Goal: Task Accomplishment & Management: Manage account settings

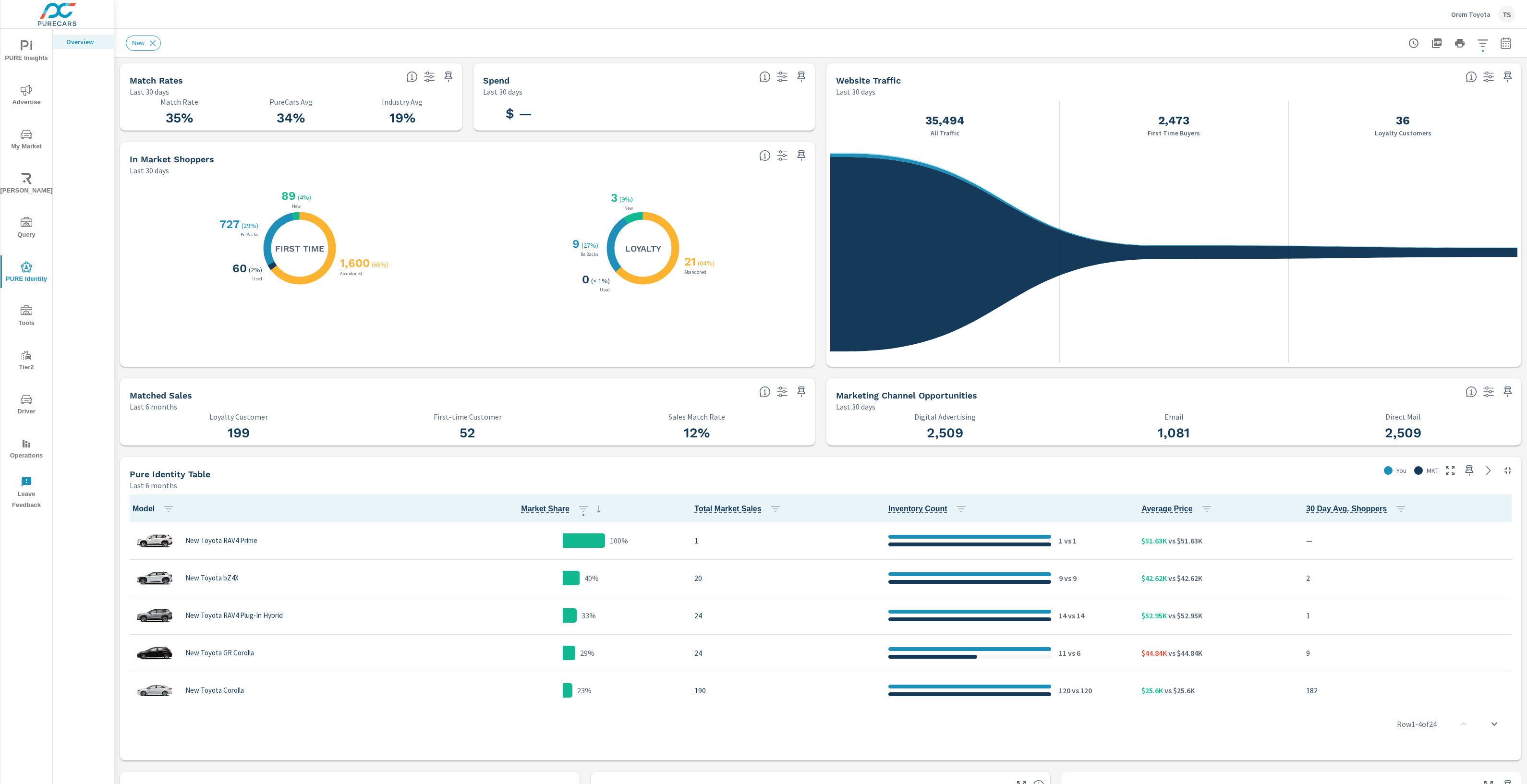
click at [30, 59] on span "PURE Insights" at bounding box center [26, 52] width 46 height 24
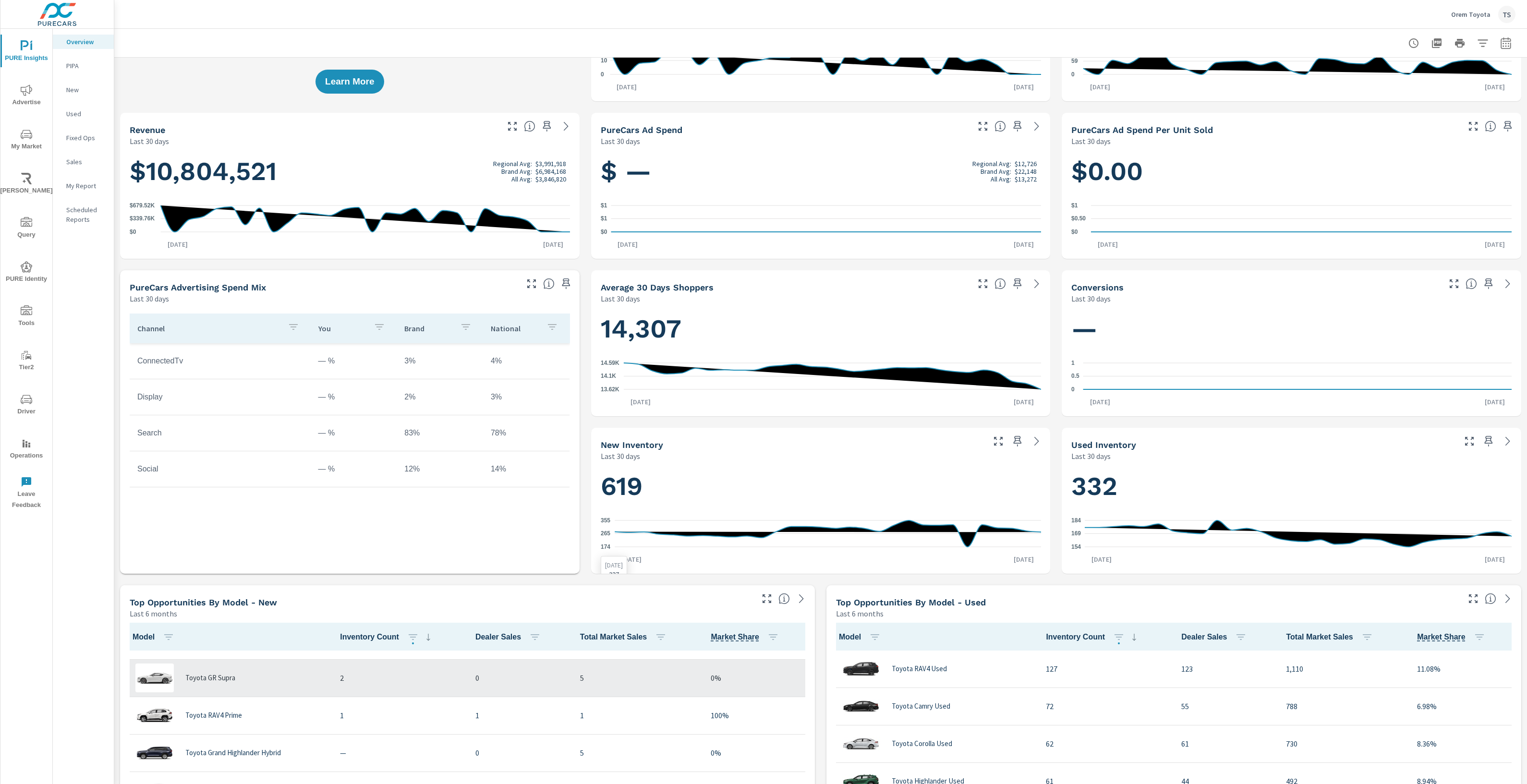
scroll to position [175, 0]
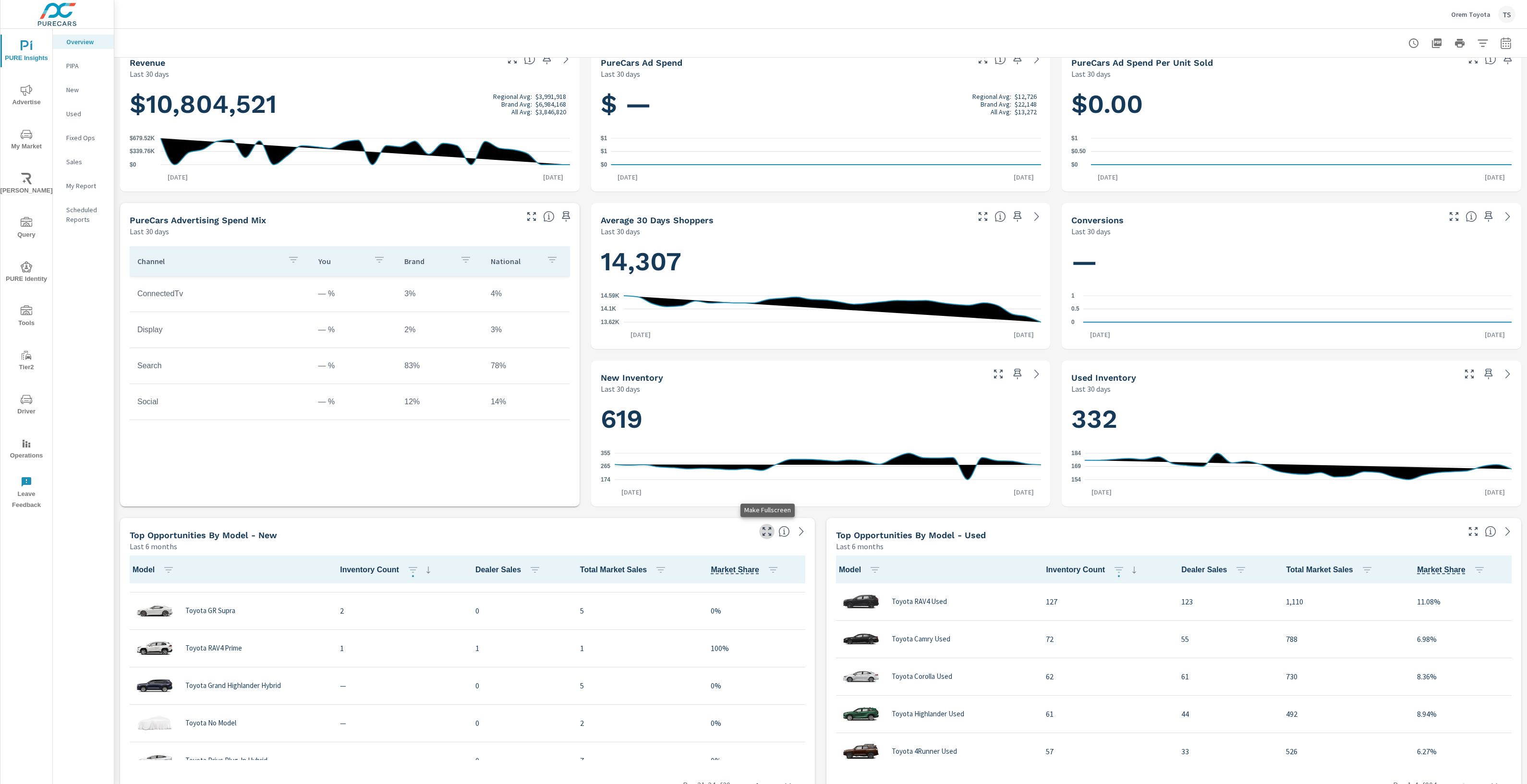
click at [767, 528] on icon "button" at bounding box center [767, 531] width 12 height 12
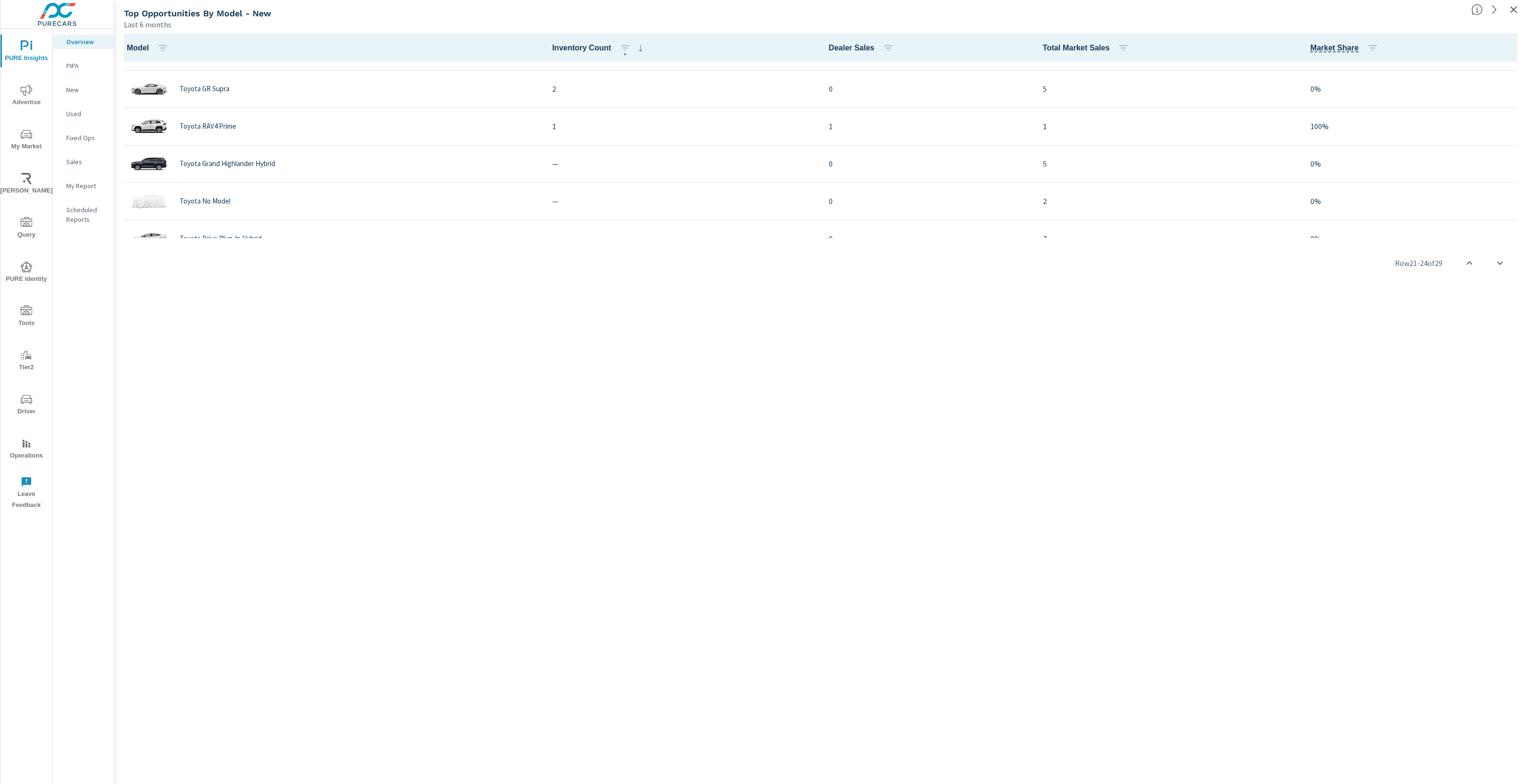
scroll to position [421, 0]
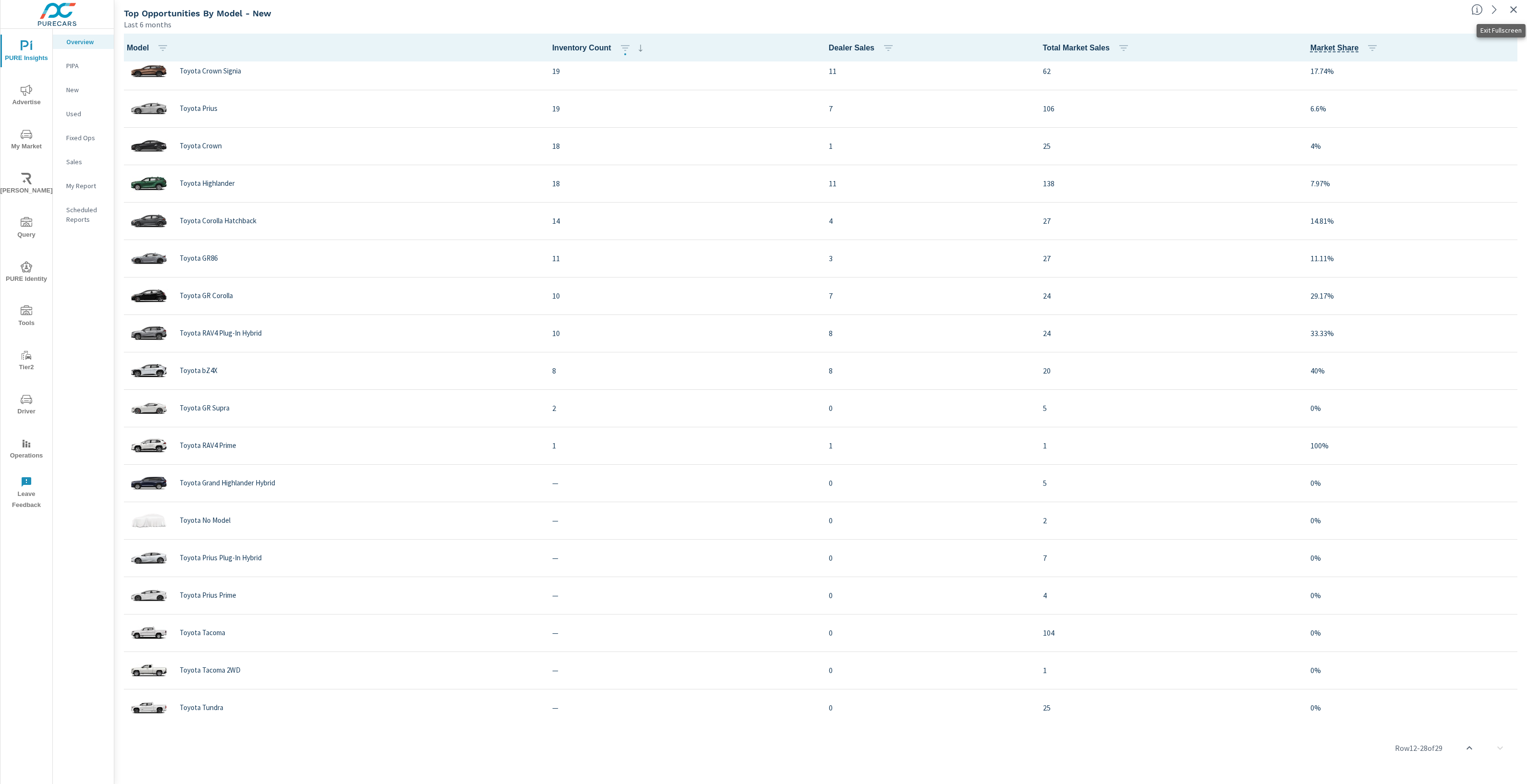
click at [1515, 9] on icon "button" at bounding box center [1513, 10] width 12 height 12
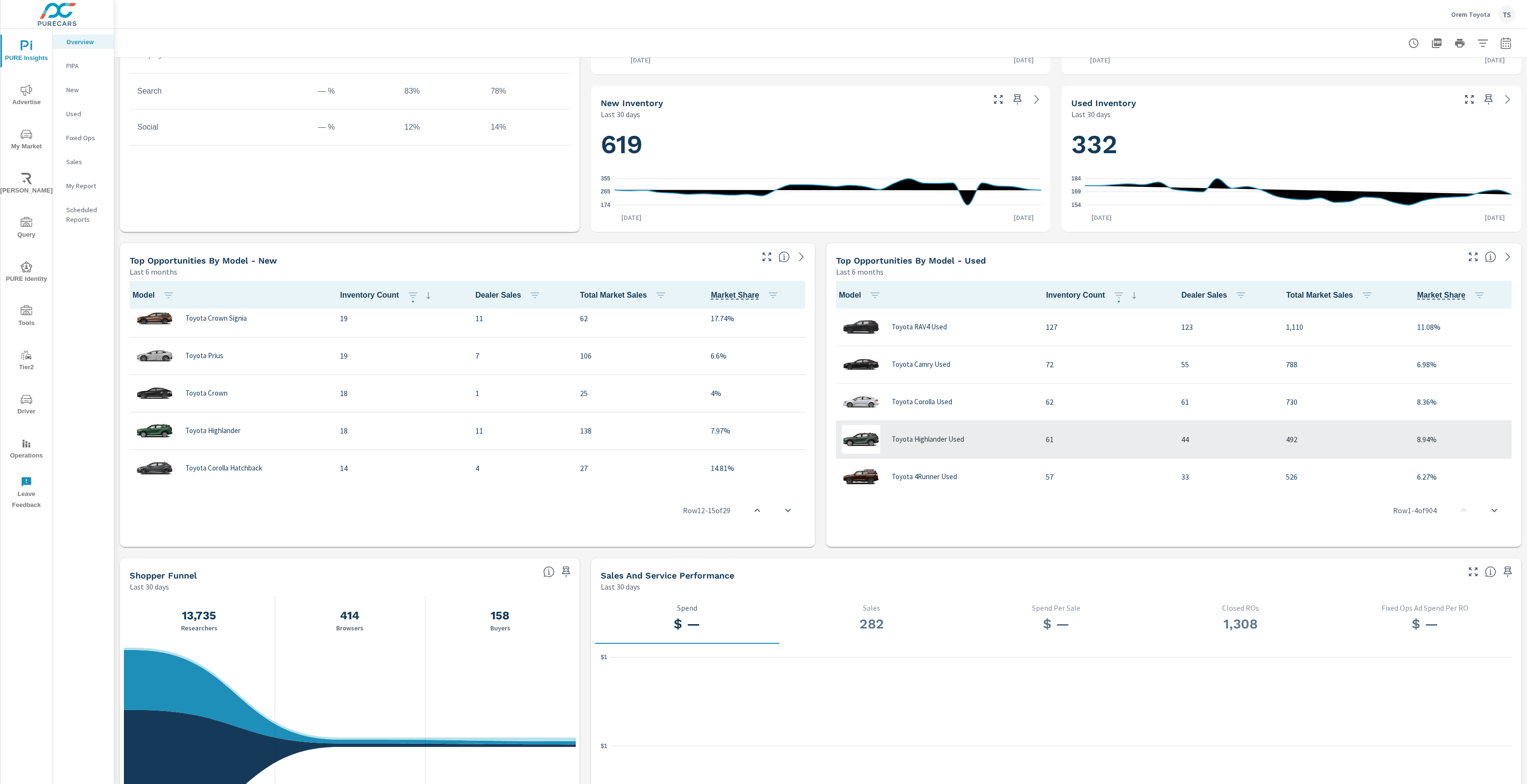
scroll to position [262, 0]
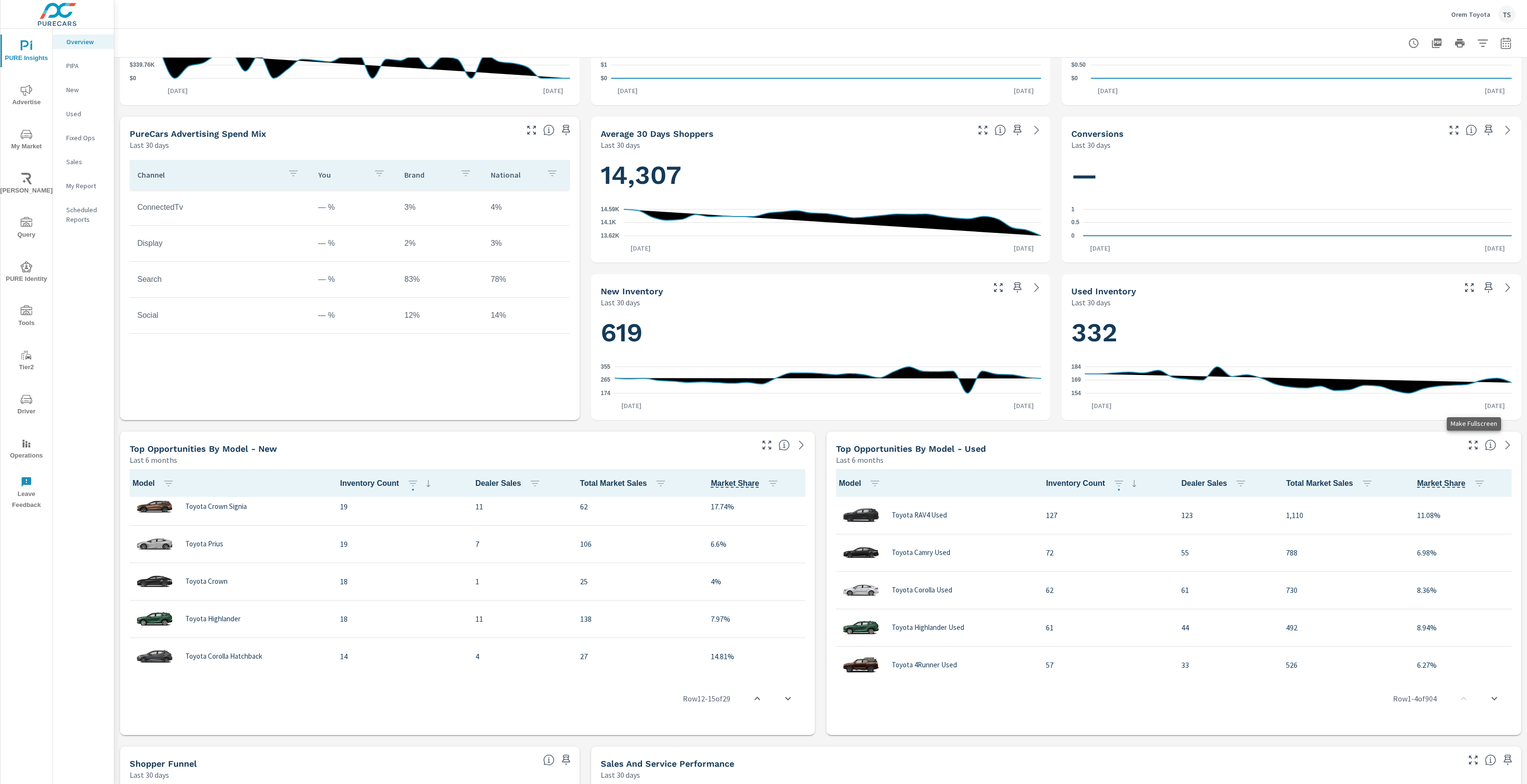
click at [1468, 444] on icon "button" at bounding box center [1474, 445] width 12 height 12
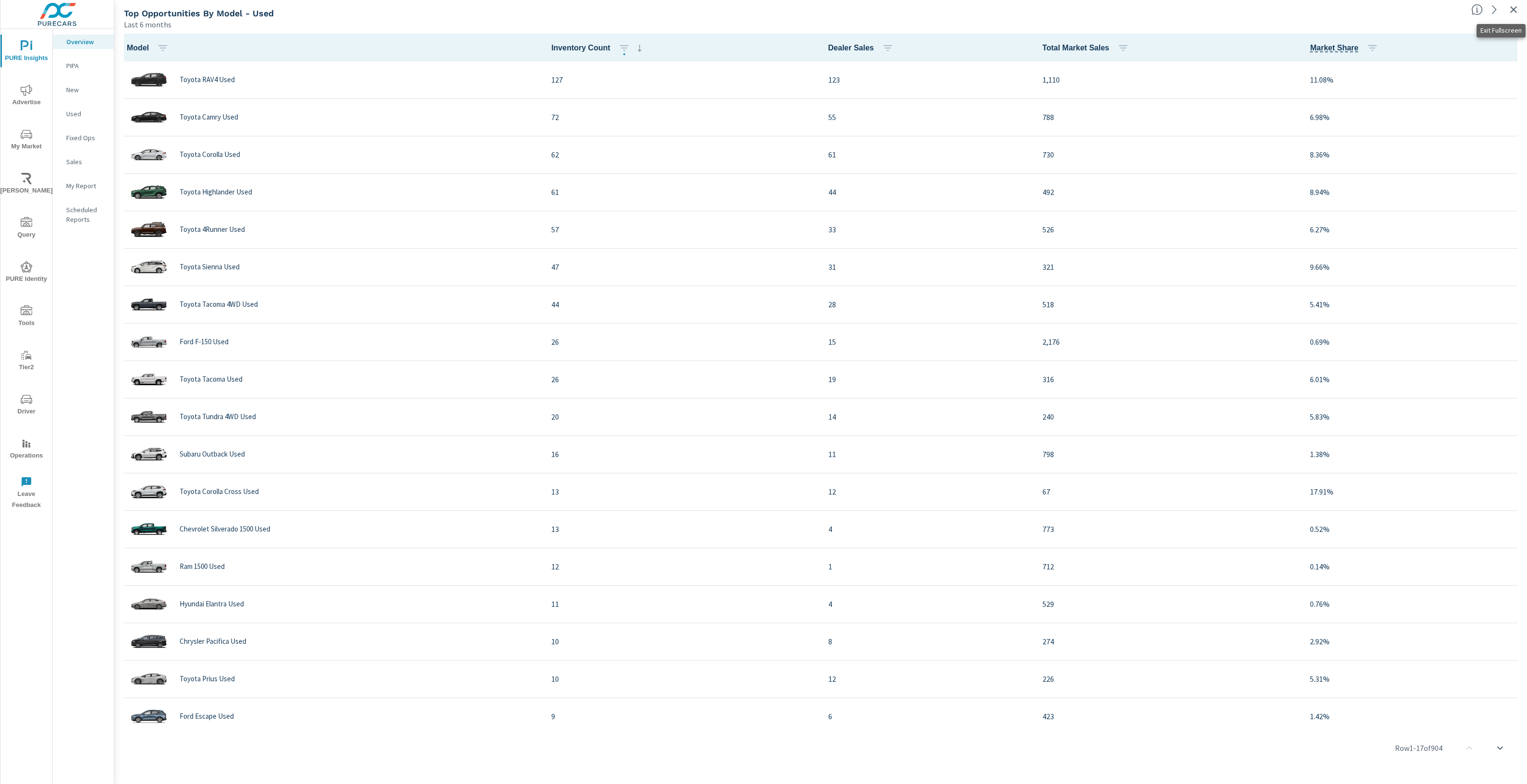
drag, startPoint x: 1519, startPoint y: 5, endPoint x: 41, endPoint y: 87, distance: 1480.3
click at [1518, 7] on button "button" at bounding box center [1513, 9] width 15 height 15
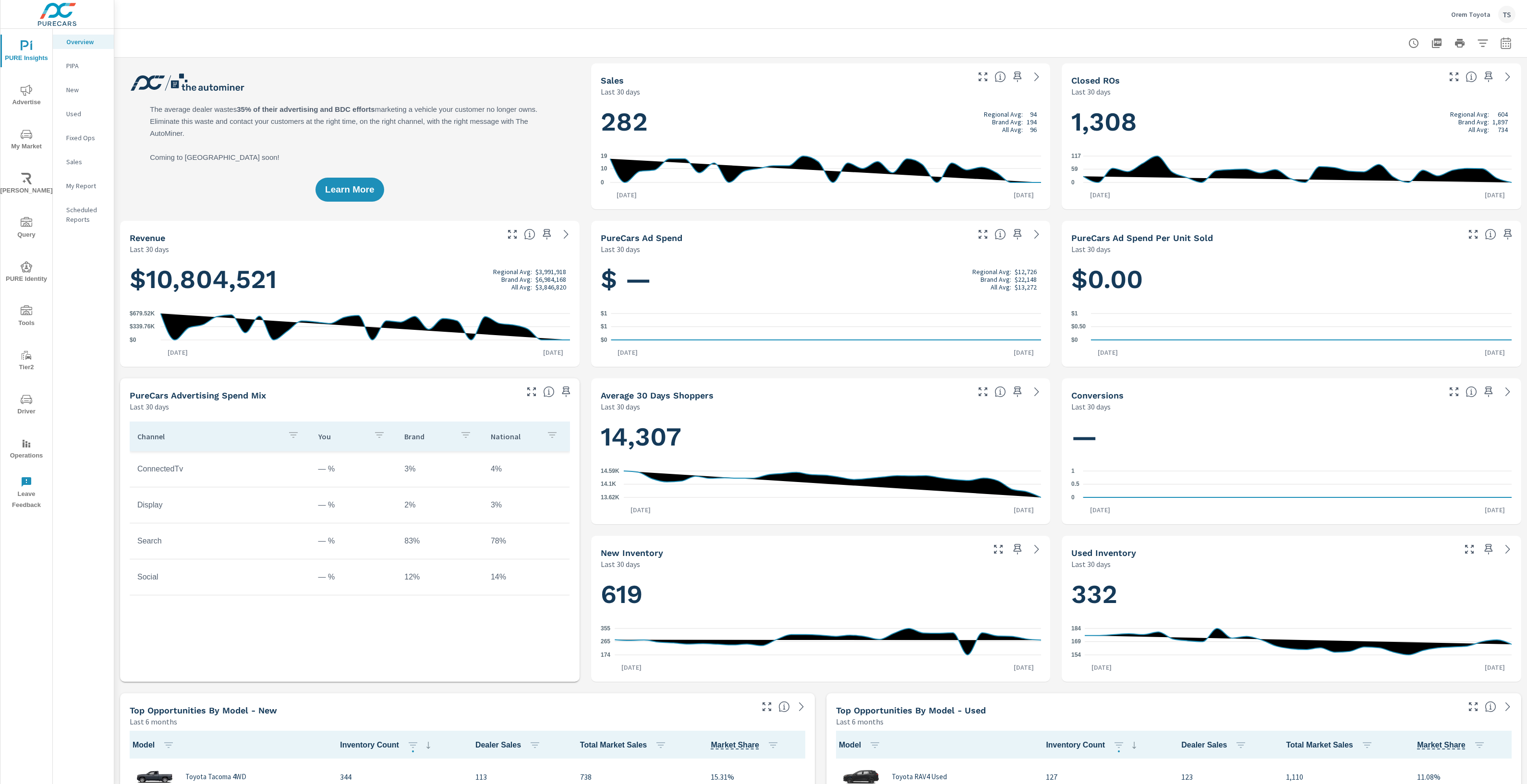
scroll to position [407, 0]
click at [30, 135] on icon "nav menu" at bounding box center [26, 134] width 12 height 12
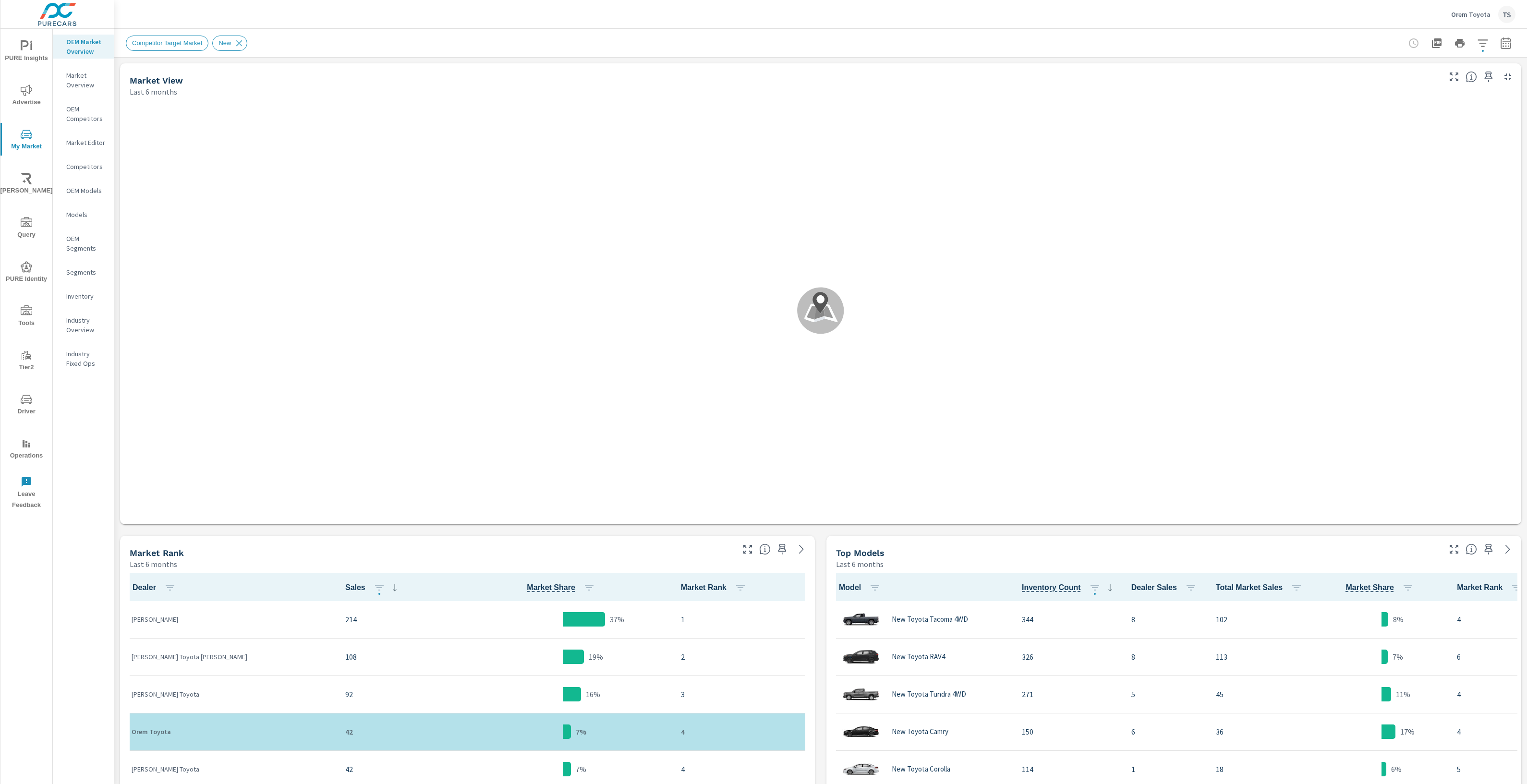
scroll to position [592, 0]
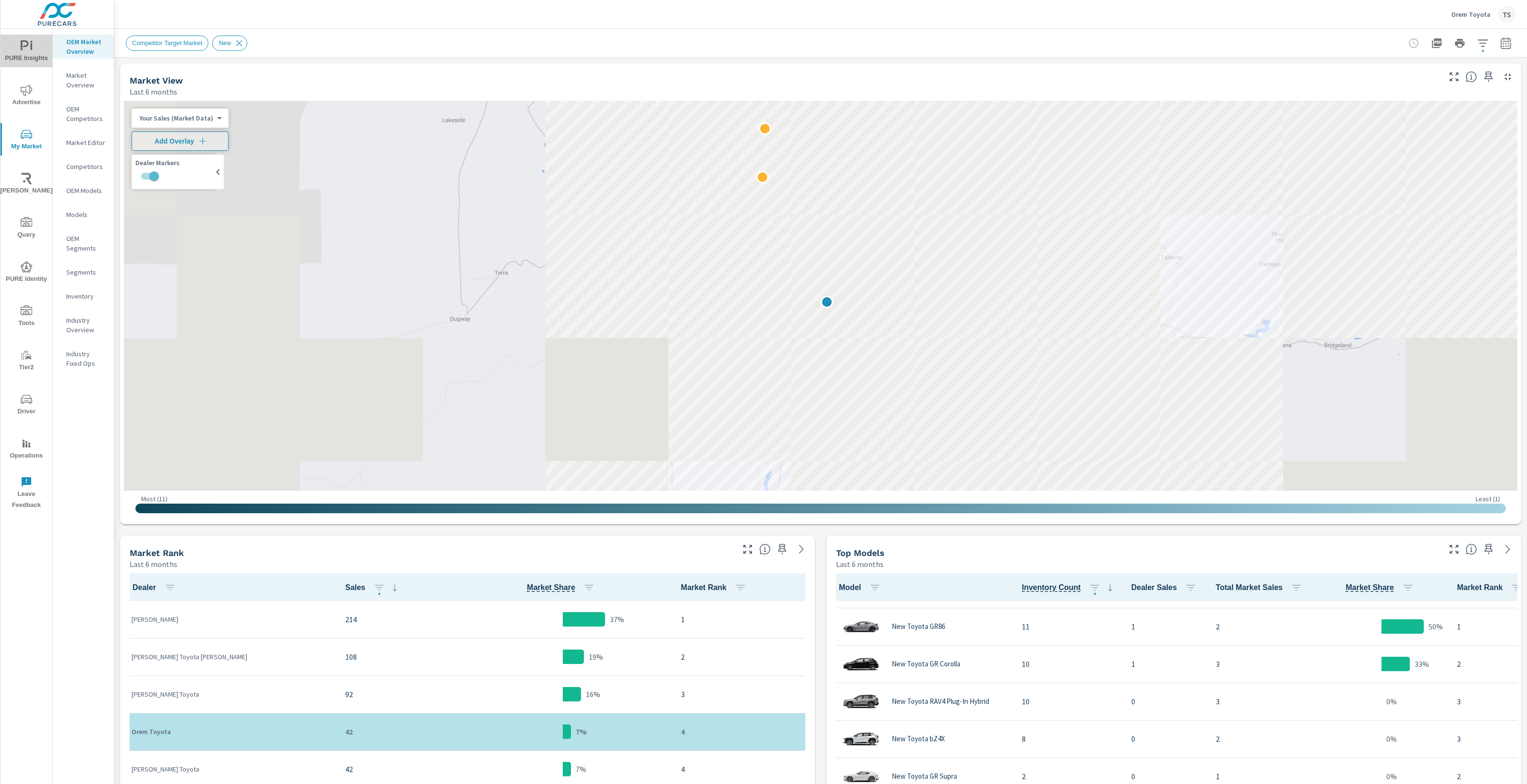
click at [30, 53] on span "PURE Insights" at bounding box center [26, 52] width 46 height 24
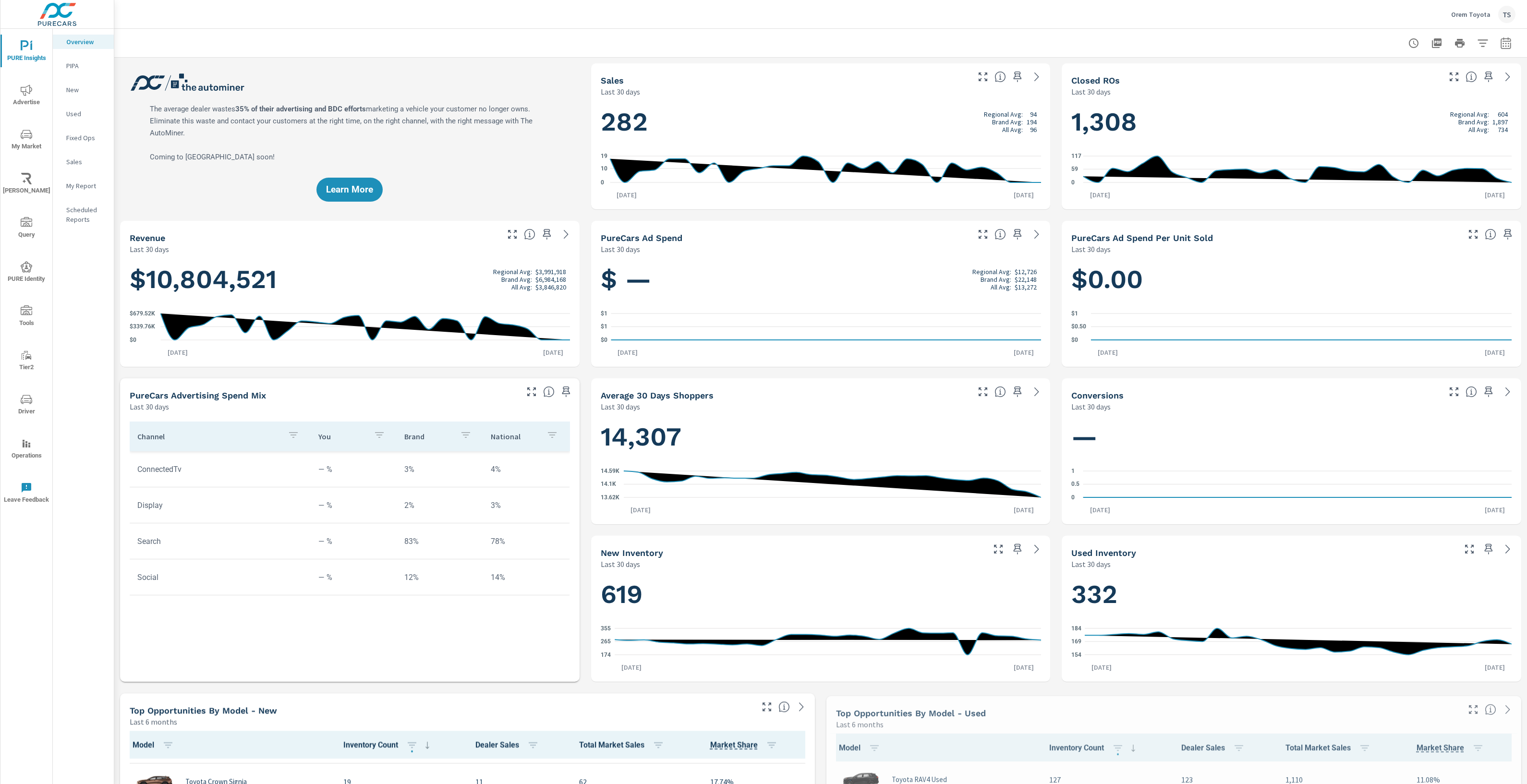
click at [85, 188] on p "My Report" at bounding box center [85, 185] width 40 height 9
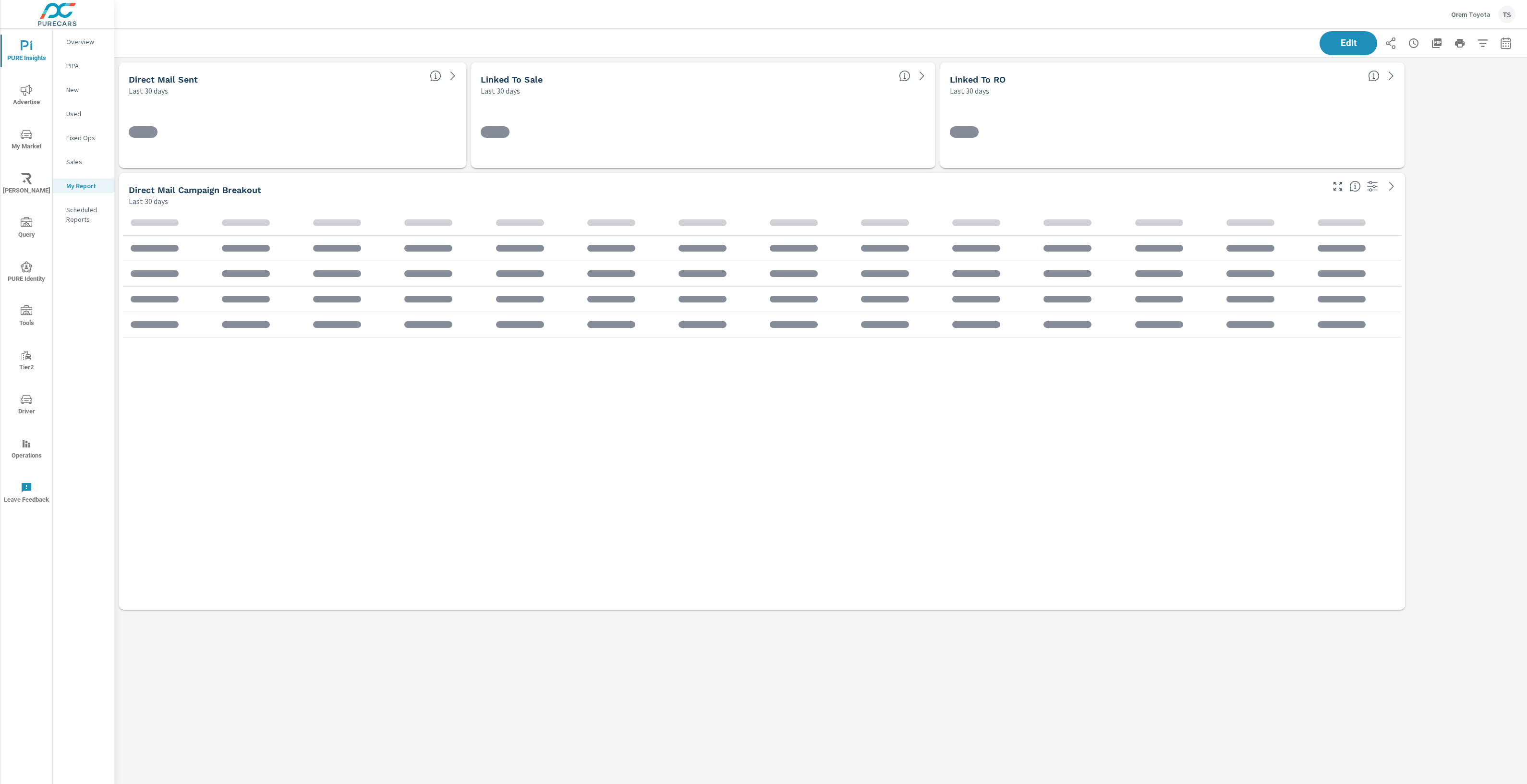
scroll to position [558, 1413]
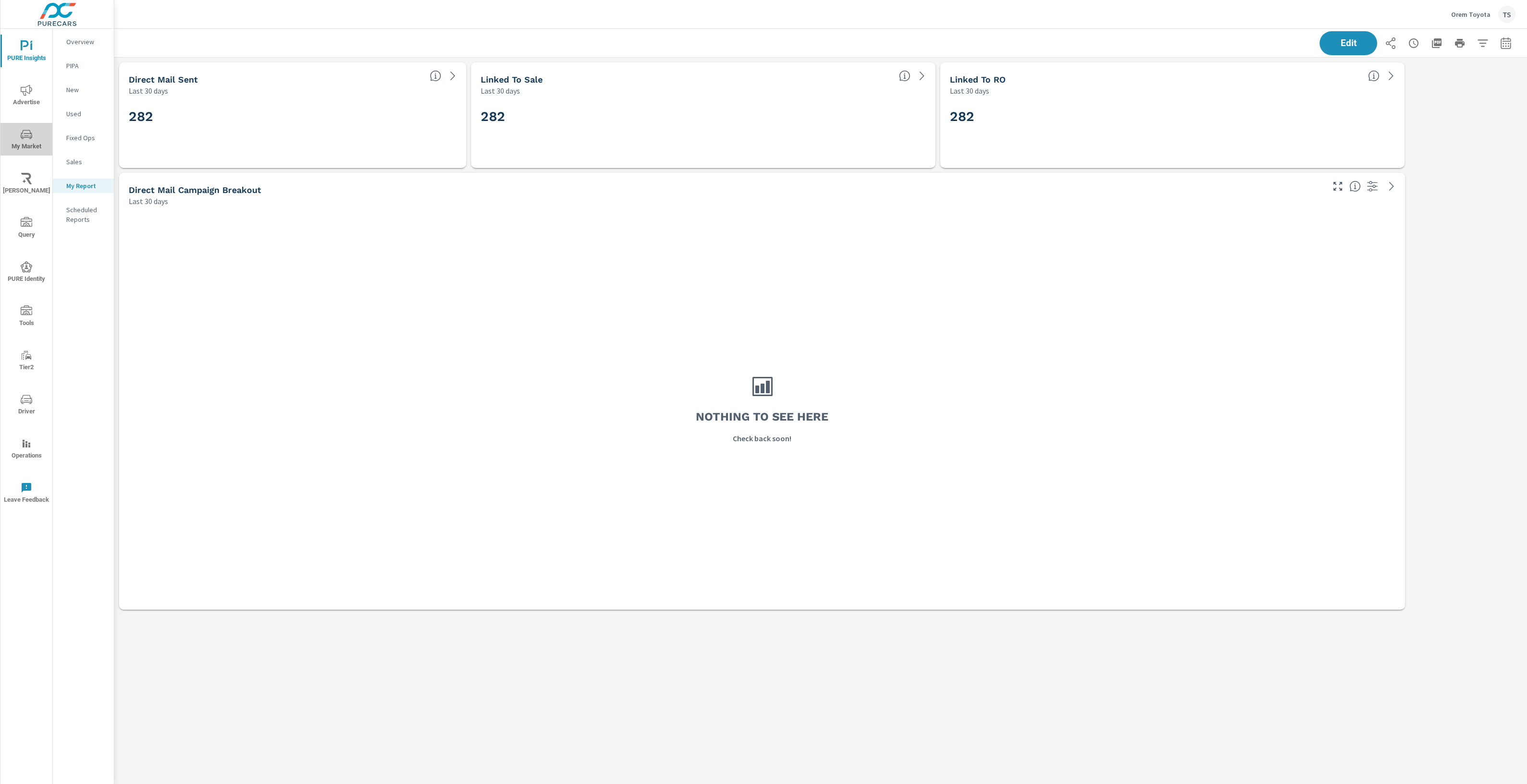
click at [24, 122] on button "My Market" at bounding box center [26, 139] width 52 height 33
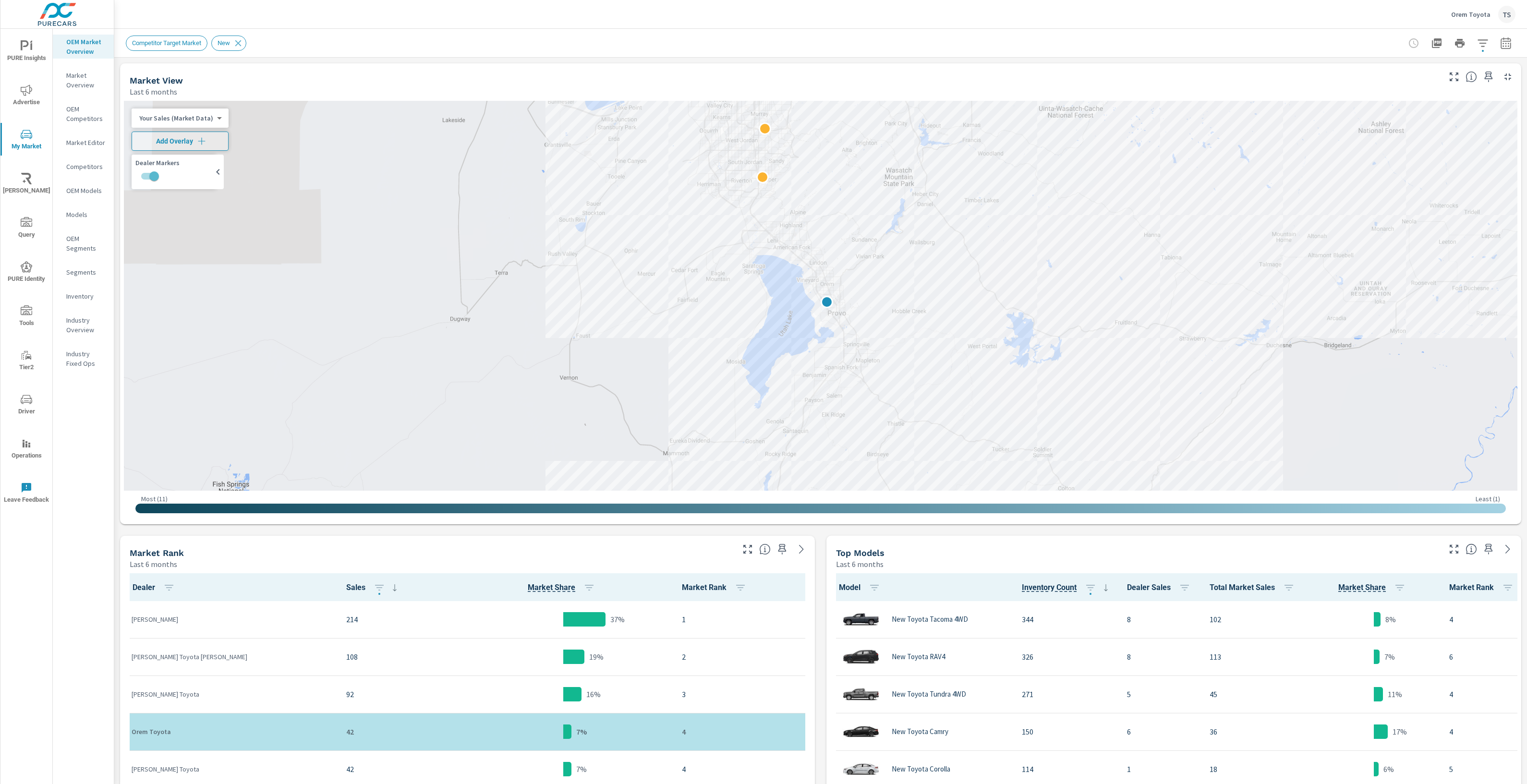
scroll to position [592, 0]
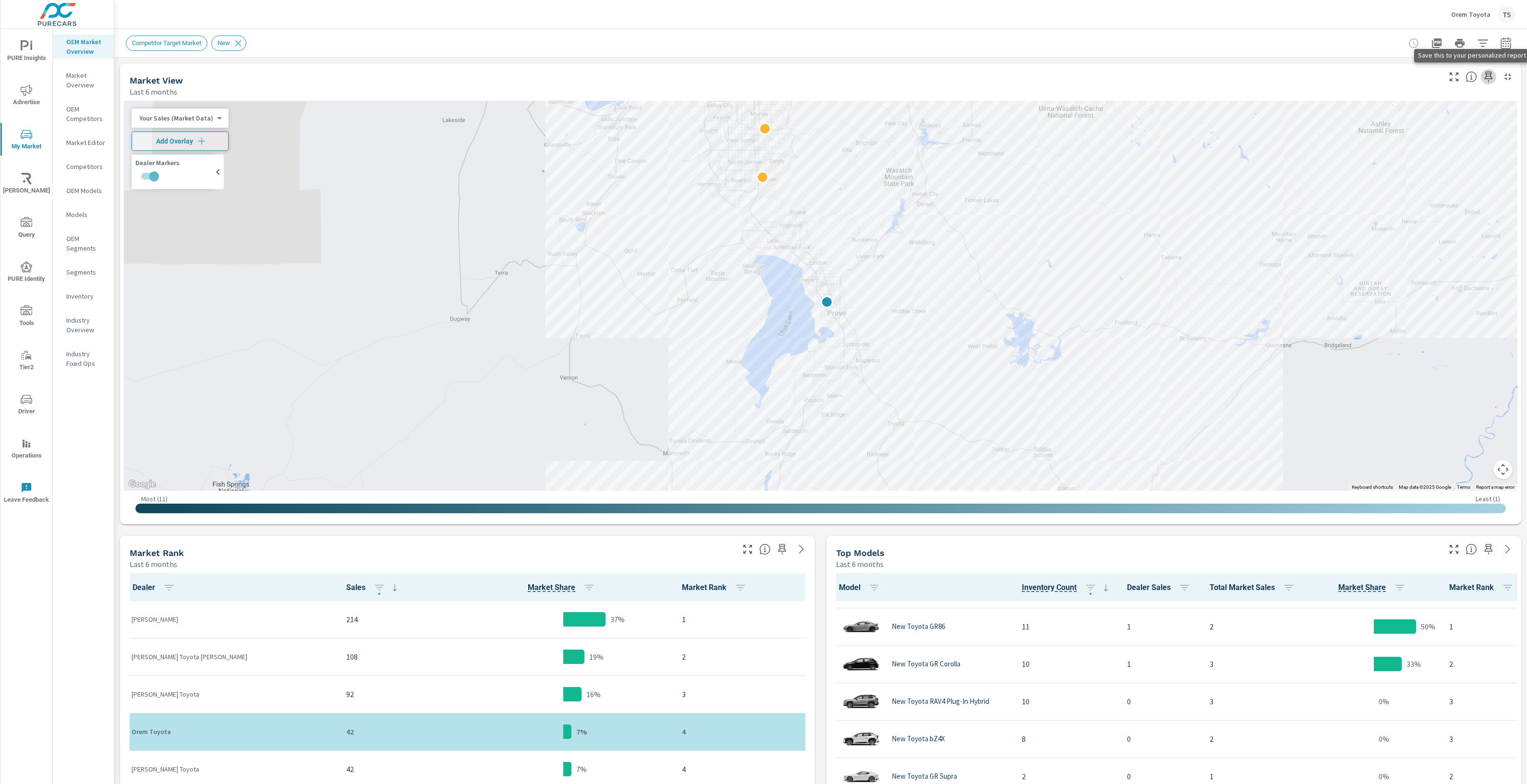
click at [1489, 75] on icon "button" at bounding box center [1489, 77] width 12 height 12
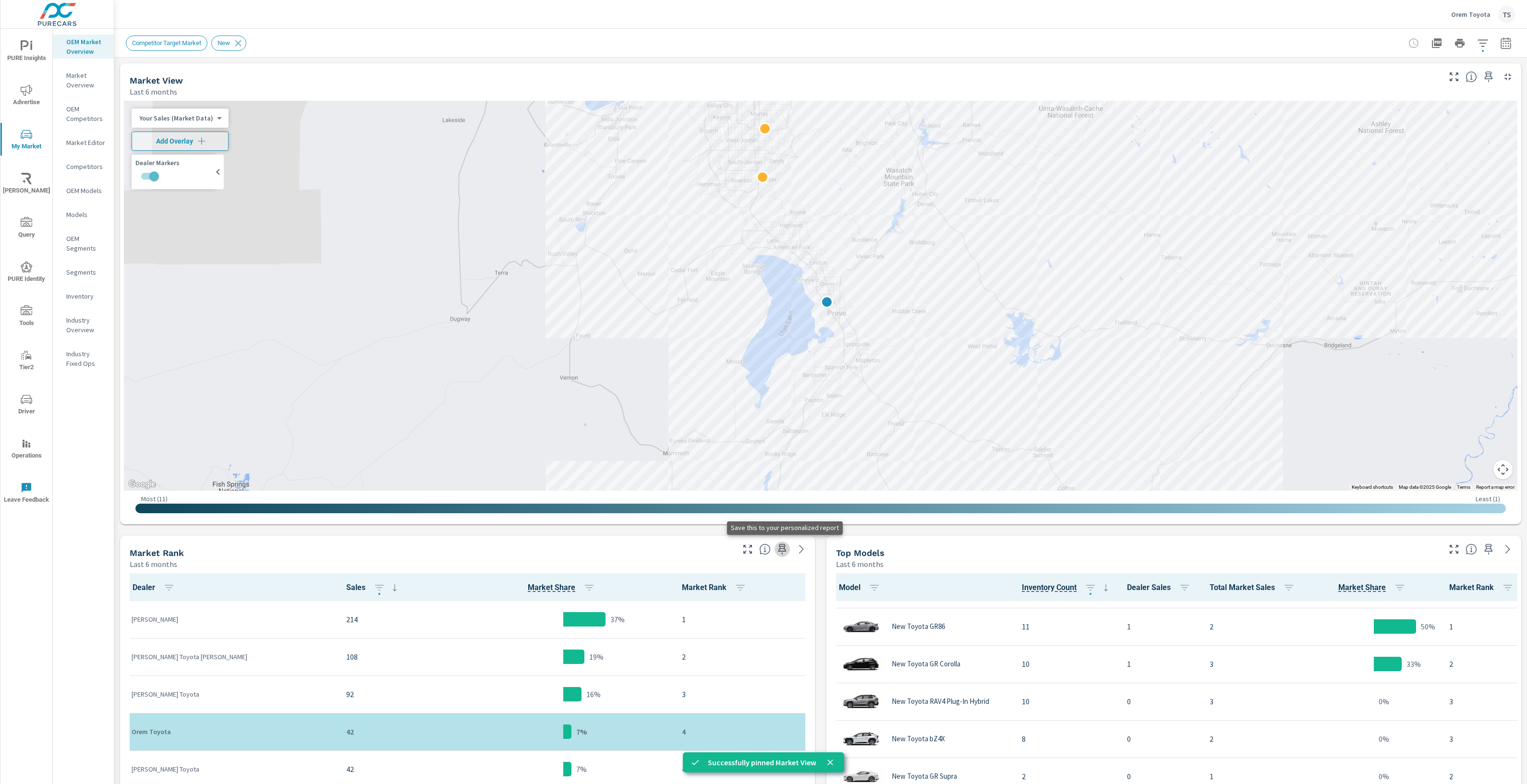
click at [784, 551] on icon "button" at bounding box center [783, 549] width 8 height 11
click at [1491, 545] on icon "button" at bounding box center [1489, 549] width 8 height 11
click at [45, 86] on span "Advertise" at bounding box center [26, 96] width 46 height 24
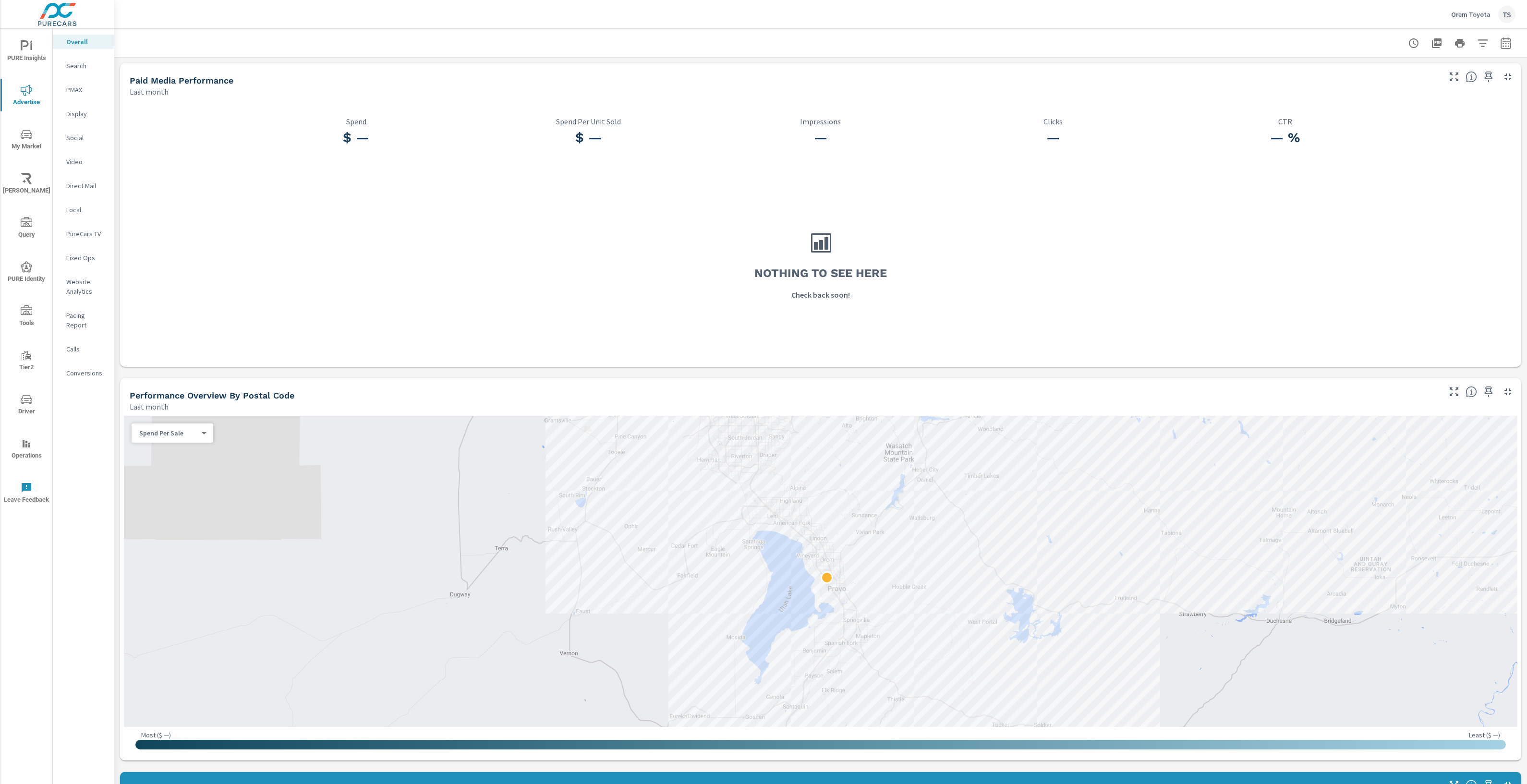
click at [24, 56] on span "PURE Insights" at bounding box center [26, 52] width 46 height 24
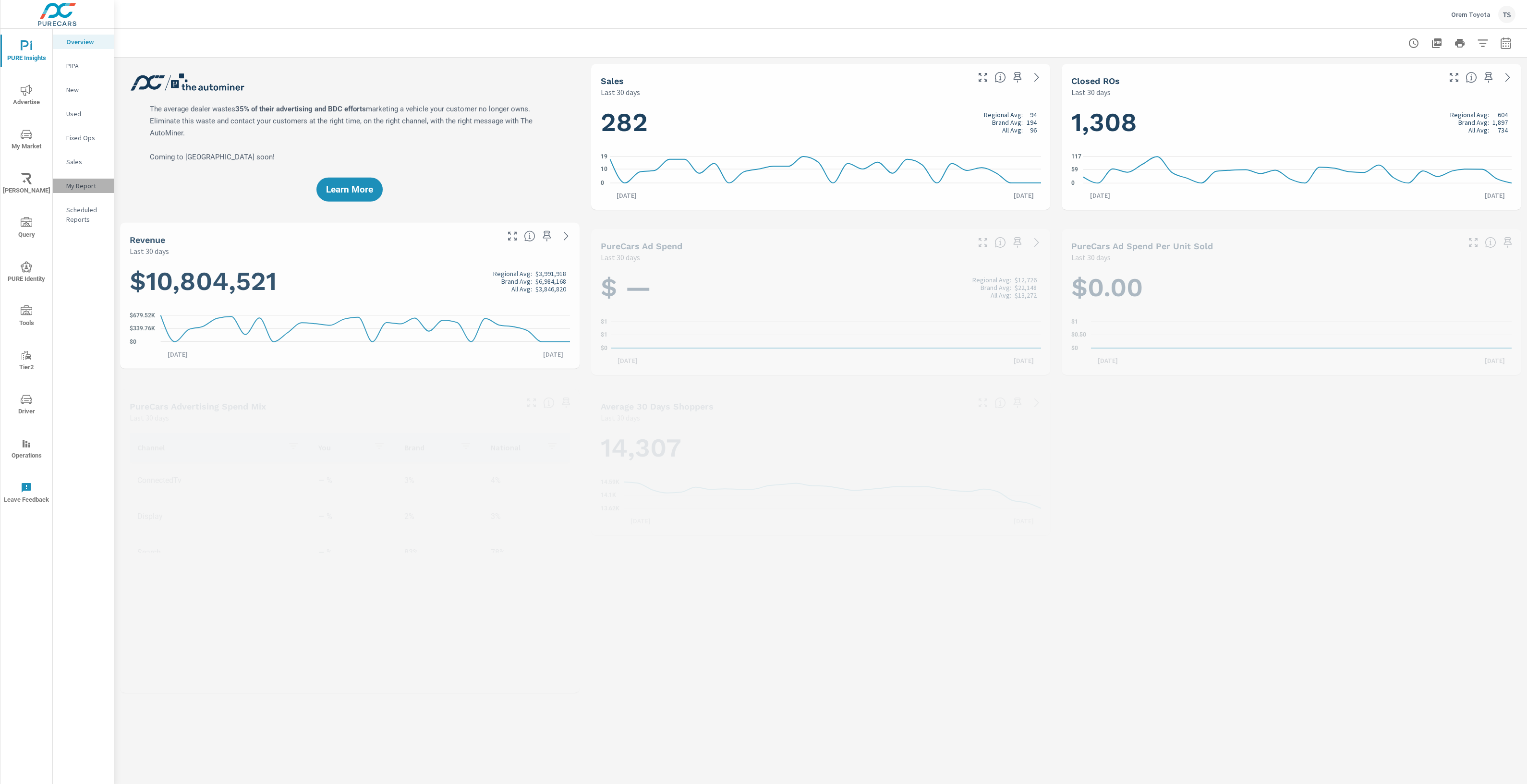
click at [82, 184] on p "My Report" at bounding box center [85, 185] width 40 height 9
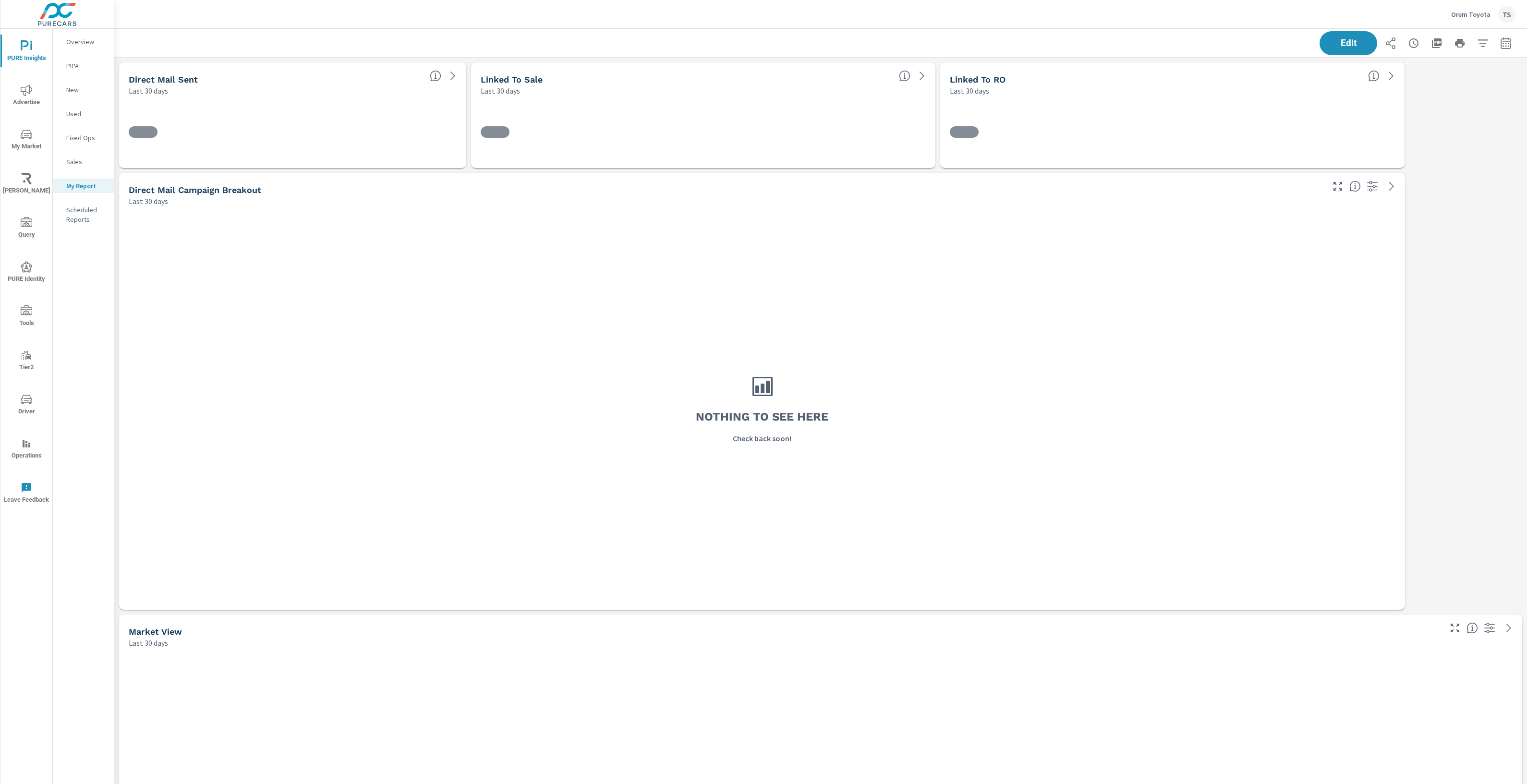
scroll to position [1772, 1413]
click at [1344, 45] on span "Edit" at bounding box center [1348, 42] width 40 height 9
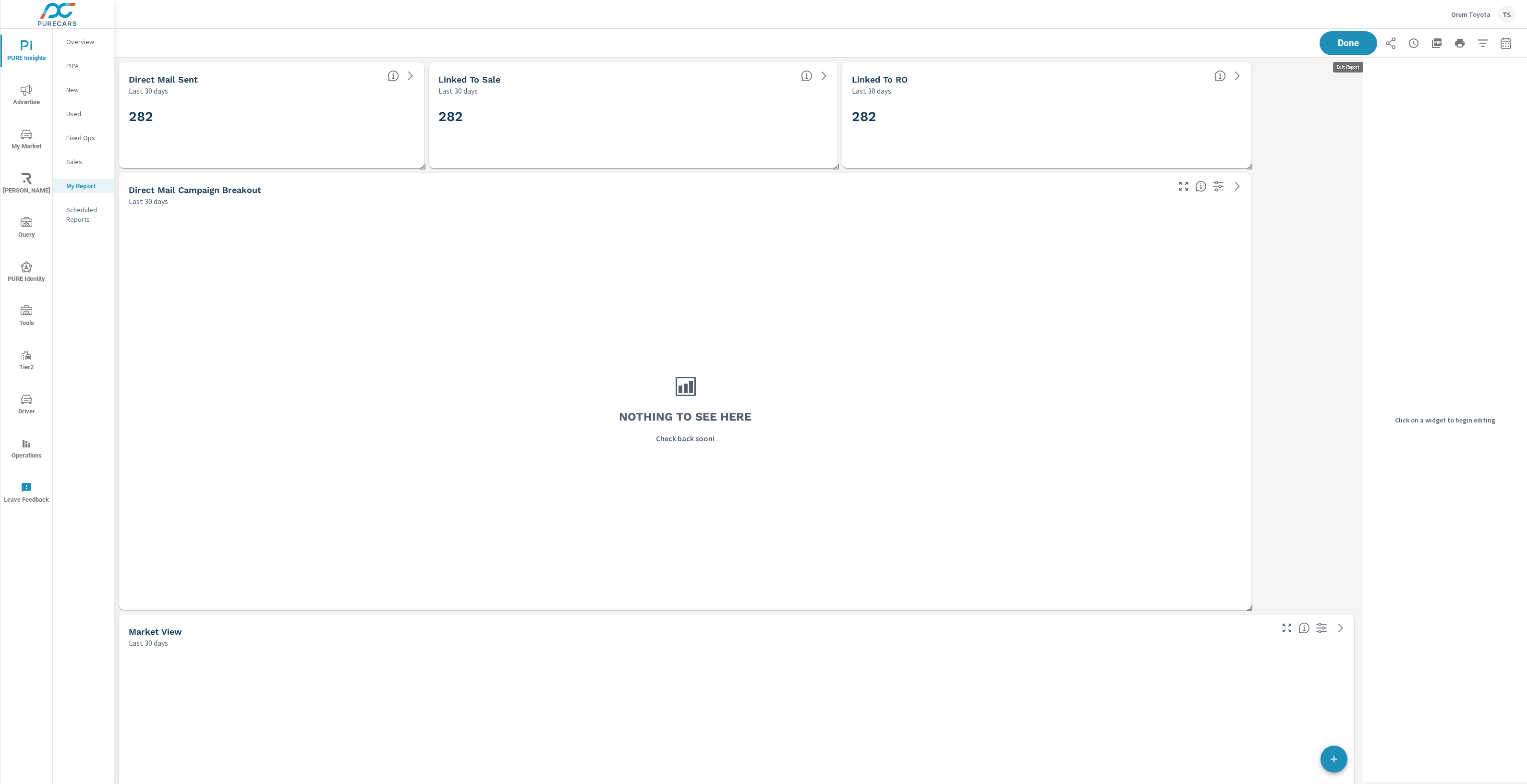
scroll to position [5, 5]
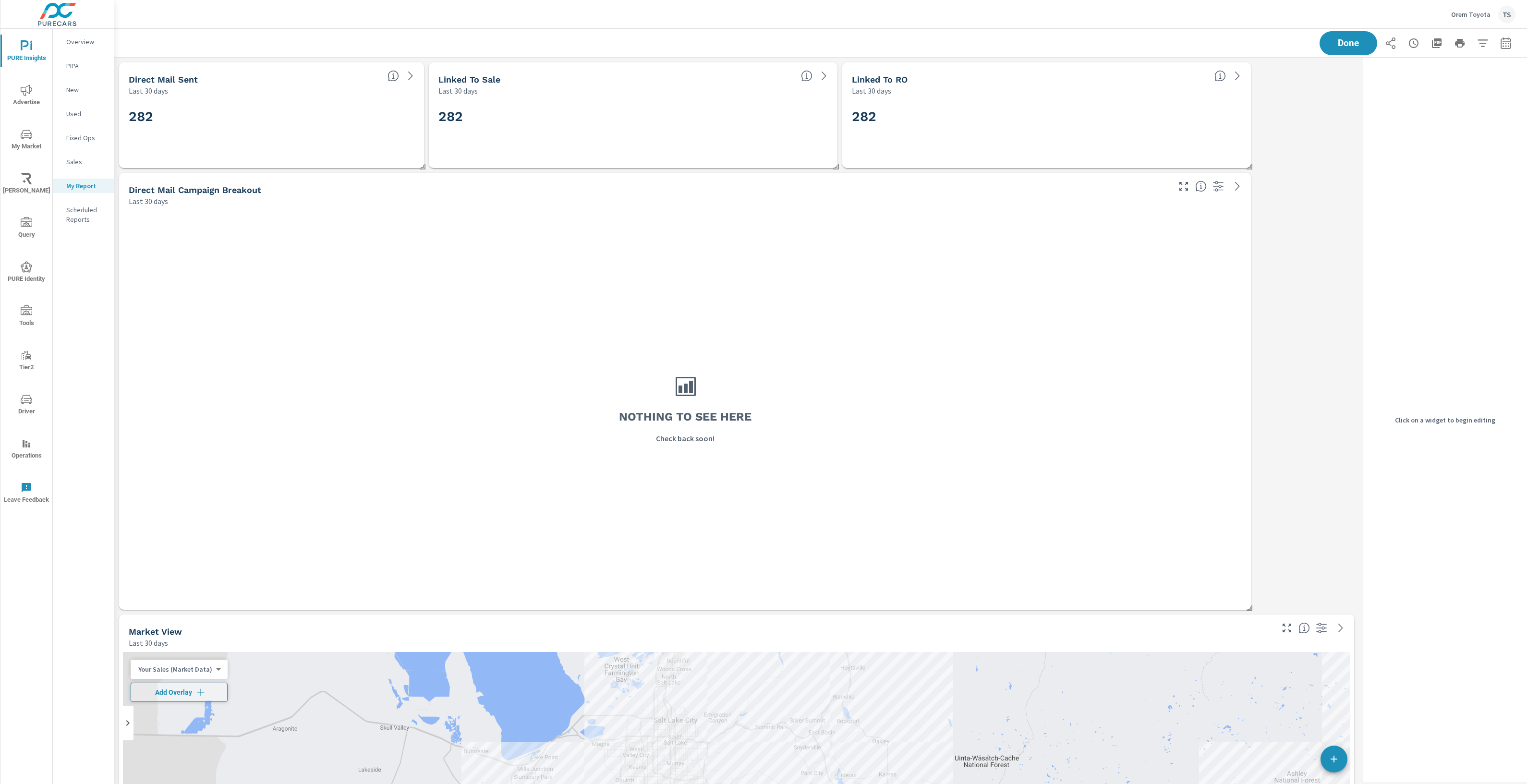
click at [384, 101] on div "282" at bounding box center [271, 132] width 297 height 64
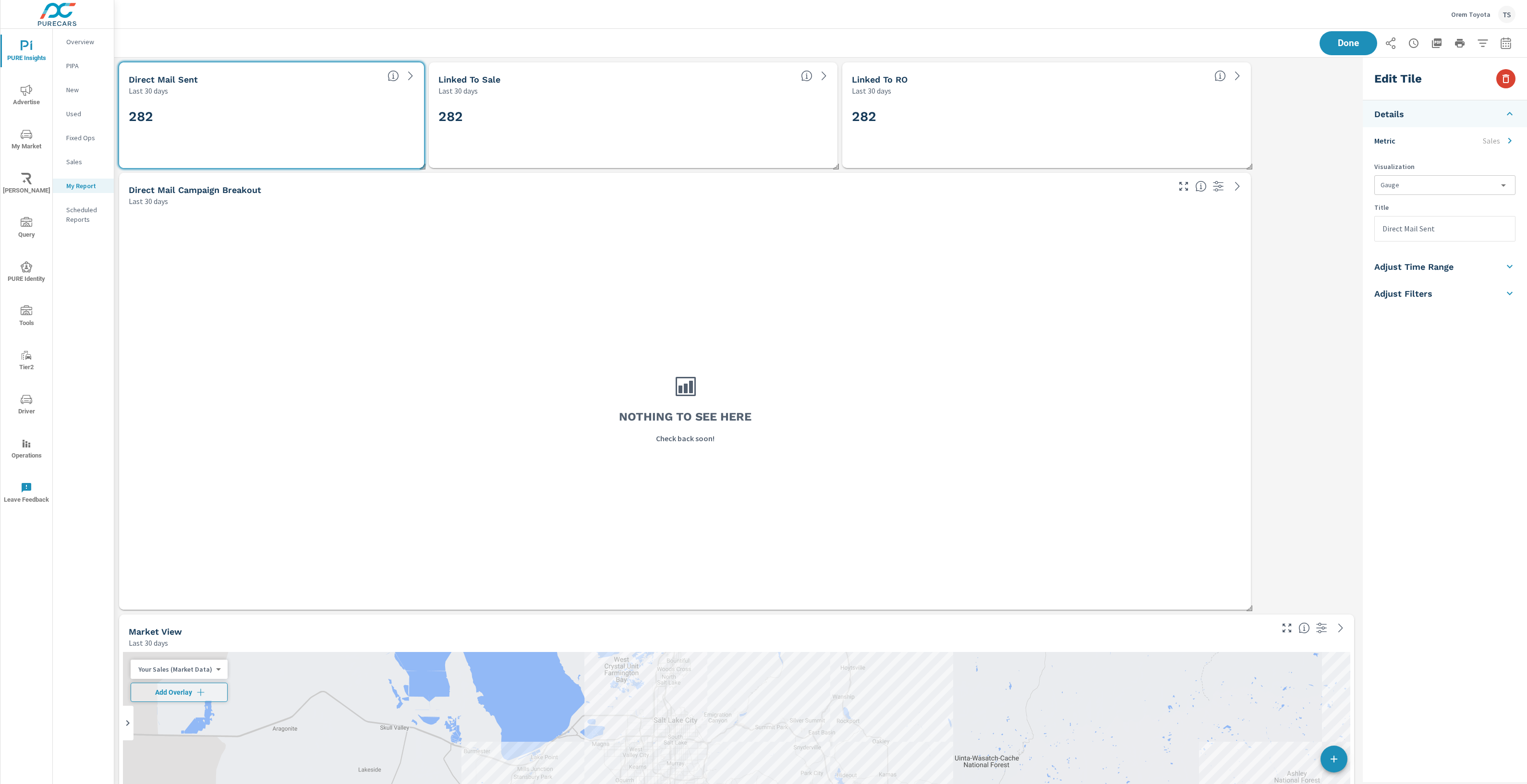
click at [1508, 79] on icon "button" at bounding box center [1506, 79] width 12 height 12
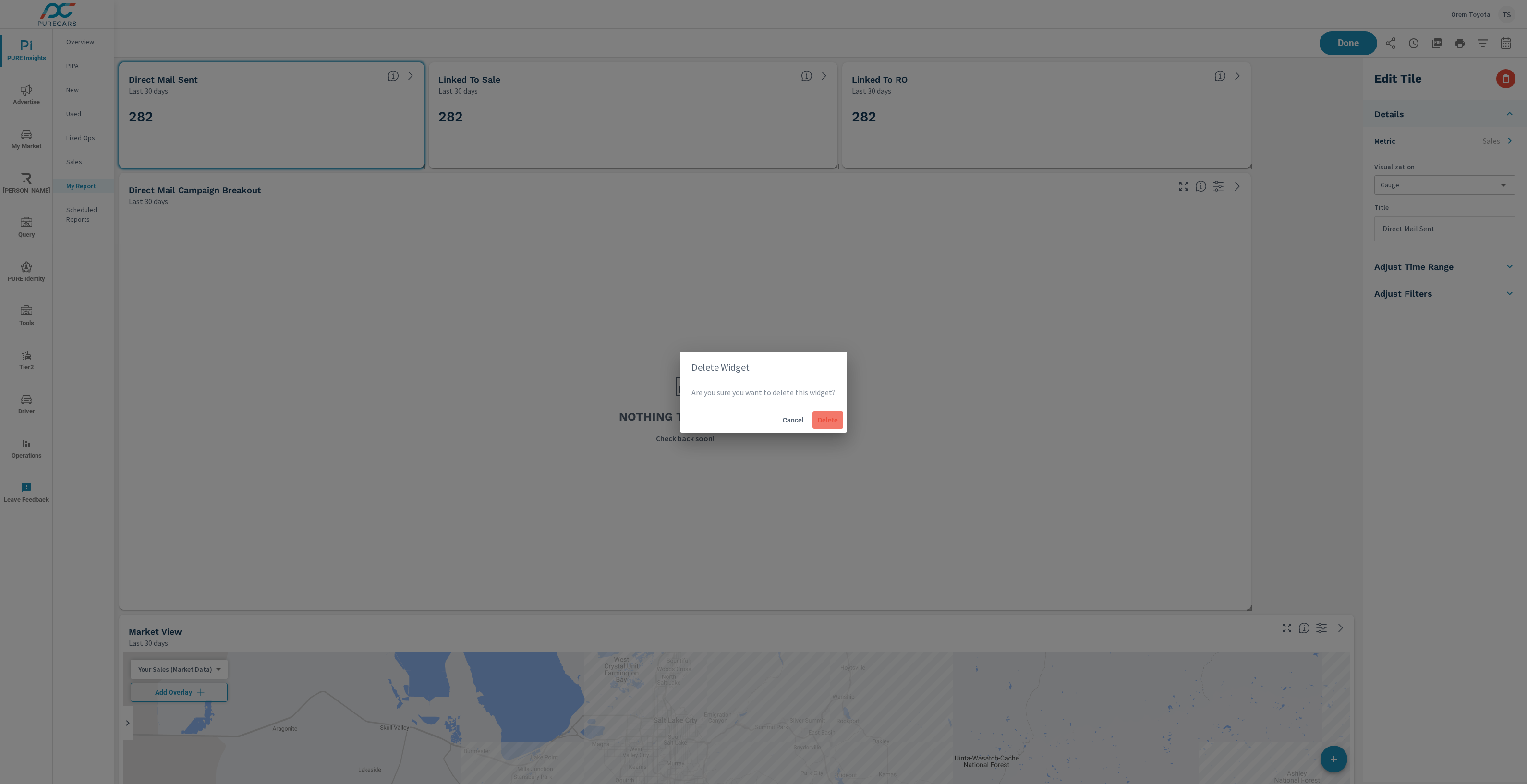
click at [832, 417] on span "Delete" at bounding box center [827, 420] width 23 height 8
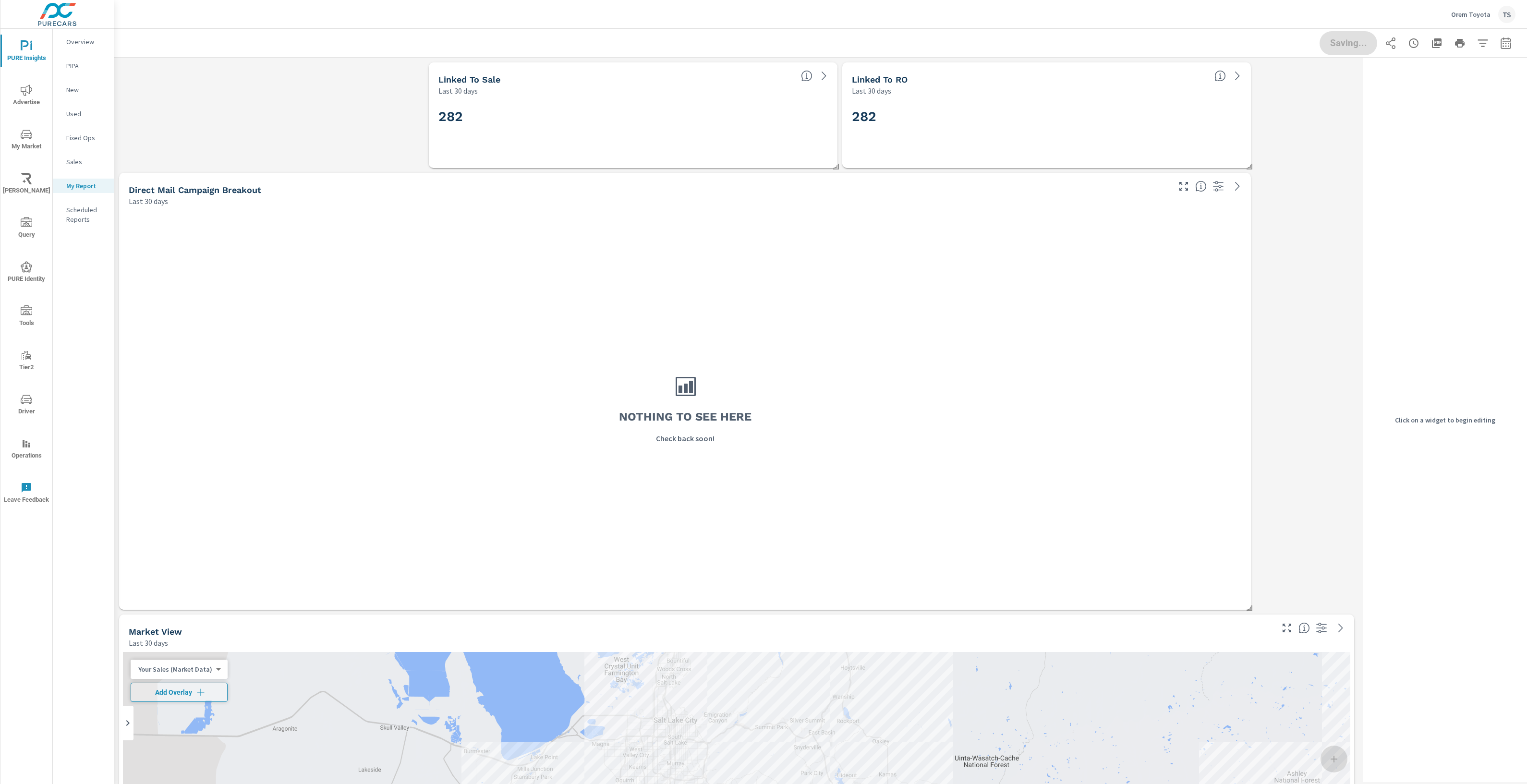
click at [635, 101] on div "282" at bounding box center [633, 132] width 401 height 64
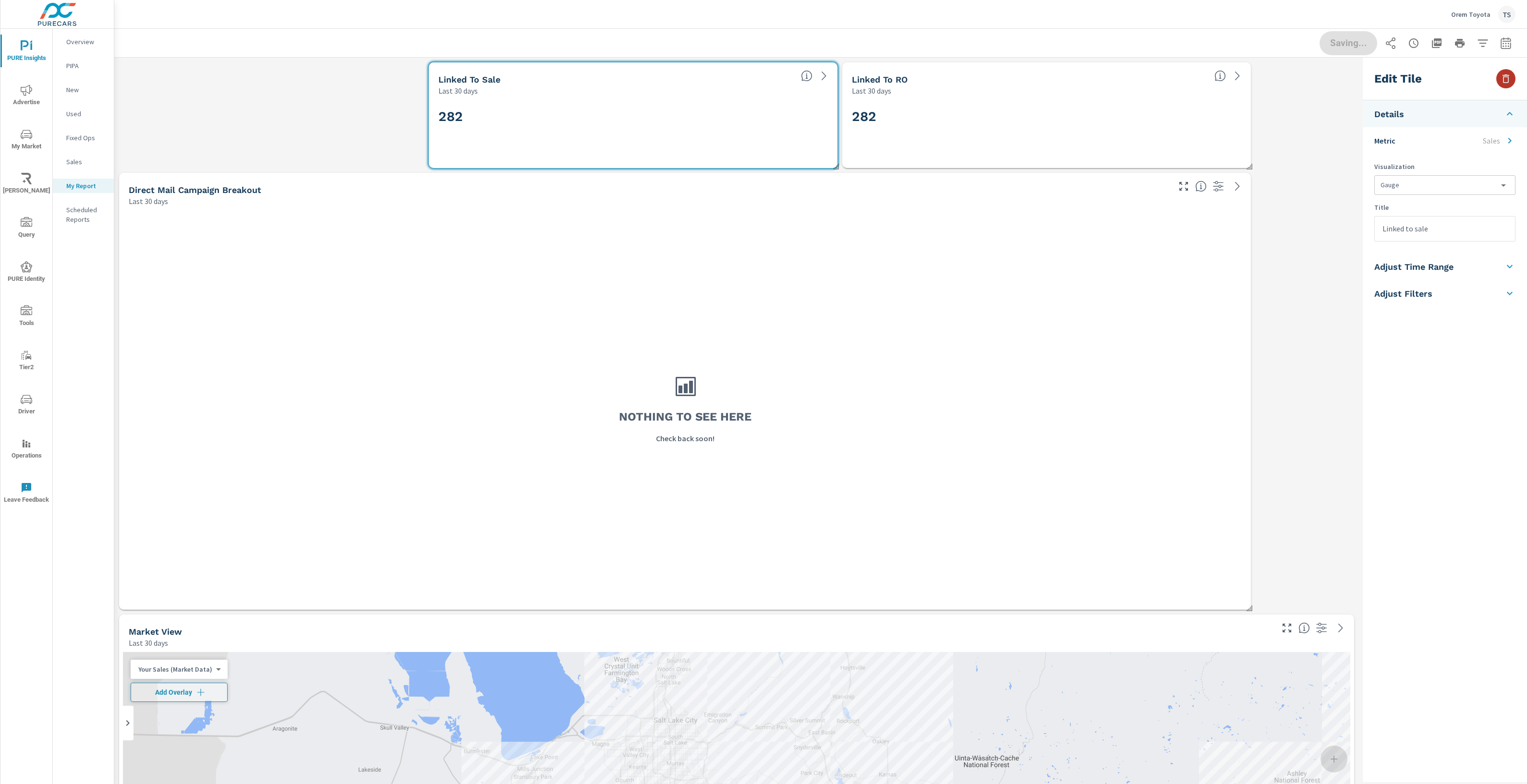
click at [1503, 84] on button "button" at bounding box center [1506, 79] width 19 height 19
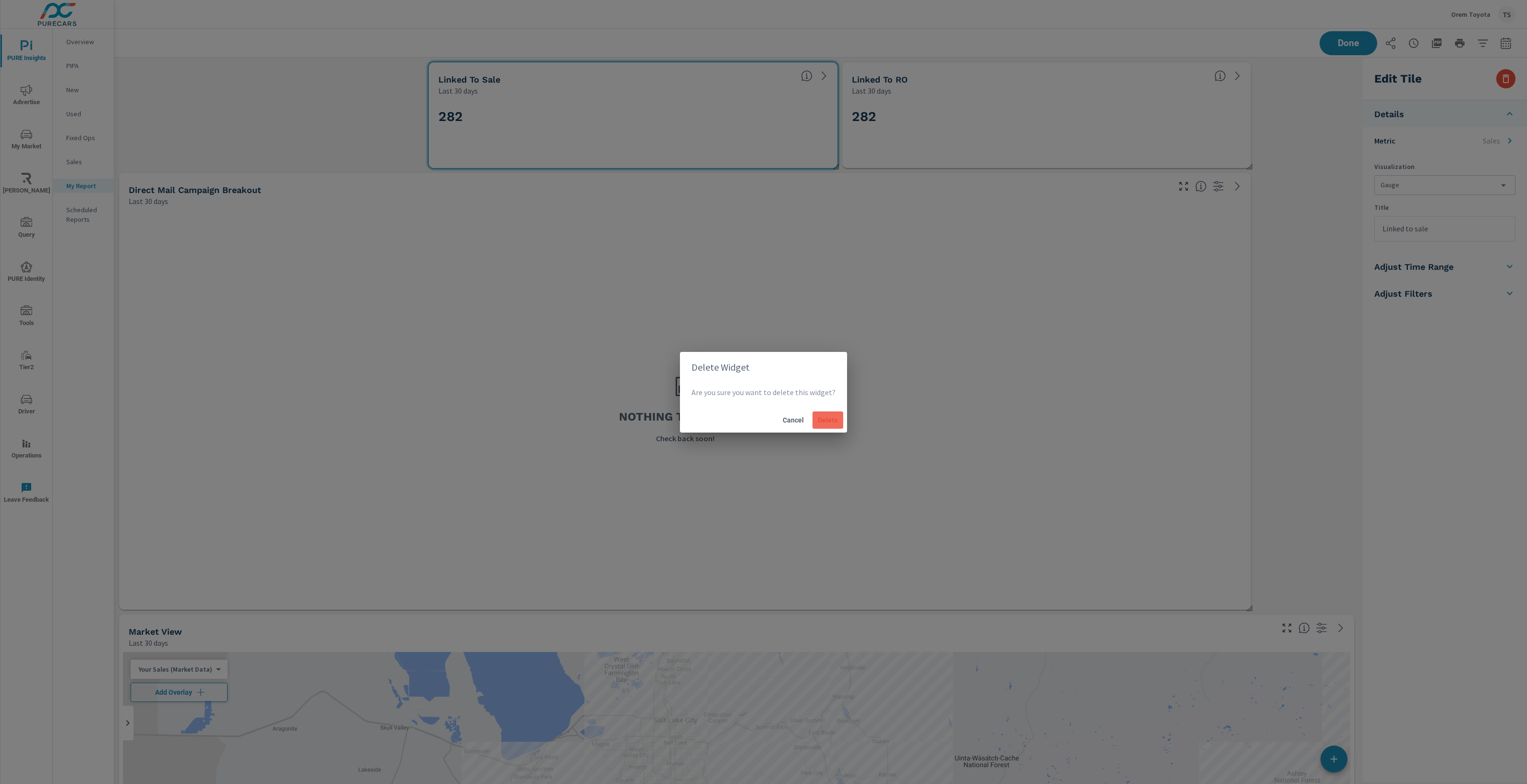
click at [836, 416] on span "Delete" at bounding box center [827, 420] width 23 height 8
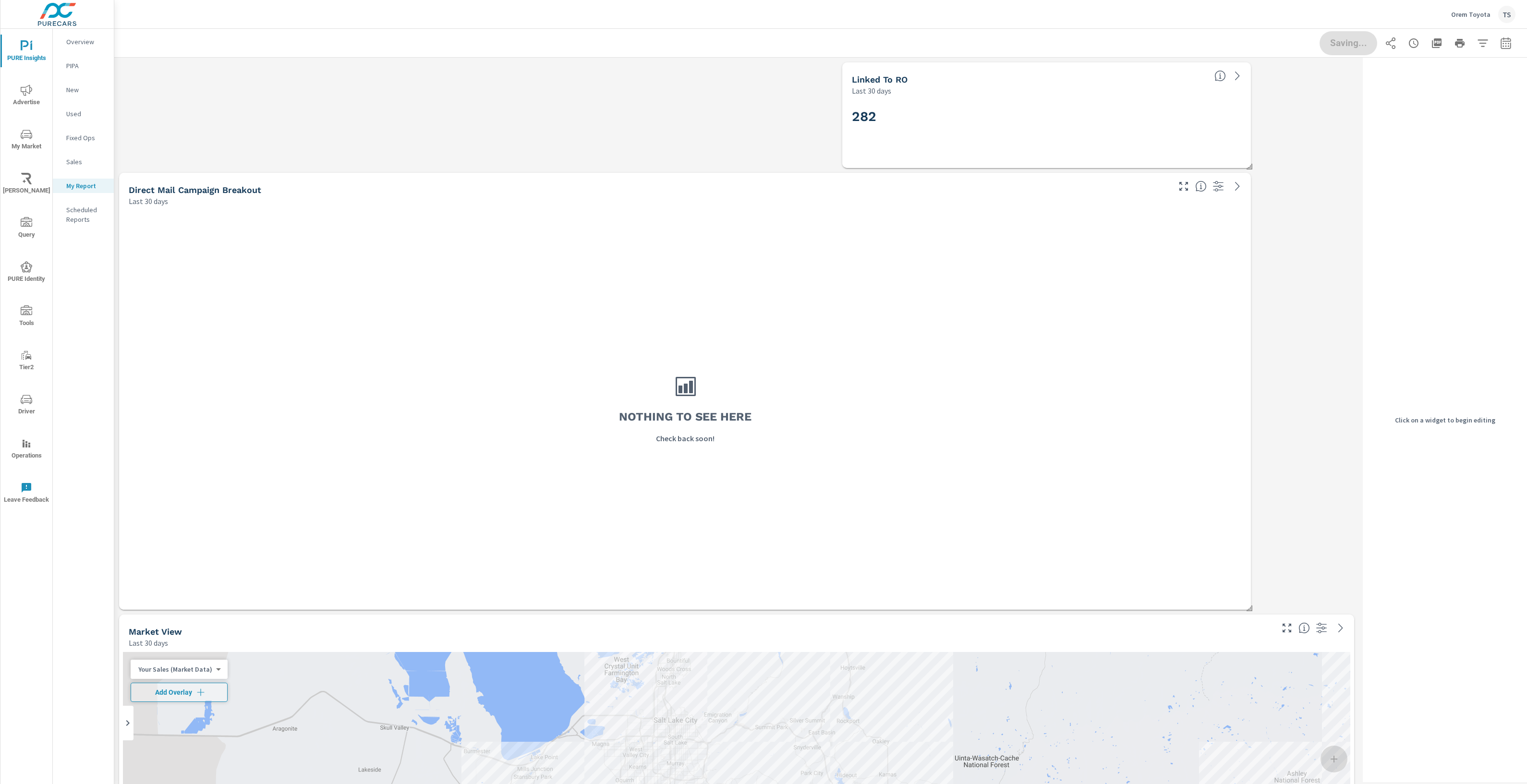
click at [919, 150] on div "282" at bounding box center [1046, 132] width 390 height 53
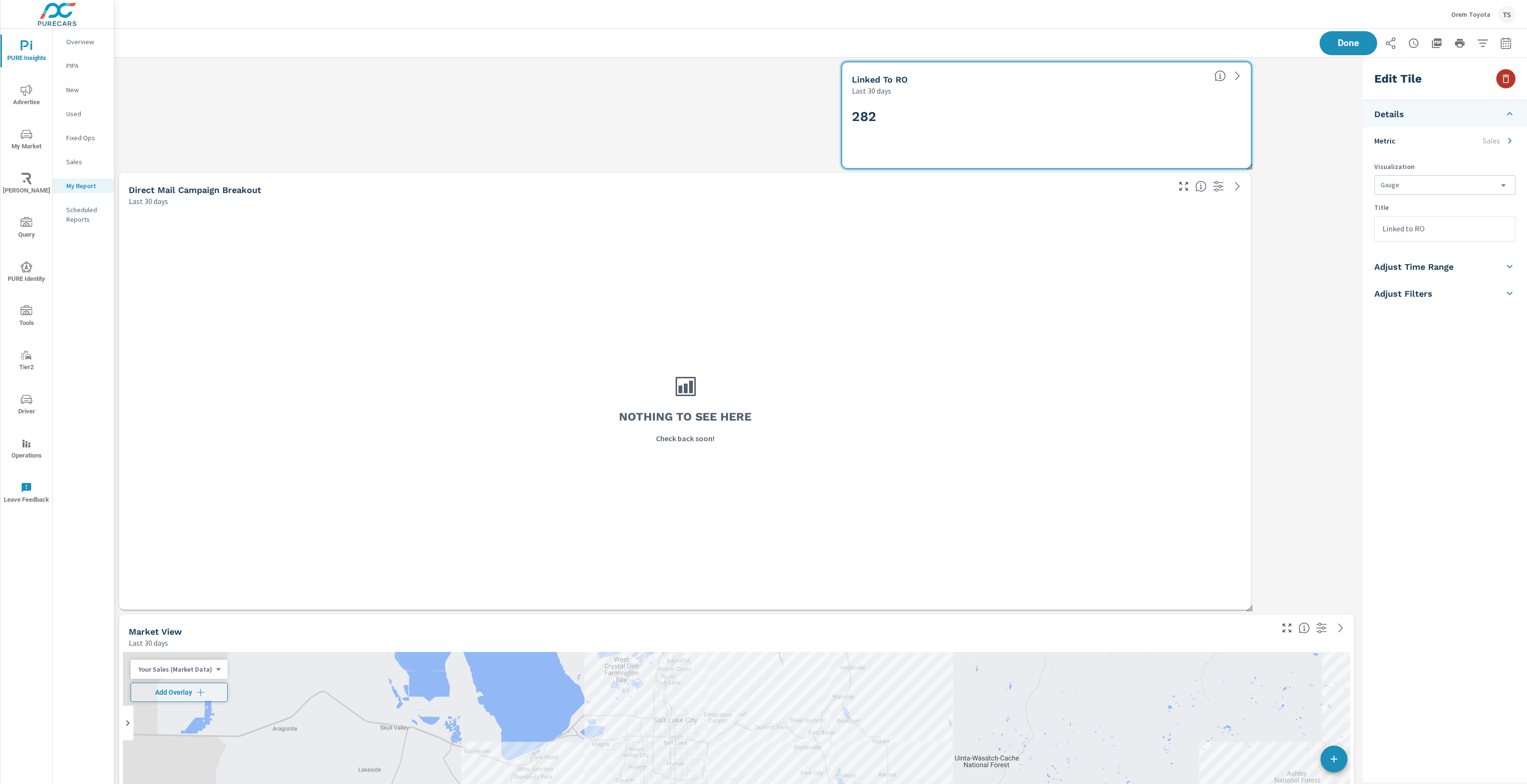
click at [1500, 73] on icon "button" at bounding box center [1506, 79] width 12 height 12
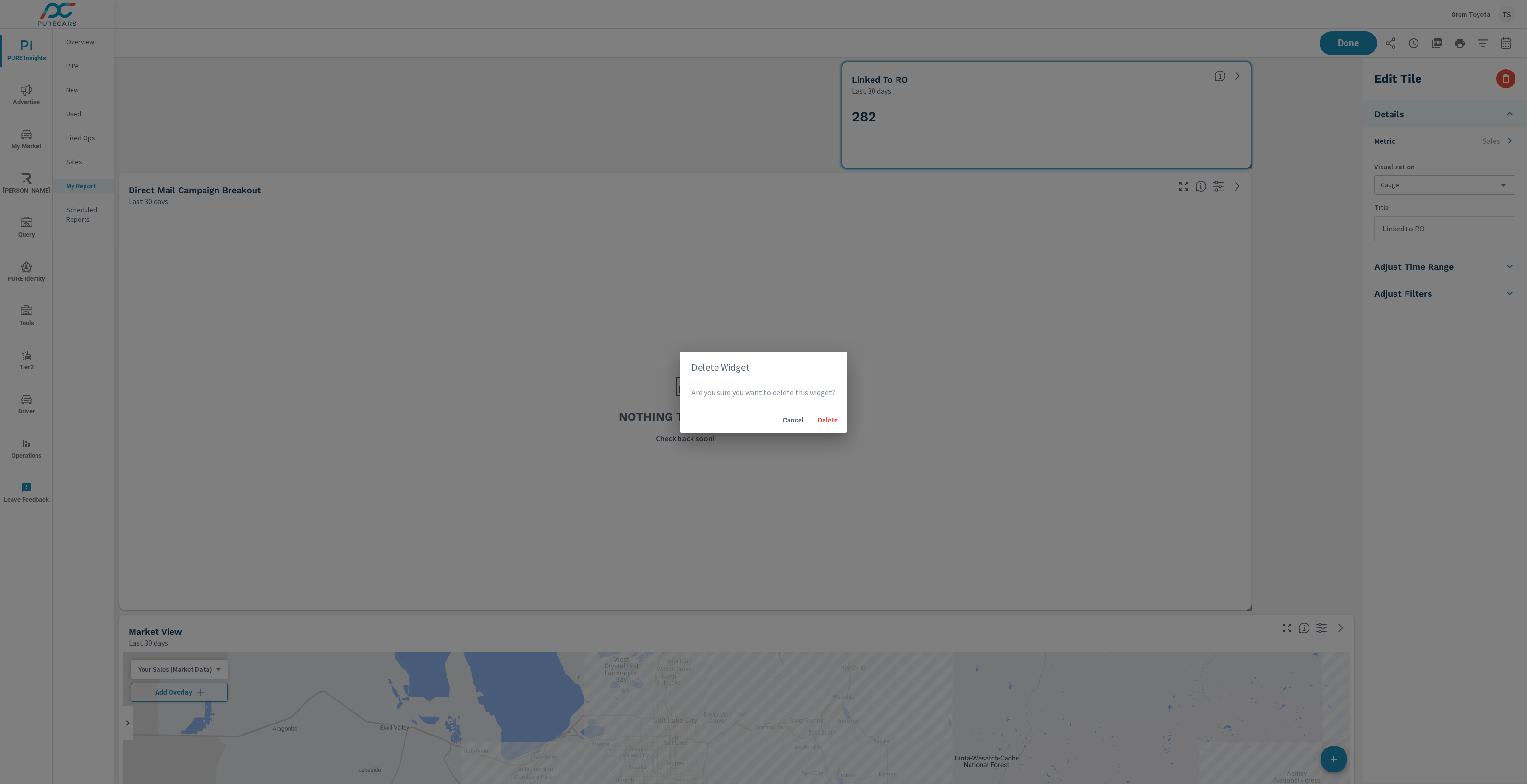
click at [843, 420] on div "Cancel Delete" at bounding box center [764, 420] width 167 height 25
click at [833, 420] on span "Delete" at bounding box center [827, 420] width 23 height 8
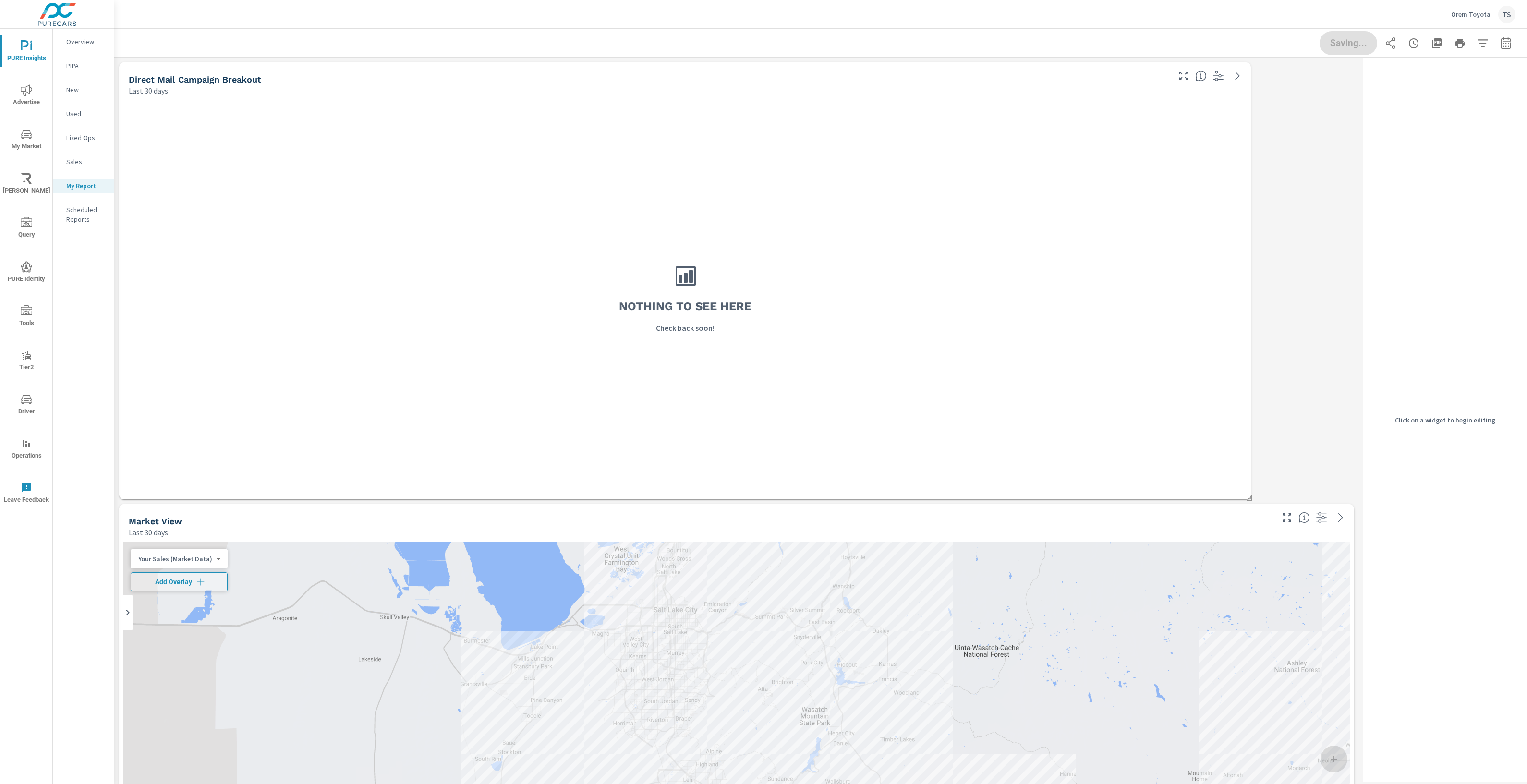
scroll to position [4, 5]
click at [840, 391] on div "Nothing to see here Check back soon!" at bounding box center [684, 297] width 1124 height 395
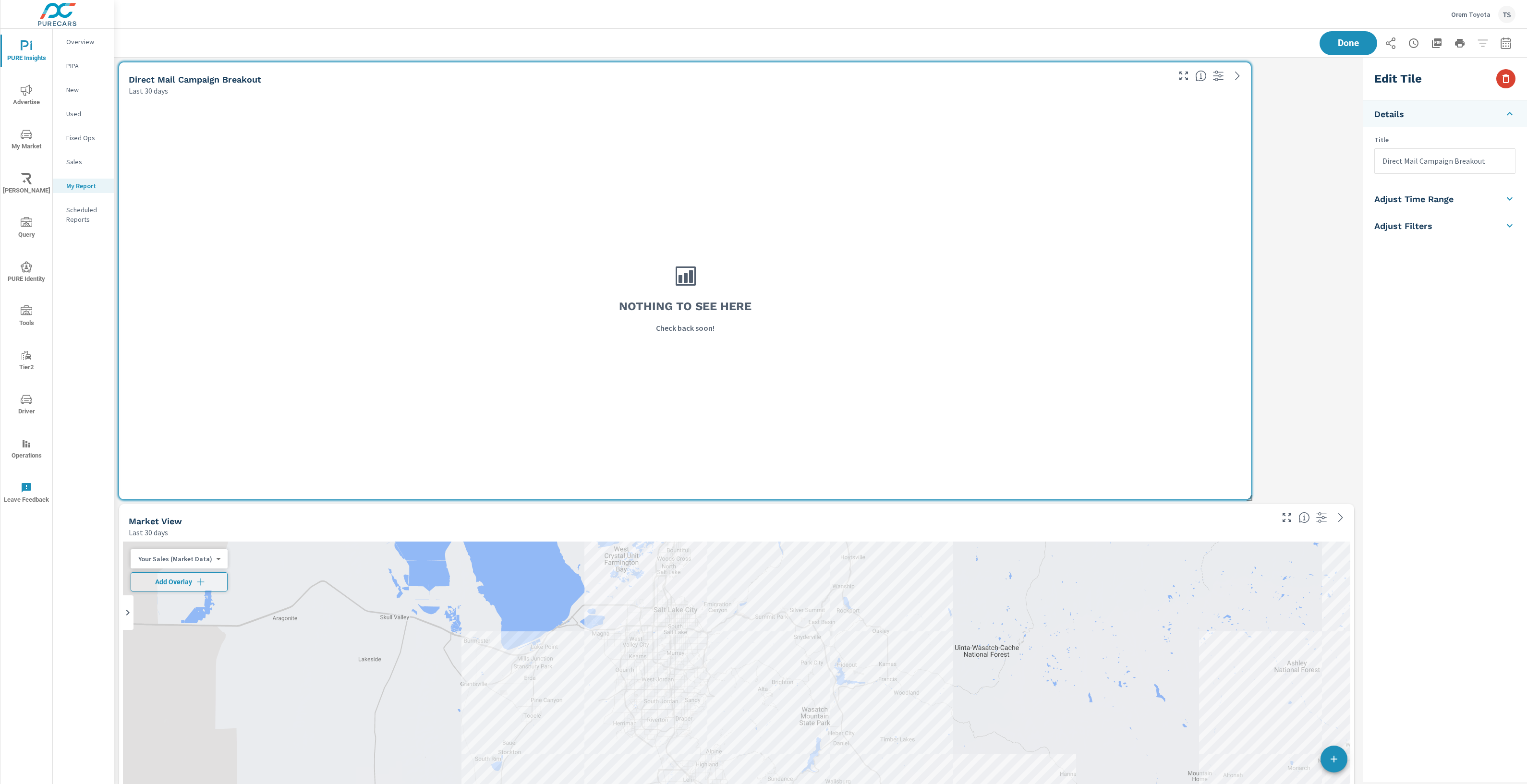
click at [1507, 81] on icon "button" at bounding box center [1506, 79] width 12 height 12
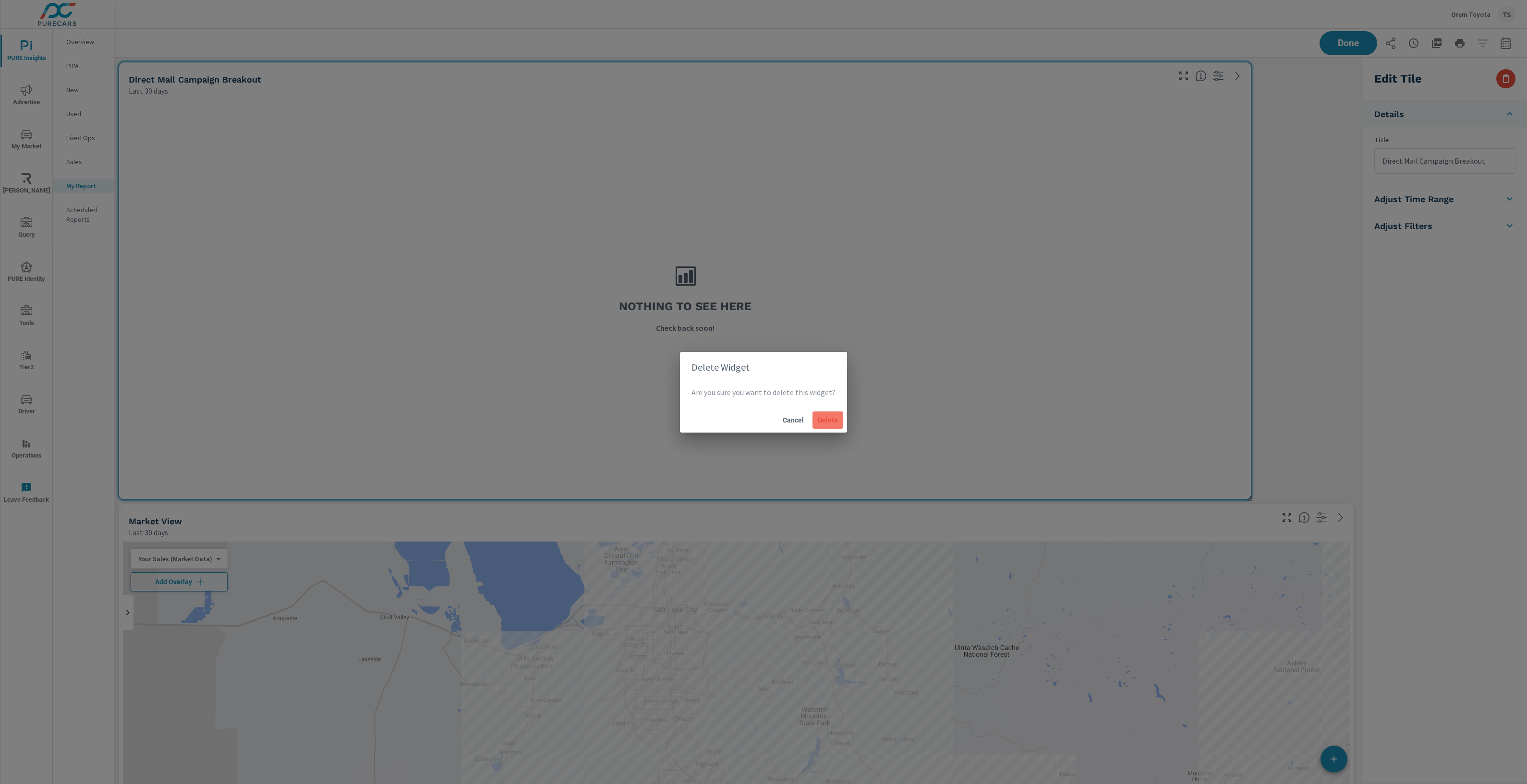
click at [817, 415] on button "Delete" at bounding box center [827, 420] width 30 height 17
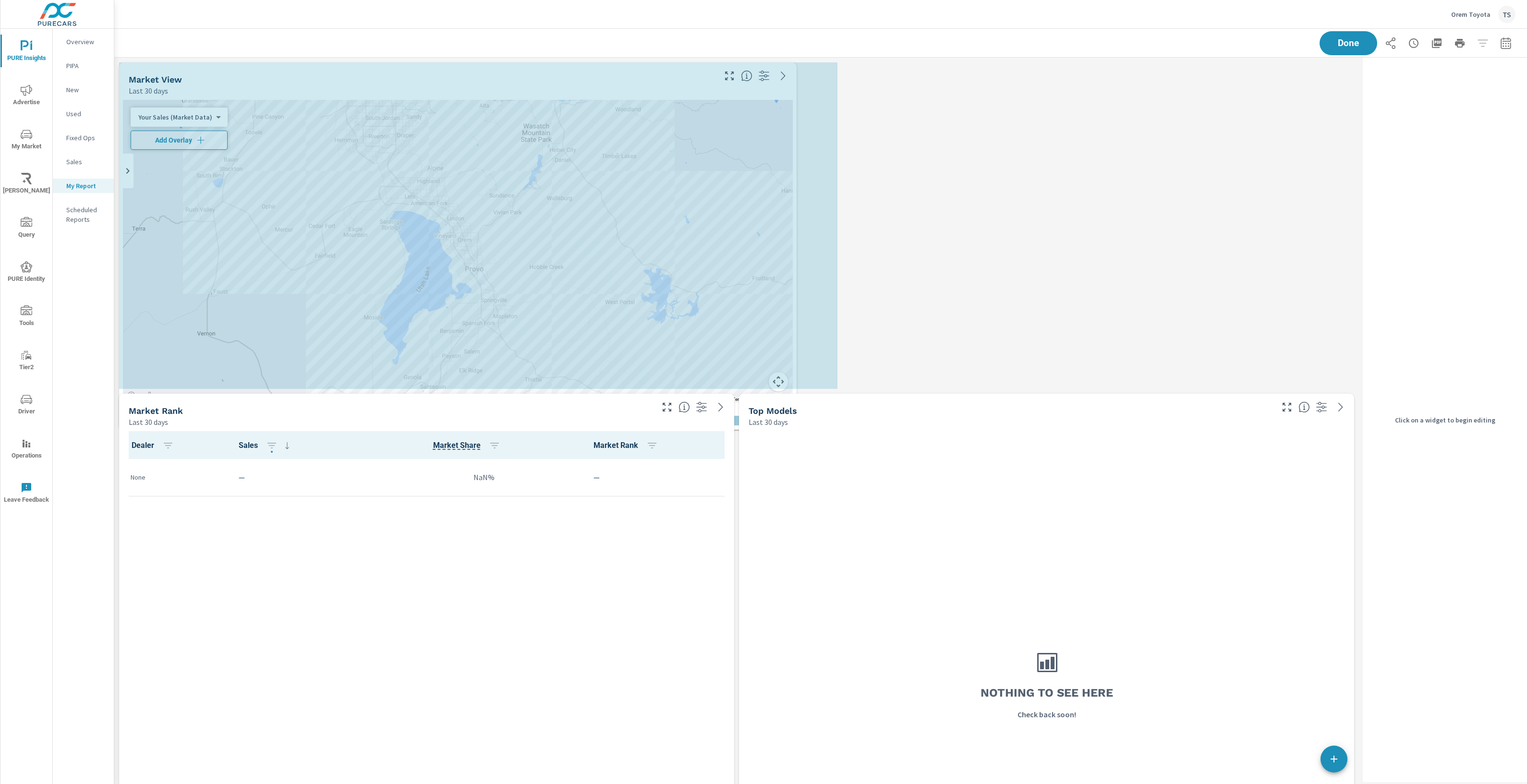
scroll to position [889, 1245]
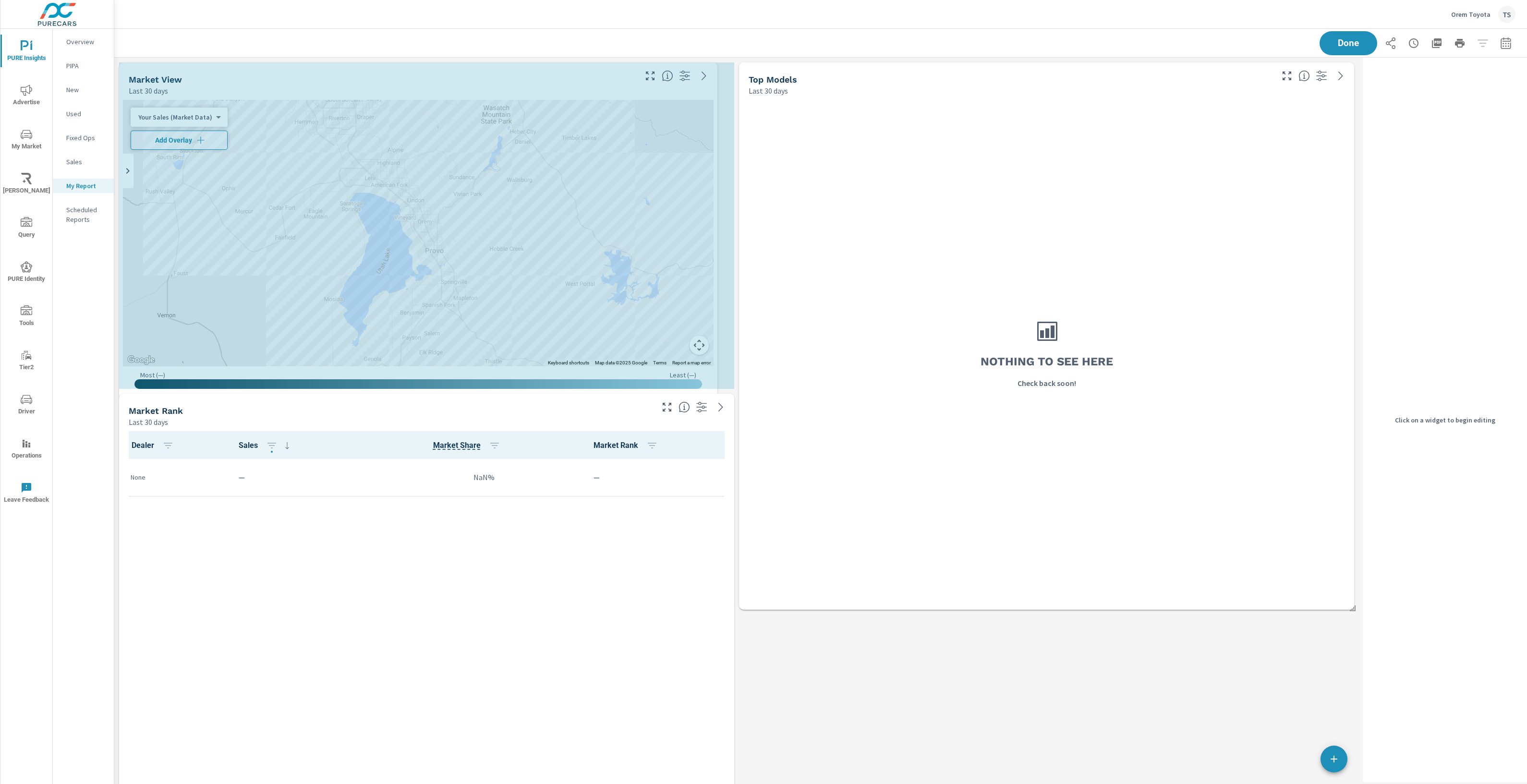
drag, startPoint x: 1354, startPoint y: 718, endPoint x: 717, endPoint y: 398, distance: 712.9
click at [717, 398] on div "Market View Last 30 days ← Move left → Move right ↑ Move up ↓ Move down + Zoom …" at bounding box center [736, 501] width 1245 height 888
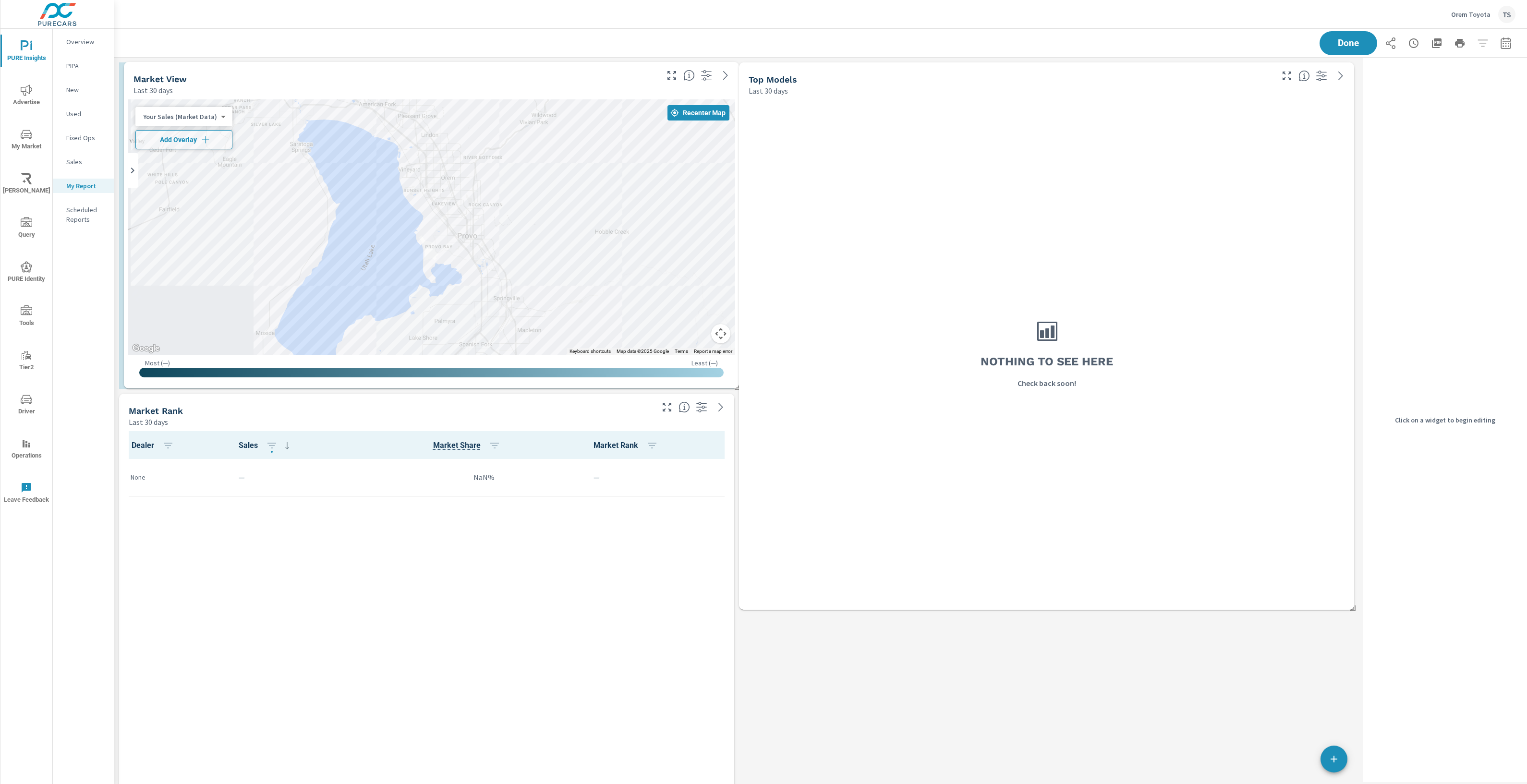
drag, startPoint x: 345, startPoint y: 218, endPoint x: 350, endPoint y: 217, distance: 5.1
click at [350, 217] on div at bounding box center [431, 227] width 608 height 255
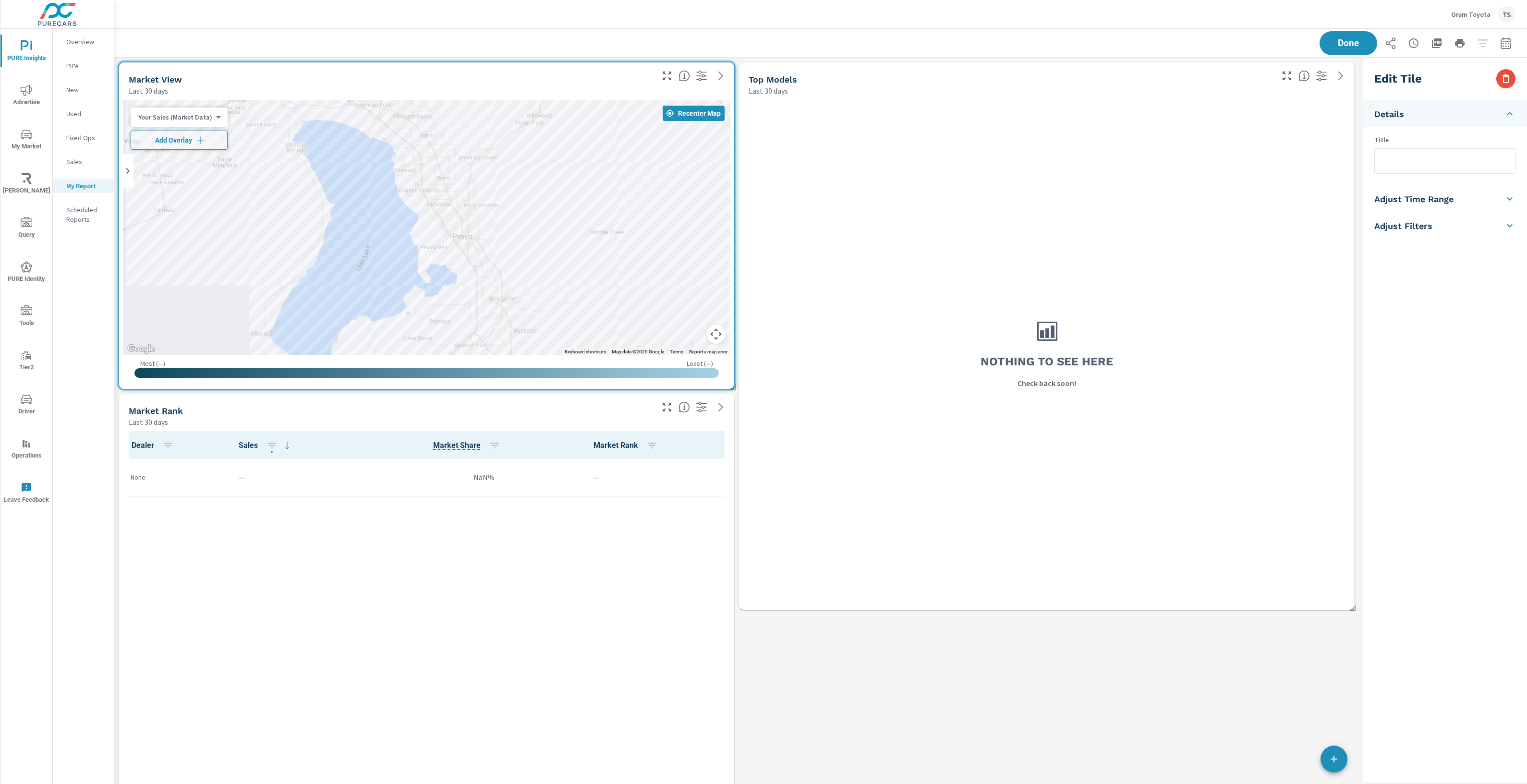
click at [1425, 164] on input "text" at bounding box center [1445, 161] width 140 height 24
click at [1460, 204] on li "Adjust Time Range" at bounding box center [1445, 199] width 164 height 27
click at [1432, 168] on input "checkbox" at bounding box center [1422, 172] width 55 height 19
checkbox input "true"
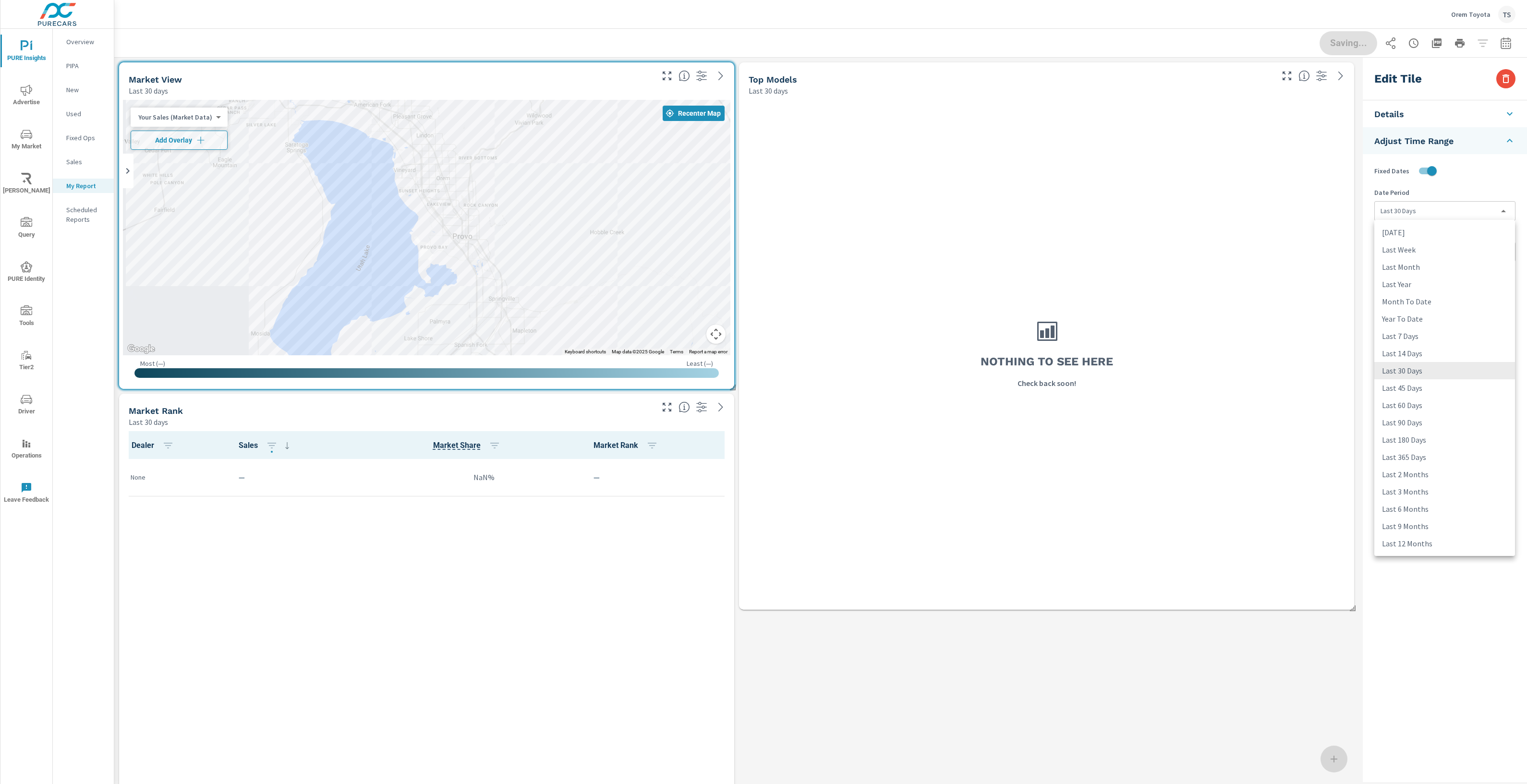
click at [1432, 204] on body "PURE Insights Advertise My Market Riley AI Query PURE Identity Tools Tier2 Driv…" at bounding box center [763, 392] width 1527 height 784
click at [1436, 511] on li "Last 6 Months" at bounding box center [1444, 509] width 140 height 17
type input "last6Months"
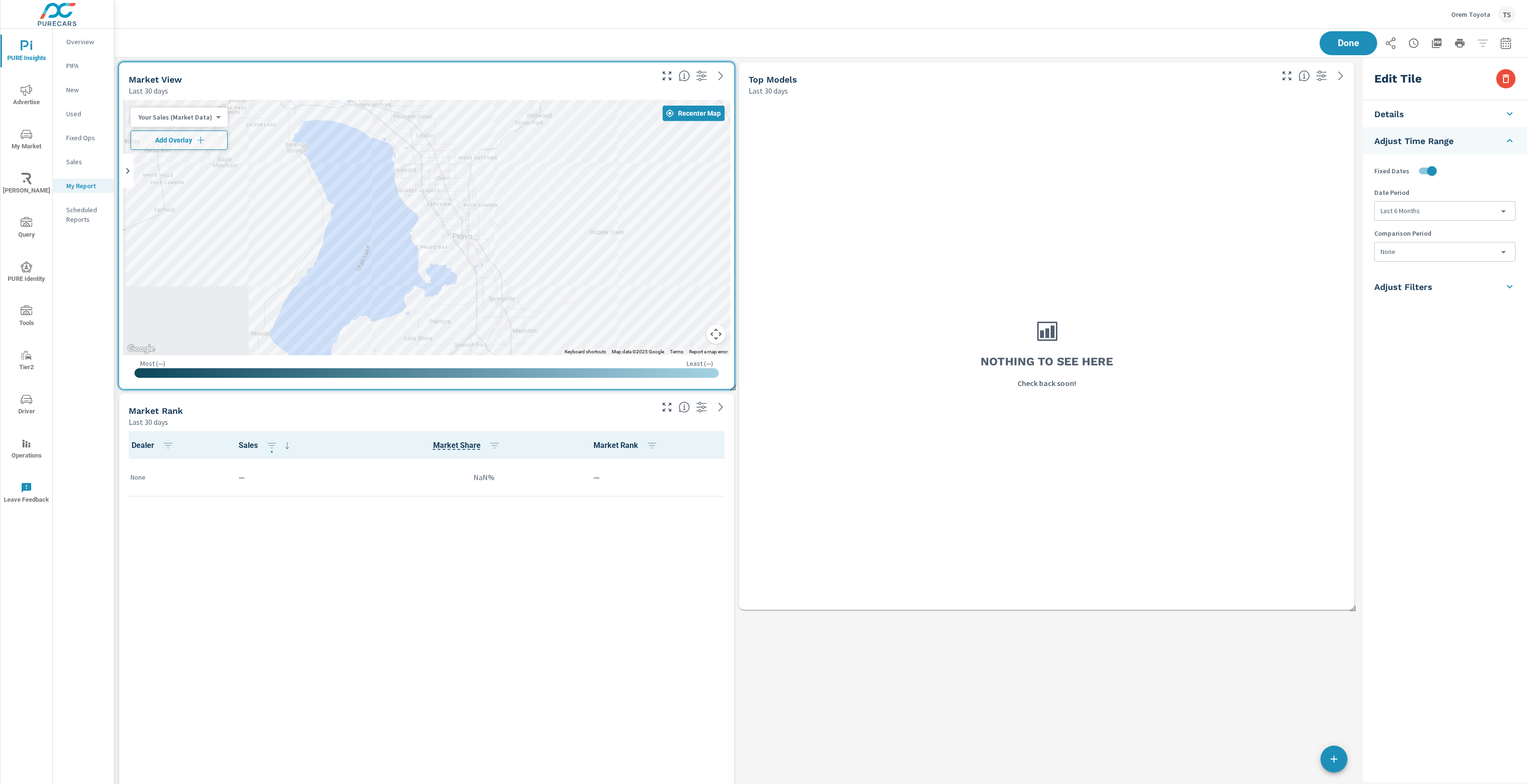
click at [988, 452] on div "Nothing to see here Check back soon!" at bounding box center [1046, 352] width 608 height 506
checkbox input "false"
type input "last30Days"
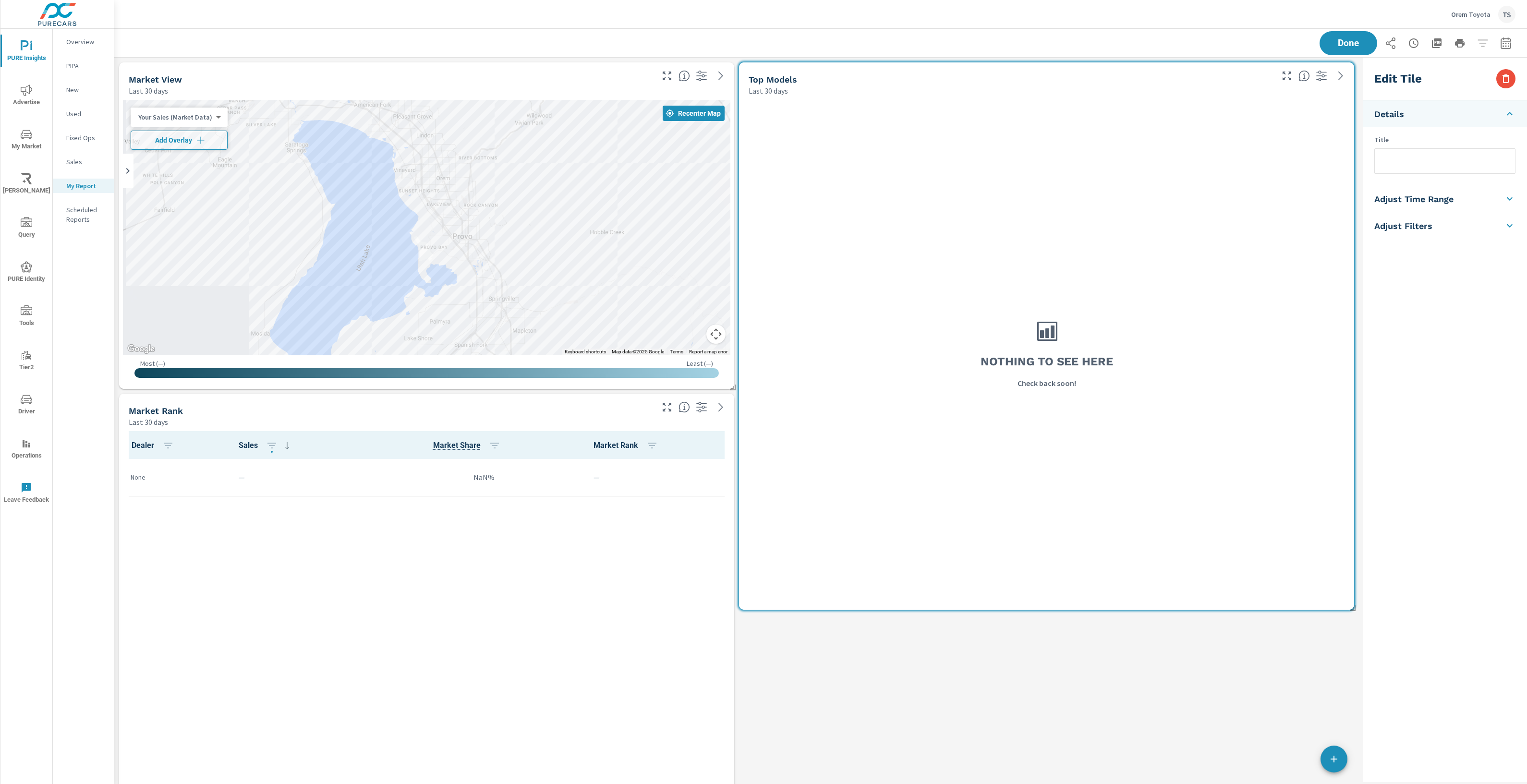
click at [1443, 160] on input "text" at bounding box center [1445, 161] width 140 height 24
click at [1452, 200] on h5 "Adjust Time Range" at bounding box center [1414, 199] width 79 height 11
click at [1436, 173] on input "checkbox" at bounding box center [1422, 172] width 55 height 19
checkbox input "true"
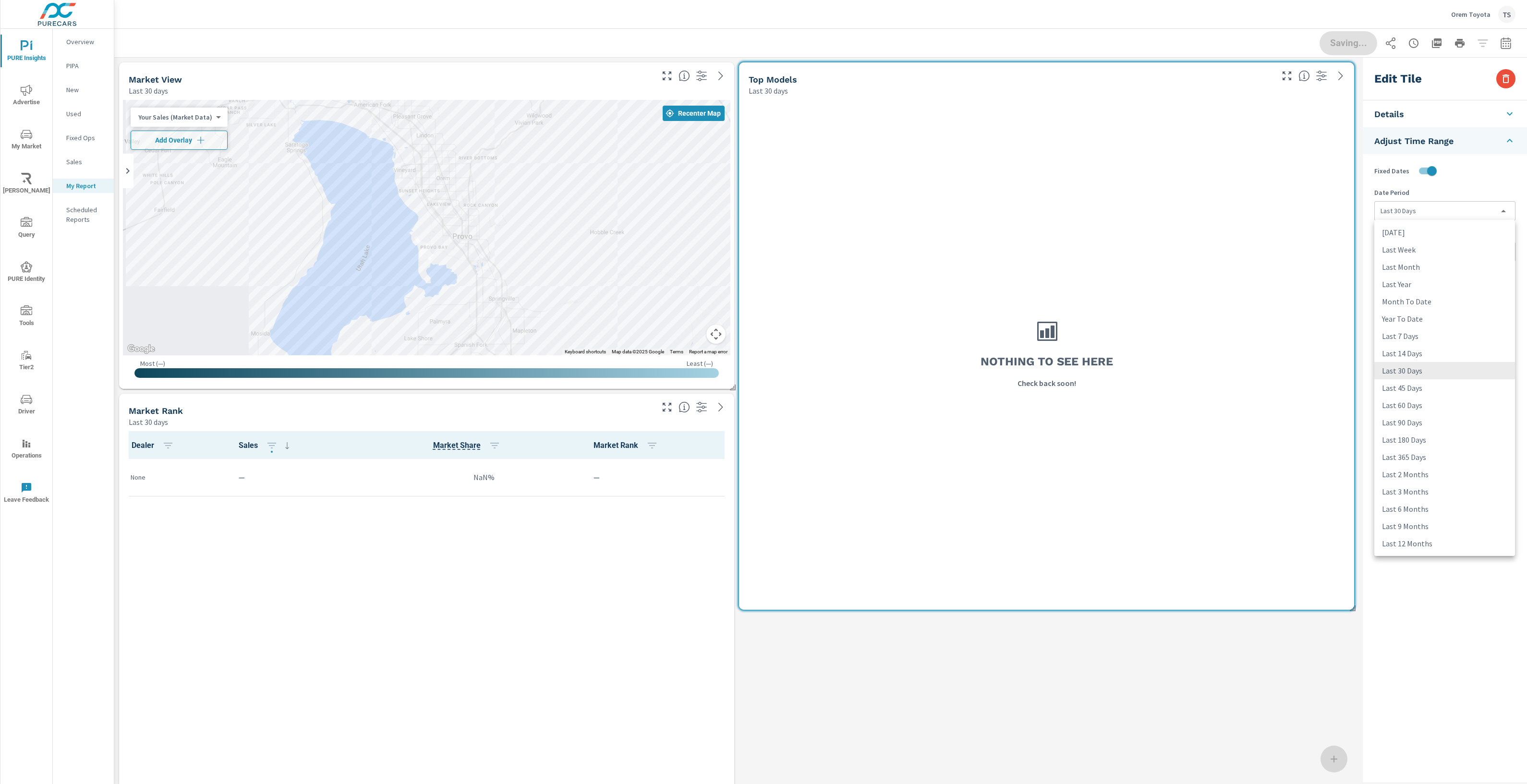
click at [1439, 213] on body "PURE Insights Advertise My Market Riley AI Query PURE Identity Tools Tier2 Driv…" at bounding box center [763, 392] width 1527 height 784
click at [1424, 508] on li "Last 6 Months" at bounding box center [1444, 509] width 140 height 17
type input "last6Months"
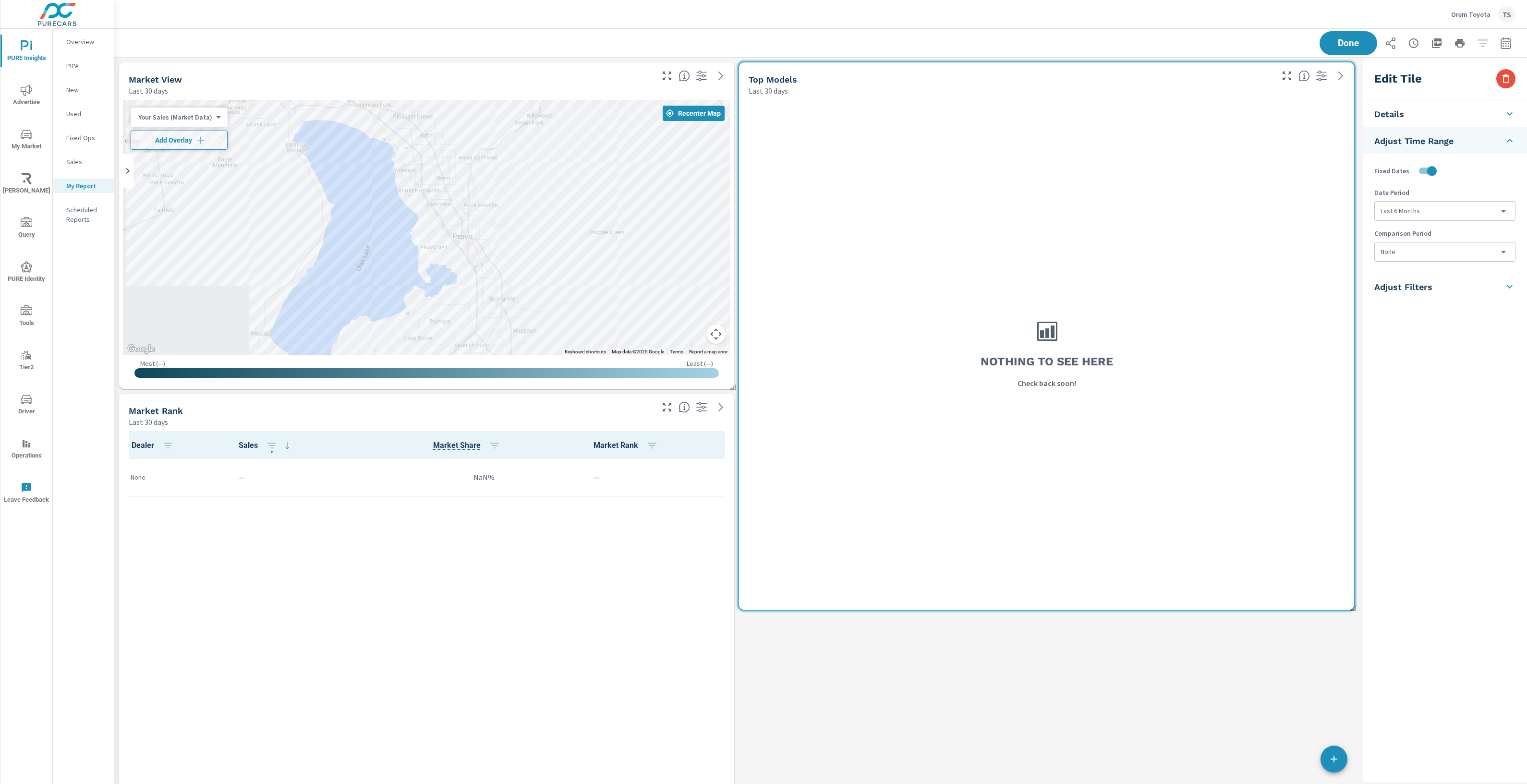
click at [1401, 411] on div "Edit Tile Details Title Adjust Time Range Fixed Dates Date Period Last 6 Months…" at bounding box center [1445, 420] width 164 height 725
drag, startPoint x: 583, startPoint y: 599, endPoint x: 596, endPoint y: 595, distance: 13.6
click at [583, 599] on div "Dealer Sales Market Share Market Rank None — NaN% —" at bounding box center [426, 683] width 608 height 506
checkbox input "false"
type input "last30Days"
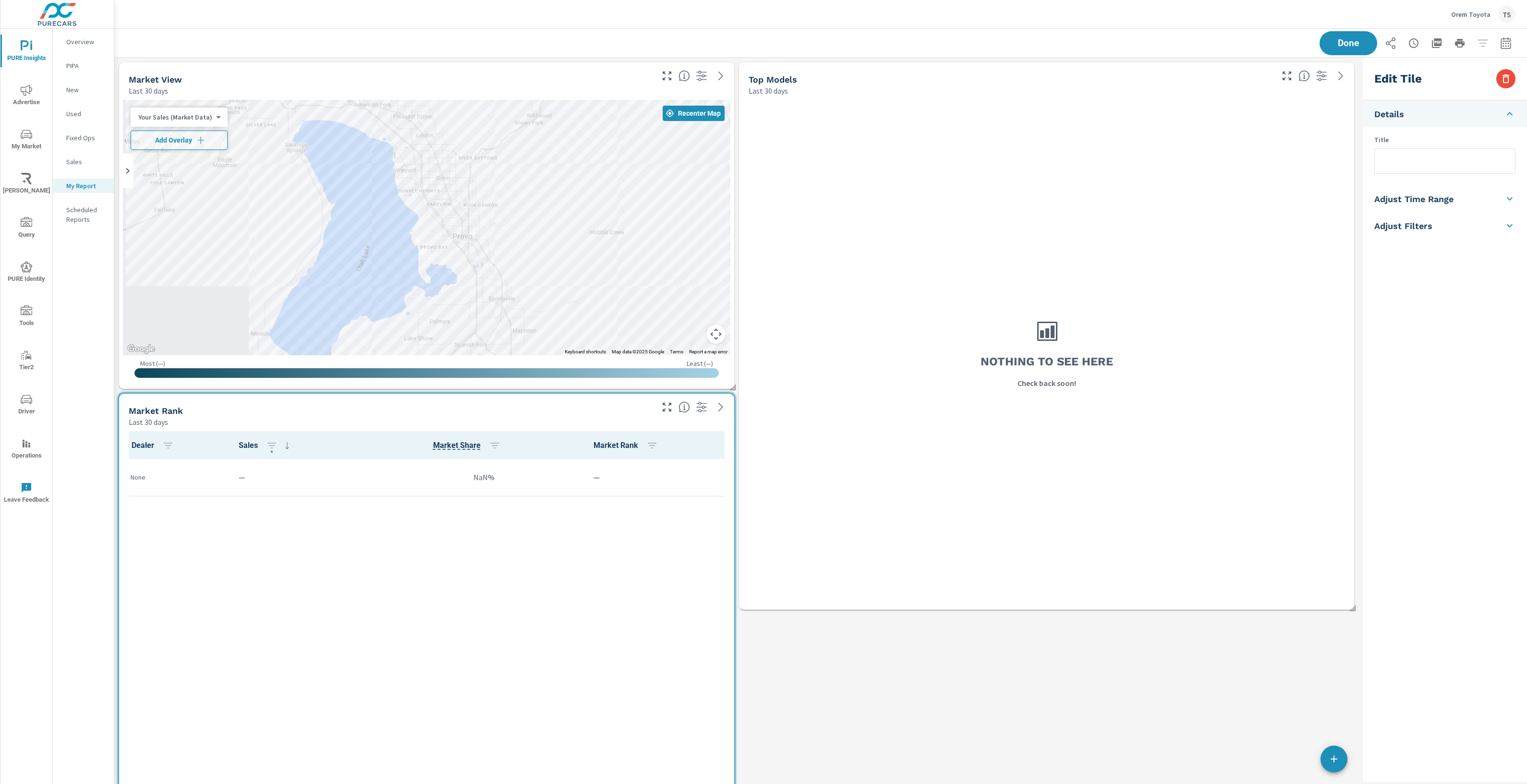
click at [1432, 189] on li "Adjust Time Range" at bounding box center [1445, 199] width 164 height 27
drag, startPoint x: 1419, startPoint y: 168, endPoint x: 1426, endPoint y: 186, distance: 19.3
click at [1419, 171] on input "checkbox" at bounding box center [1422, 172] width 55 height 19
checkbox input "true"
click at [1426, 209] on body "PURE Insights Advertise My Market Riley AI Query PURE Identity Tools Tier2 Driv…" at bounding box center [763, 392] width 1527 height 784
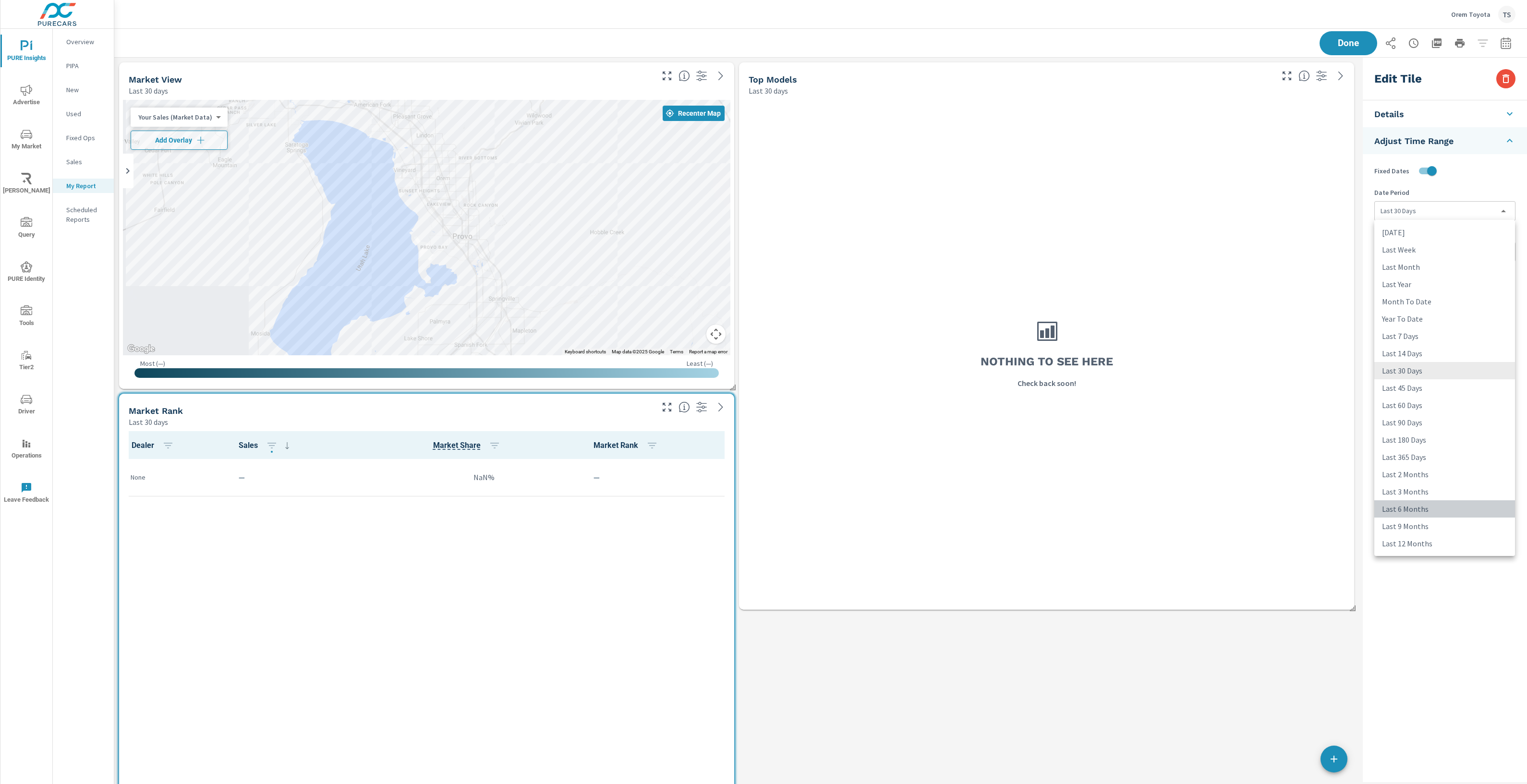
click at [1399, 509] on li "Last 6 Months" at bounding box center [1444, 509] width 140 height 17
type input "last6Months"
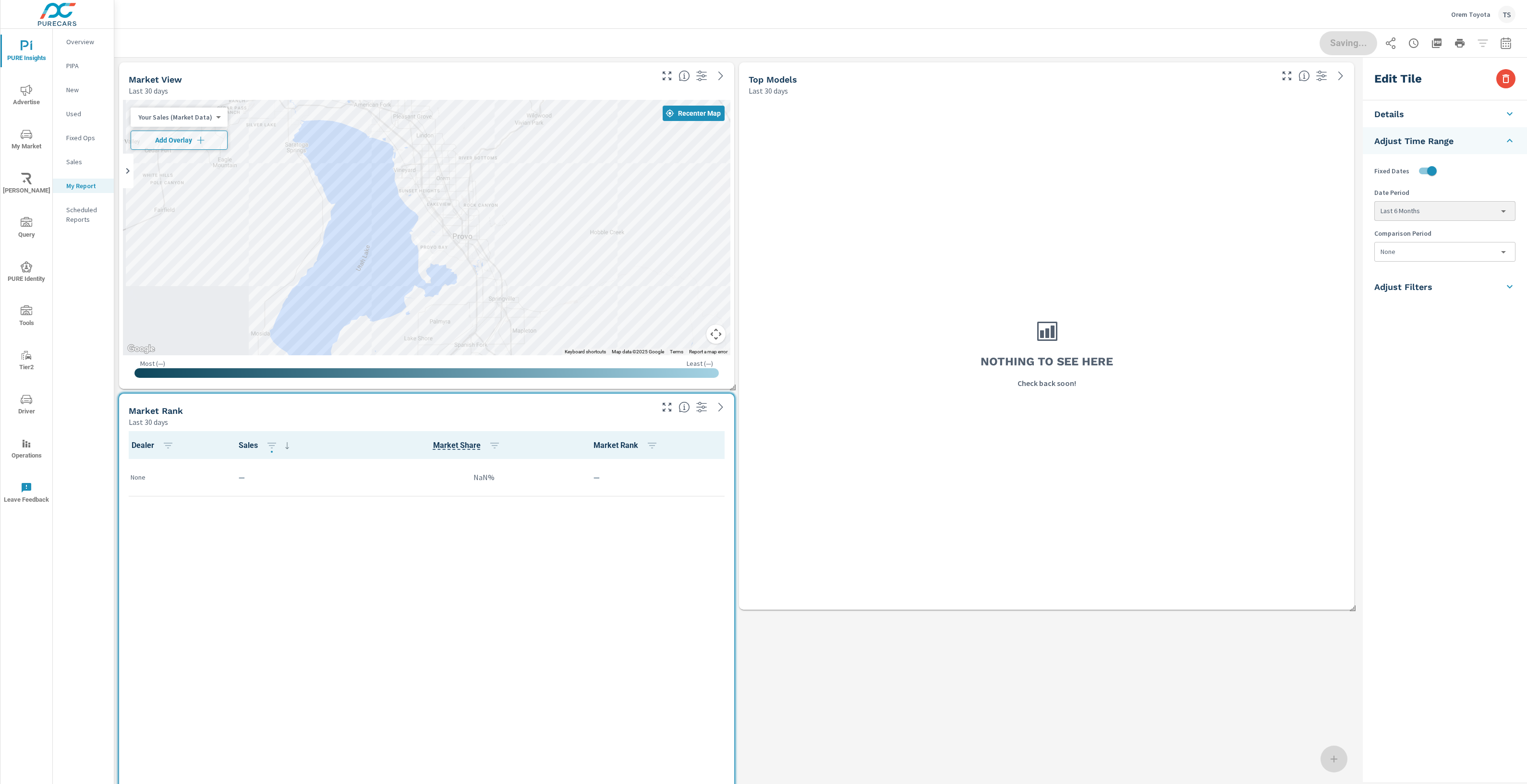
scroll to position [3, 0]
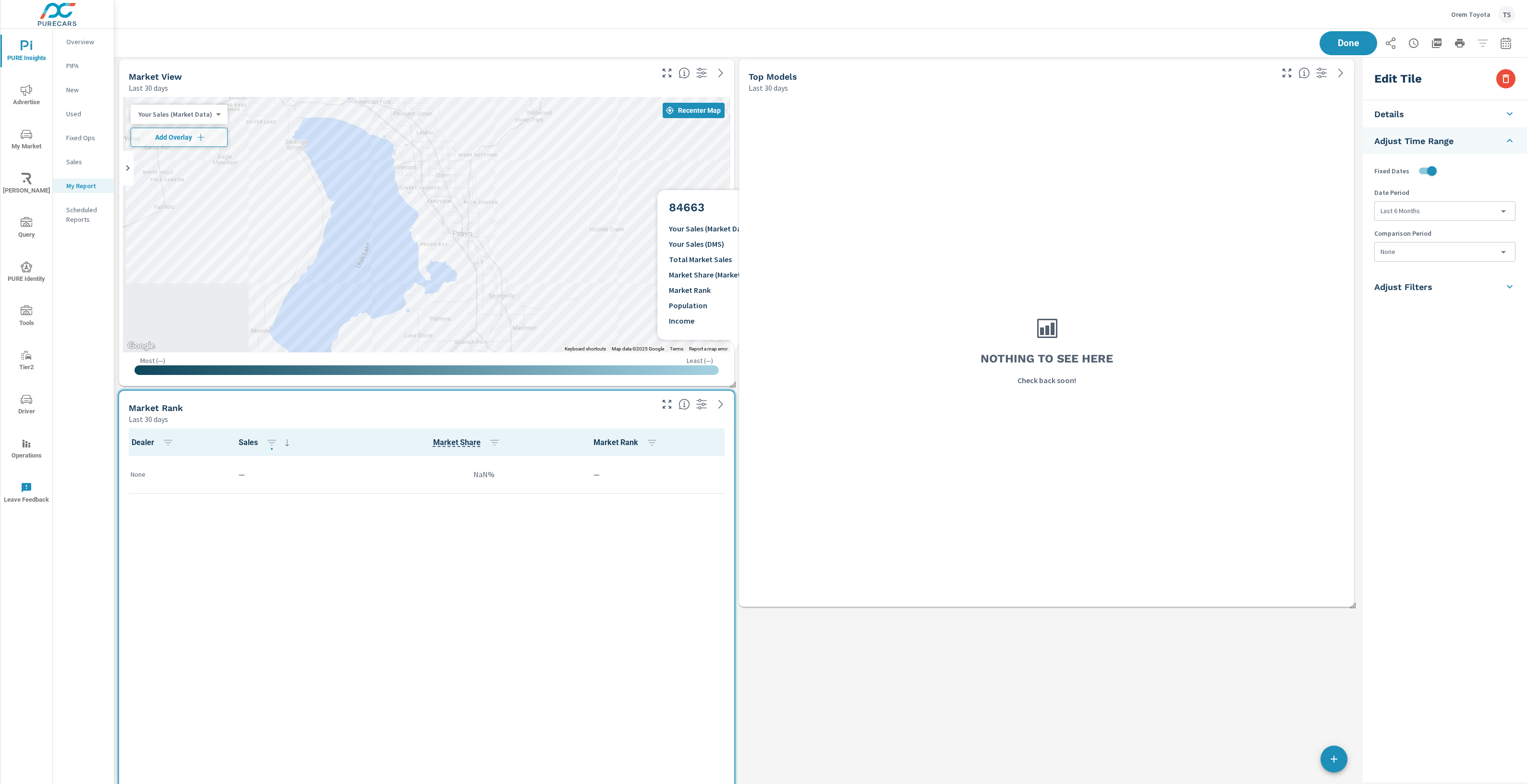
click at [617, 292] on div at bounding box center [1041, 570] width 1230 height 691
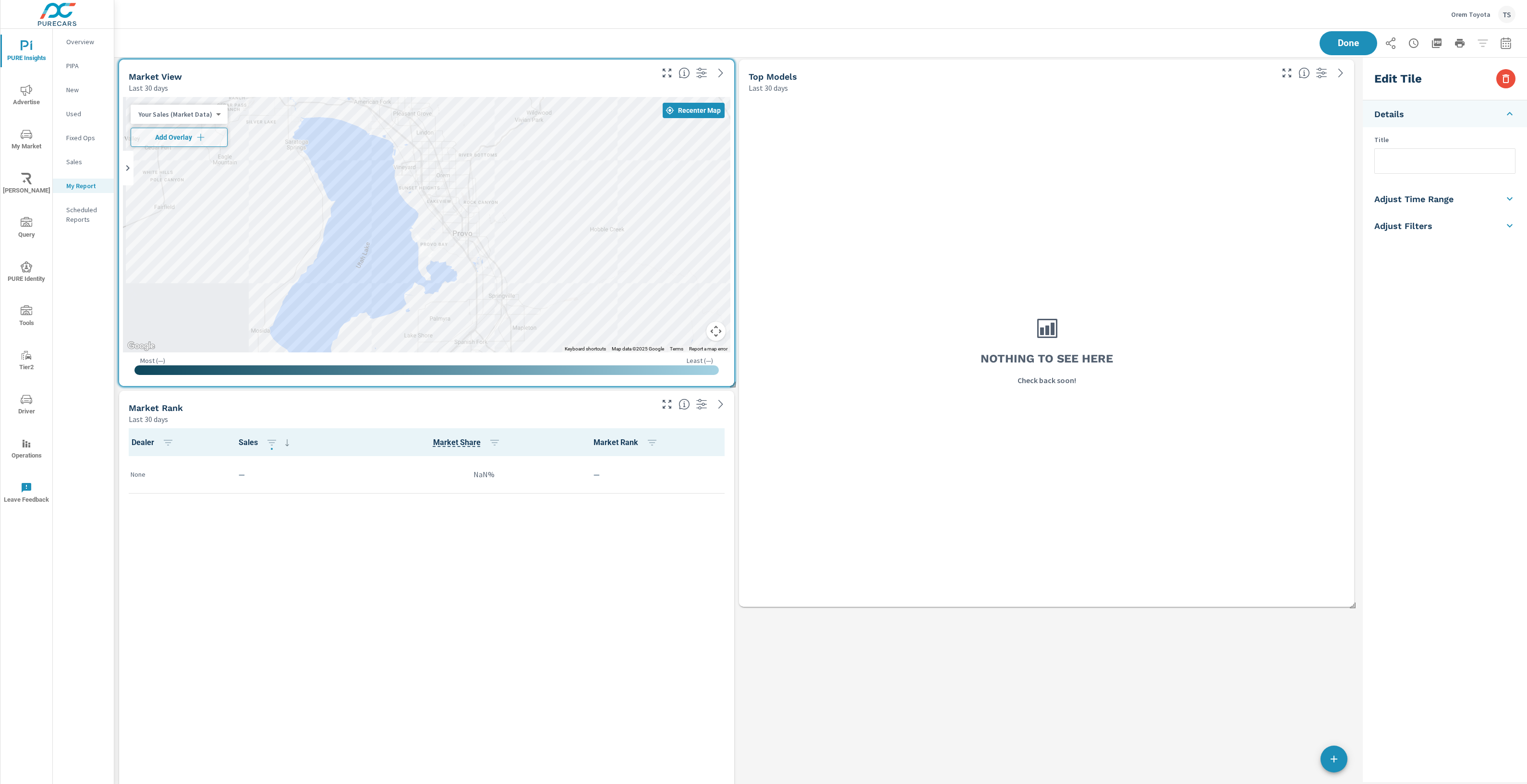
click at [1410, 195] on h5 "Adjust Time Range" at bounding box center [1414, 199] width 79 height 11
click at [1360, 43] on span "Done" at bounding box center [1348, 42] width 40 height 9
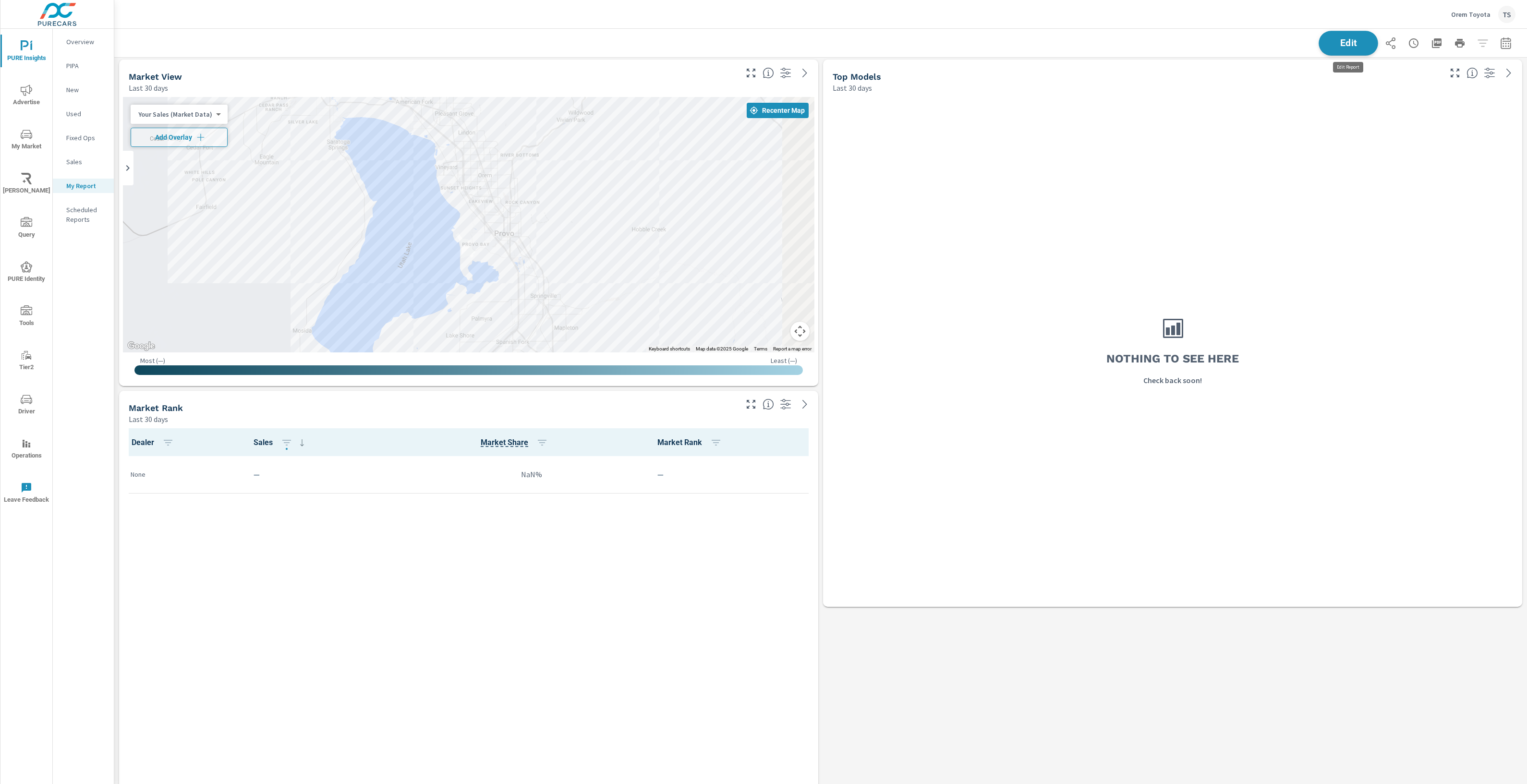
scroll to position [889, 1413]
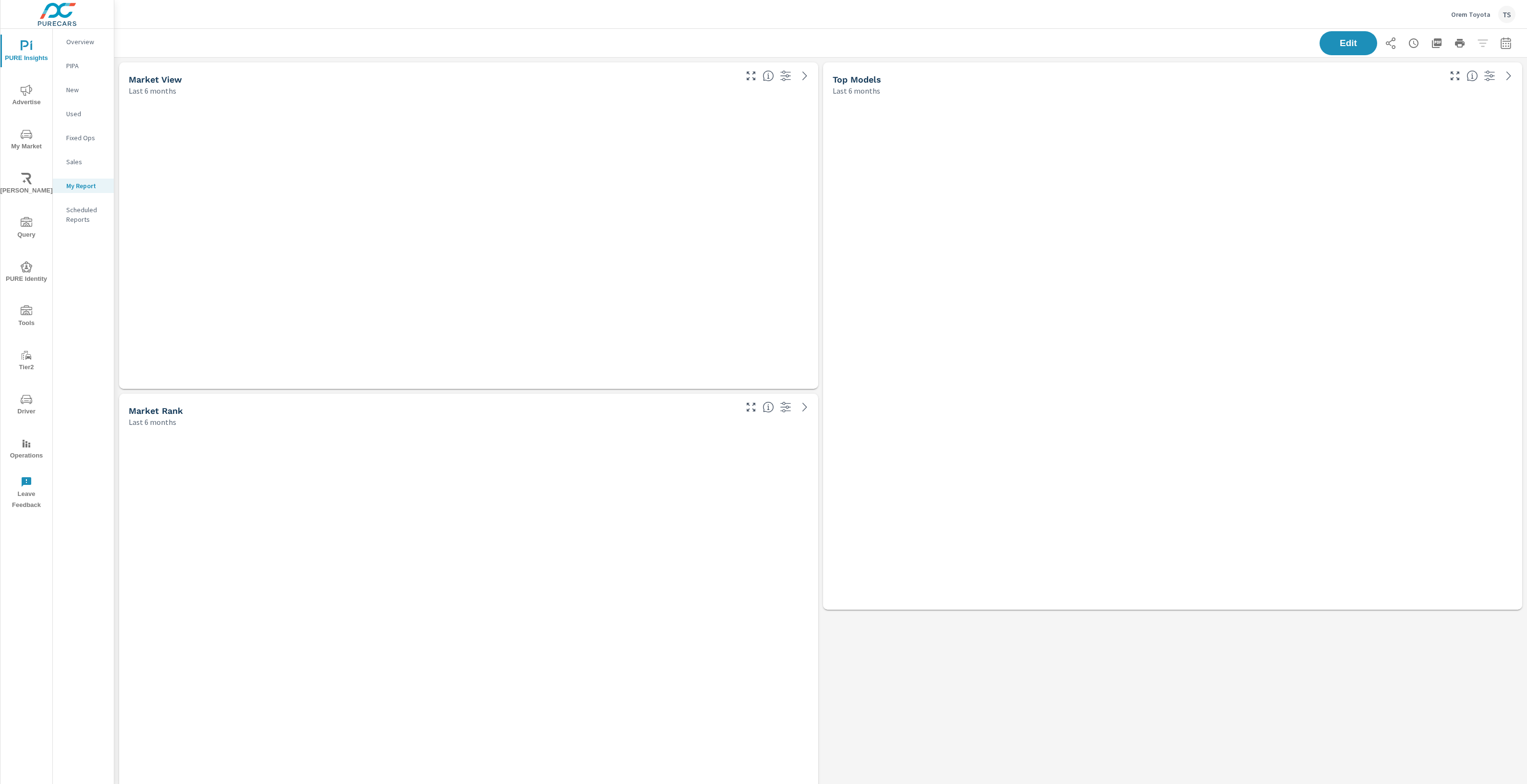
scroll to position [889, 1413]
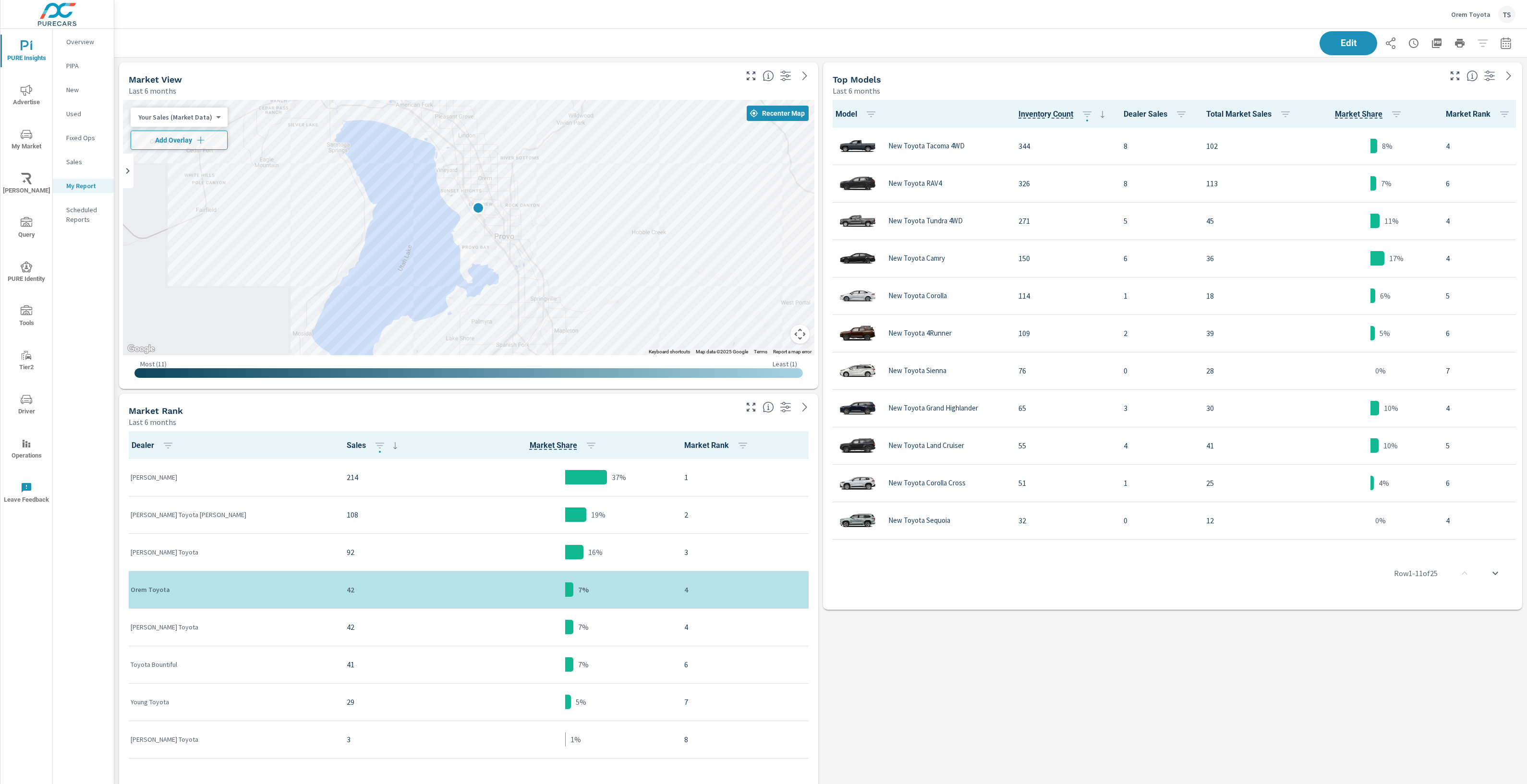
click at [814, 387] on div "← Move left → Move right ↑ Move up ↓ Move down + Zoom in - Zoom out Home Jump l…" at bounding box center [468, 242] width 699 height 293
click at [1342, 47] on span "Edit" at bounding box center [1348, 42] width 40 height 9
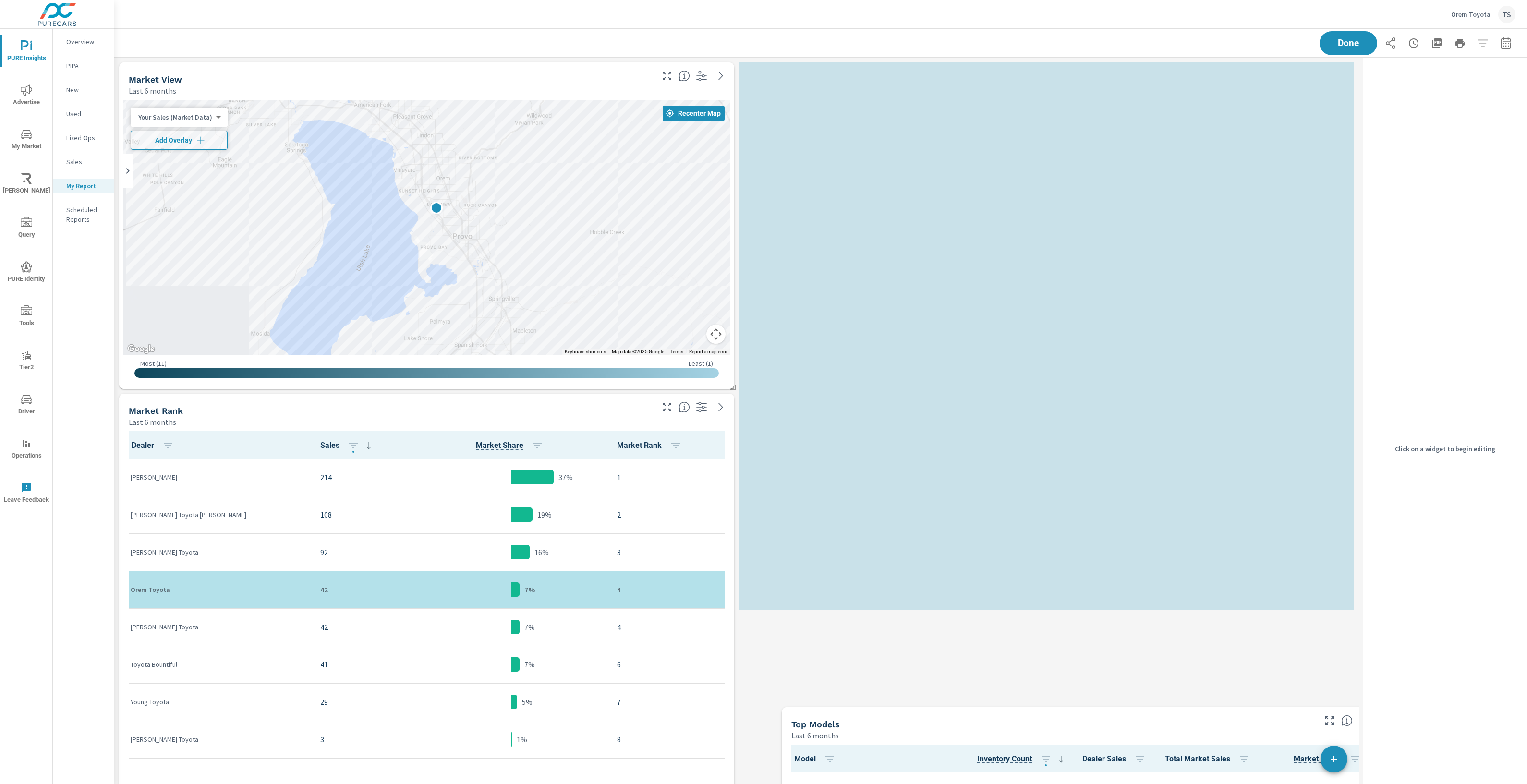
drag, startPoint x: 1142, startPoint y: 79, endPoint x: 1158, endPoint y: 712, distance: 633.2
click at [1175, 719] on div "Top Models" at bounding box center [1052, 724] width 523 height 11
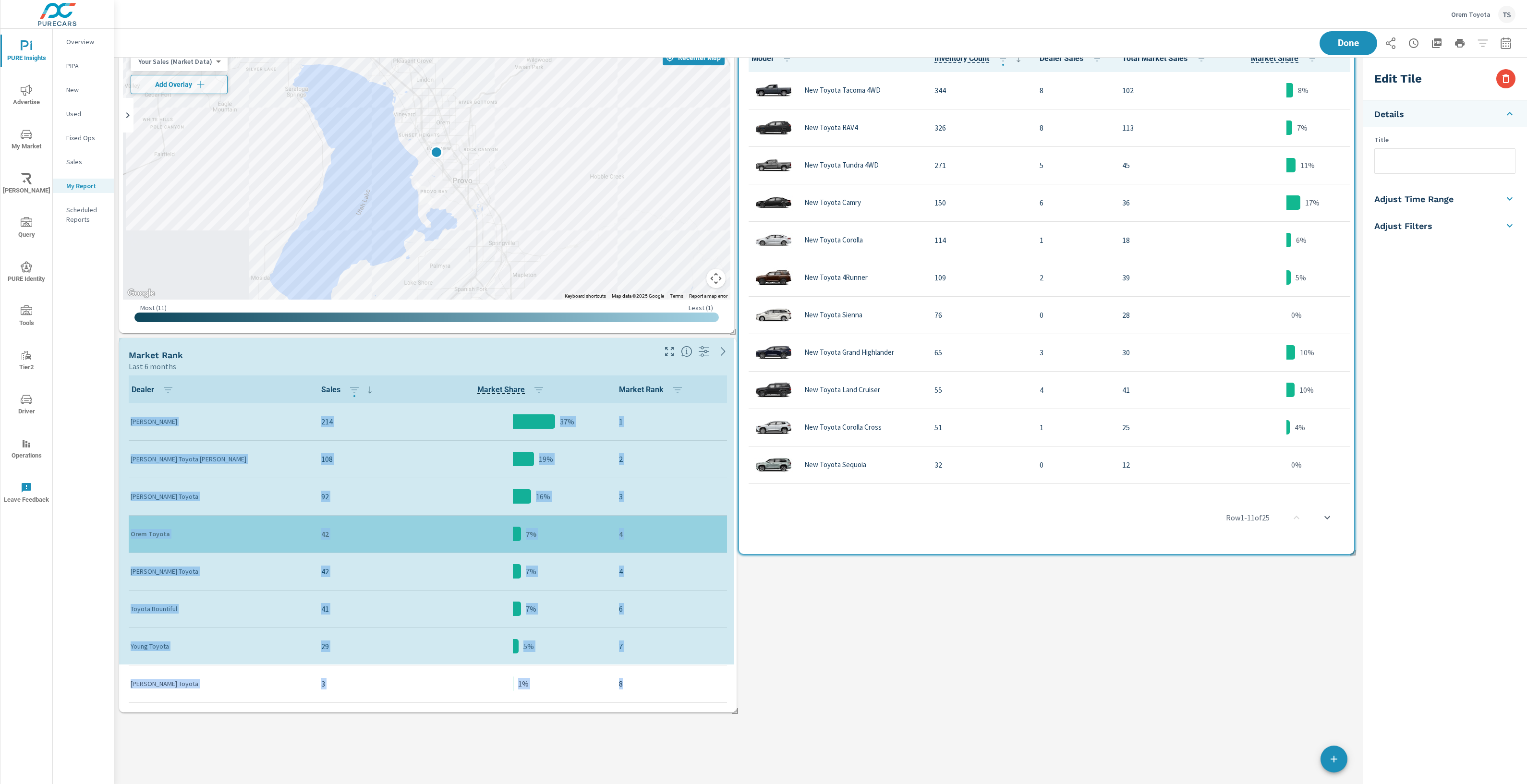
scroll to position [4, 5]
drag, startPoint x: 730, startPoint y: 777, endPoint x: 736, endPoint y: 709, distance: 68.3
click at [736, 709] on span at bounding box center [734, 704] width 9 height 9
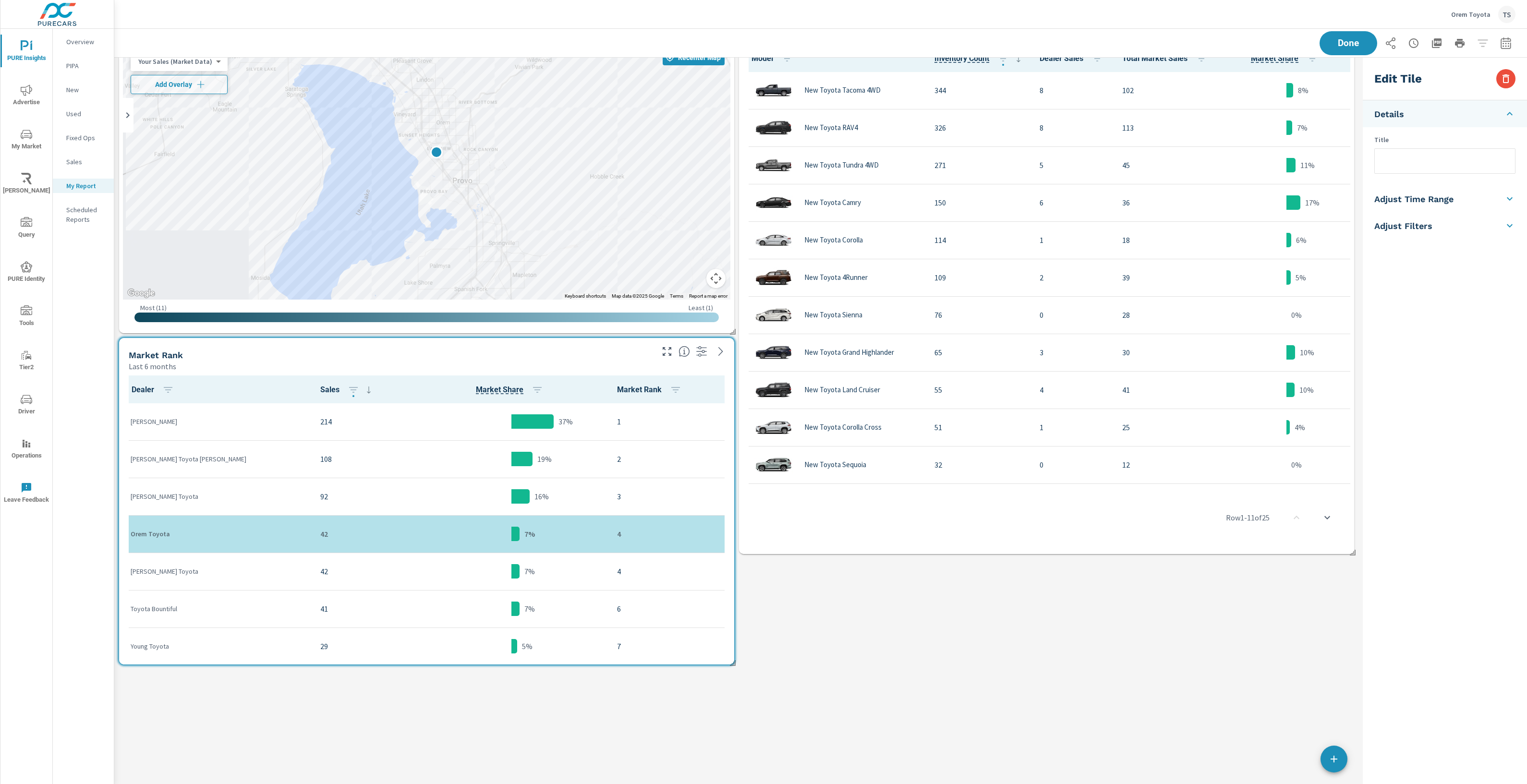
click at [866, 716] on div "Market View Last 6 months ← Move left → Move right ↑ Move up ↓ Move down + Zoom…" at bounding box center [736, 393] width 1245 height 782
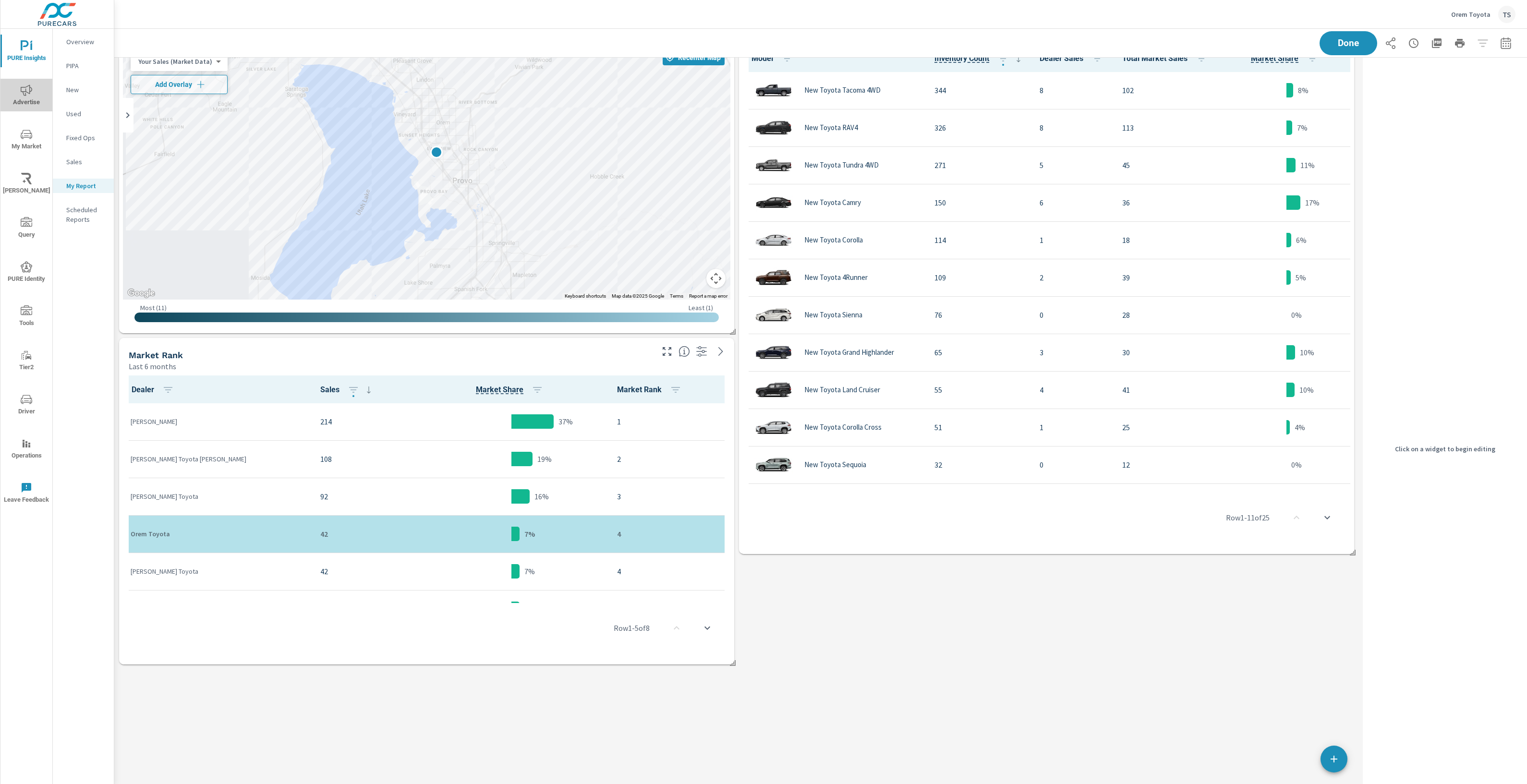
click at [30, 94] on icon "nav menu" at bounding box center [26, 90] width 12 height 12
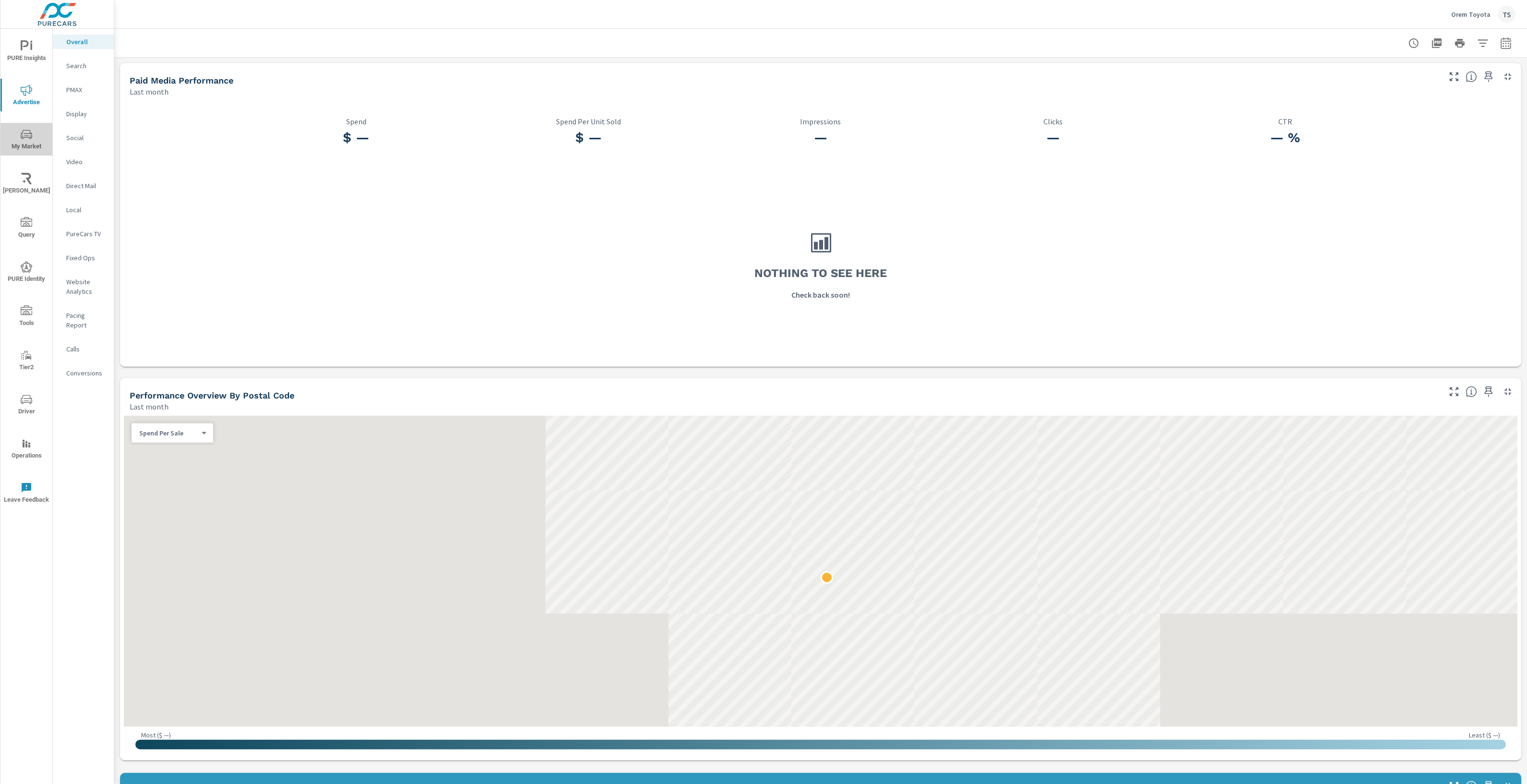
click at [38, 133] on span "My Market" at bounding box center [26, 140] width 46 height 24
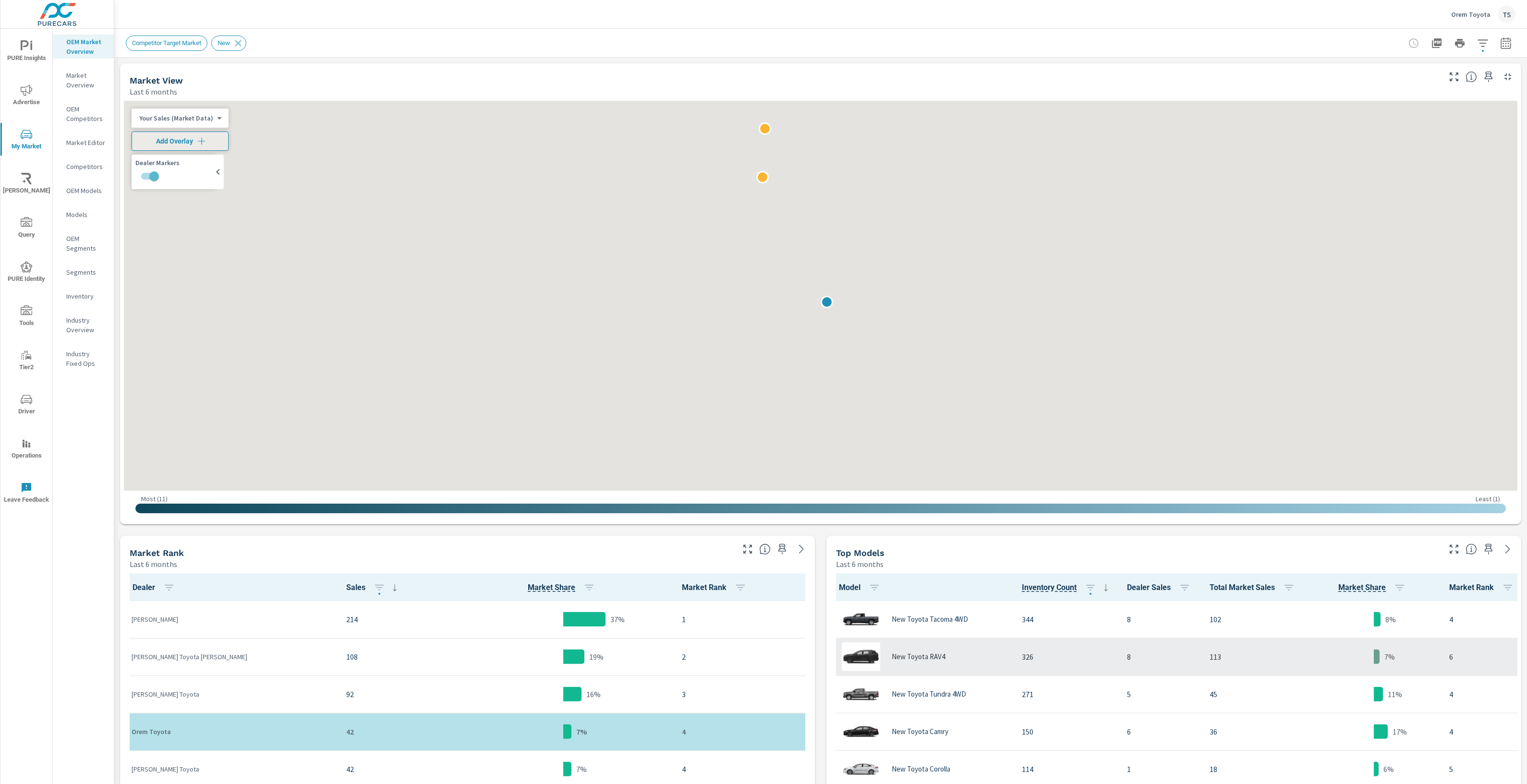
scroll to position [677, 0]
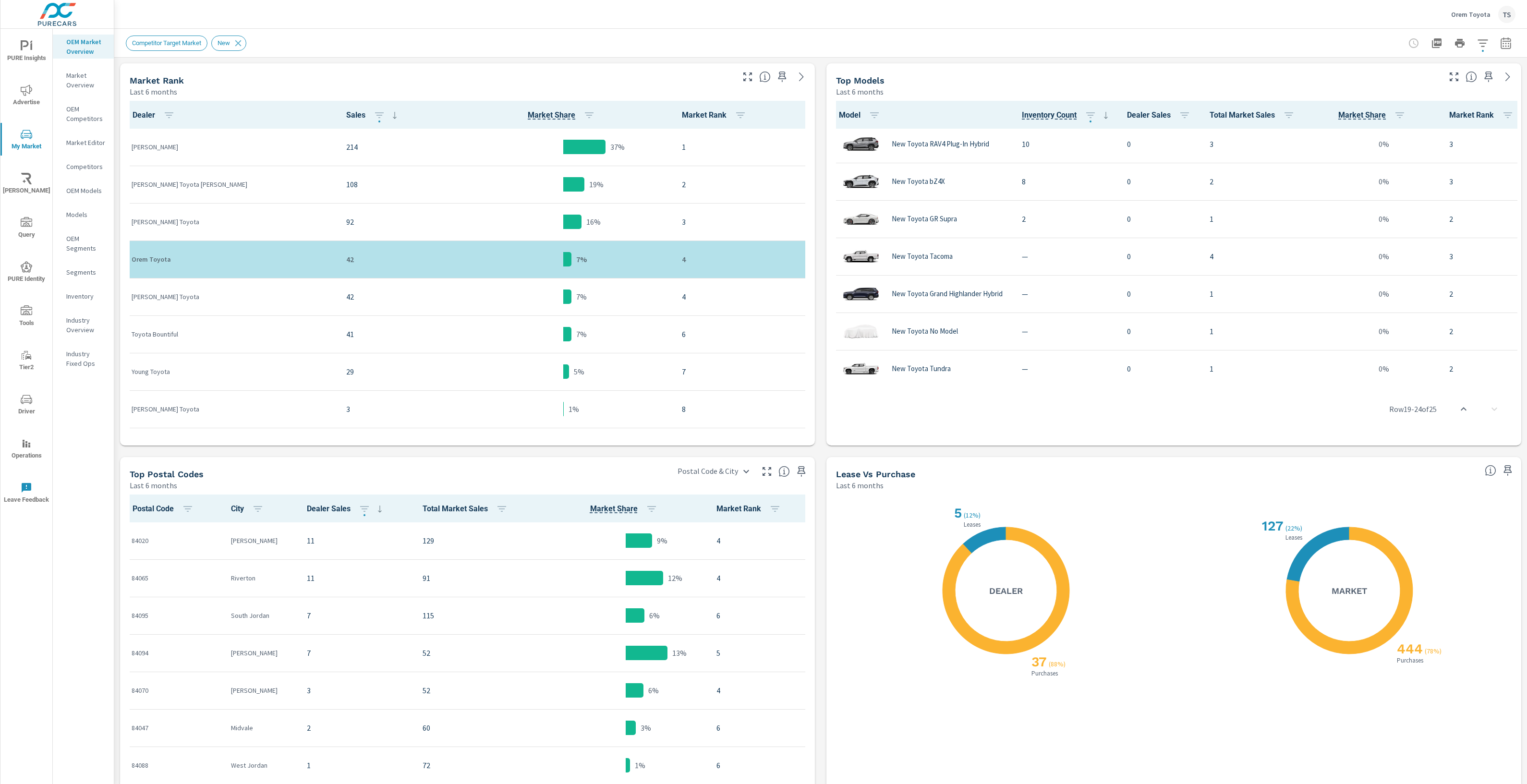
scroll to position [533, 0]
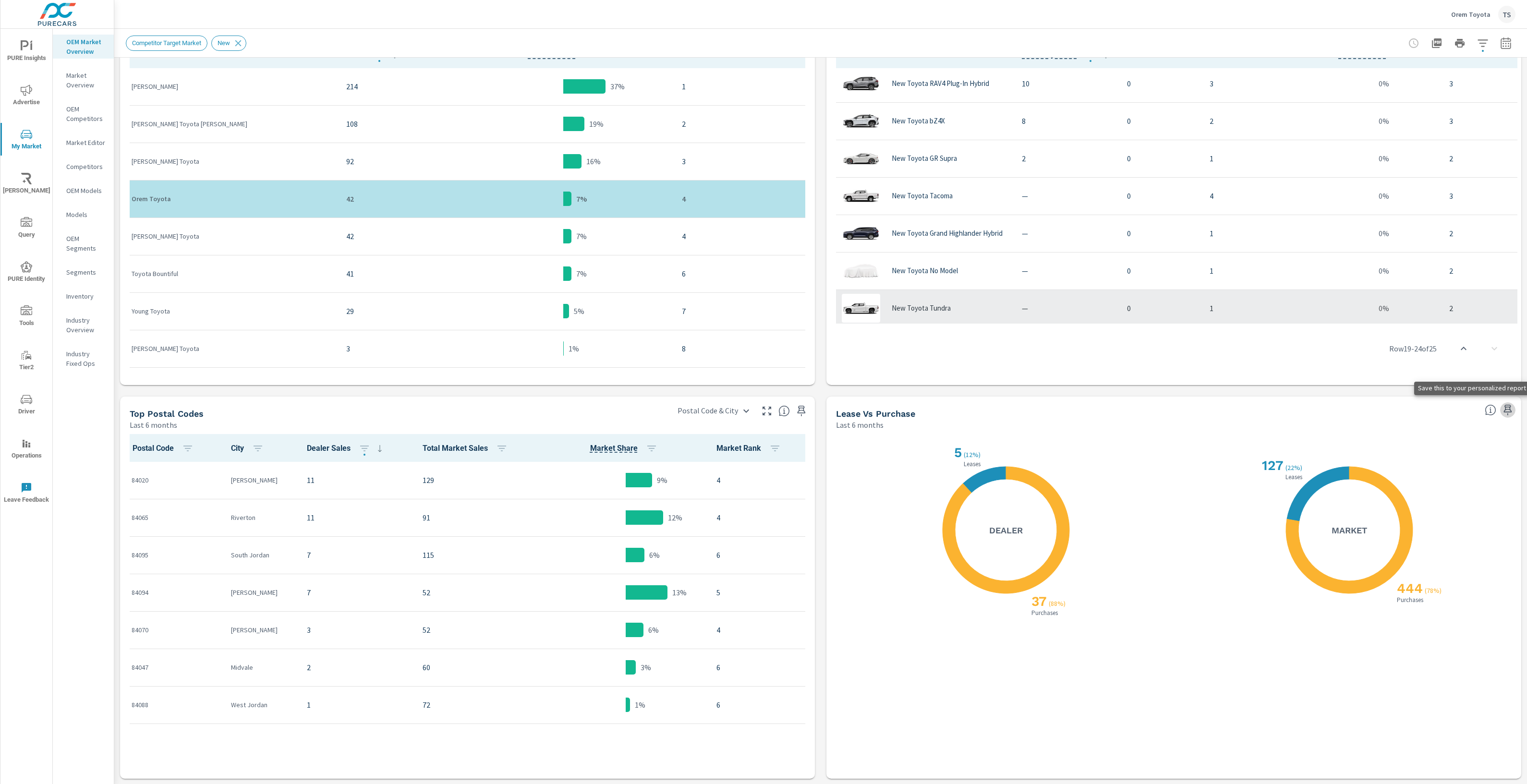
drag, startPoint x: 1508, startPoint y: 406, endPoint x: 1066, endPoint y: 318, distance: 450.7
click at [1508, 407] on icon "button" at bounding box center [1508, 410] width 12 height 12
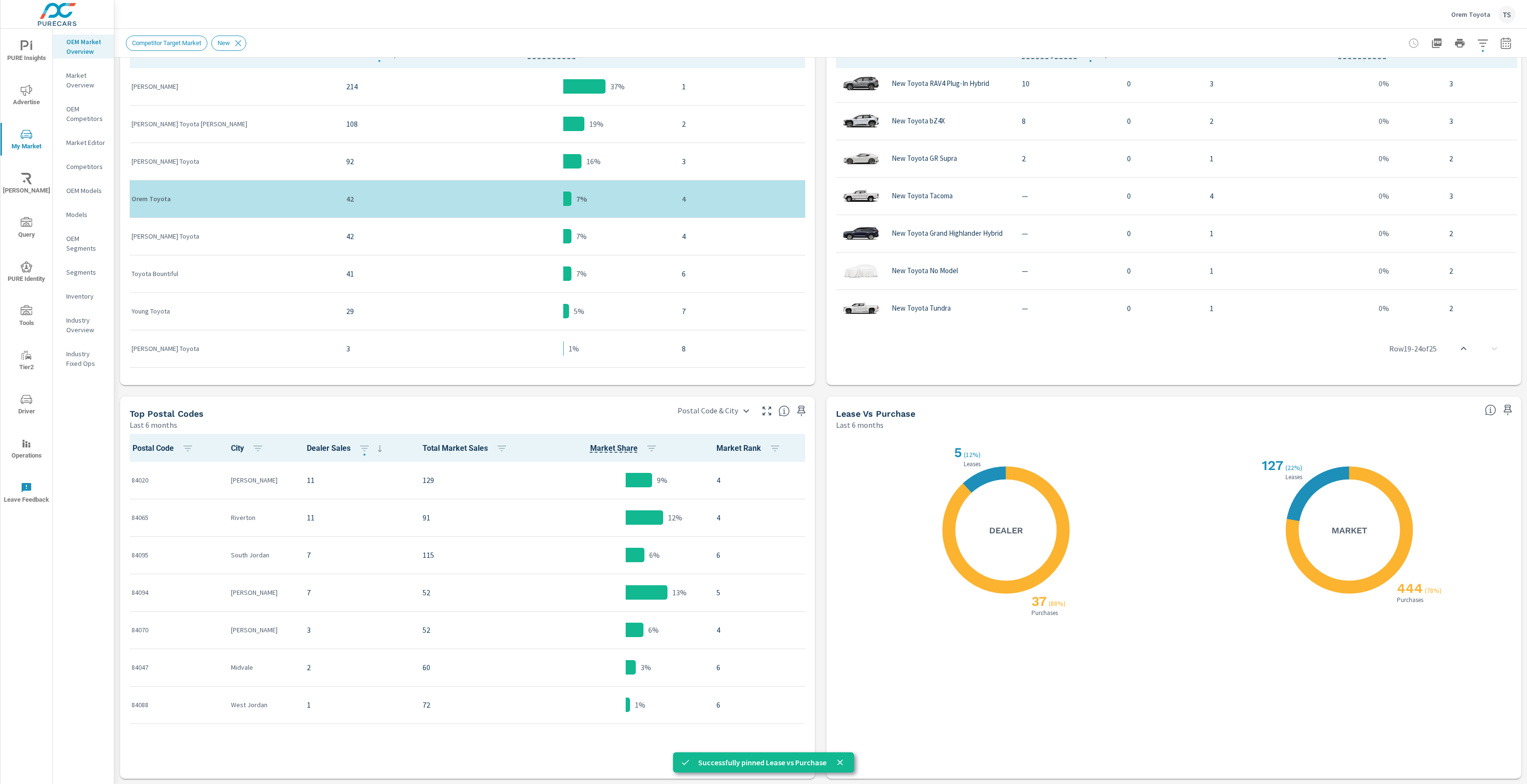
click at [30, 92] on icon "nav menu" at bounding box center [26, 90] width 12 height 11
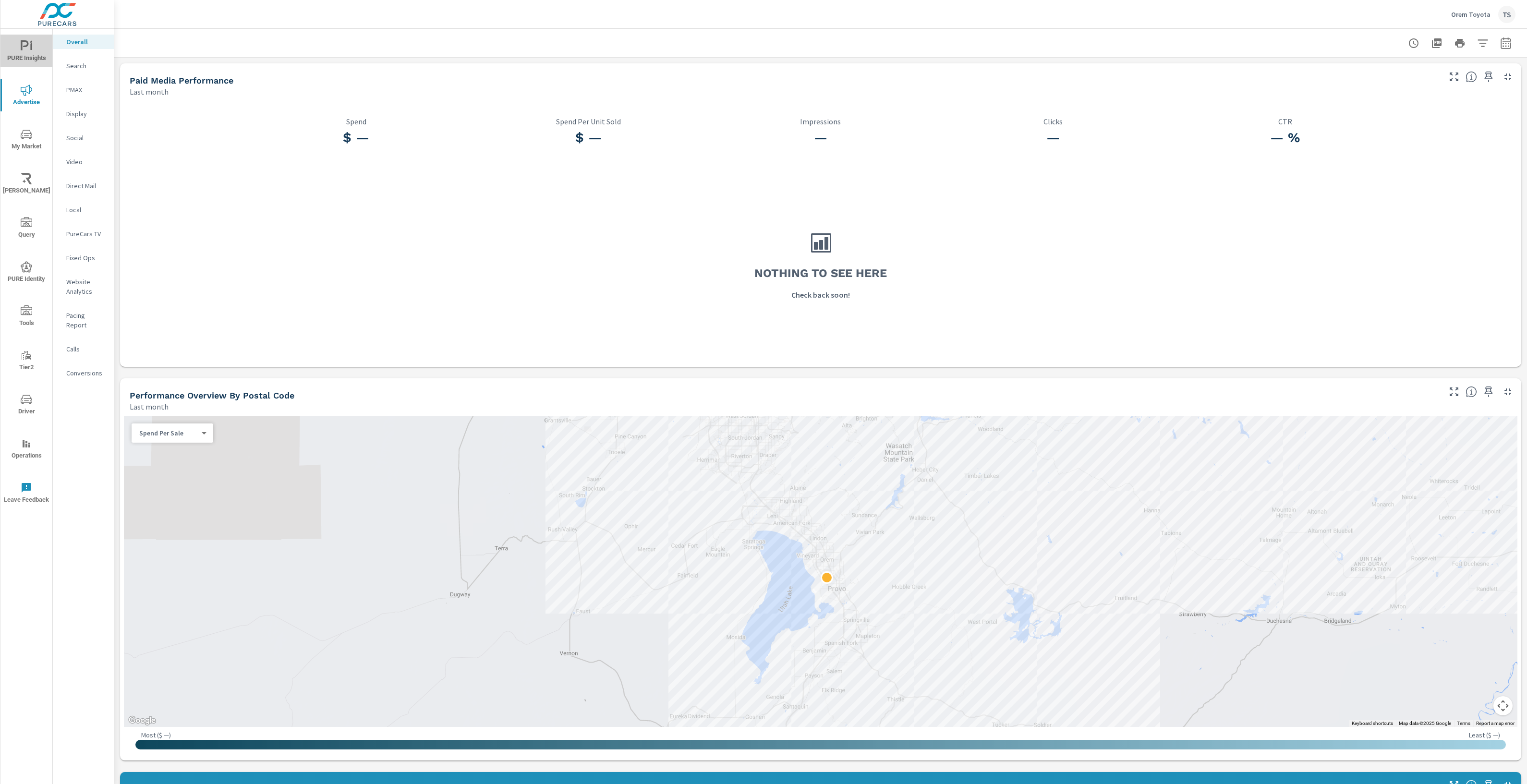
click at [32, 46] on span "PURE Insights" at bounding box center [26, 52] width 46 height 24
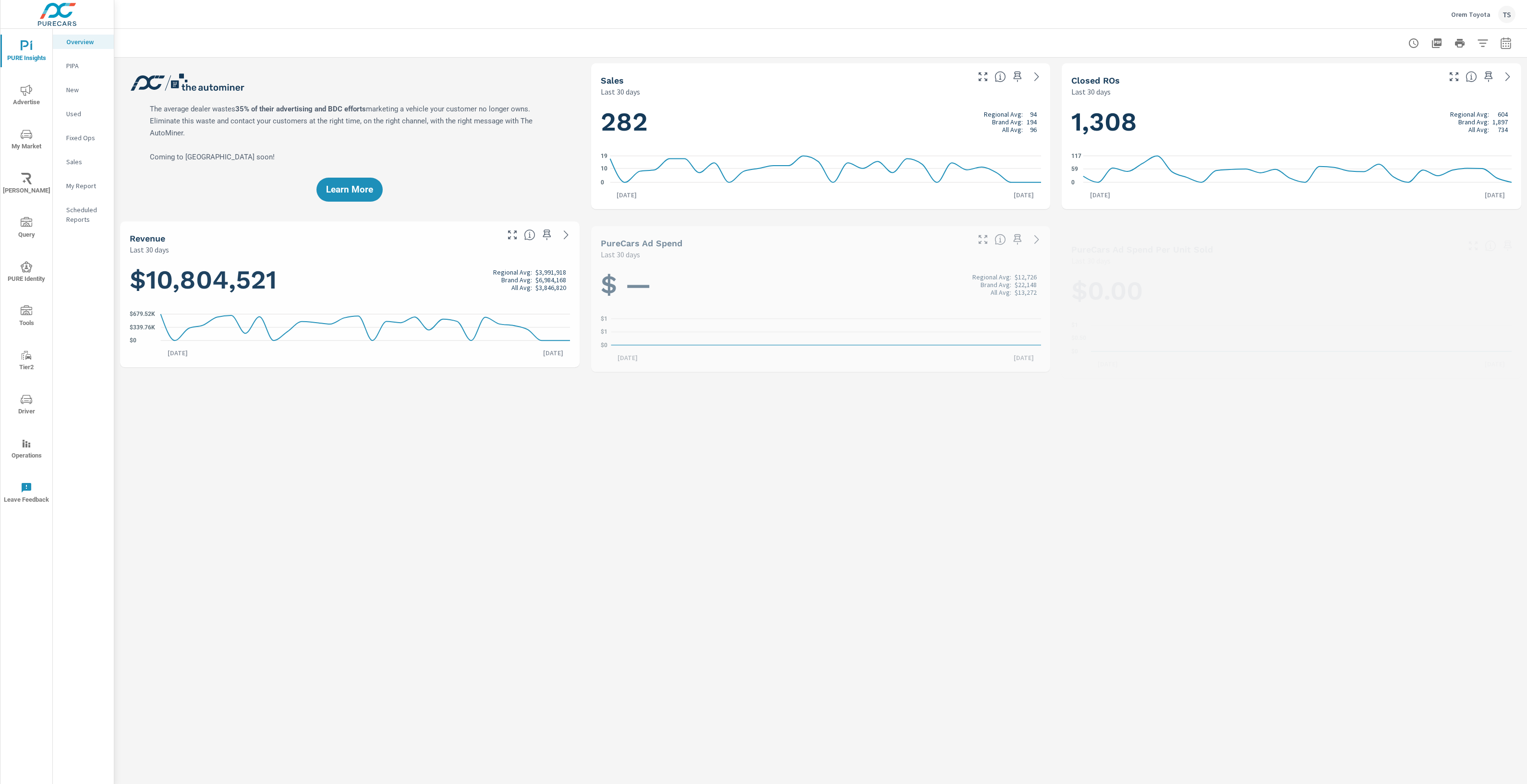
click at [89, 196] on nav "Overview PIPA New Used Fixed Ops Sales My Report Scheduled Reports" at bounding box center [84, 134] width 61 height 211
click at [93, 184] on p "My Report" at bounding box center [85, 185] width 40 height 9
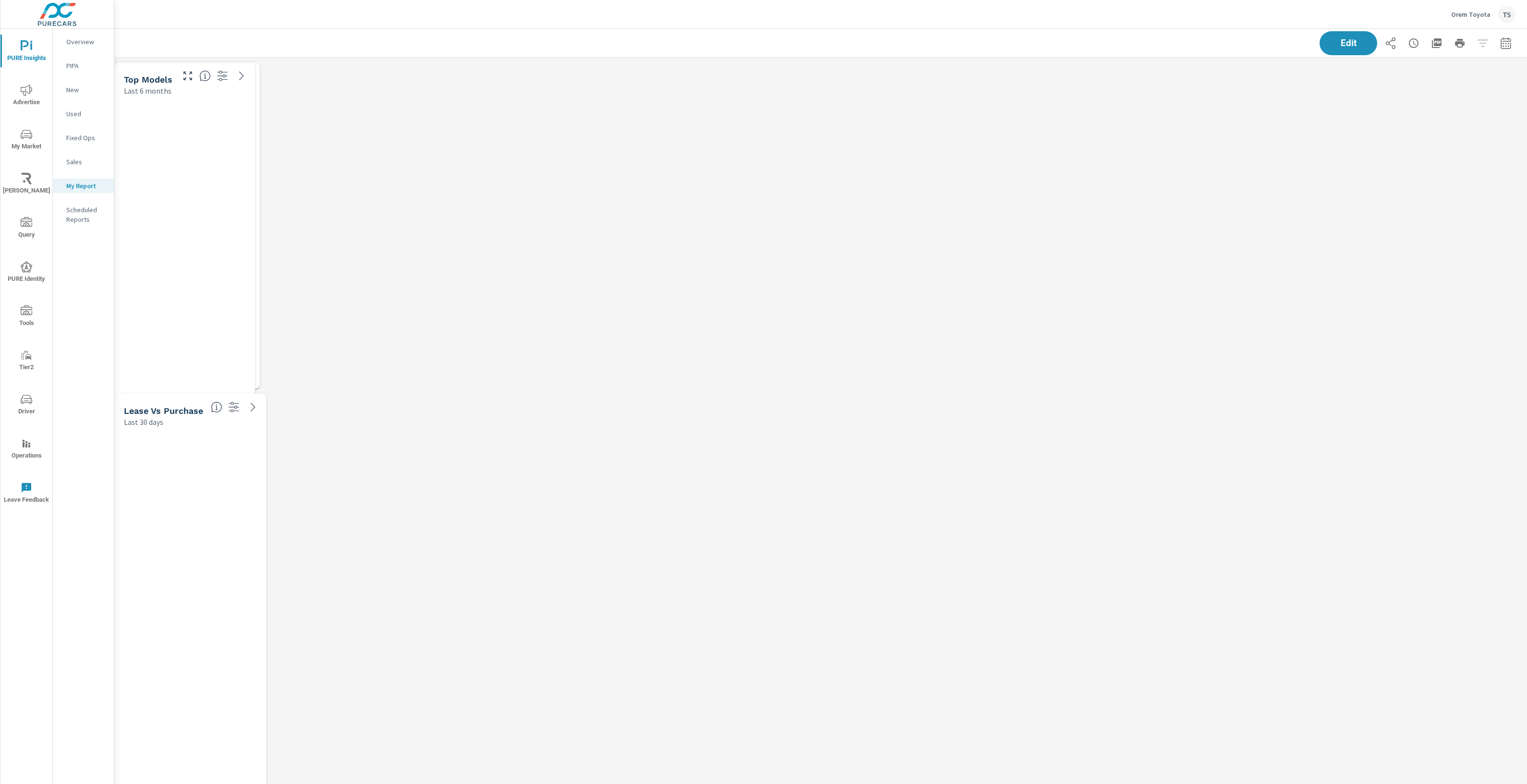
scroll to position [4, 4]
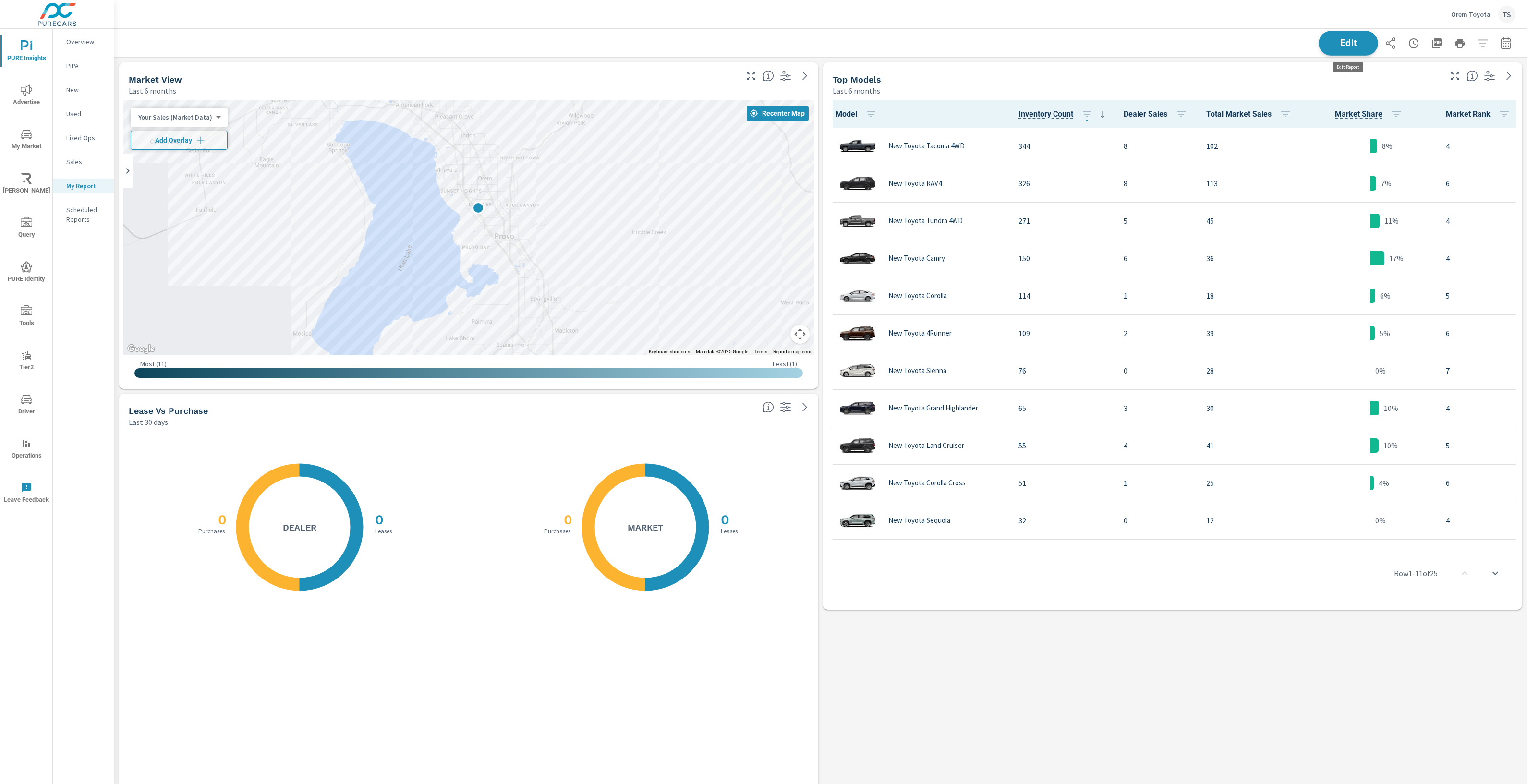
click at [1338, 45] on span "Edit" at bounding box center [1348, 42] width 40 height 9
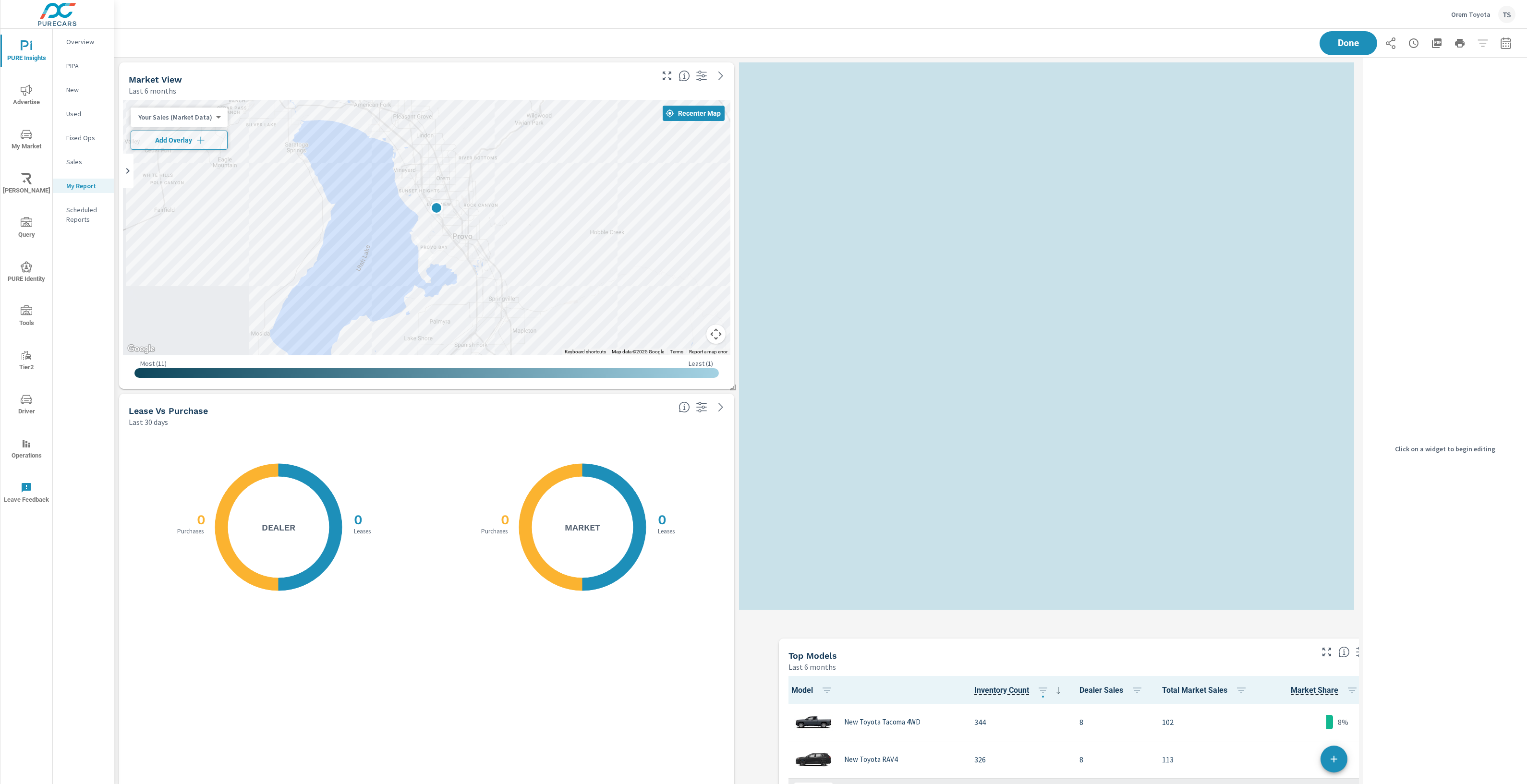
drag, startPoint x: 1167, startPoint y: 89, endPoint x: 1192, endPoint y: 646, distance: 557.6
click at [1201, 650] on div "Top Models" at bounding box center [1050, 655] width 523 height 11
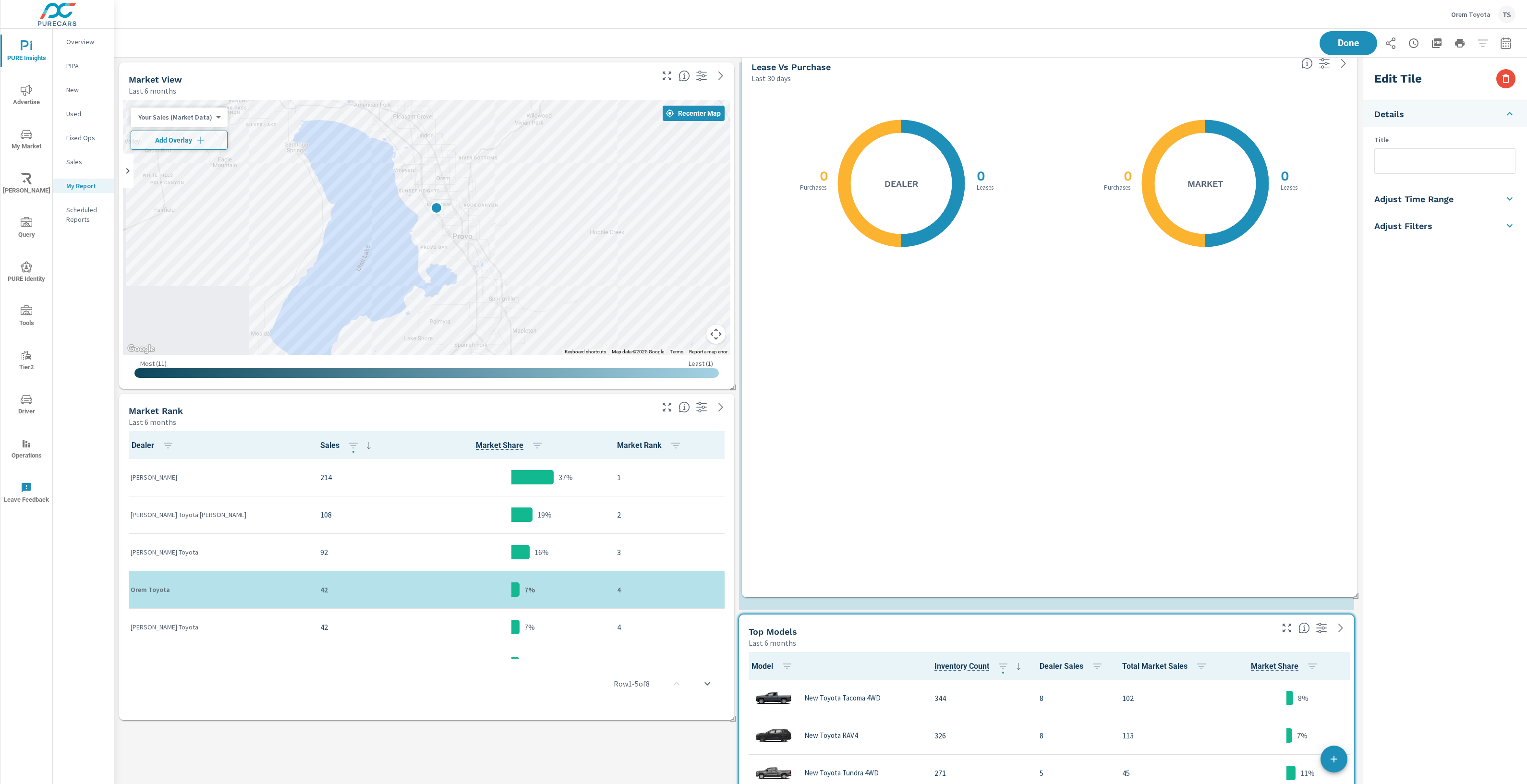
drag, startPoint x: 706, startPoint y: 493, endPoint x: 1292, endPoint y: 174, distance: 667.2
click at [1292, 174] on div "0 Leases" at bounding box center [1302, 179] width 48 height 24
checkbox input "false"
type input "last30Days"
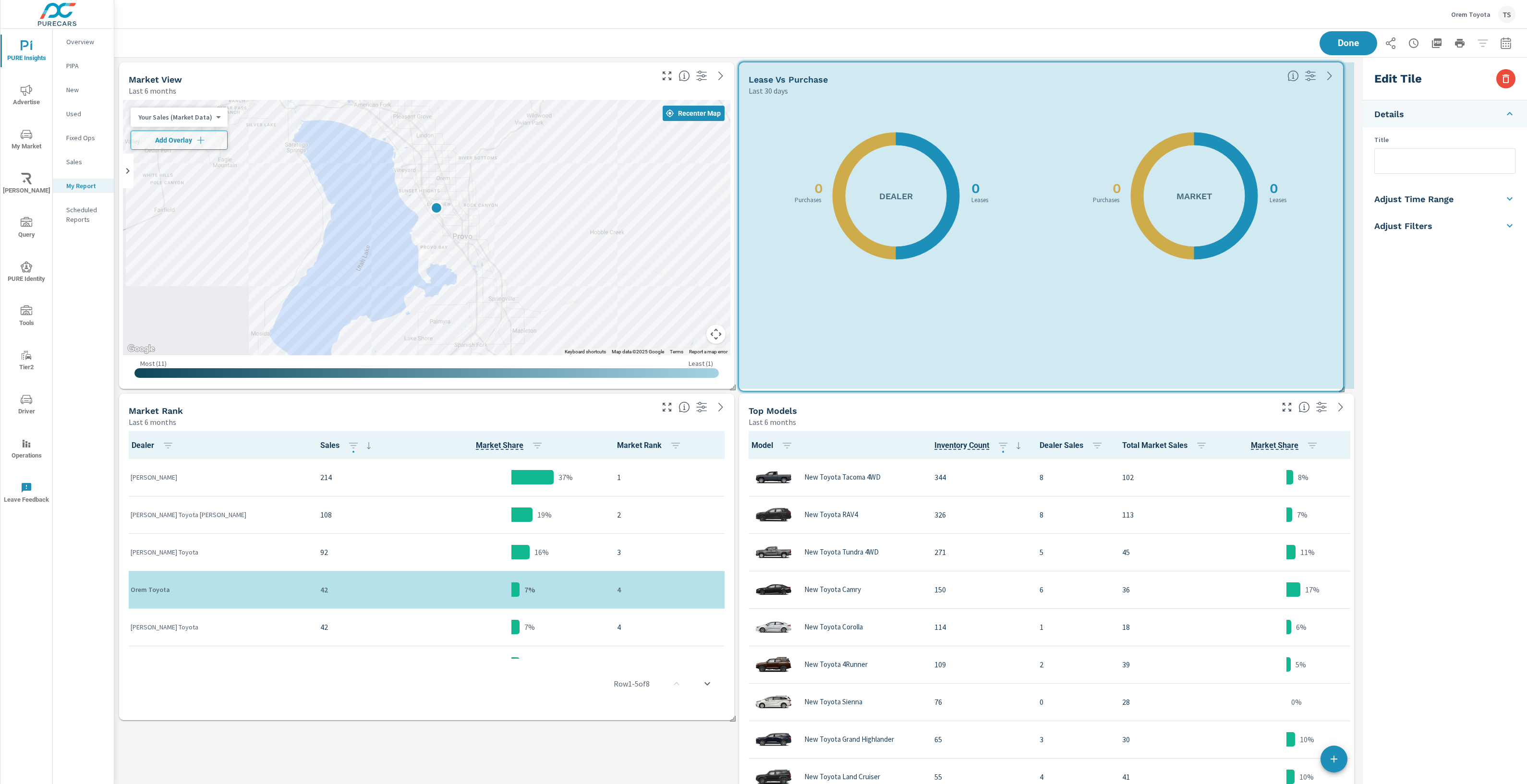
drag, startPoint x: 1351, startPoint y: 607, endPoint x: 1339, endPoint y: 378, distance: 229.3
click at [1339, 378] on div "Market View Last 6 months ← Move left → Move right ↑ Move up ↓ Move down + Zoom…" at bounding box center [736, 501] width 1245 height 888
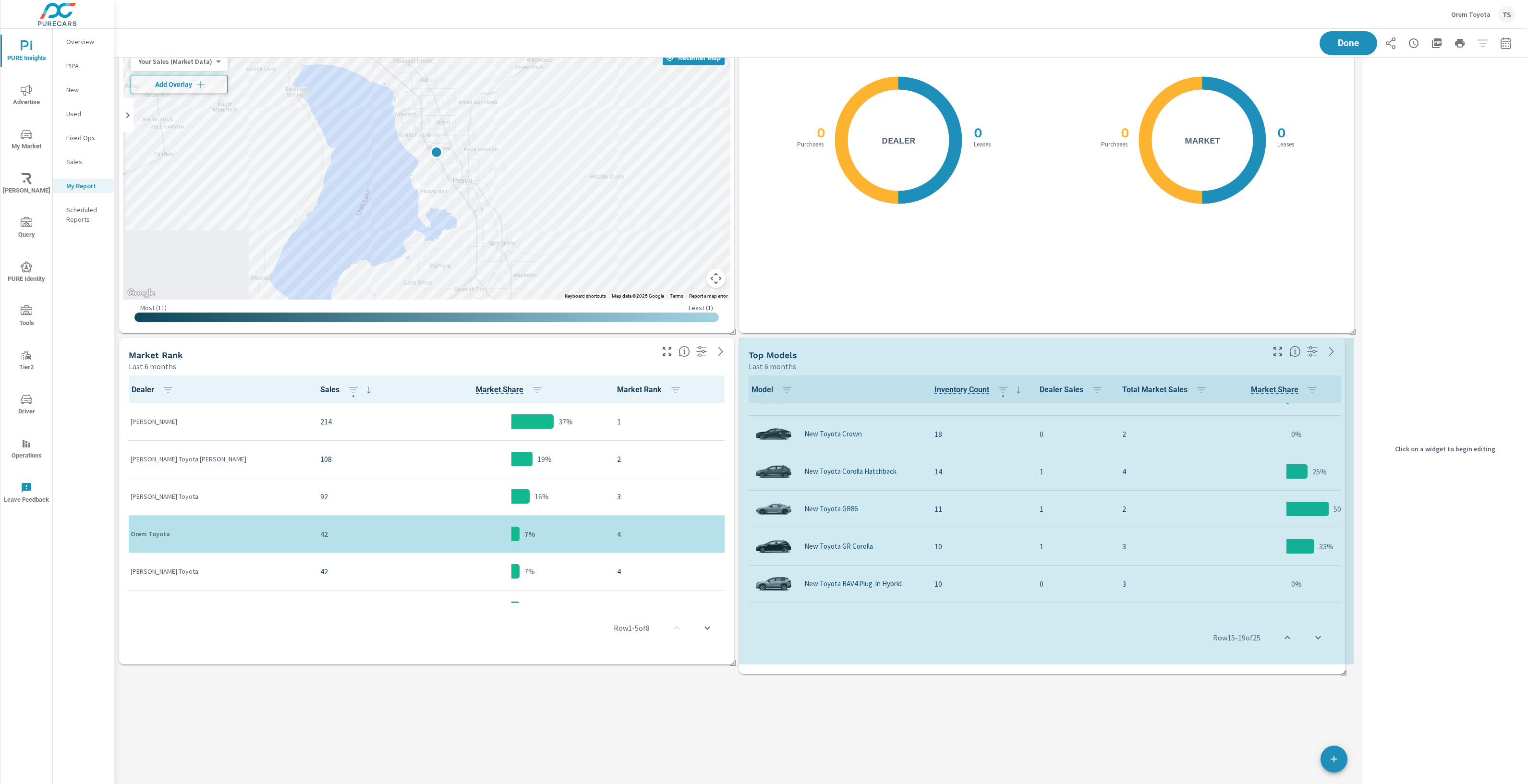
drag, startPoint x: 1353, startPoint y: 776, endPoint x: 1344, endPoint y: 672, distance: 104.4
click at [1344, 672] on span at bounding box center [1339, 668] width 9 height 9
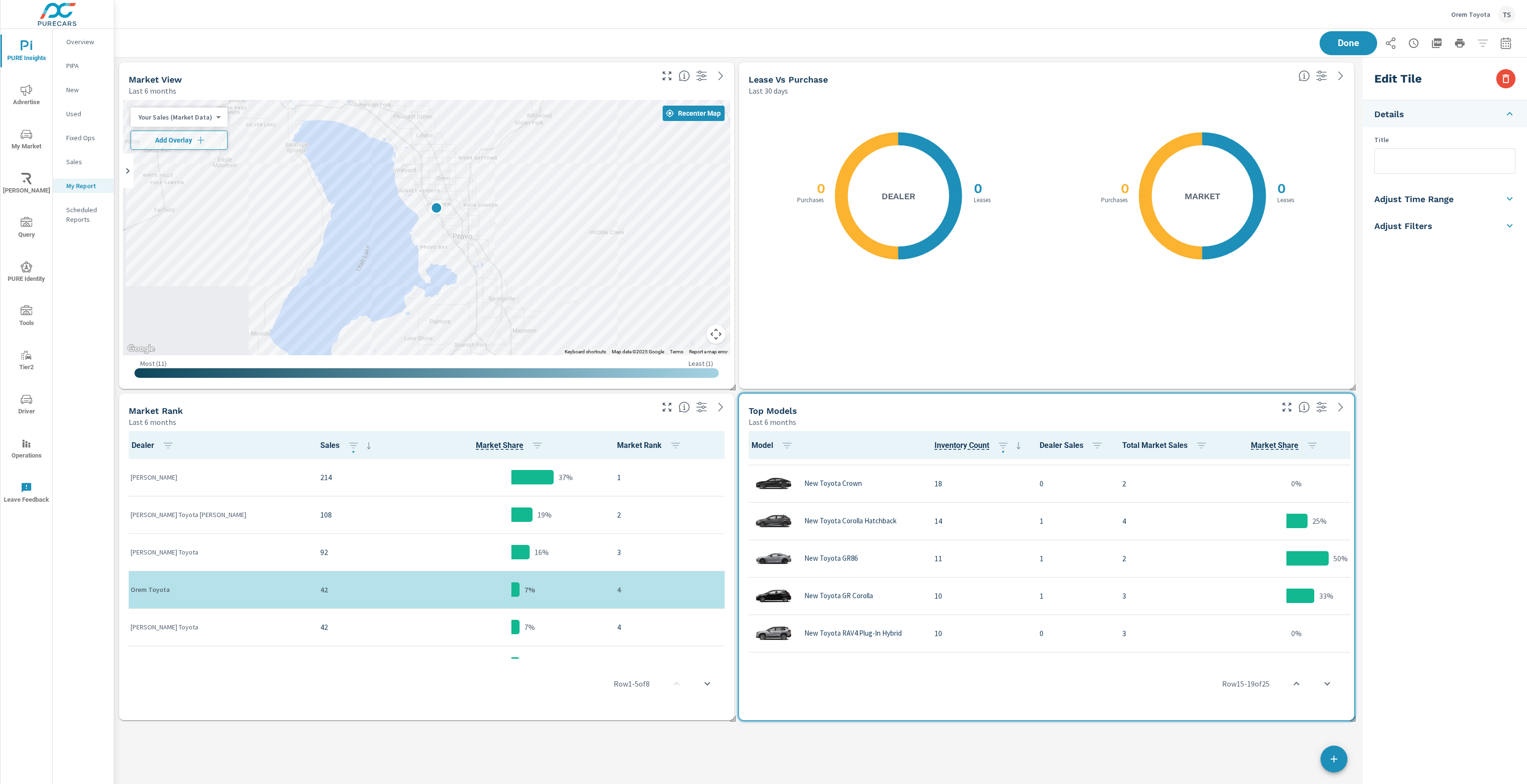
click at [1476, 578] on div "Edit Tile Details Title Adjust Time Range Fixed Dates Date Period Last 6 Months…" at bounding box center [1445, 449] width 164 height 782
click at [1268, 245] on div "X X 0 Leases 0 Purchases Market" at bounding box center [1203, 196] width 285 height 181
checkbox input "false"
type input "last30Days"
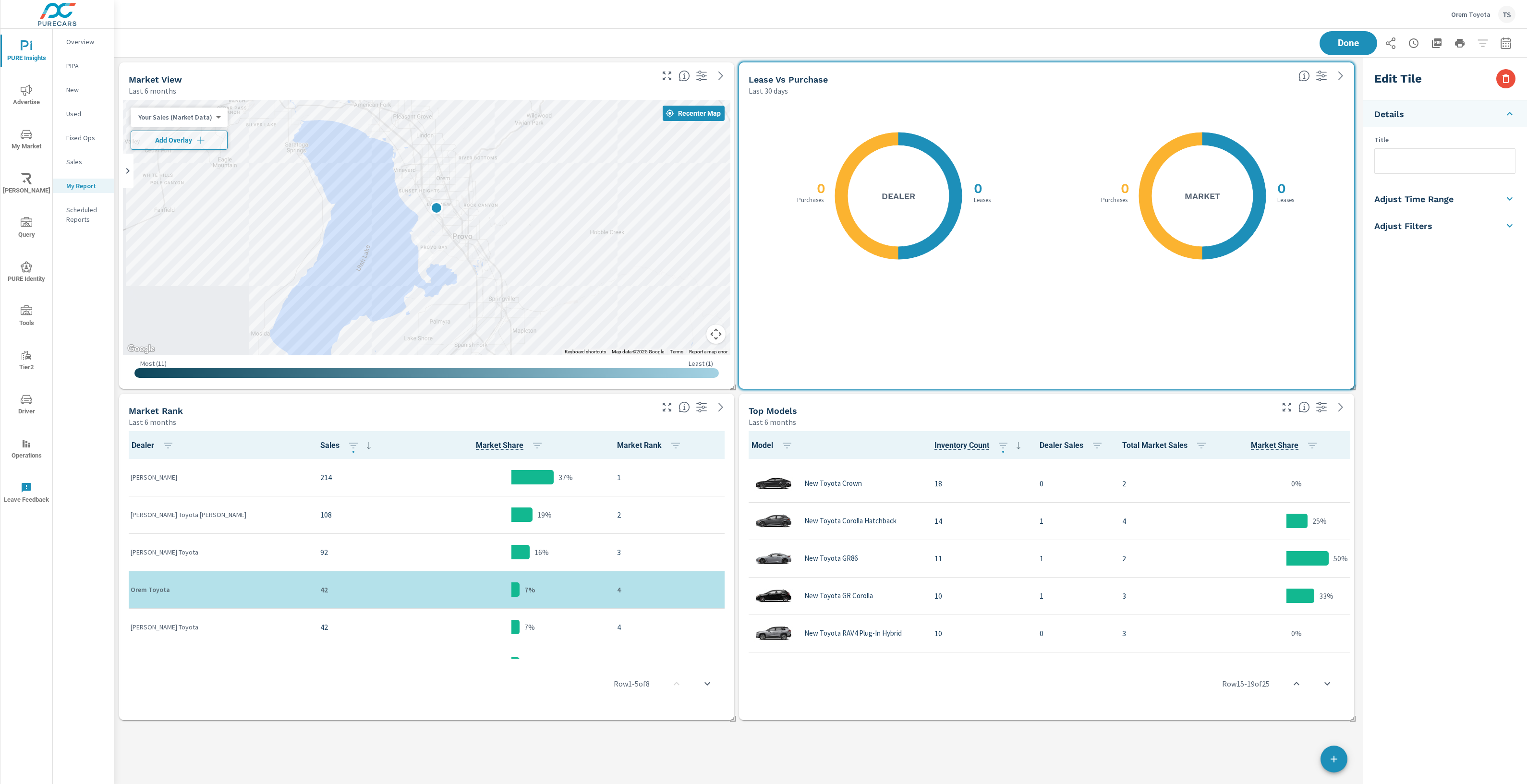
click at [1475, 168] on input "text" at bounding box center [1445, 161] width 140 height 24
click at [1471, 195] on li "Adjust Time Range" at bounding box center [1445, 199] width 164 height 27
drag, startPoint x: 1434, startPoint y: 170, endPoint x: 1432, endPoint y: 181, distance: 11.2
click at [1433, 171] on input "checkbox" at bounding box center [1422, 172] width 55 height 19
checkbox input "true"
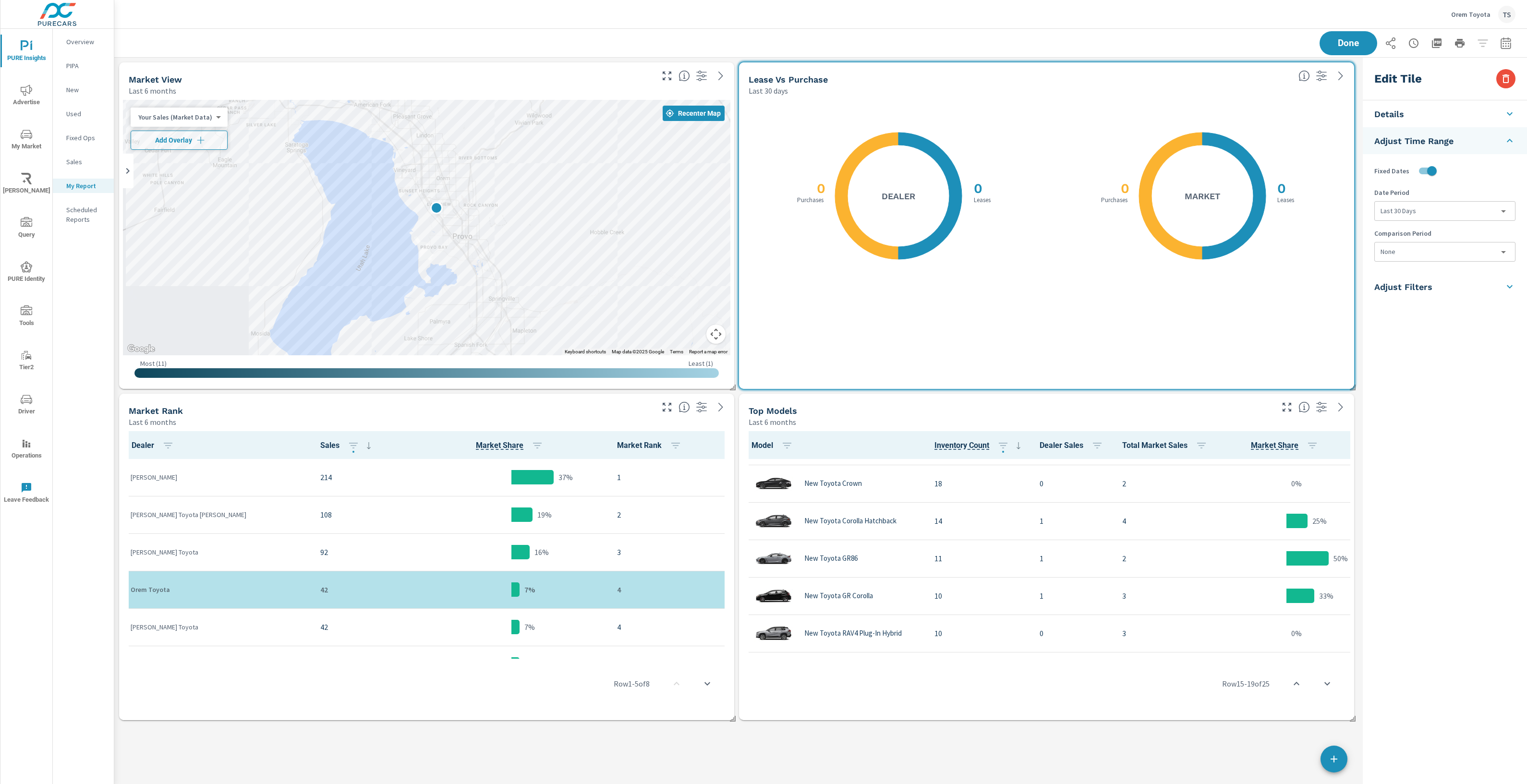
click at [1430, 206] on body "PURE Insights Advertise My Market Riley AI Query PURE Identity Tools Tier2 Driv…" at bounding box center [763, 392] width 1527 height 784
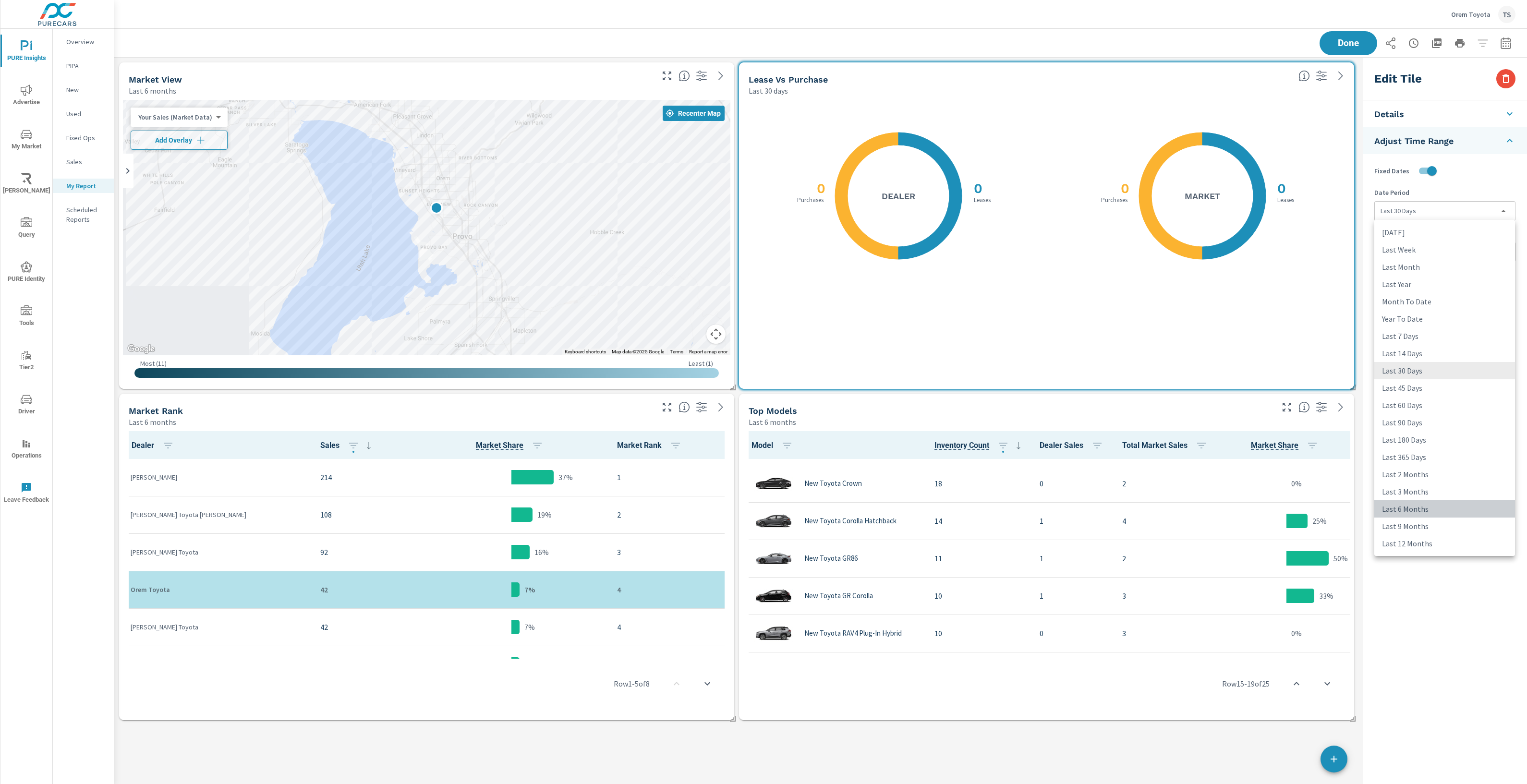
click at [1444, 507] on li "Last 6 Months" at bounding box center [1444, 509] width 140 height 17
type input "last6Months"
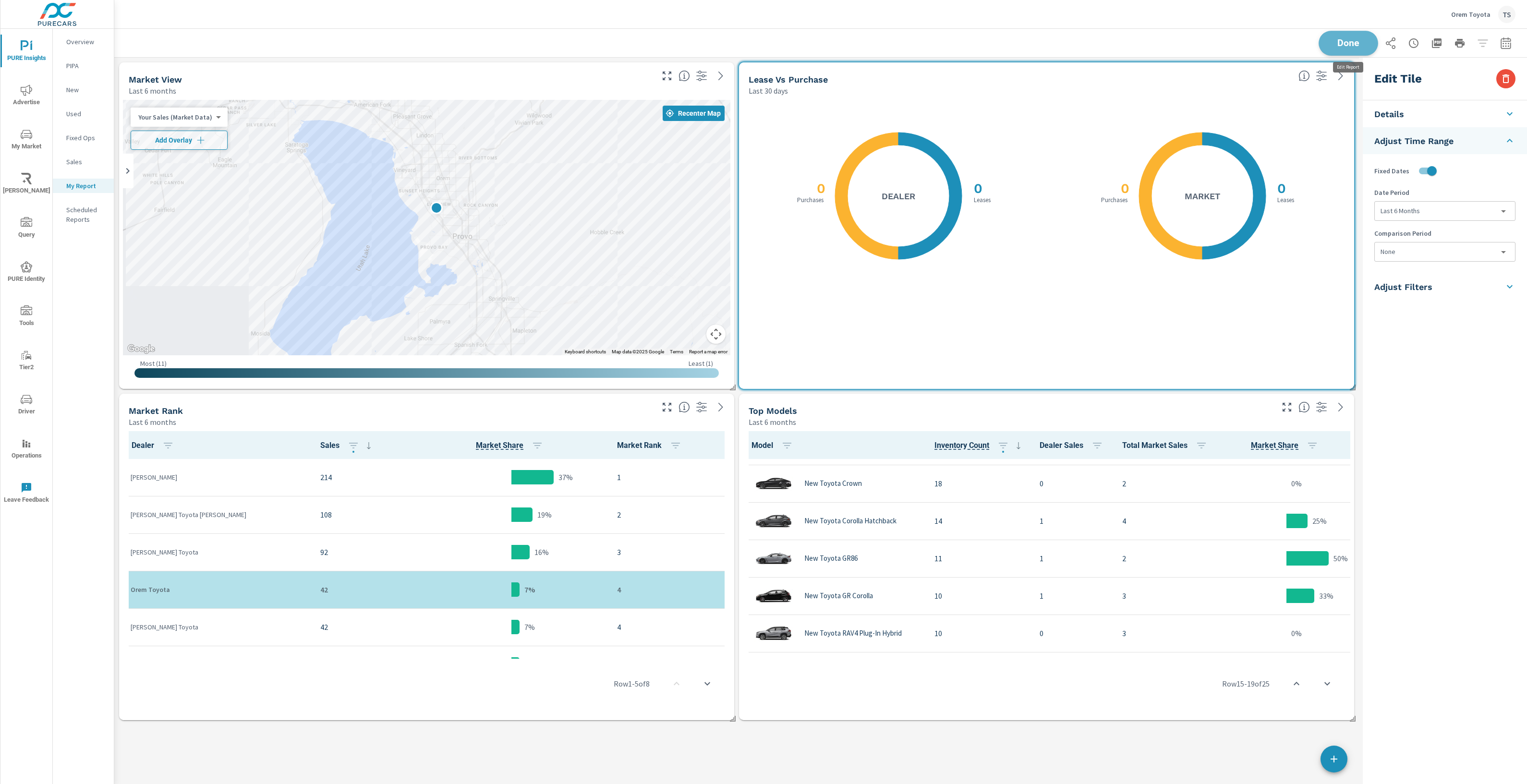
click at [1371, 42] on button "Done" at bounding box center [1348, 43] width 59 height 25
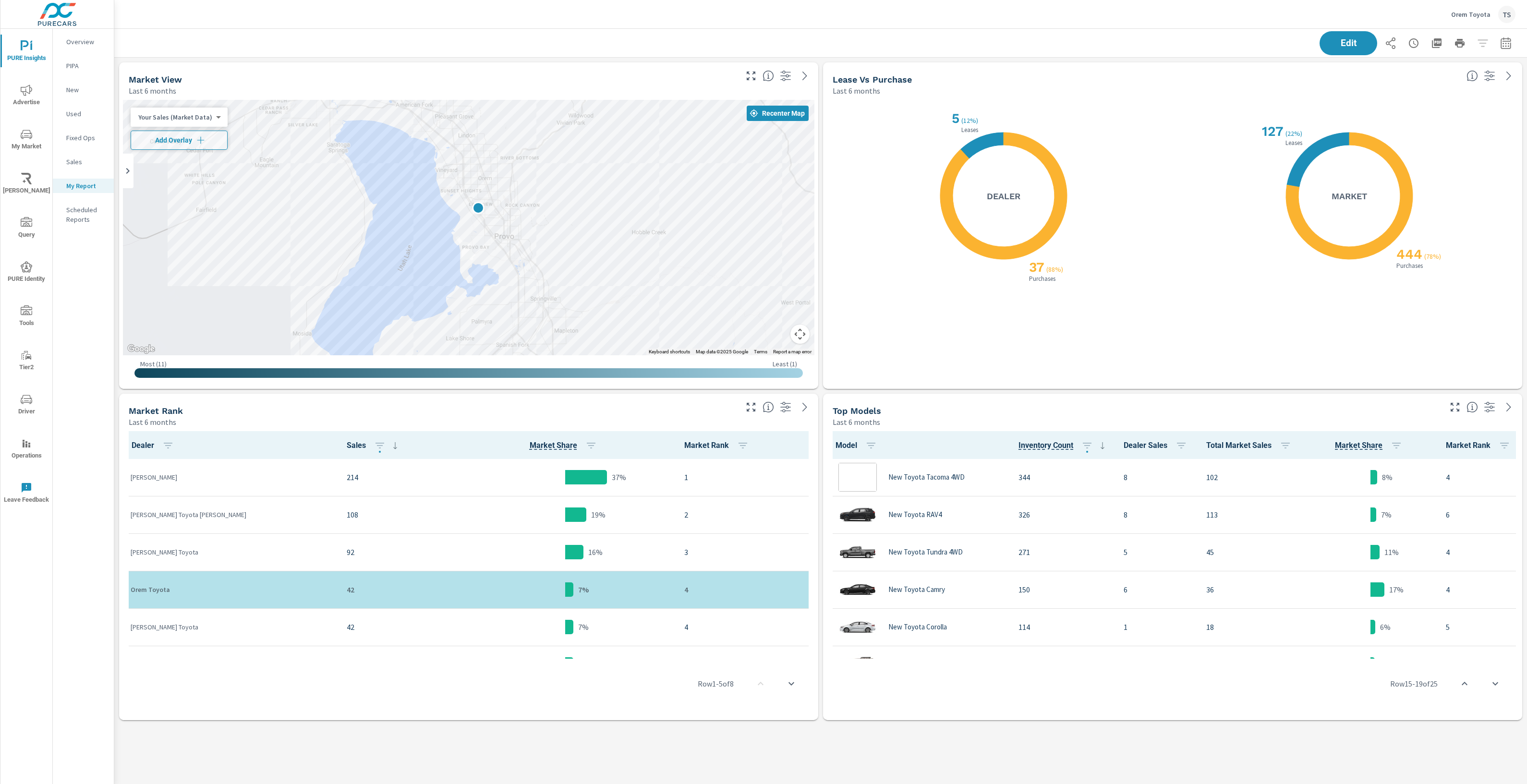
scroll to position [518, 0]
click at [1505, 369] on div "X X 444 ( 78% ) Purchases 127 ( 22% ) Leases Market" at bounding box center [1346, 242] width 335 height 274
click at [1332, 37] on button "Edit" at bounding box center [1348, 43] width 59 height 25
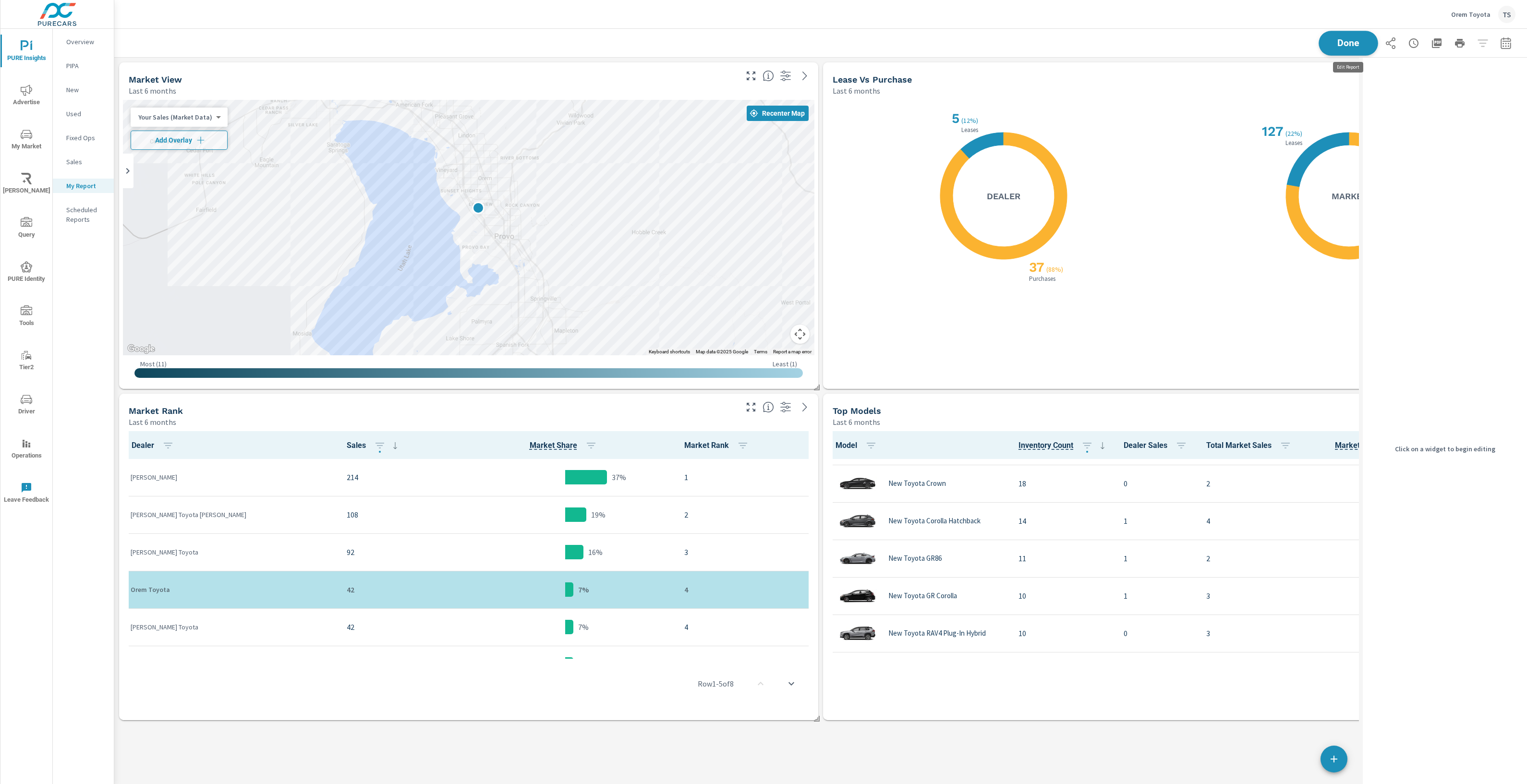
scroll to position [4, 5]
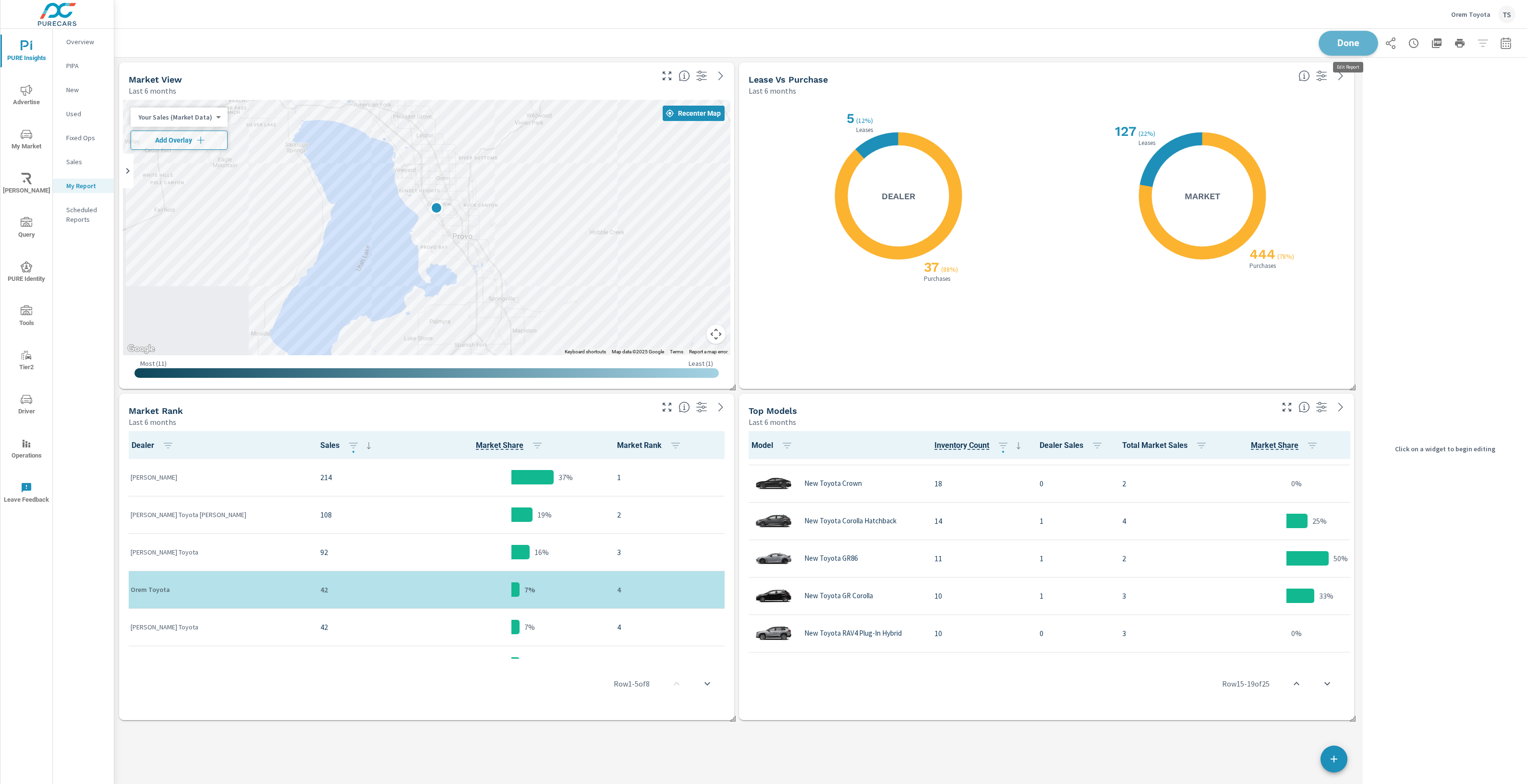
click at [1353, 38] on span "Done" at bounding box center [1348, 42] width 40 height 9
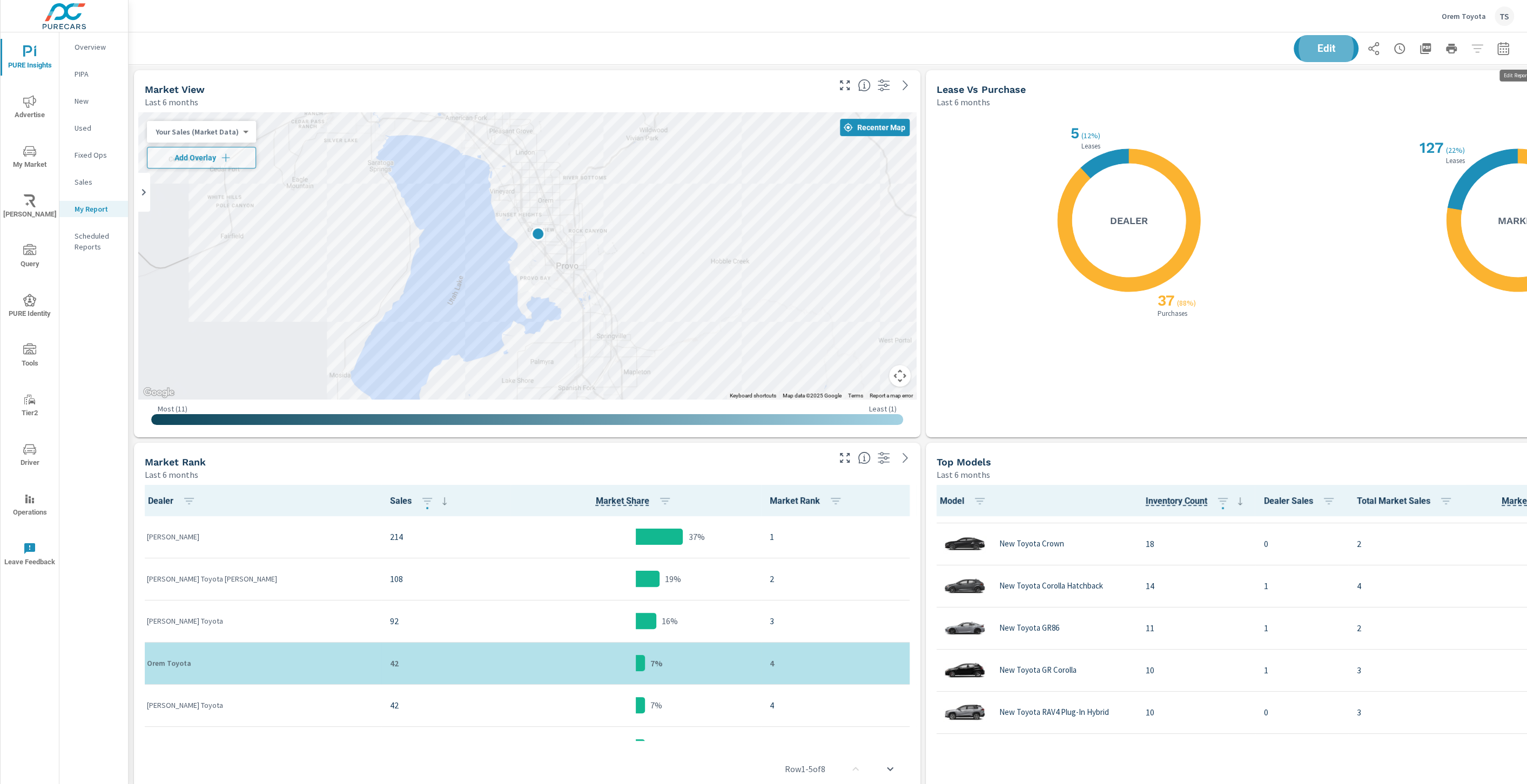
scroll to position [751, 1399]
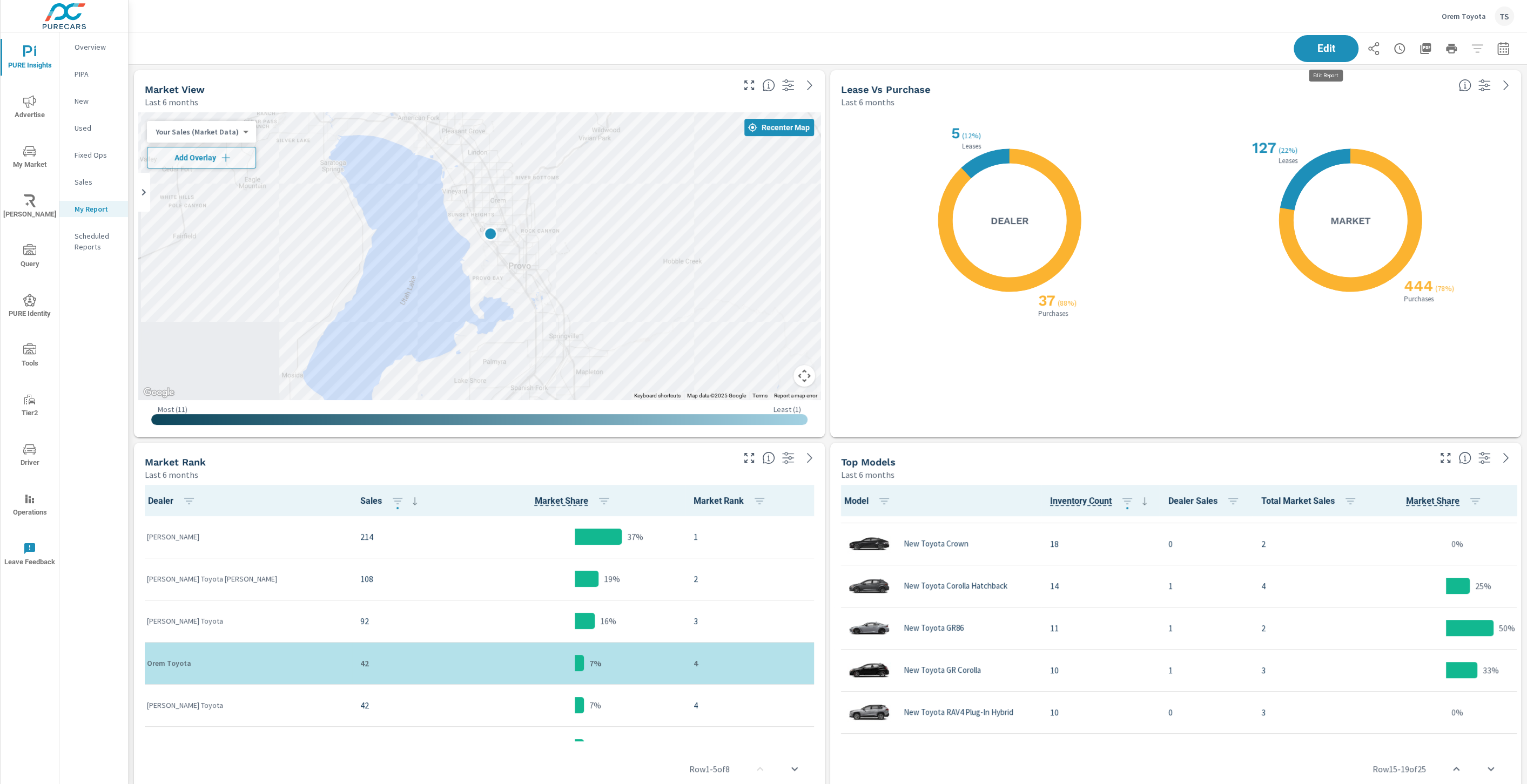
click at [820, 433] on div "← Move left → Move right ↑ Move up ↓ Move down + Zoom in - Zoom out Home Jump l…" at bounding box center [479, 273] width 691 height 330
drag, startPoint x: 1309, startPoint y: 43, endPoint x: 1304, endPoint y: 49, distance: 7.8
click at [1308, 45] on button "Edit" at bounding box center [1326, 48] width 67 height 29
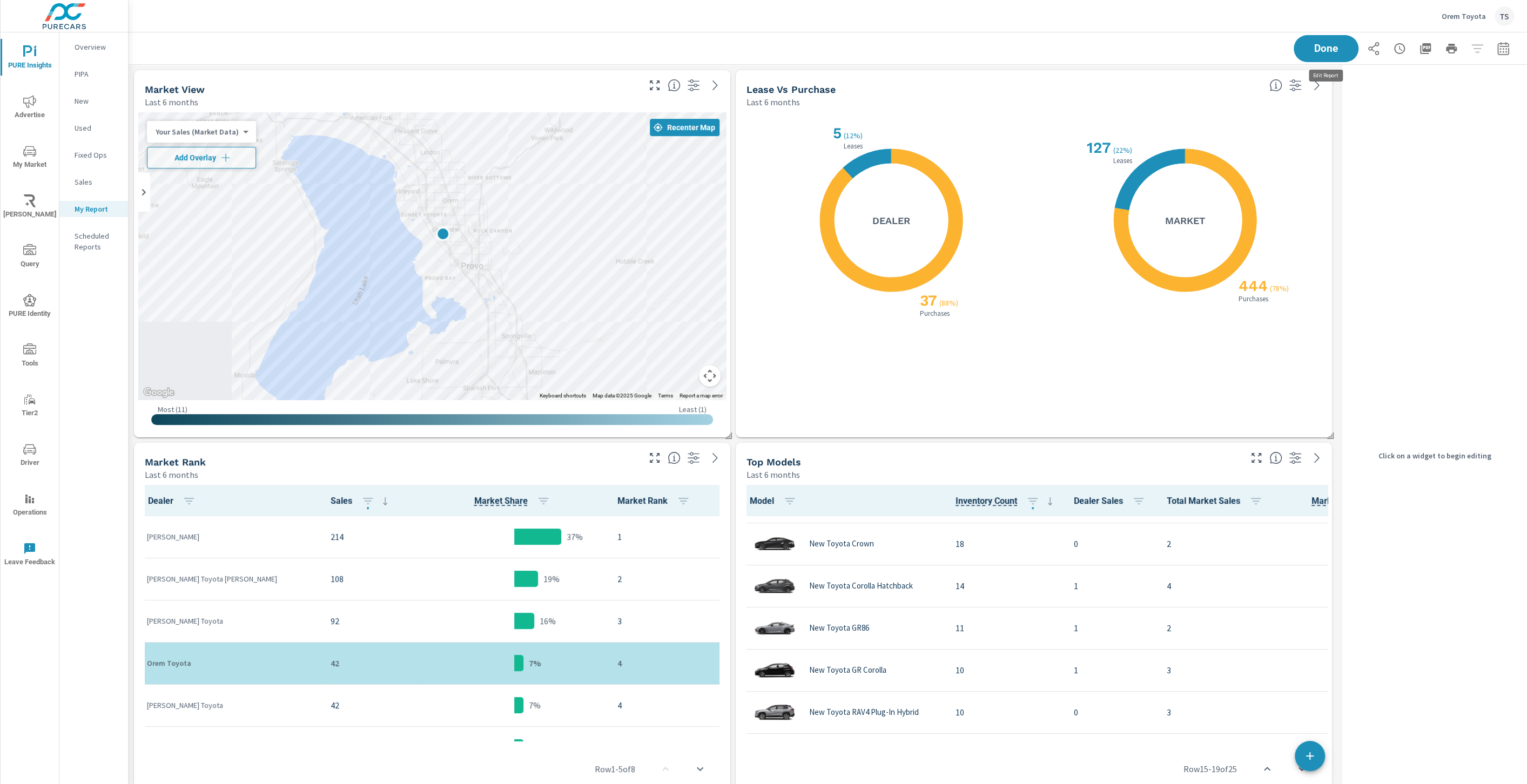
scroll to position [751, 1209]
drag, startPoint x: 725, startPoint y: 438, endPoint x: 597, endPoint y: 341, distance: 160.6
click at [597, 341] on div "Market View Last 6 months ← Move left → Move right ↑ Move up ↓ Move down + Zoom…" at bounding box center [733, 440] width 1209 height 751
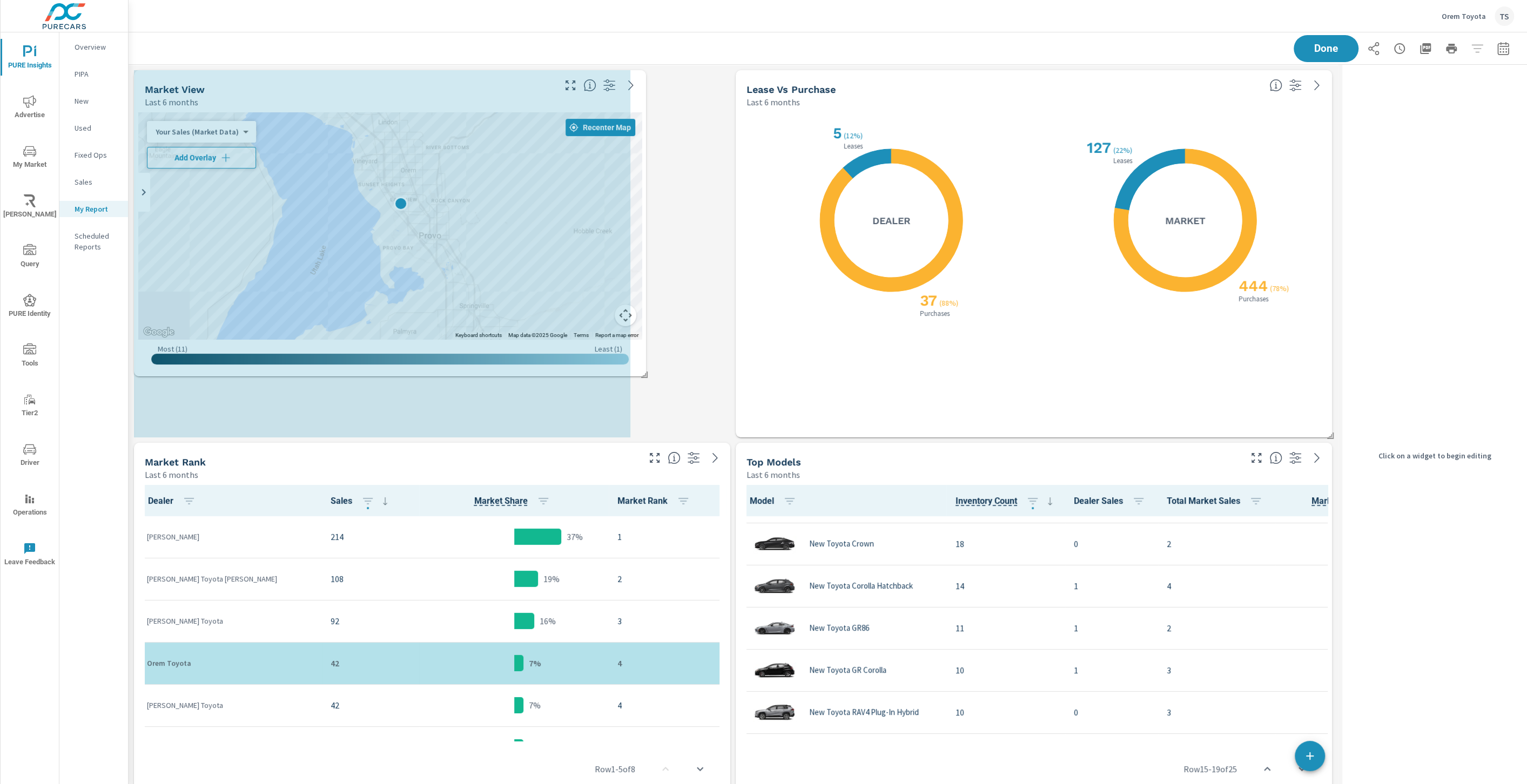
drag, startPoint x: 725, startPoint y: 434, endPoint x: 639, endPoint y: 373, distance: 105.4
click at [639, 373] on span at bounding box center [640, 371] width 10 height 10
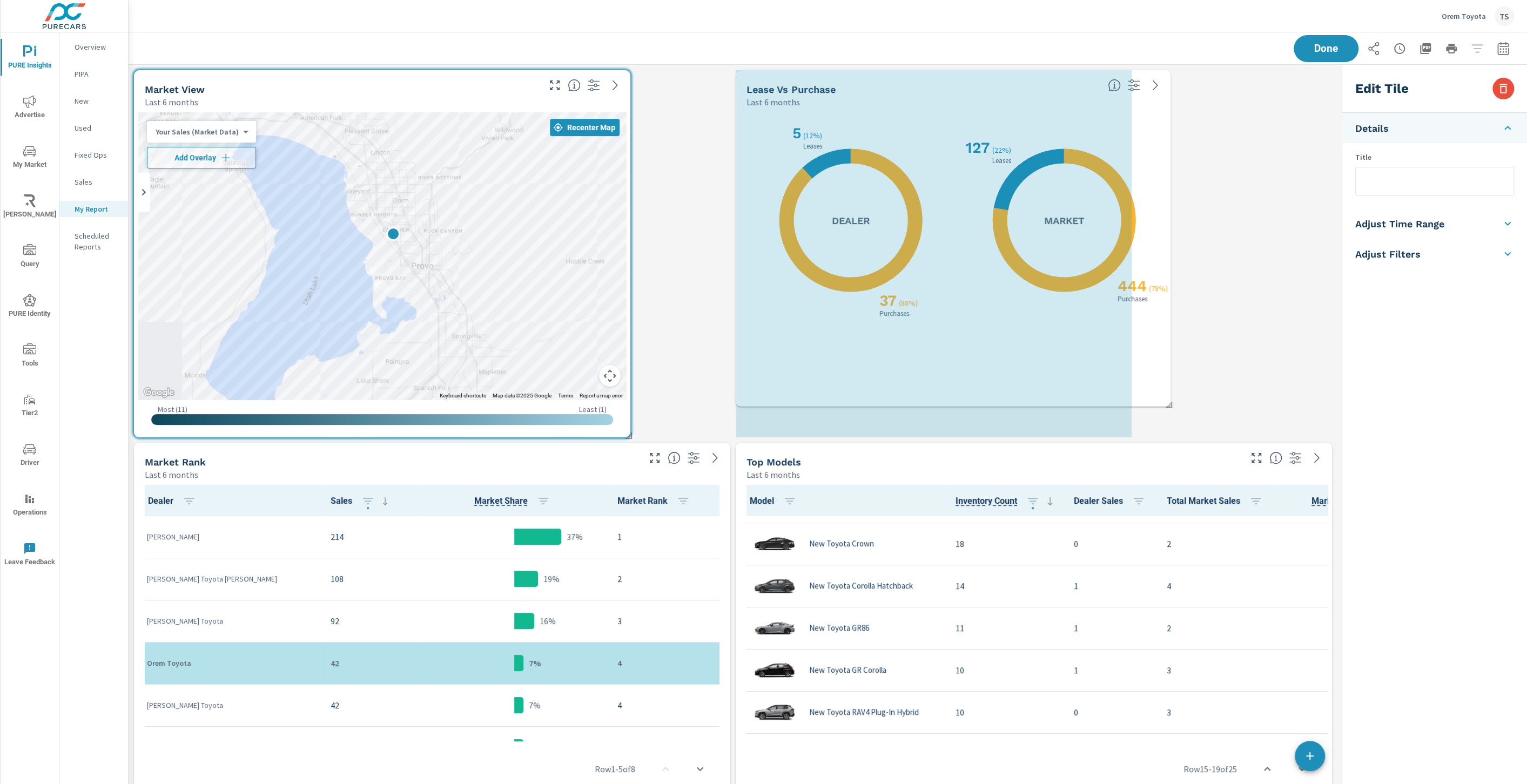
drag, startPoint x: 1327, startPoint y: 432, endPoint x: 1166, endPoint y: 402, distance: 163.8
click at [1166, 402] on span at bounding box center [1165, 401] width 10 height 10
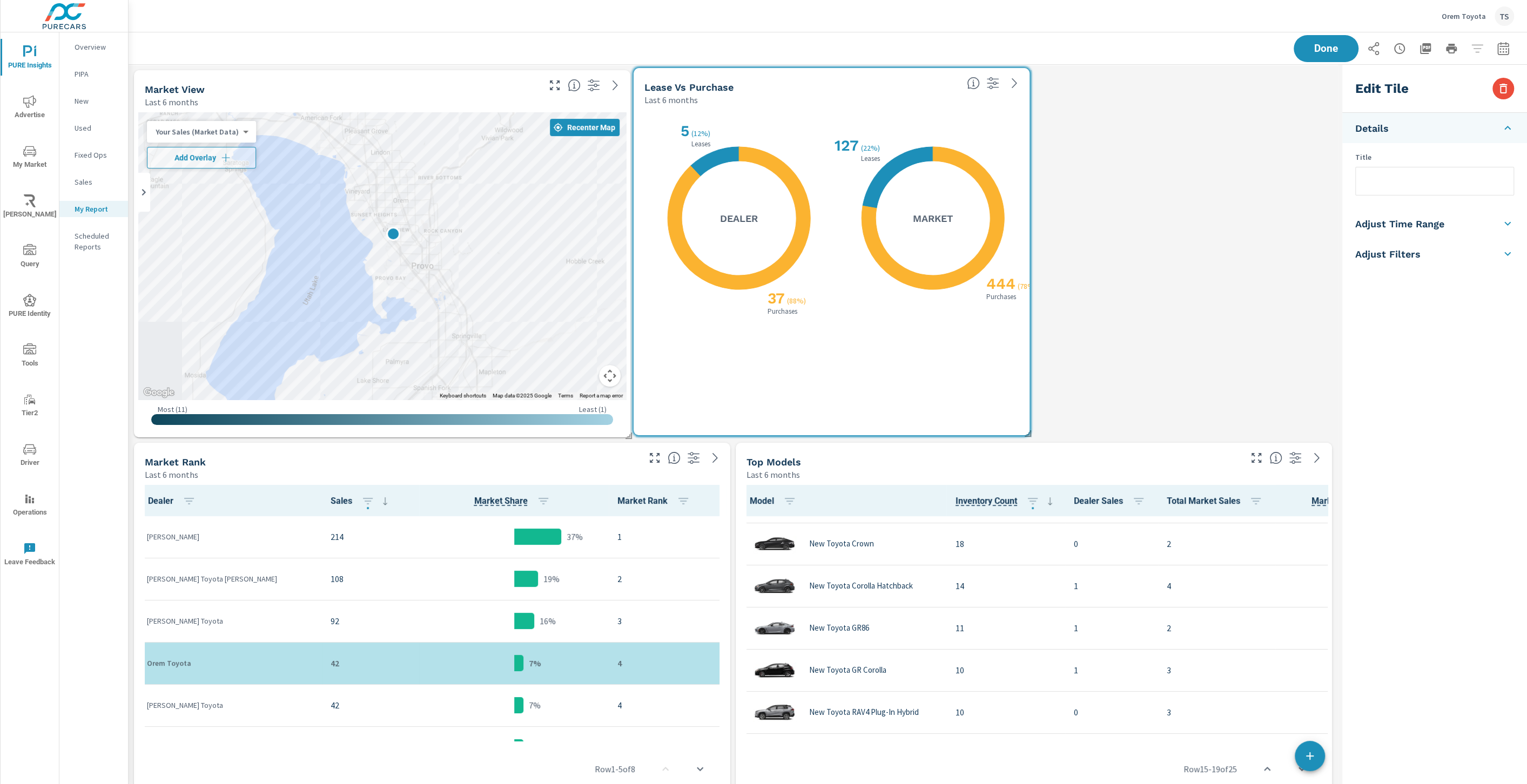
drag, startPoint x: 1093, startPoint y: 343, endPoint x: 992, endPoint y: 341, distance: 101.0
click at [992, 341] on div "X X 444 ( 78% ) Purchases 127 ( 22% ) Leases Market" at bounding box center [929, 271] width 181 height 308
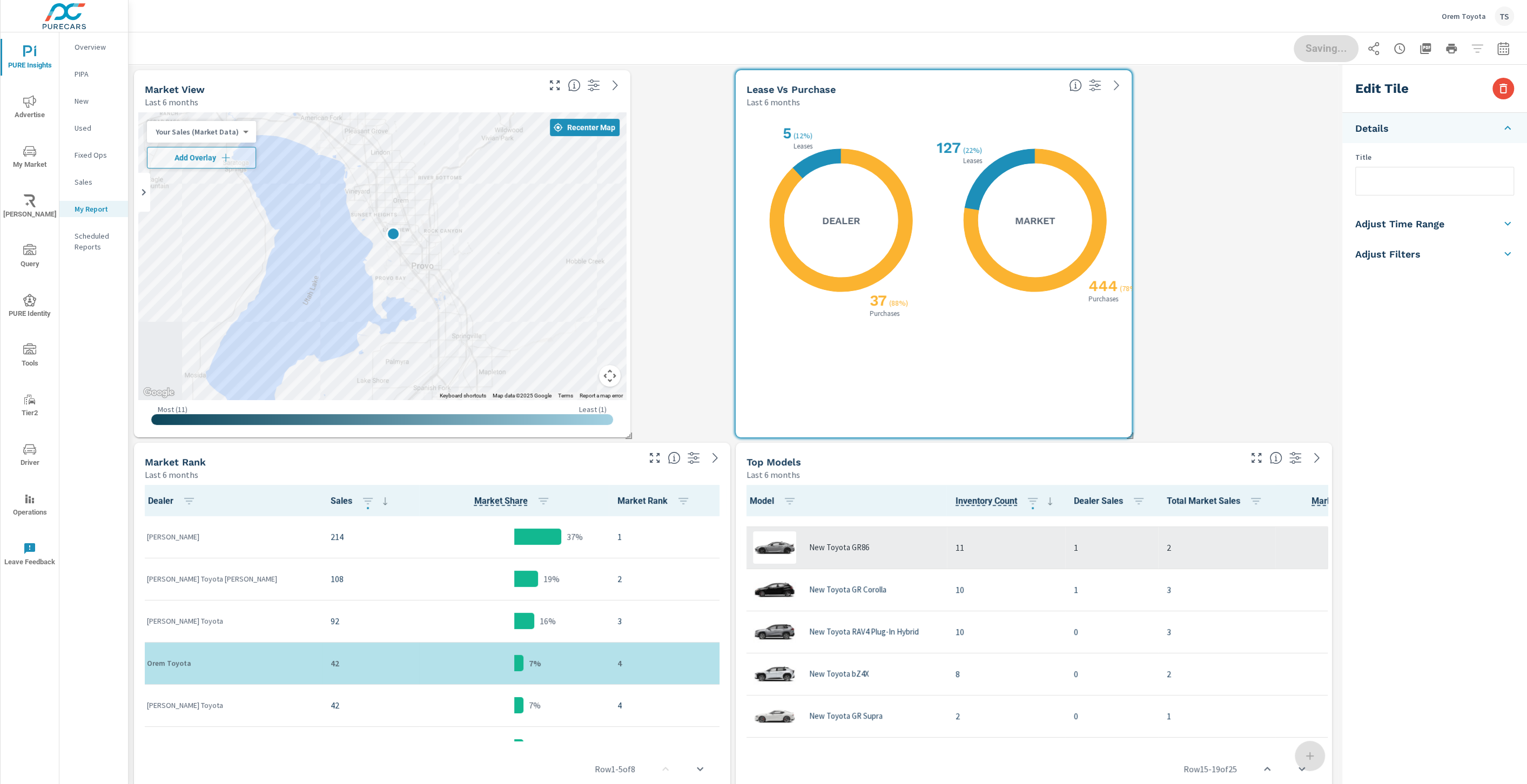
scroll to position [666, 0]
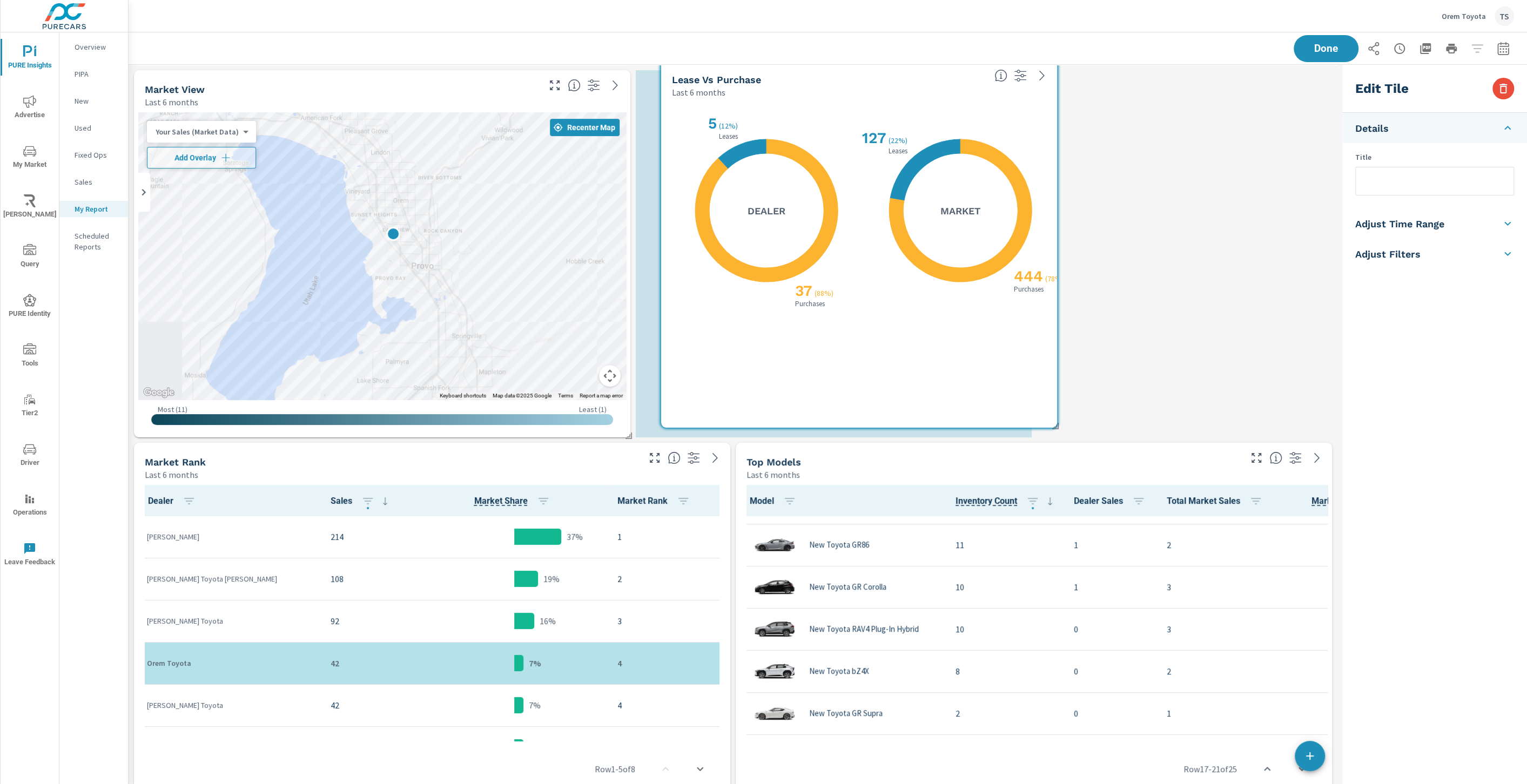
drag, startPoint x: 933, startPoint y: 418, endPoint x: 851, endPoint y: 410, distance: 82.4
click at [852, 410] on div "X X 37 ( 88% ) Purchases 5 ( 12% ) Leases Dealer X X 444 ( 78% ) Purchases 127 …" at bounding box center [859, 263] width 387 height 321
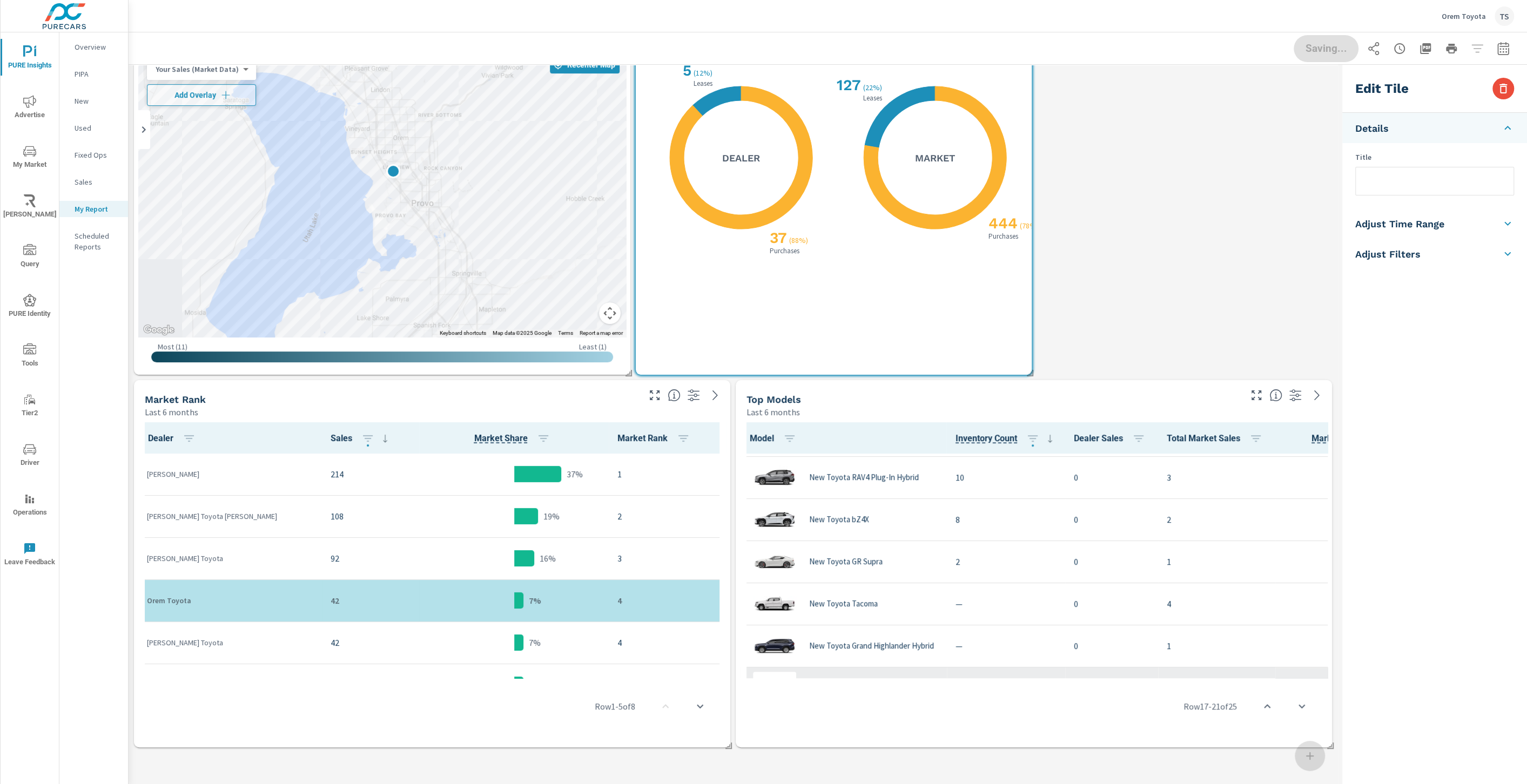
scroll to position [823, 0]
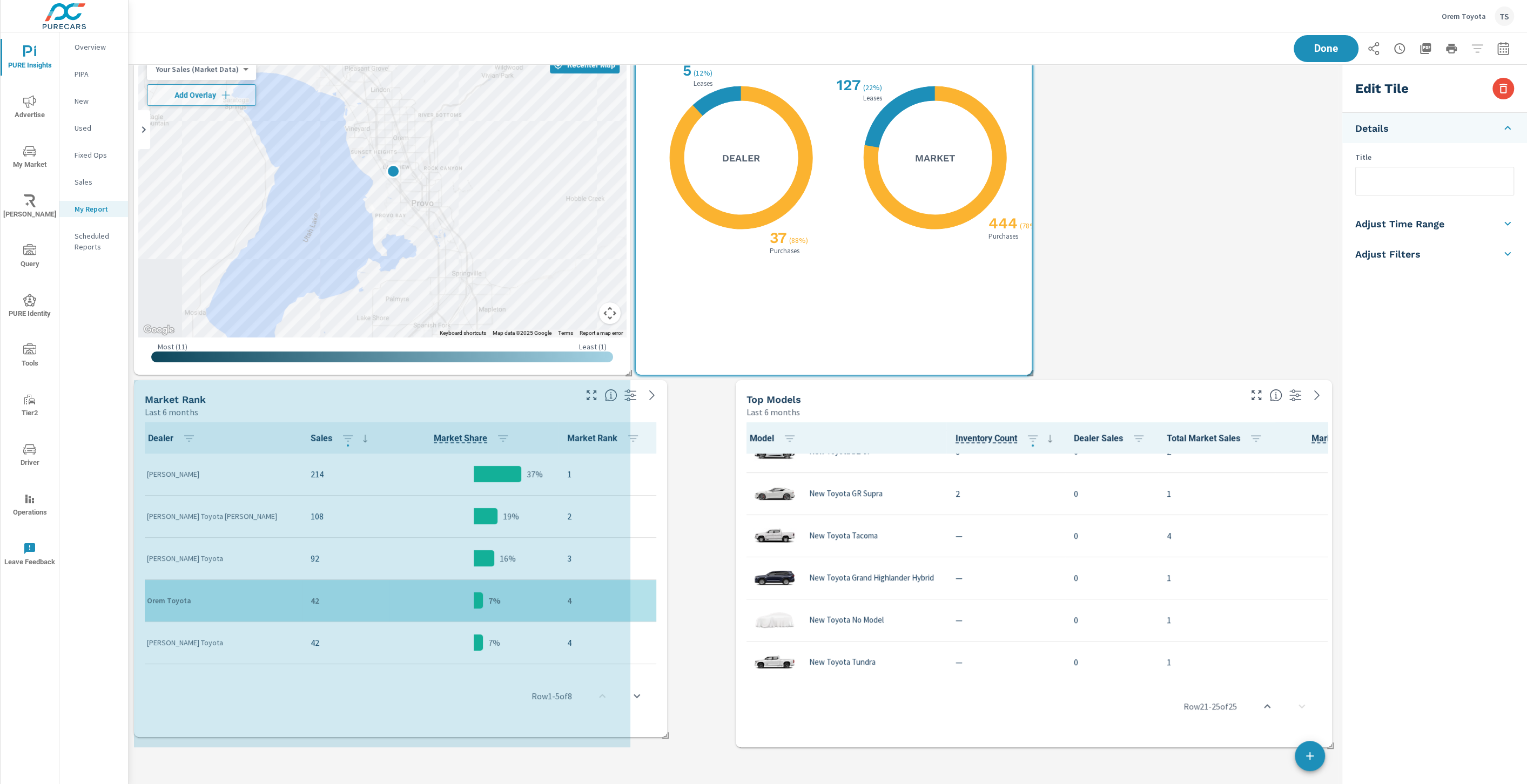
drag, startPoint x: 726, startPoint y: 747, endPoint x: 663, endPoint y: 736, distance: 64.0
click at [663, 736] on span at bounding box center [661, 731] width 10 height 10
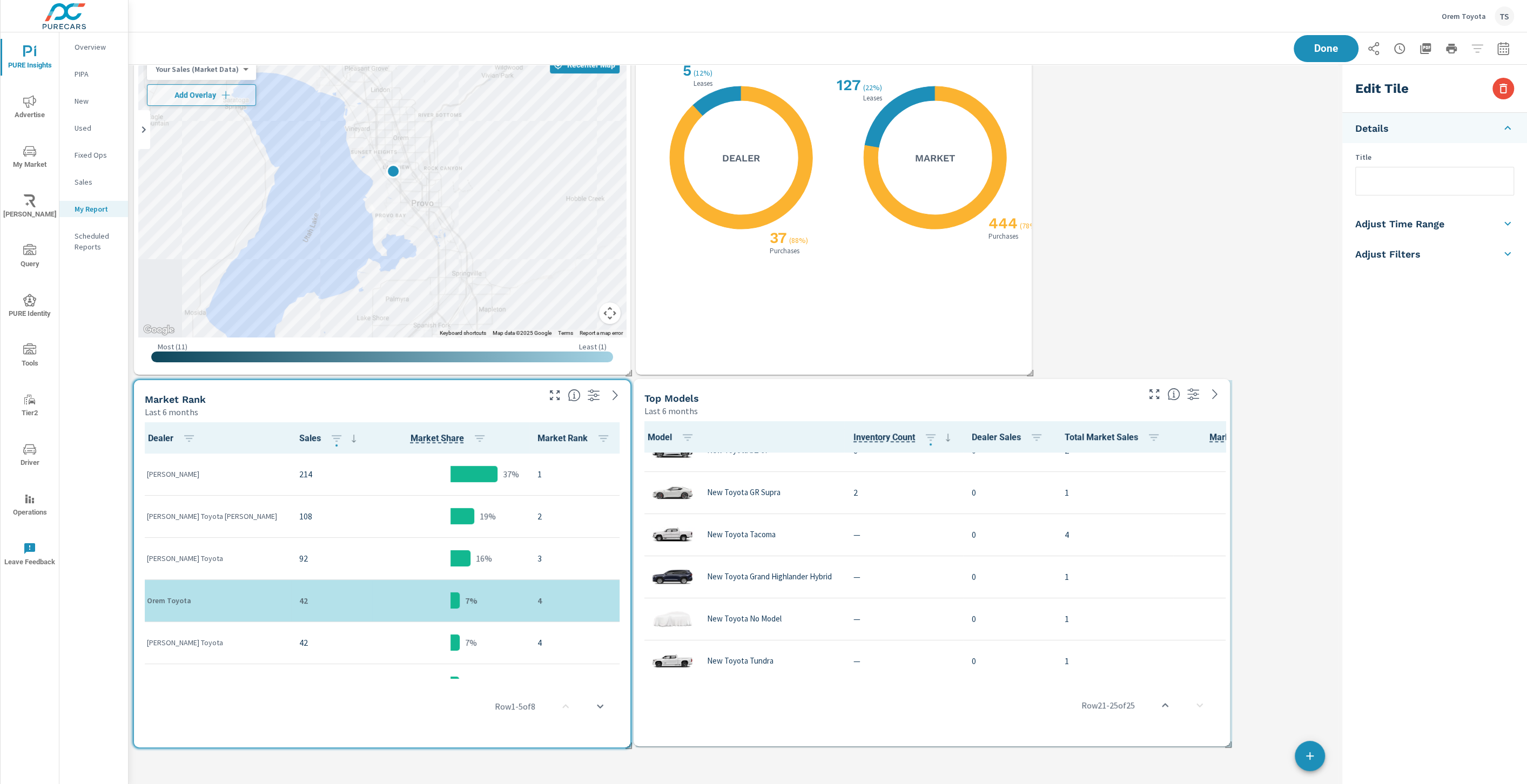
drag, startPoint x: 1227, startPoint y: 727, endPoint x: 1131, endPoint y: 724, distance: 96.0
click at [1131, 724] on div "Row 21 - 25 of 25" at bounding box center [932, 705] width 588 height 65
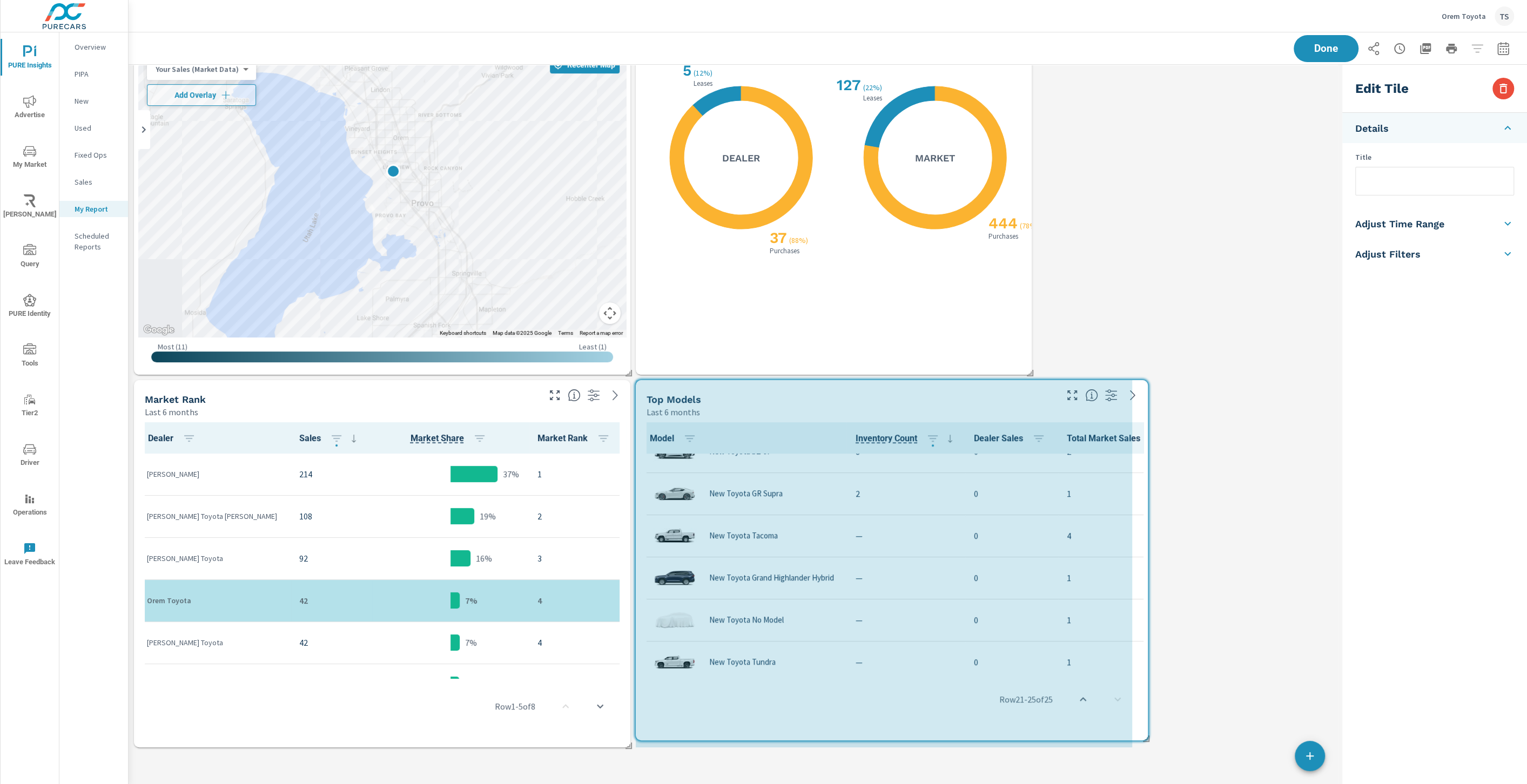
drag, startPoint x: 1232, startPoint y: 745, endPoint x: 1111, endPoint y: 733, distance: 121.6
click at [1144, 738] on span at bounding box center [1142, 735] width 10 height 10
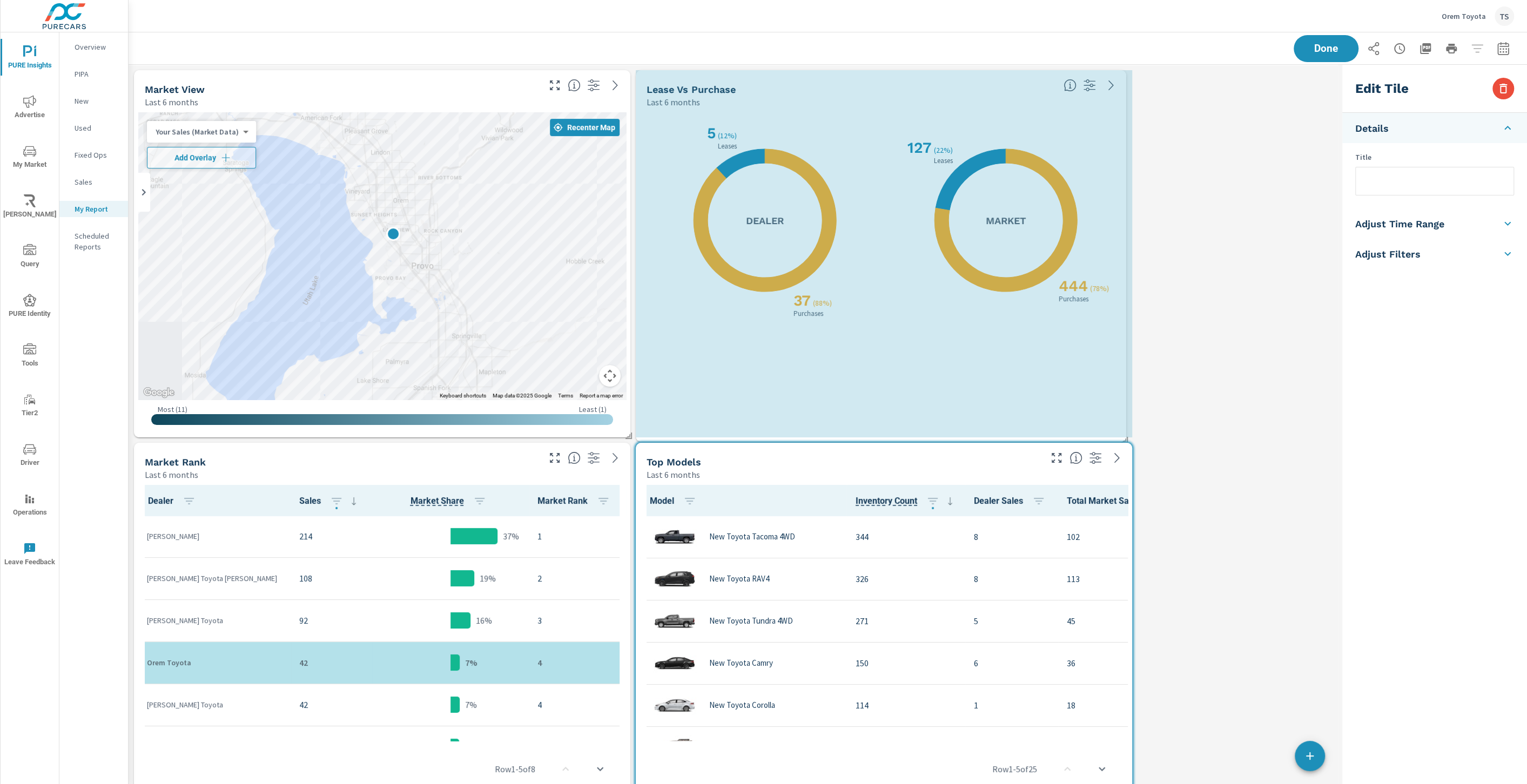
drag, startPoint x: 1031, startPoint y: 434, endPoint x: 1125, endPoint y: 439, distance: 94.1
click at [1125, 439] on span at bounding box center [1120, 435] width 10 height 10
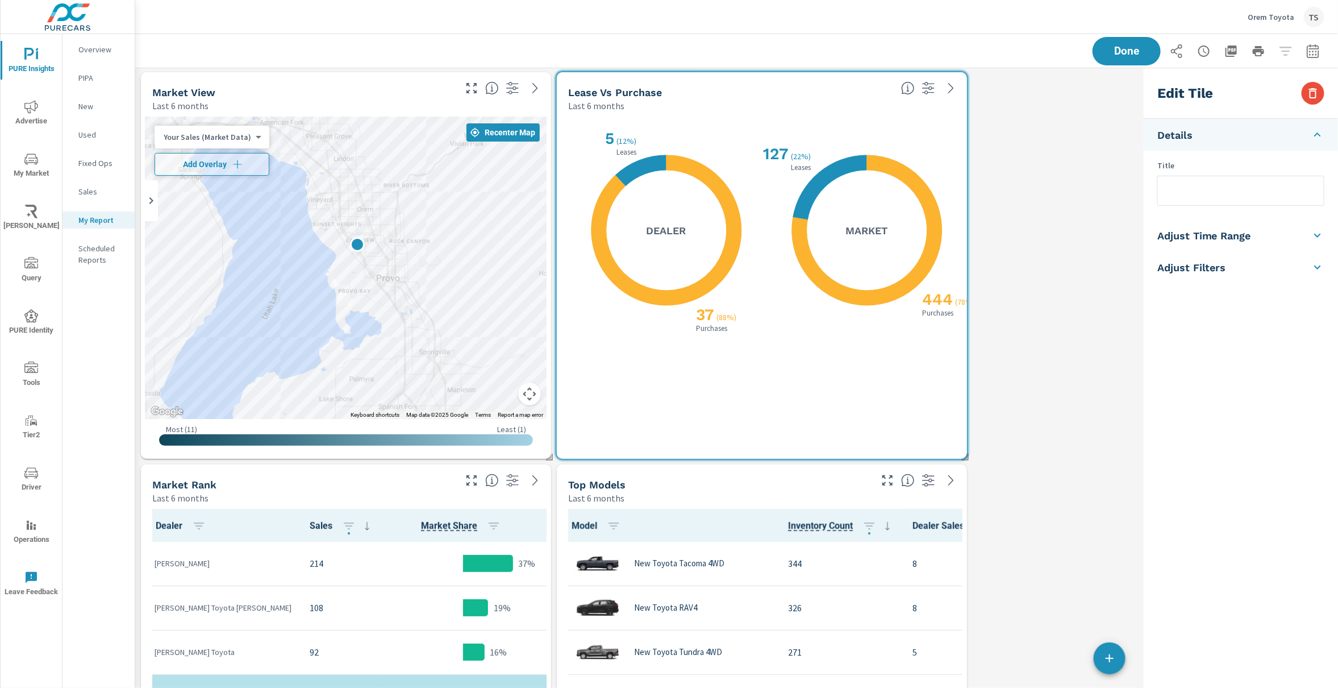
scroll to position [2, 0]
click at [1138, 48] on span "Done" at bounding box center [1127, 50] width 47 height 11
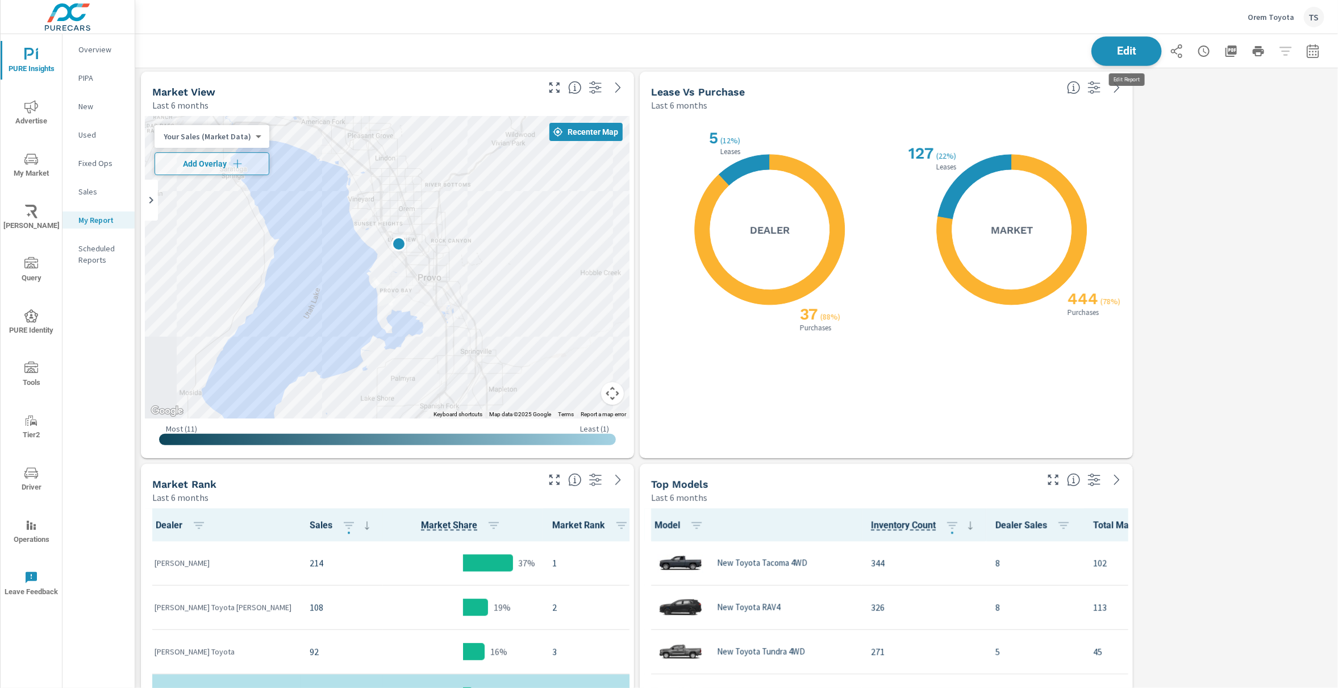
scroll to position [0, 0]
click at [1125, 49] on span "Edit" at bounding box center [1127, 50] width 47 height 11
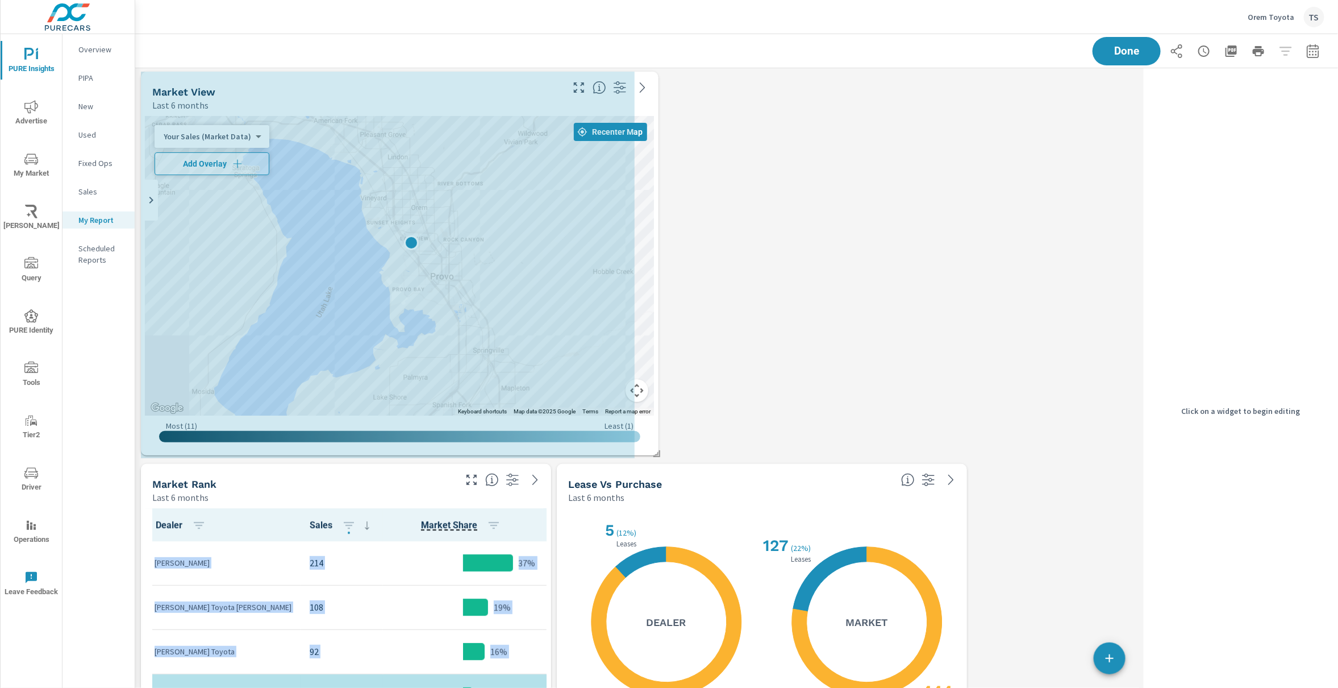
drag, startPoint x: 560, startPoint y: 460, endPoint x: 659, endPoint y: 452, distance: 99.7
click at [656, 451] on span at bounding box center [652, 449] width 11 height 11
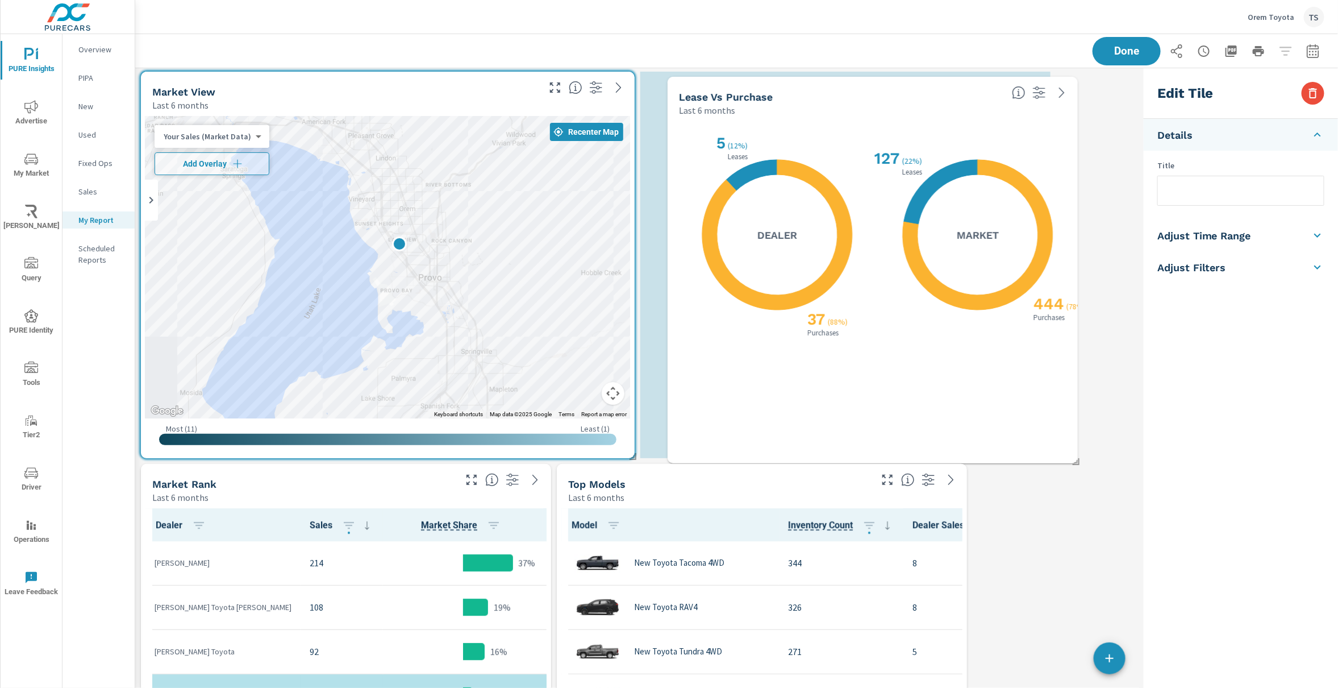
drag, startPoint x: 724, startPoint y: 493, endPoint x: 818, endPoint y: 101, distance: 402.7
click at [819, 103] on div "Last 6 months" at bounding box center [841, 110] width 324 height 14
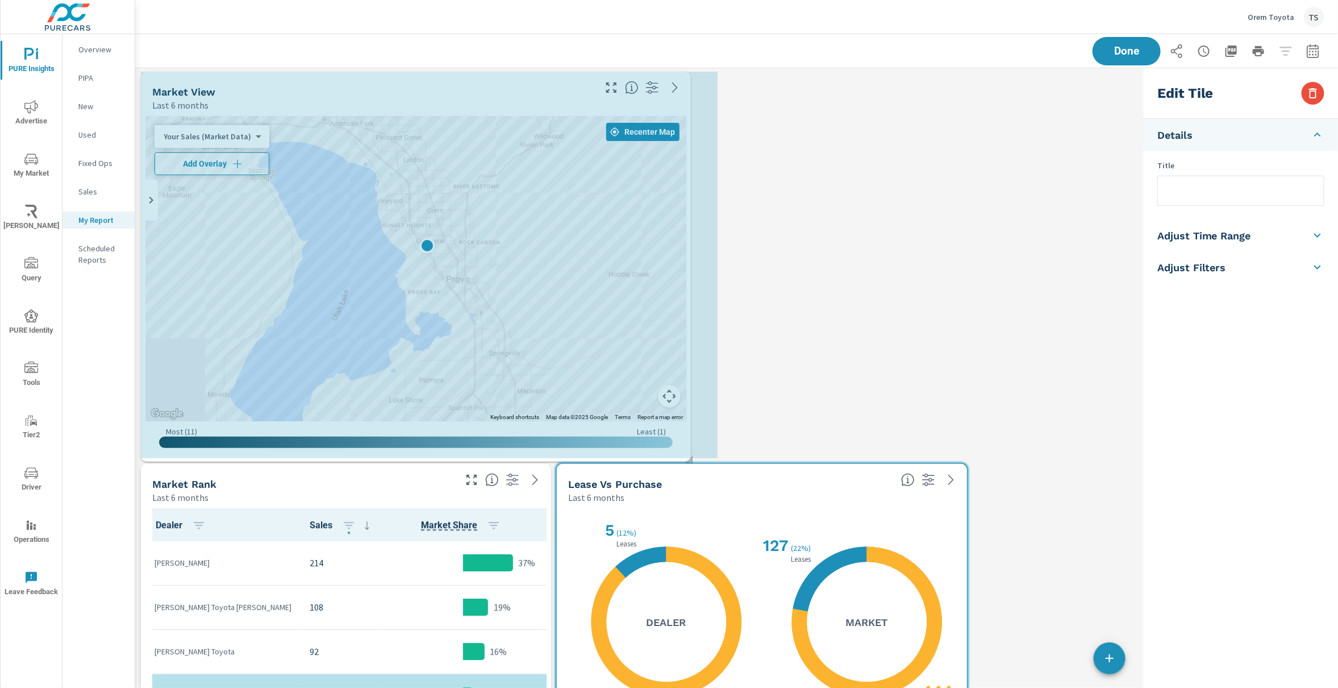
drag, startPoint x: 634, startPoint y: 455, endPoint x: 701, endPoint y: 478, distance: 71.0
click at [691, 459] on span at bounding box center [685, 455] width 11 height 11
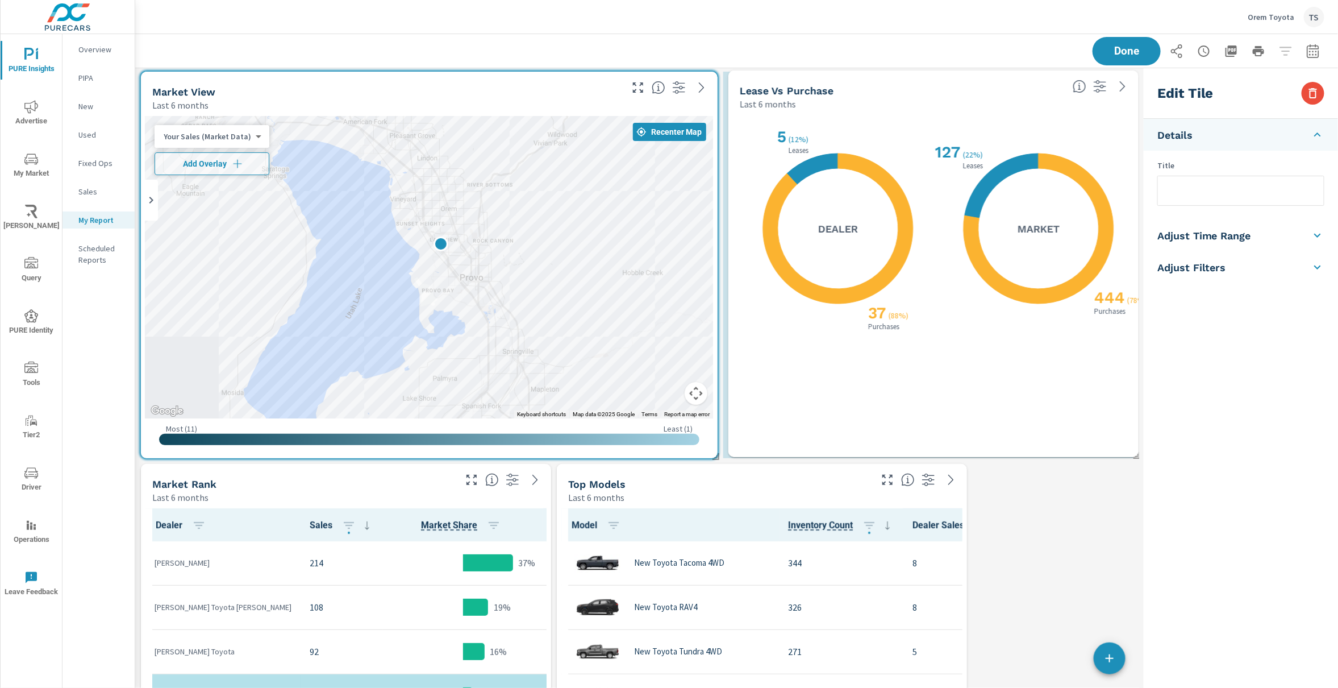
drag, startPoint x: 716, startPoint y: 518, endPoint x: 880, endPoint y: 130, distance: 421.4
click at [880, 130] on div "X X 37 ( 88% ) Purchases 5 ( 12% ) Leases Dealer" at bounding box center [838, 229] width 178 height 214
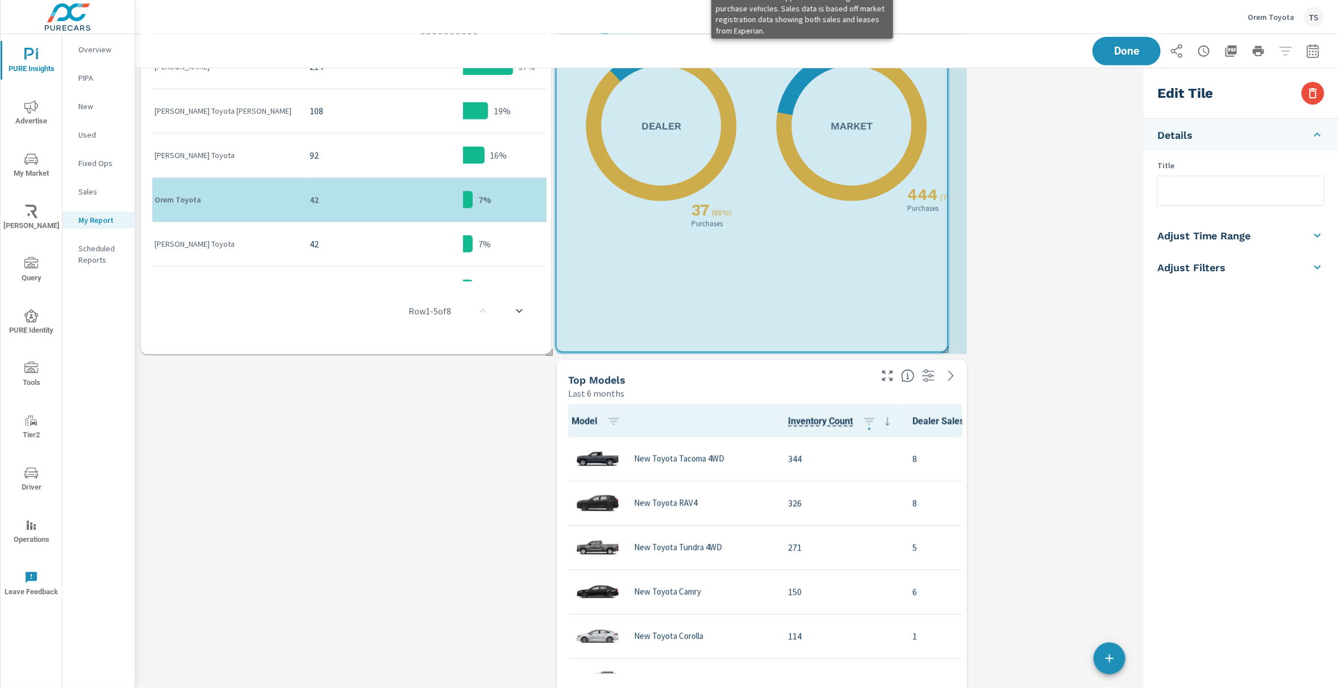
drag, startPoint x: 965, startPoint y: 349, endPoint x: 904, endPoint y: 342, distance: 61.8
click at [936, 343] on span at bounding box center [941, 345] width 11 height 11
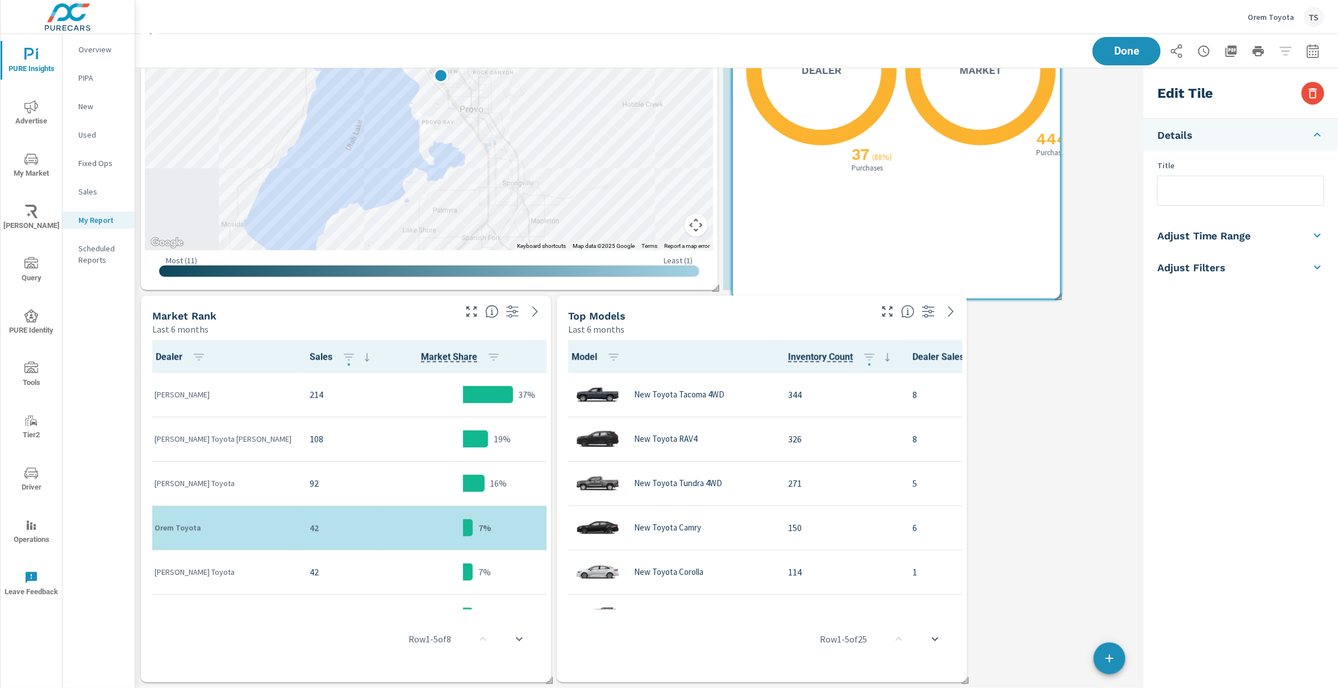
drag, startPoint x: 844, startPoint y: 270, endPoint x: 1011, endPoint y: 226, distance: 173.4
click at [1011, 226] on div "X X 444 ( 78% ) Purchases 127 ( 22% ) Leases Market" at bounding box center [976, 125] width 145 height 324
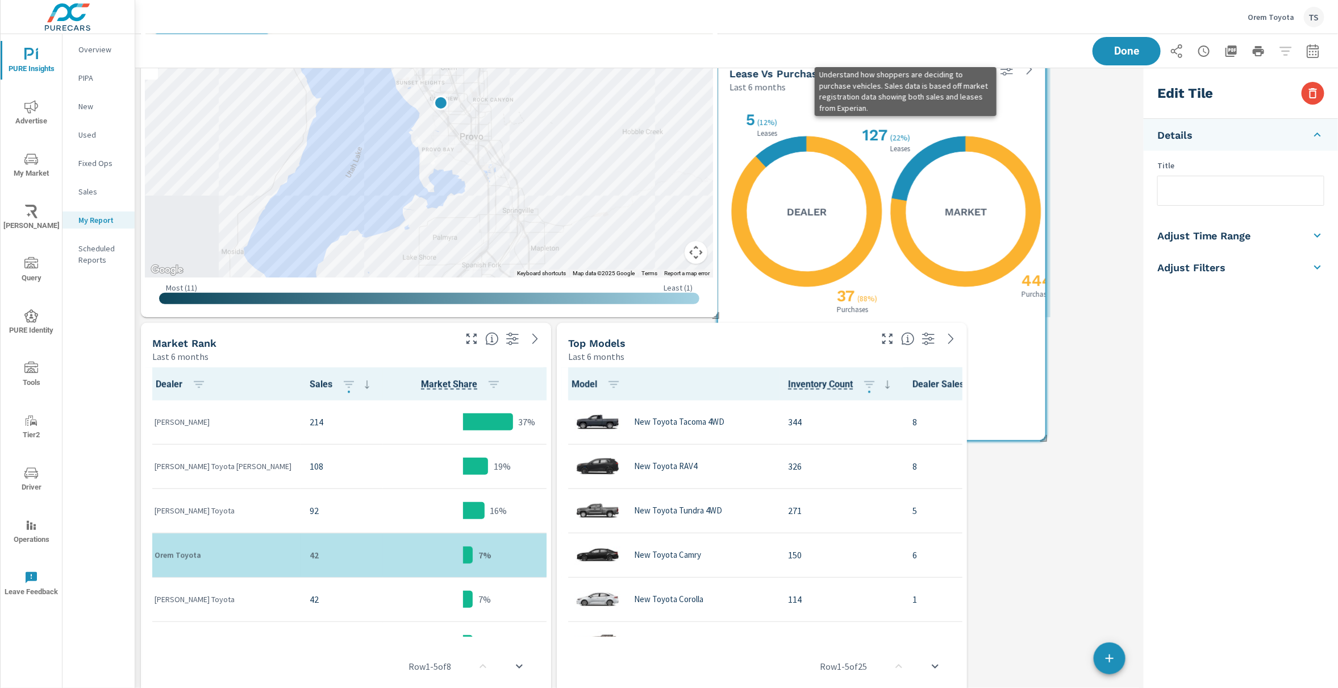
drag, startPoint x: 835, startPoint y: 389, endPoint x: 993, endPoint y: 113, distance: 317.7
click at [993, 113] on div "X X 444 ( 78% ) Purchases 127 ( 22% ) Leases Market" at bounding box center [966, 212] width 136 height 214
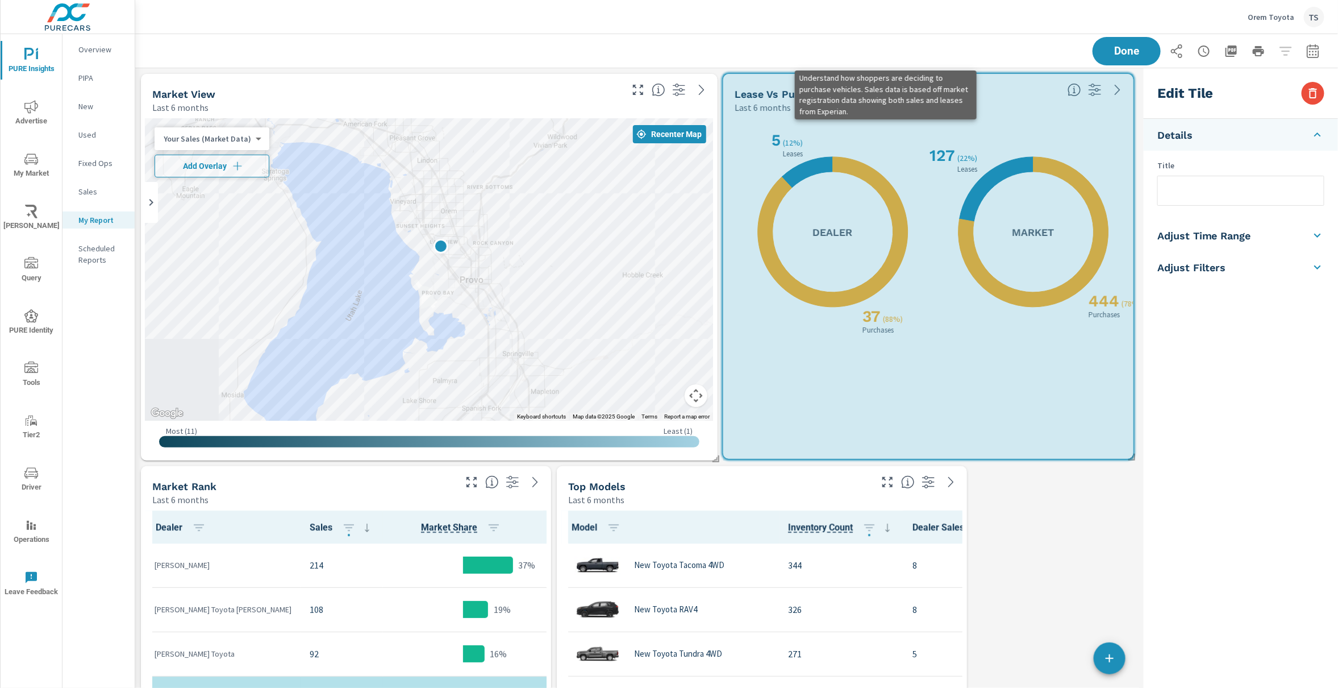
drag, startPoint x: 1048, startPoint y: 459, endPoint x: 1135, endPoint y: 457, distance: 87.0
click at [1134, 457] on span at bounding box center [1127, 452] width 11 height 11
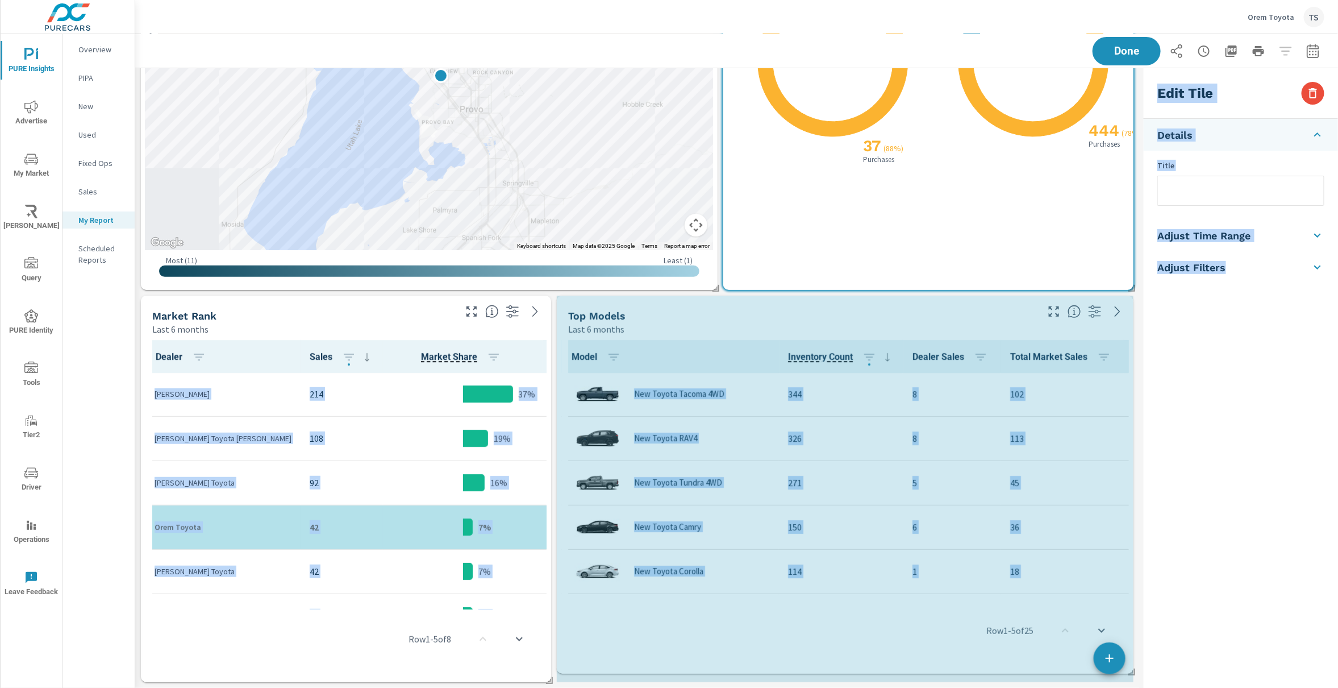
drag, startPoint x: 965, startPoint y: 678, endPoint x: 1150, endPoint y: 669, distance: 184.9
click at [1150, 669] on div "Market View Last 6 months ← Move left → Move right ↑ Move up ↓ Move down + Zoom…" at bounding box center [736, 293] width 1203 height 790
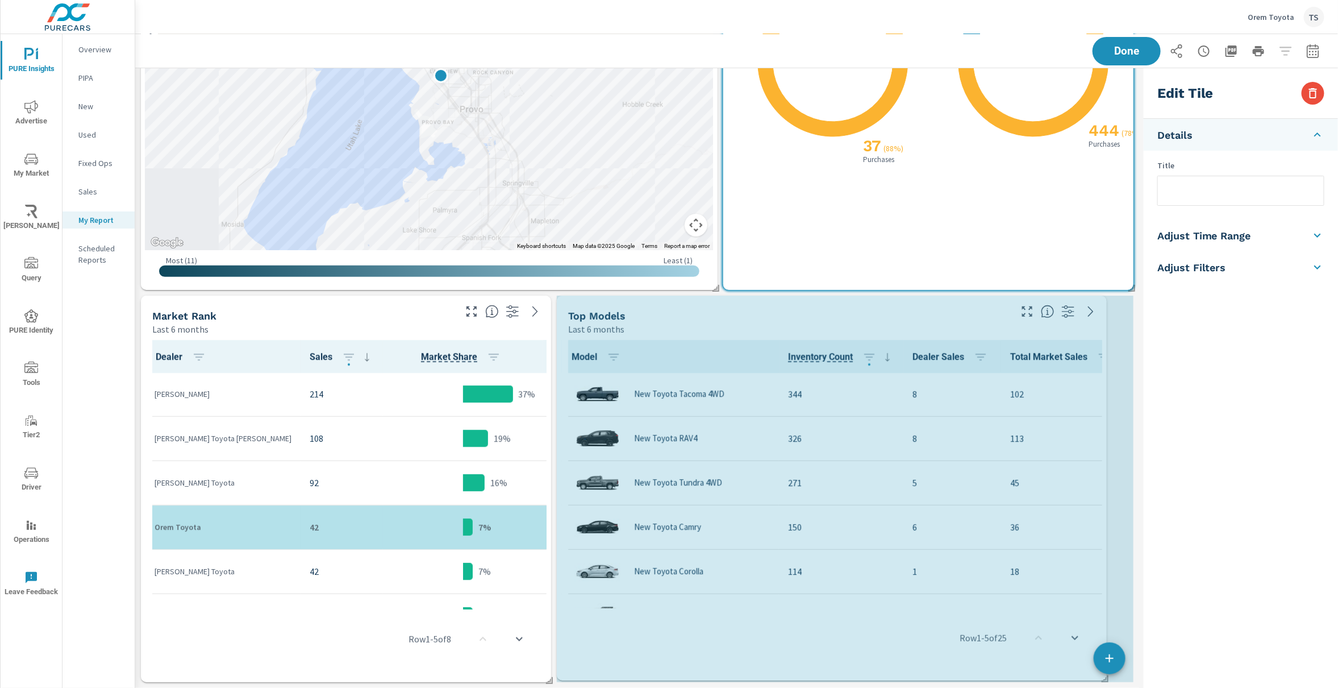
drag, startPoint x: 1130, startPoint y: 678, endPoint x: 1099, endPoint y: 676, distance: 31.3
click at [1099, 676] on div "Market View Last 6 months ← Move left → Move right ↑ Move up ↓ Move down + Zoom…" at bounding box center [637, 293] width 1004 height 790
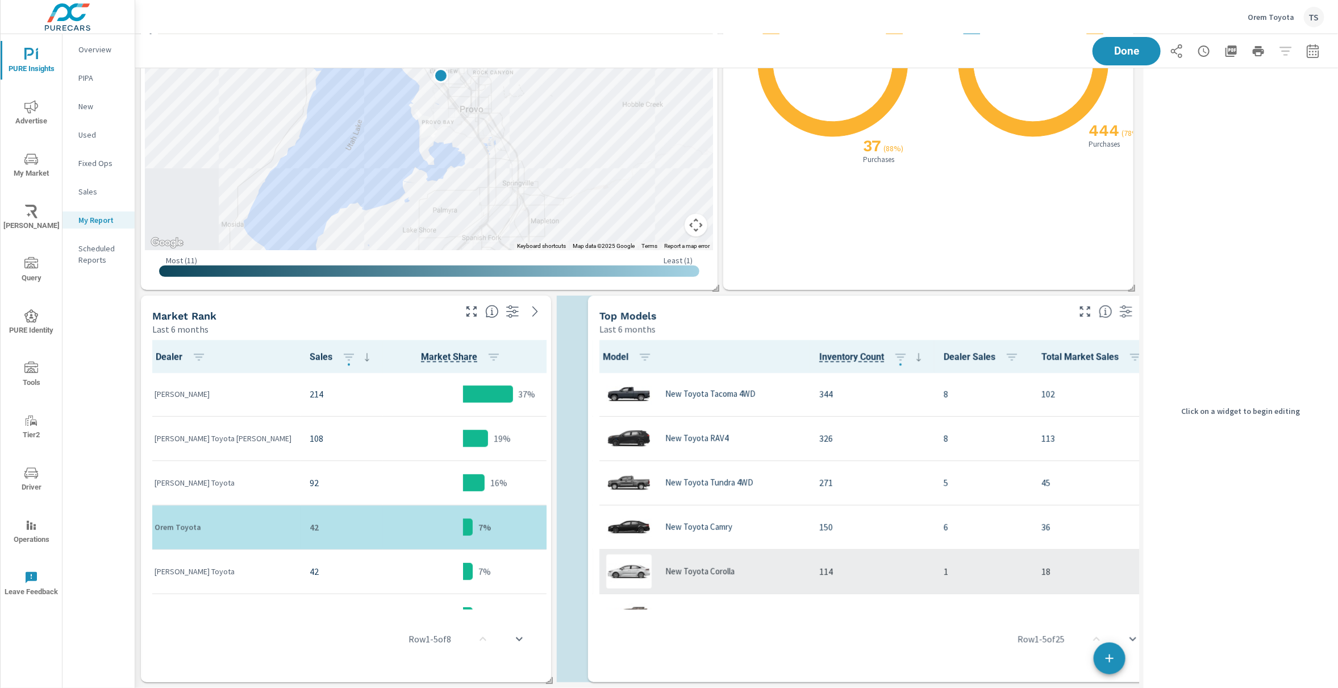
drag, startPoint x: 838, startPoint y: 547, endPoint x: 865, endPoint y: 548, distance: 27.9
click at [865, 549] on td "114" at bounding box center [872, 571] width 124 height 44
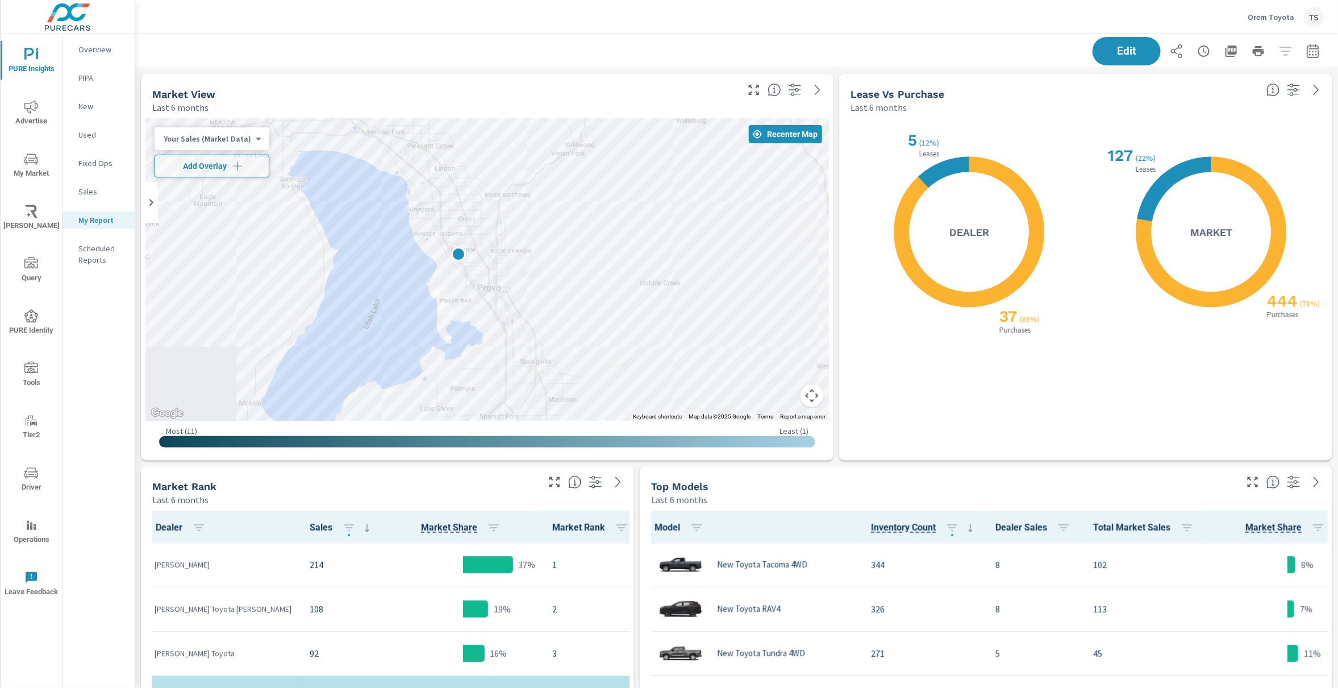
click at [927, 362] on div "X X 37 ( 88% ) Purchases 5 ( 12% ) Leases Dealer" at bounding box center [965, 287] width 228 height 324
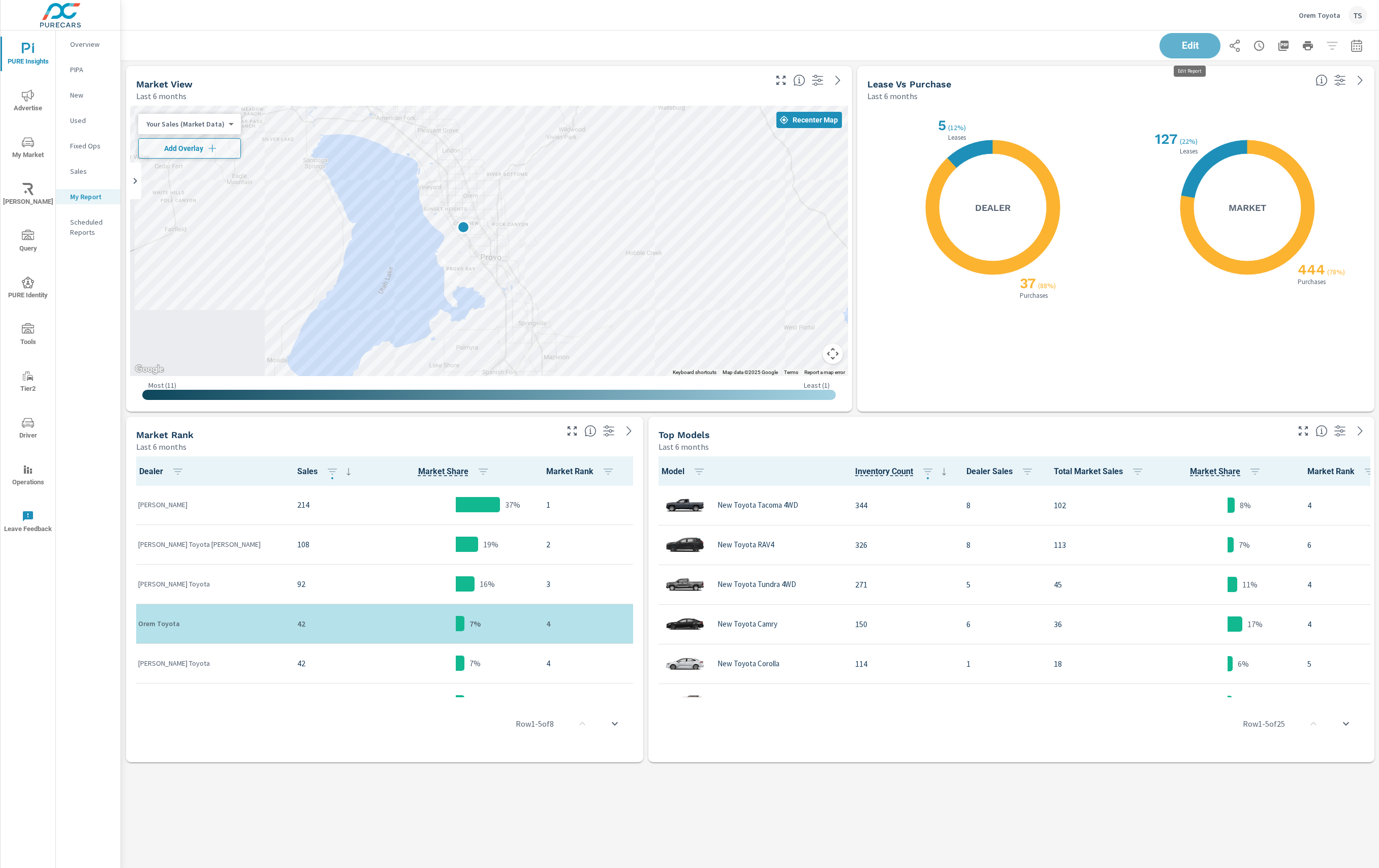
drag, startPoint x: 1175, startPoint y: 48, endPoint x: 1063, endPoint y: 141, distance: 145.6
click at [1174, 50] on span "Edit" at bounding box center [1189, 46] width 40 height 9
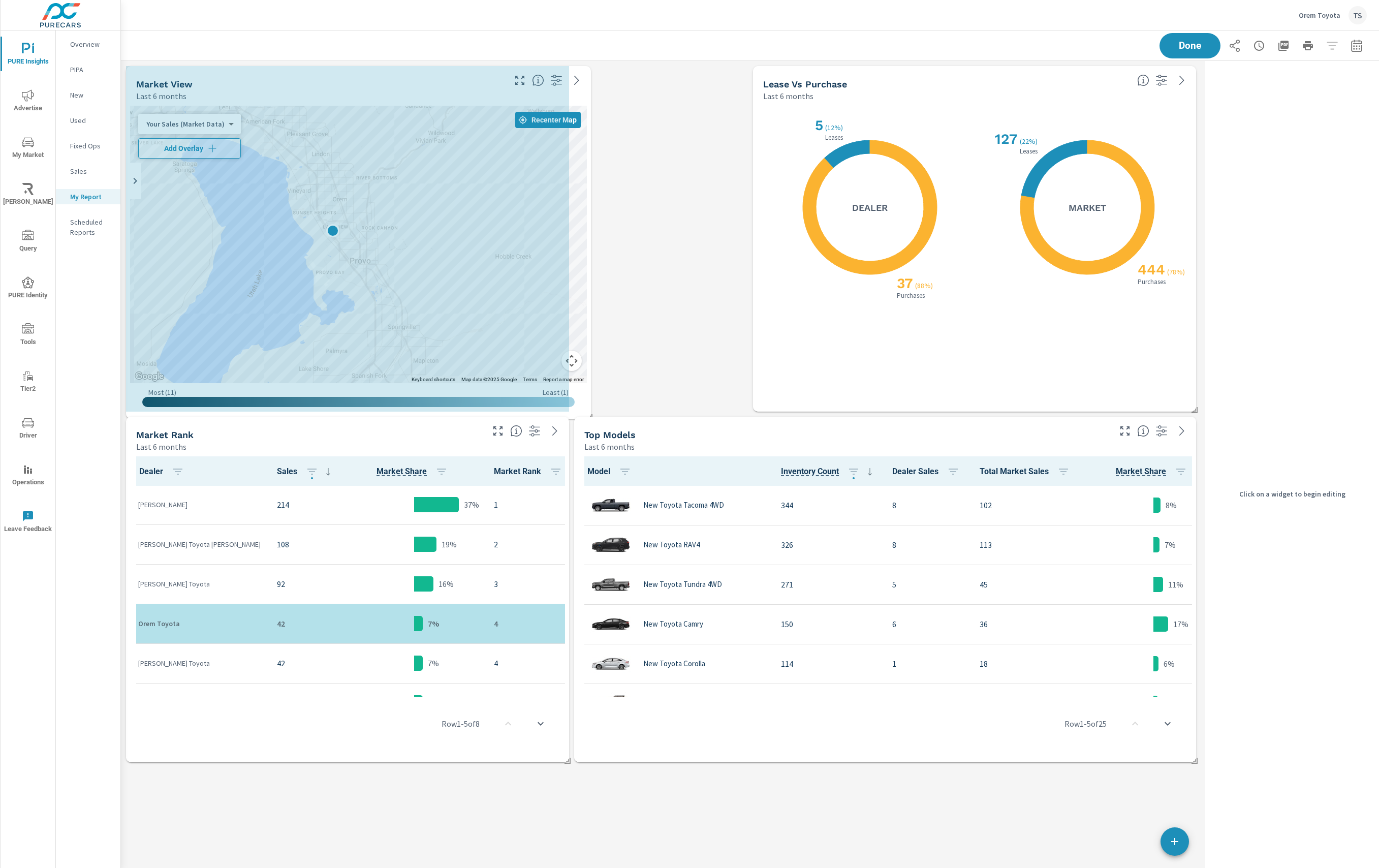
drag, startPoint x: 742, startPoint y: 404, endPoint x: 605, endPoint y: 402, distance: 137.0
click at [585, 411] on span at bounding box center [586, 413] width 10 height 10
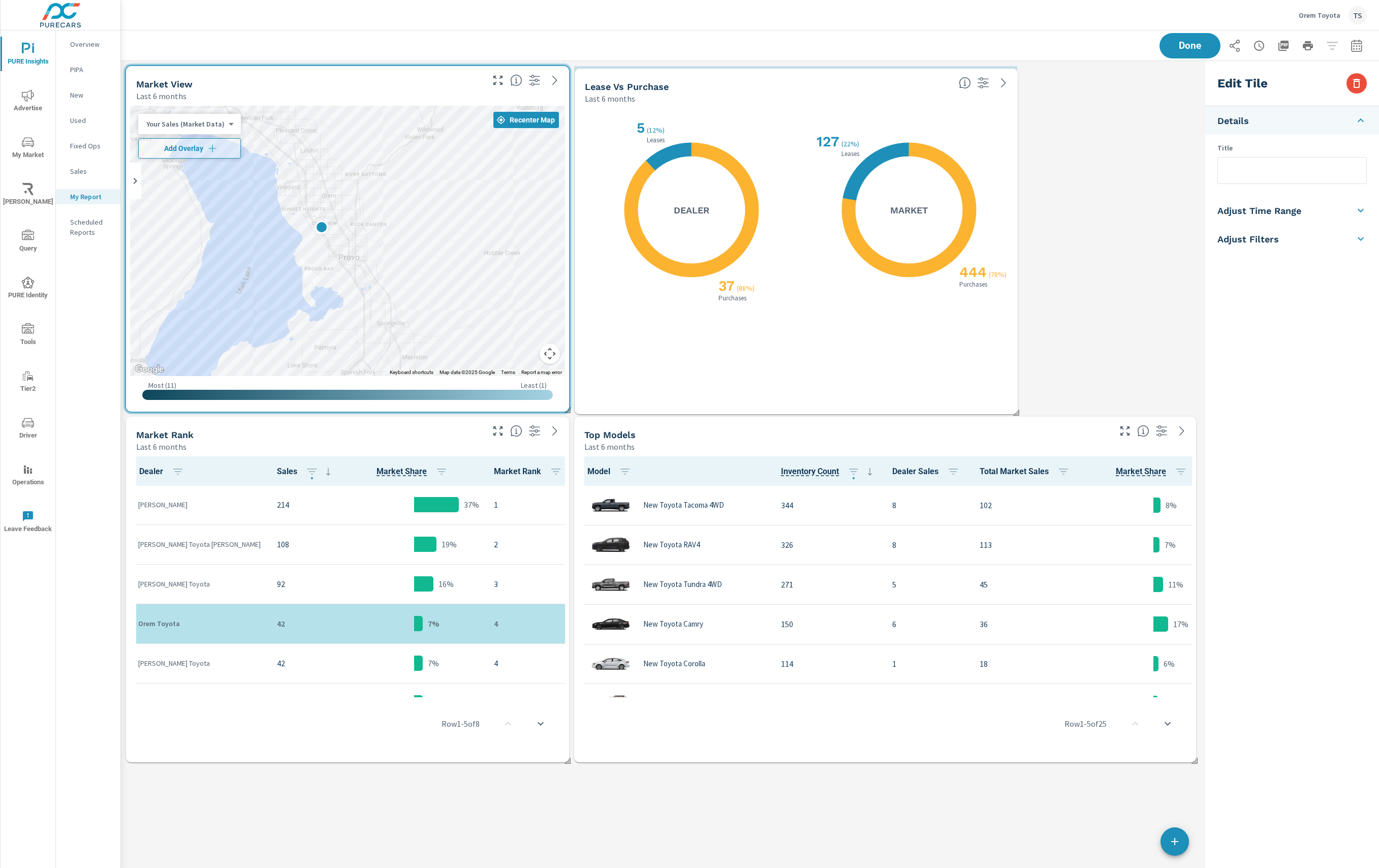
drag, startPoint x: 786, startPoint y: 365, endPoint x: 607, endPoint y: 367, distance: 179.0
click at [607, 367] on div "X X 37 ( 88% ) Purchases 5 ( 12% ) Leases Dealer" at bounding box center [688, 259] width 206 height 290
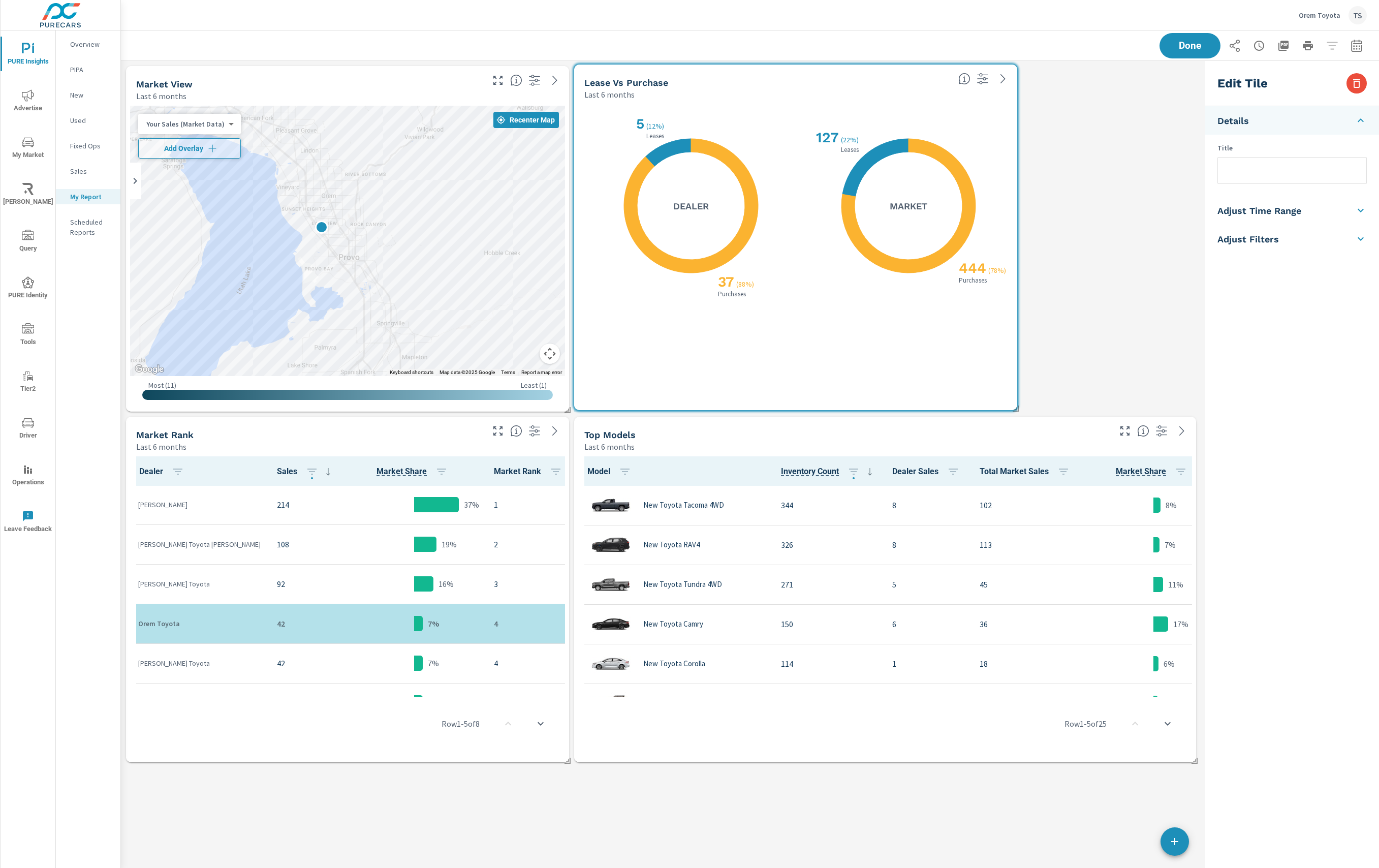
drag, startPoint x: 1088, startPoint y: 357, endPoint x: 948, endPoint y: 361, distance: 140.1
click at [948, 360] on div "X X 444 ( 78% ) Purchases 127 ( 22% ) Leases Market" at bounding box center [905, 255] width 206 height 290
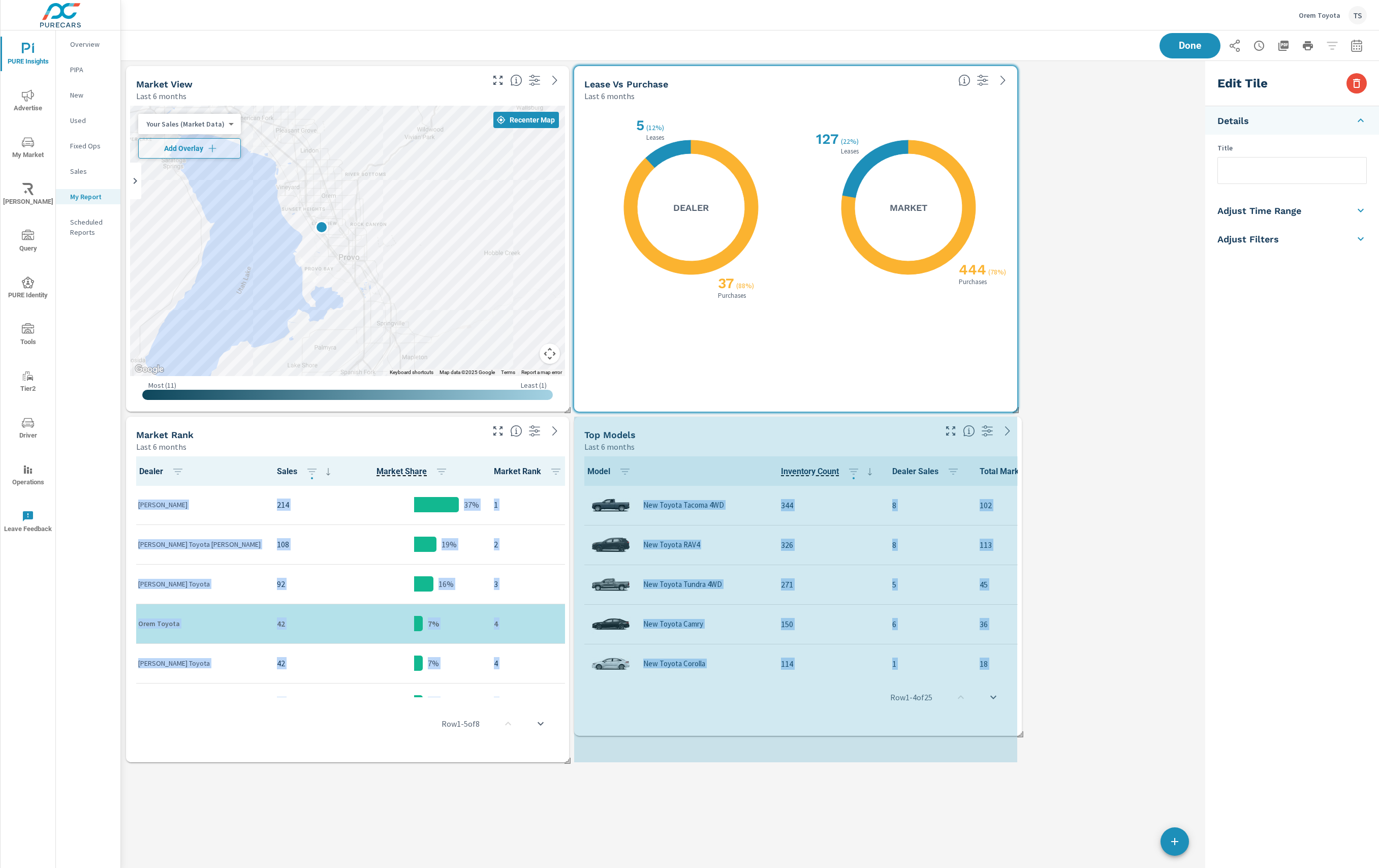
drag, startPoint x: 1173, startPoint y: 754, endPoint x: 1059, endPoint y: 739, distance: 115.0
click at [1059, 739] on div "Market View Last 6 months ← Move left → Move right ↑ Move up ↓ Move down + Zoom…" at bounding box center [661, 414] width 1080 height 706
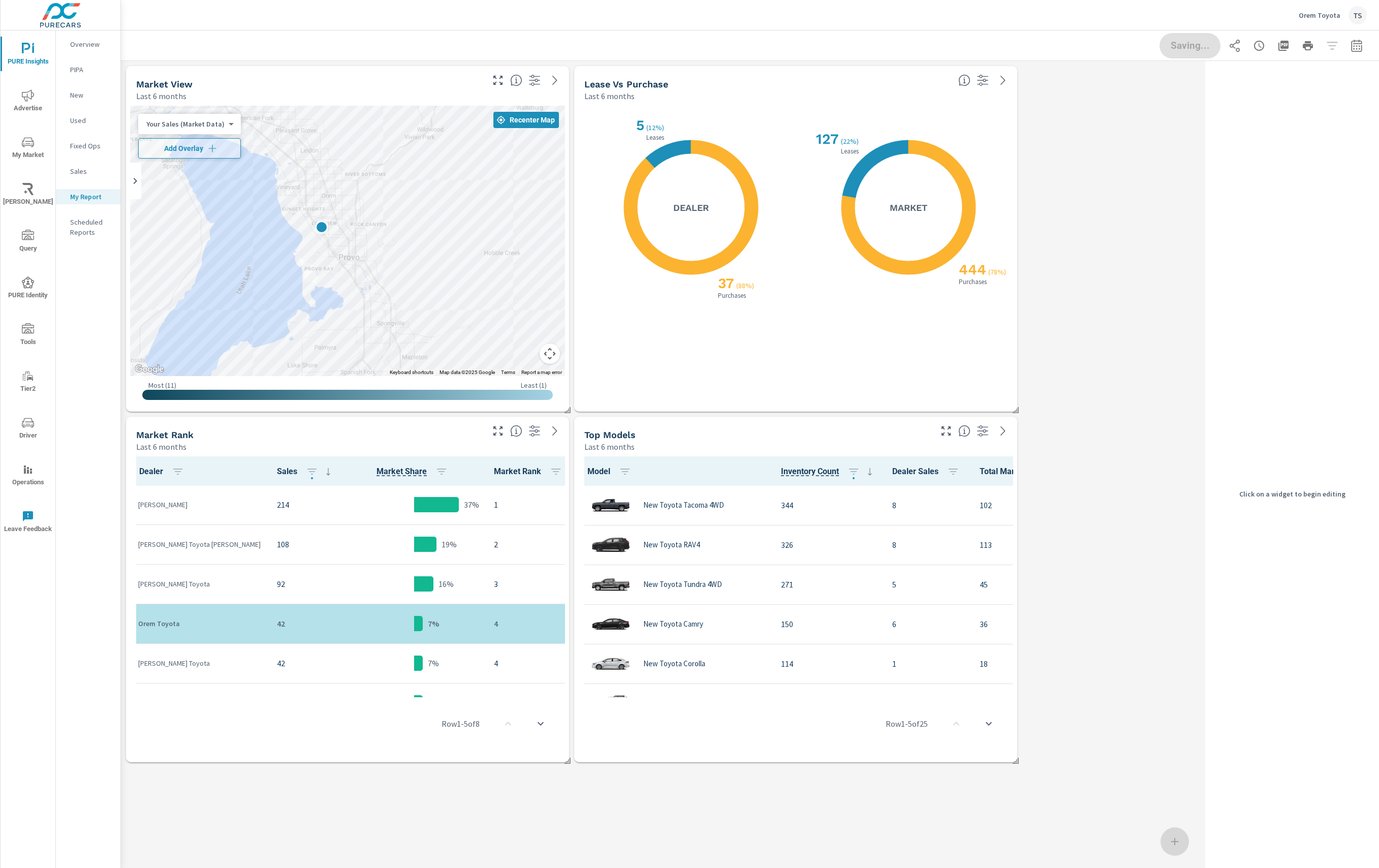
click at [1113, 751] on div "Market View Last 6 months ← Move left → Move right ↑ Move up ↓ Move down + Zoom…" at bounding box center [661, 414] width 1080 height 706
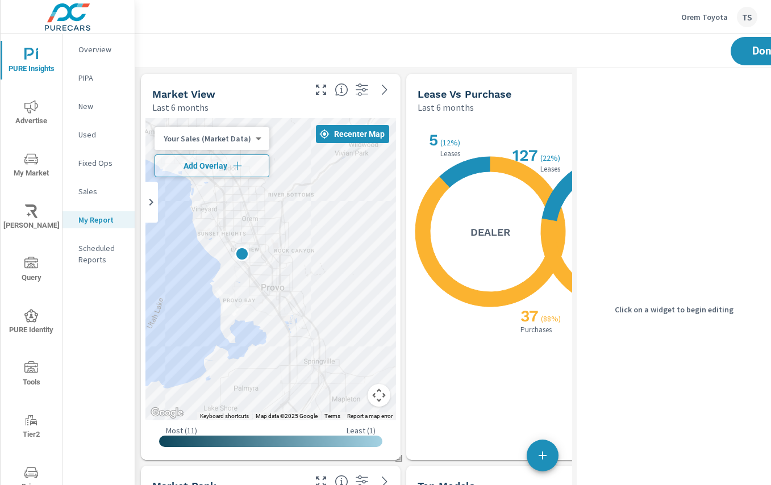
click at [631, 196] on div "Click on a widget to begin editing" at bounding box center [674, 309] width 194 height 483
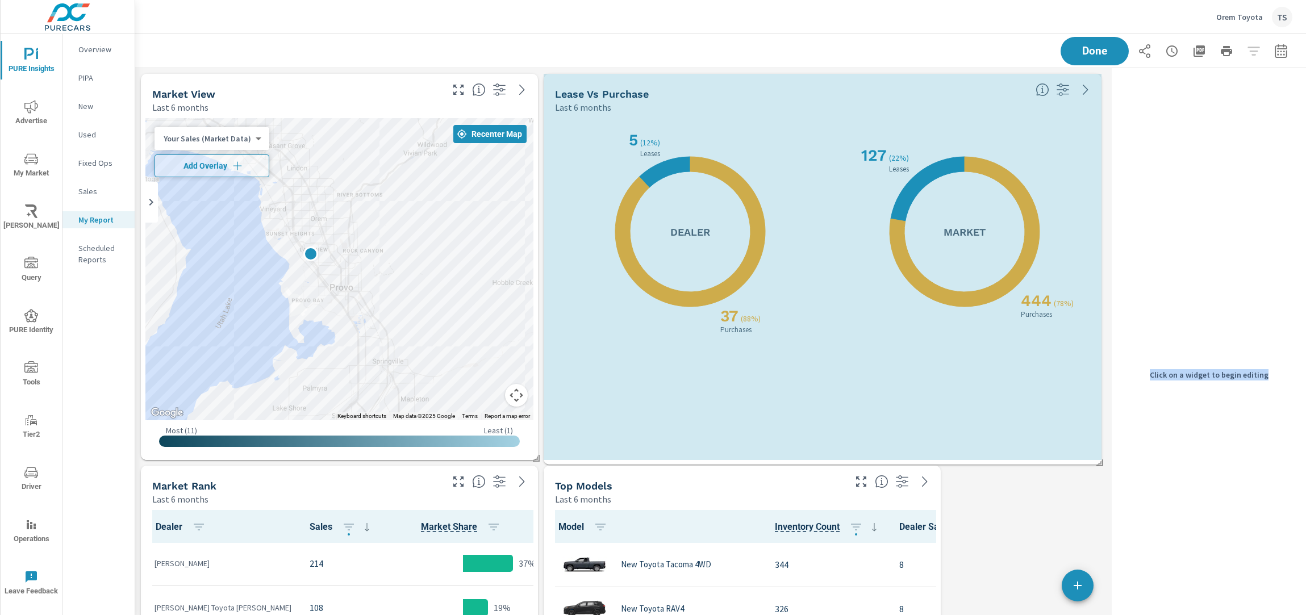
drag, startPoint x: 939, startPoint y: 457, endPoint x: 1108, endPoint y: 462, distance: 168.3
click at [1108, 462] on div "Market View Last 6 months ← Move left → Move right ↑ Move up ↓ Move down + Zoom…" at bounding box center [720, 463] width 1171 height 790
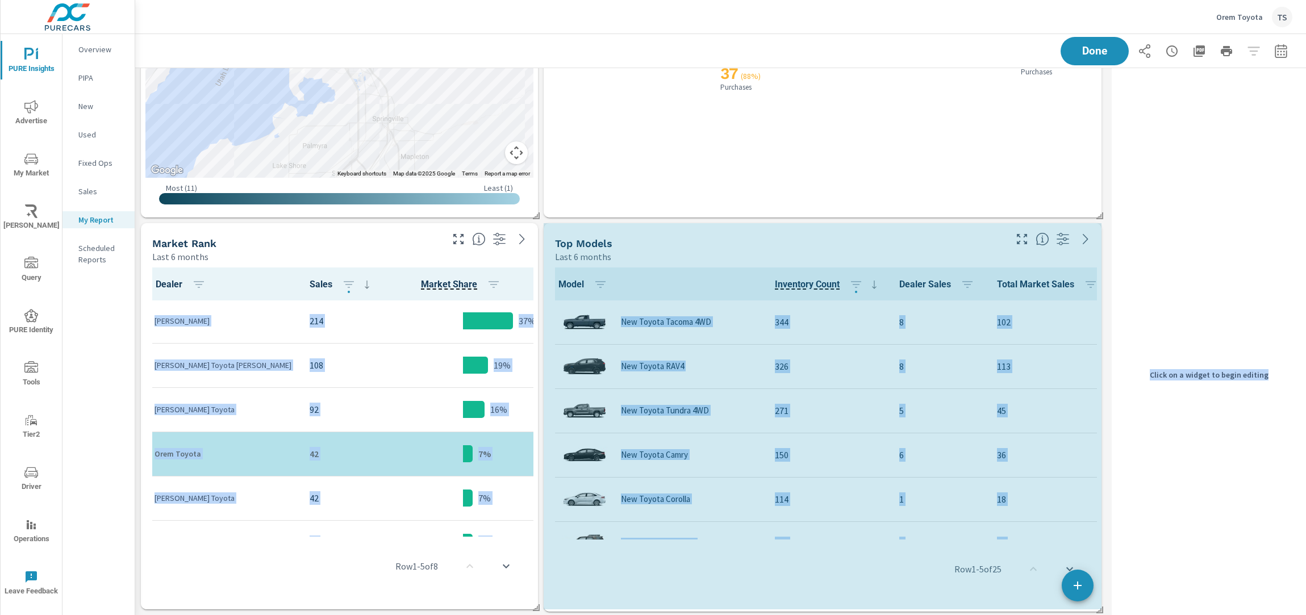
drag, startPoint x: 937, startPoint y: 606, endPoint x: 1128, endPoint y: 606, distance: 190.9
click at [1128, 606] on div "Market View Last 6 months ← Move left → Move right ↑ Move up ↓ Move down + Zoom…" at bounding box center [720, 221] width 1171 height 790
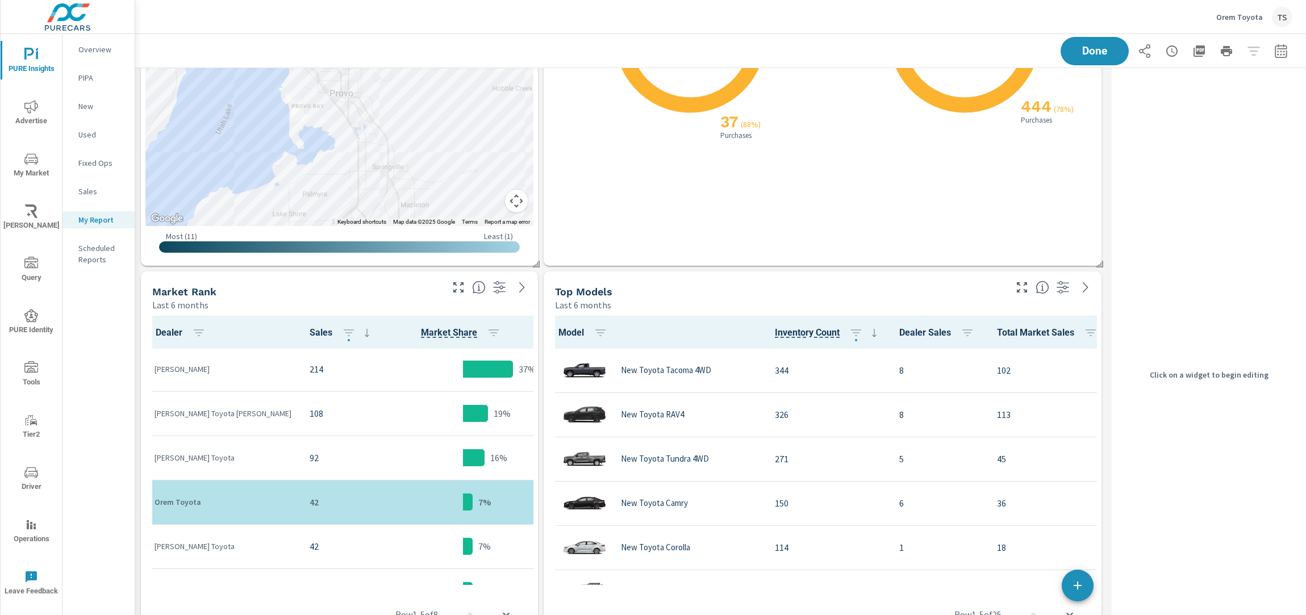
click at [1102, 266] on span at bounding box center [1095, 260] width 11 height 11
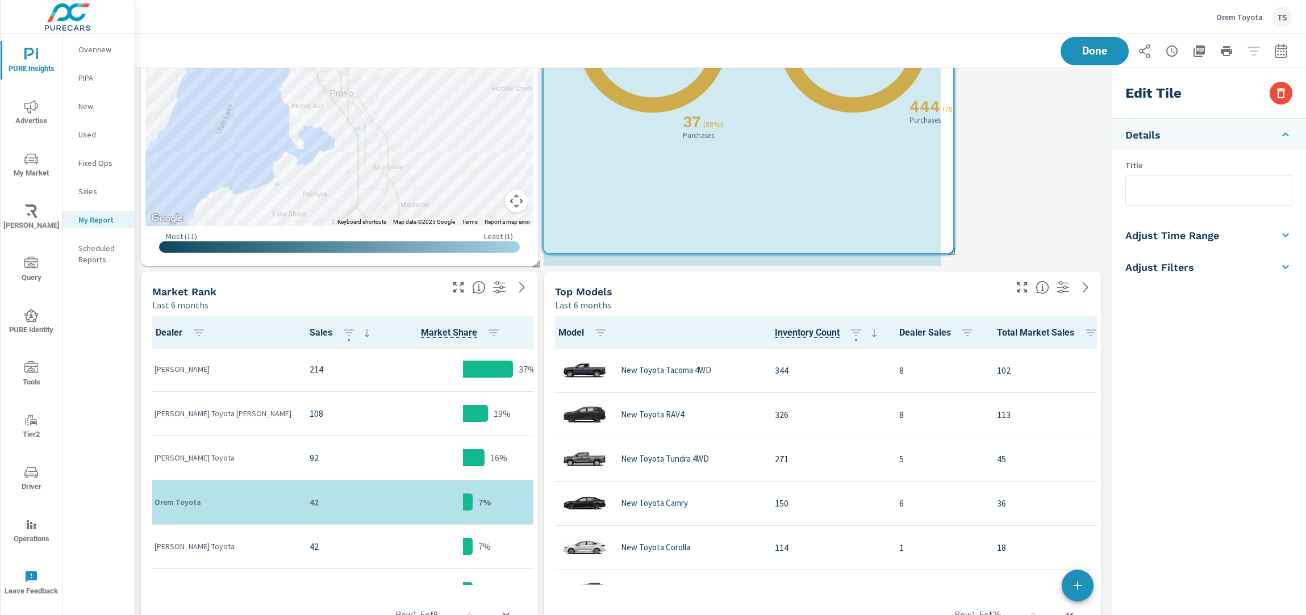
drag, startPoint x: 1101, startPoint y: 265, endPoint x: 896, endPoint y: 239, distance: 206.9
click at [936, 251] on div "Market View Last 6 months ← Move left → Move right ↑ Move up ↓ Move down + Zoom…" at bounding box center [621, 269] width 972 height 790
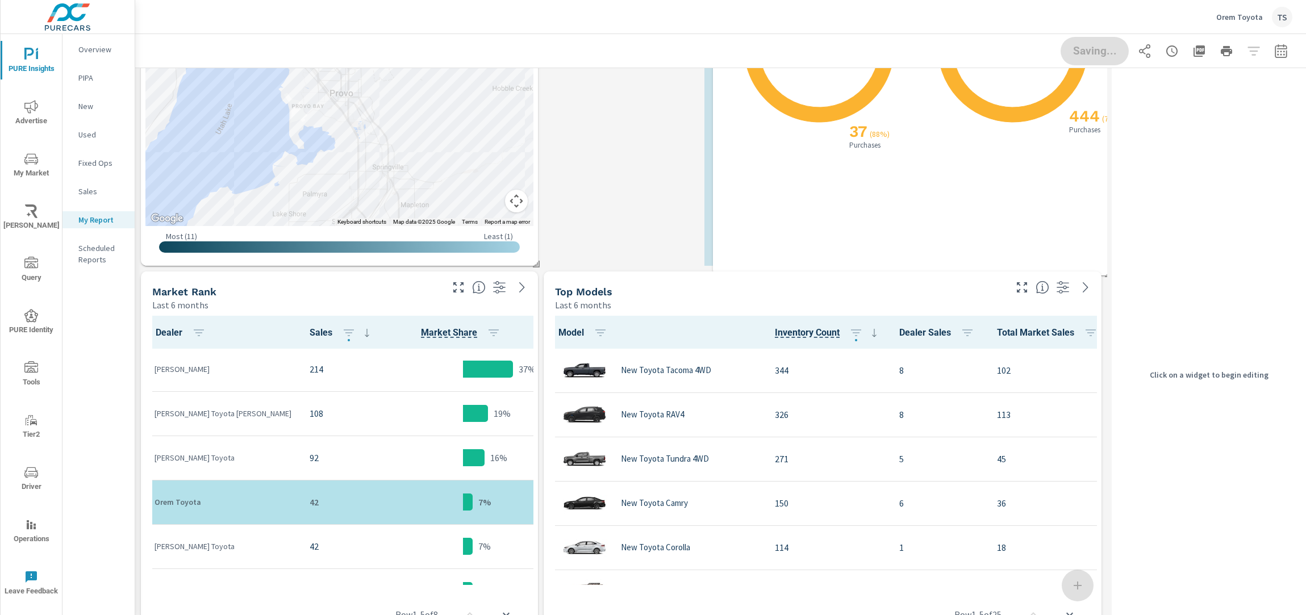
drag, startPoint x: 889, startPoint y: 212, endPoint x: 985, endPoint y: 214, distance: 96.6
click at [1005, 213] on div "X X 444 ( 78% ) Purchases 127 ( 22% ) Leases Market" at bounding box center [1009, 102] width 181 height 324
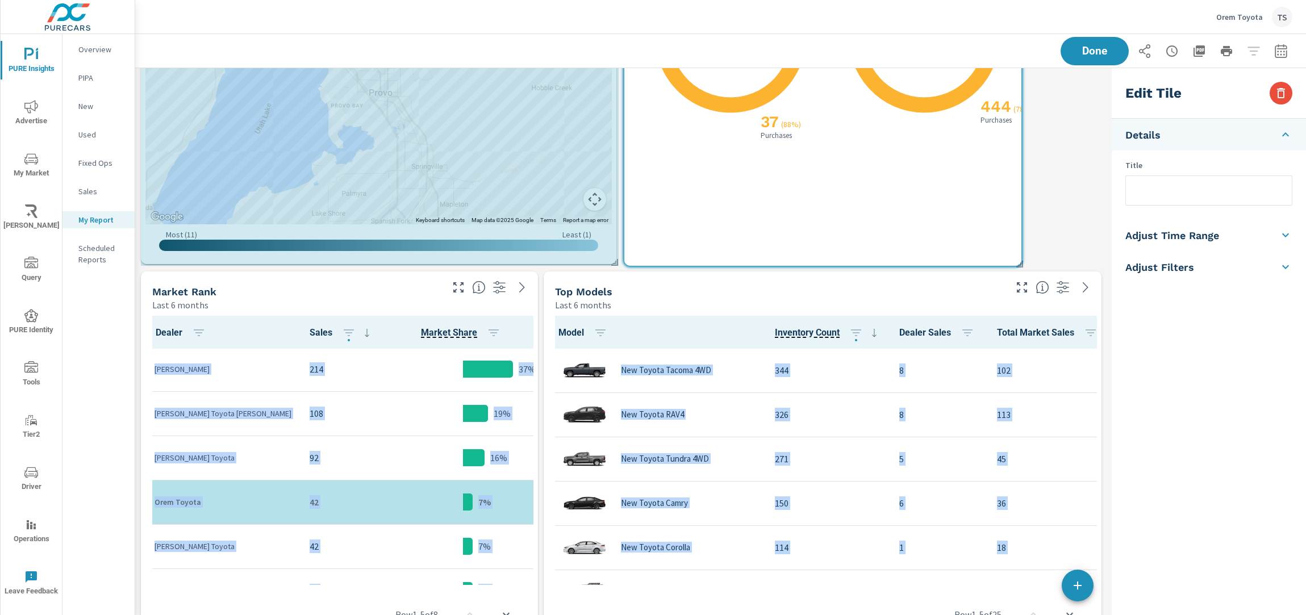
drag, startPoint x: 540, startPoint y: 263, endPoint x: 631, endPoint y: 261, distance: 90.9
click at [613, 261] on div "Market View Last 6 months ← Move left → Move right ↑ Move up ↓ Move down + Zoom…" at bounding box center [621, 269] width 972 height 790
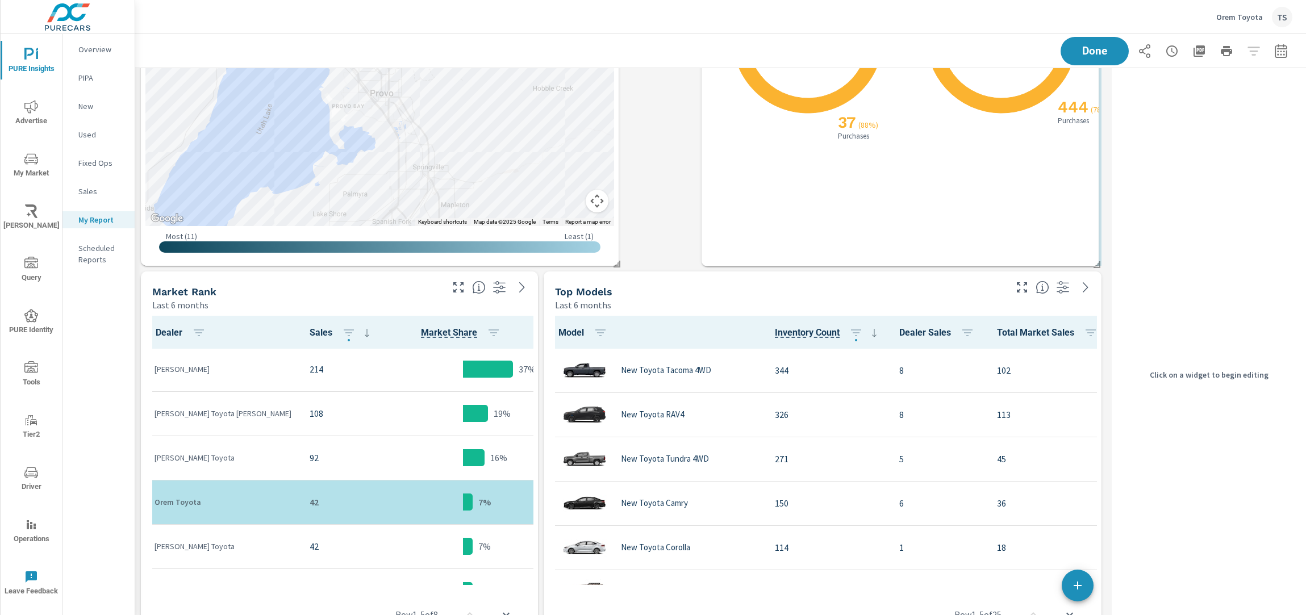
drag, startPoint x: 985, startPoint y: 245, endPoint x: 1055, endPoint y: 245, distance: 69.3
click at [1058, 245] on div "X X 444 ( 78% ) Purchases 127 ( 22% ) Leases Market" at bounding box center [998, 93] width 181 height 324
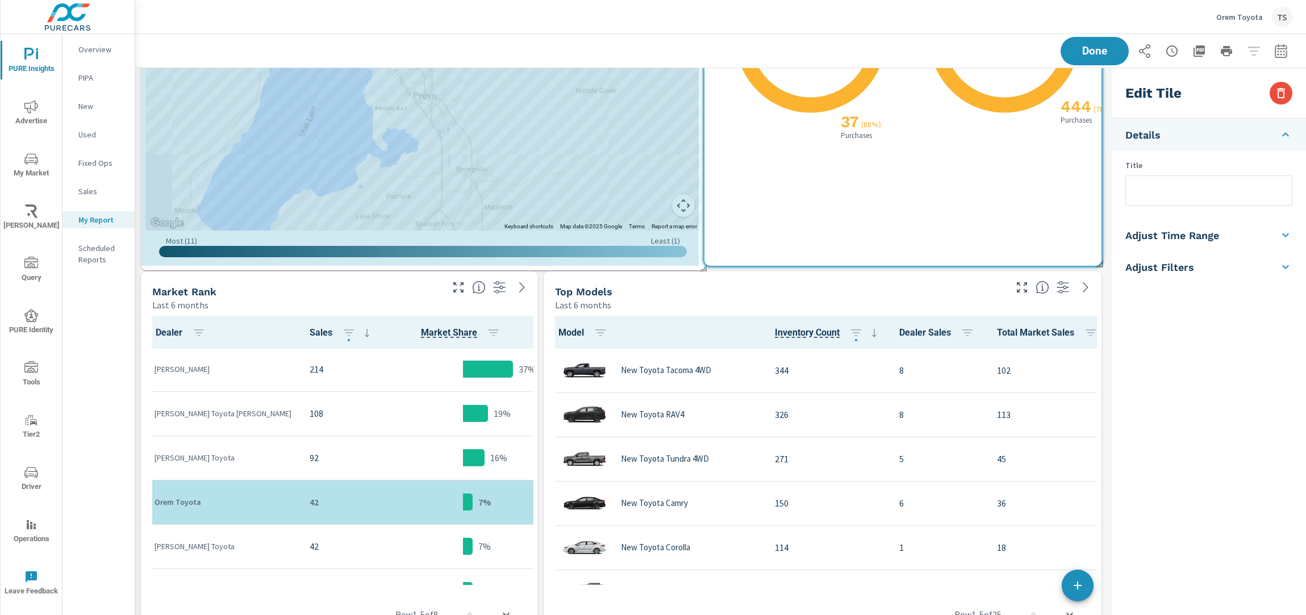
drag, startPoint x: 617, startPoint y: 263, endPoint x: 704, endPoint y: 267, distance: 87.1
click at [704, 267] on span at bounding box center [699, 264] width 11 height 11
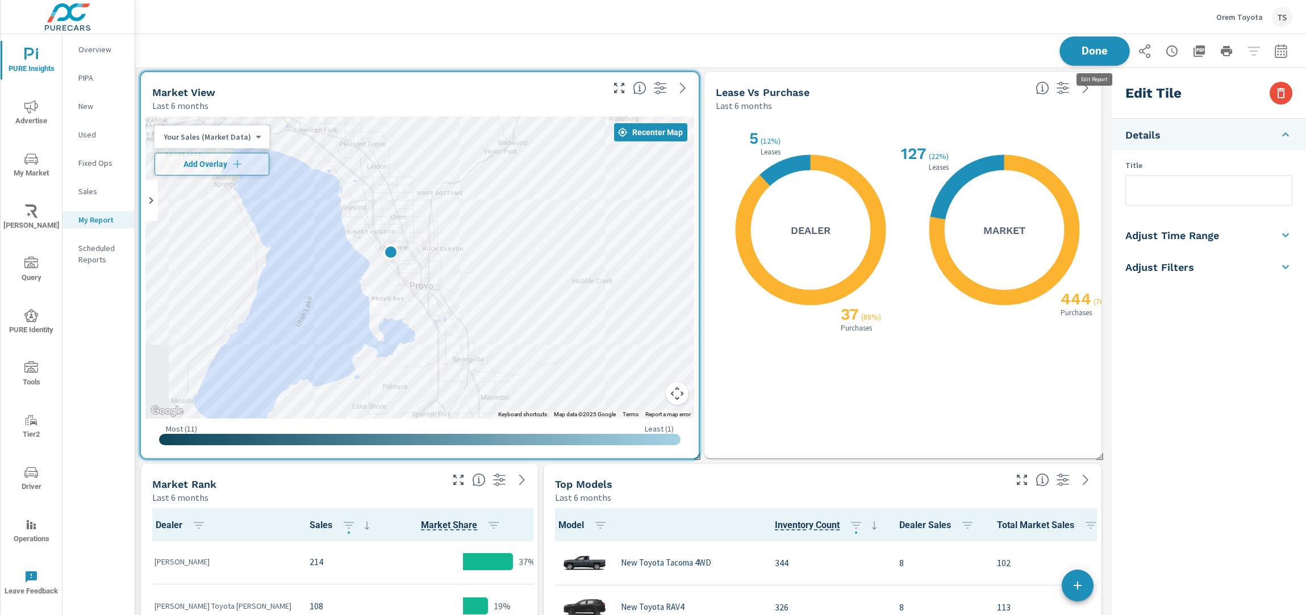
click at [1095, 49] on span "Done" at bounding box center [1095, 50] width 47 height 11
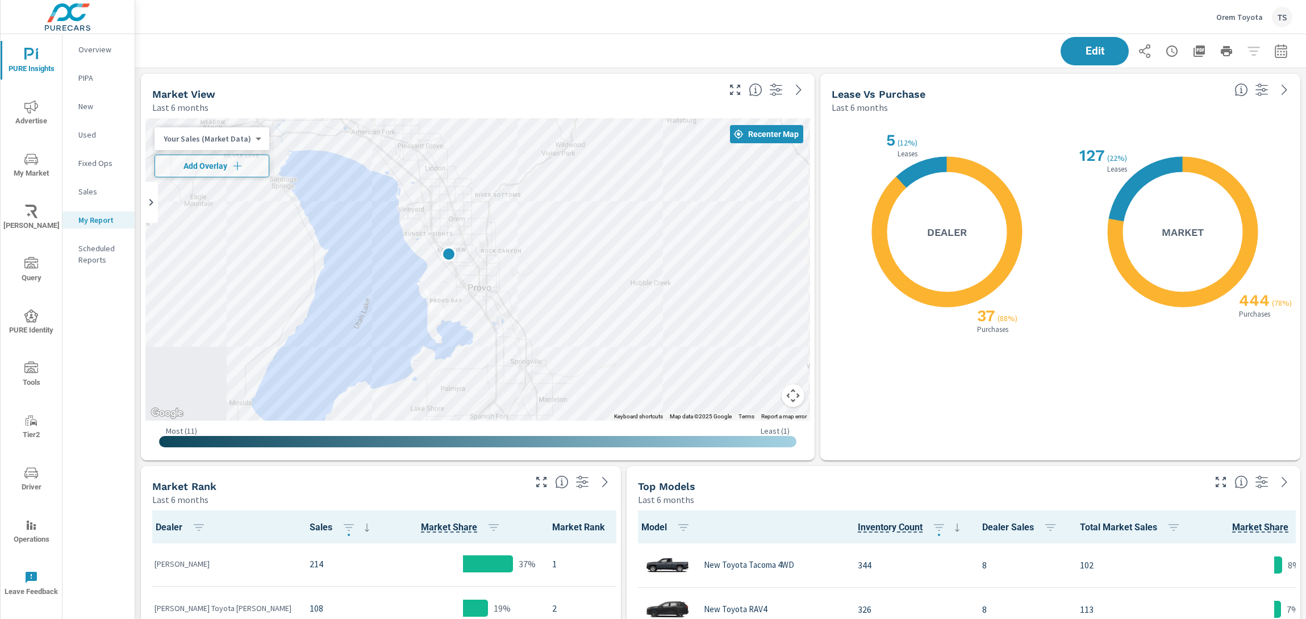
click at [803, 448] on div "Most ( 11 ) Least ( 1 )" at bounding box center [477, 438] width 665 height 35
drag, startPoint x: 810, startPoint y: 459, endPoint x: 753, endPoint y: 433, distance: 62.8
click at [740, 440] on div "← Move left → Move right ↑ Move up ↓ Move down + Zoom in - Zoom out Home Jump l…" at bounding box center [478, 287] width 674 height 347
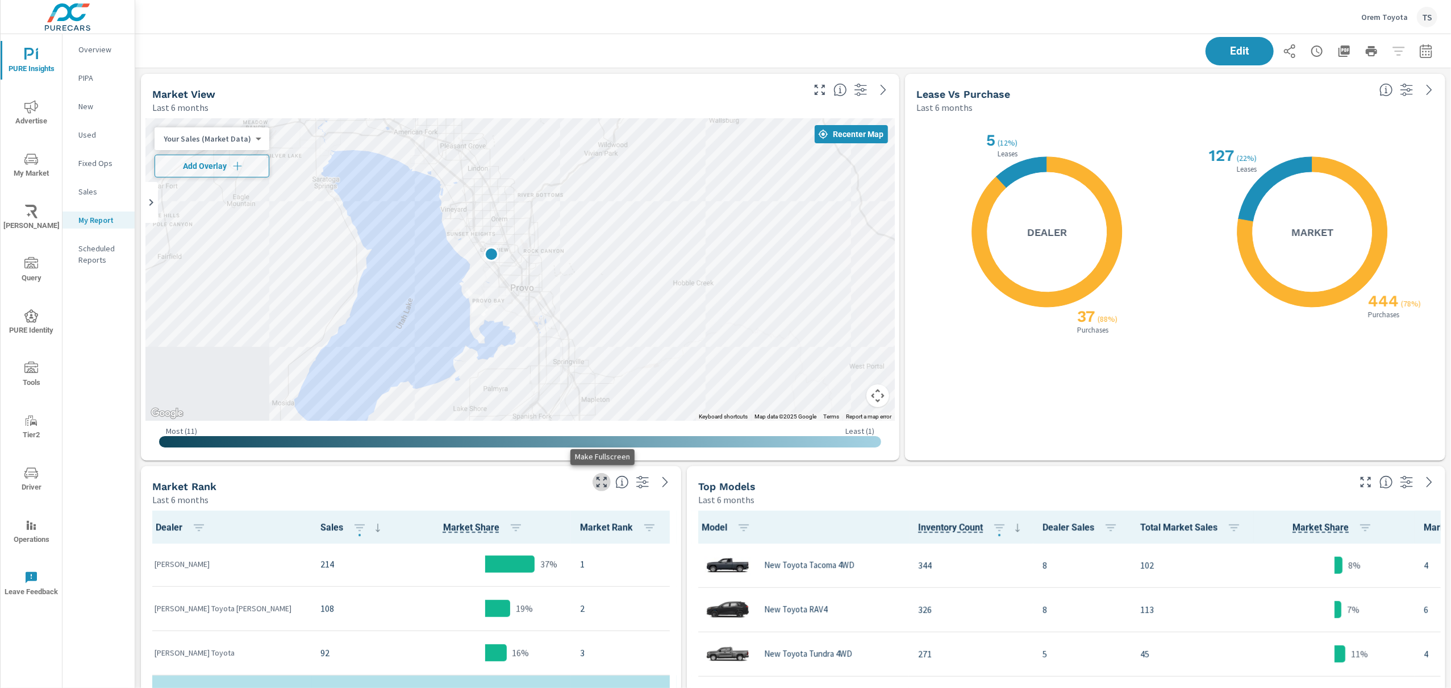
click at [596, 479] on icon "button" at bounding box center [602, 482] width 14 height 14
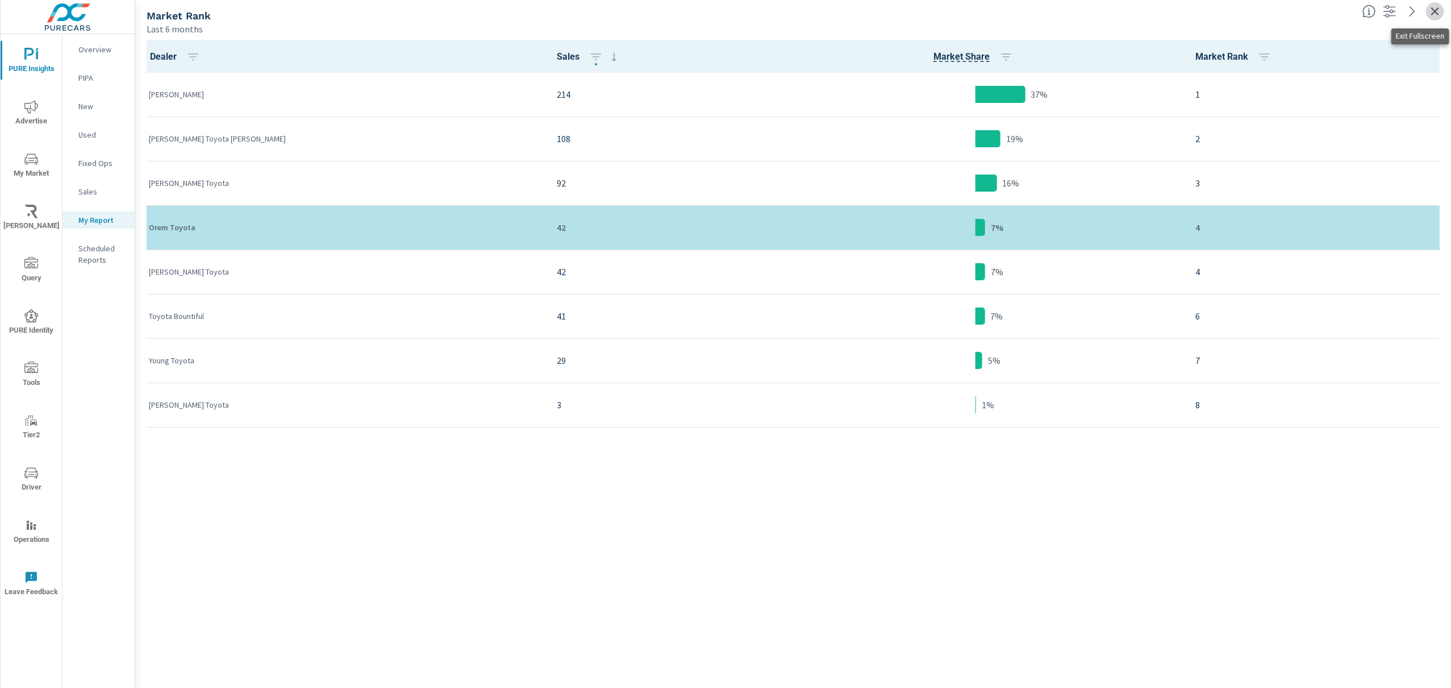
click at [1434, 10] on icon "button" at bounding box center [1435, 11] width 8 height 8
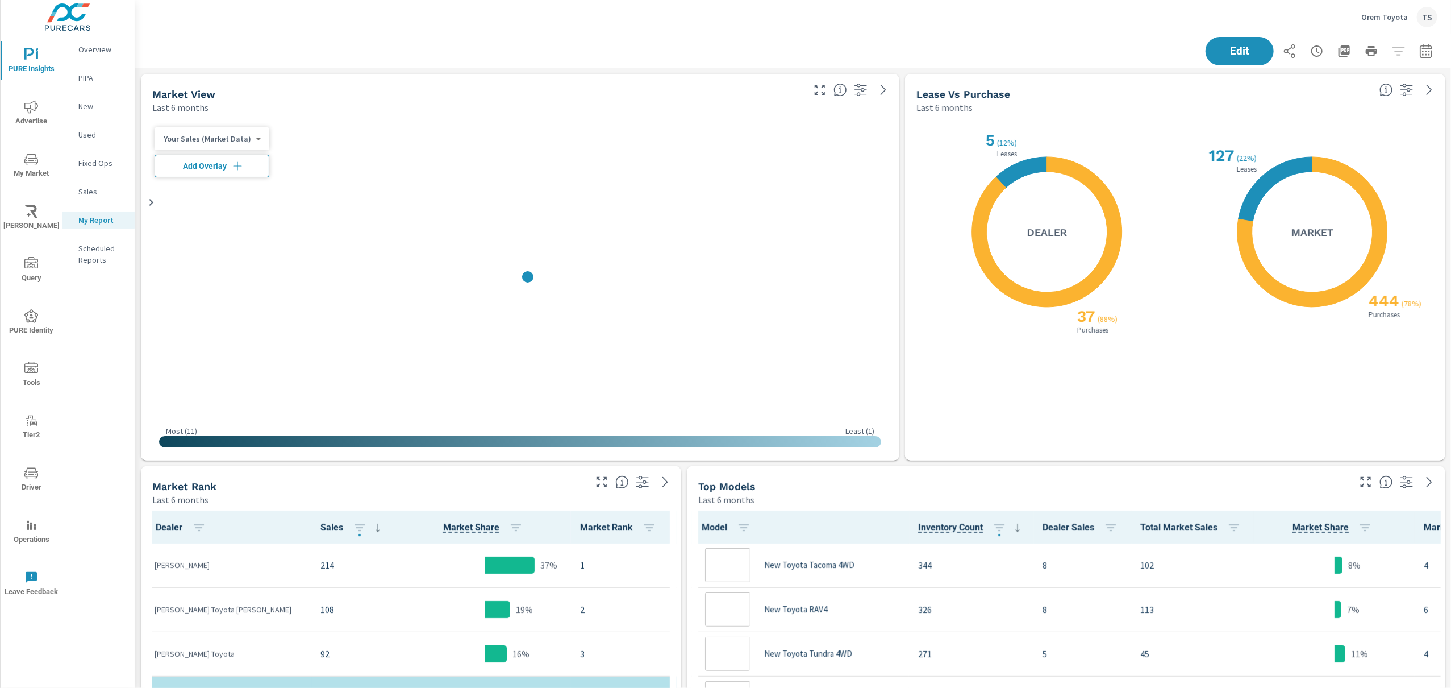
scroll to position [790, 1317]
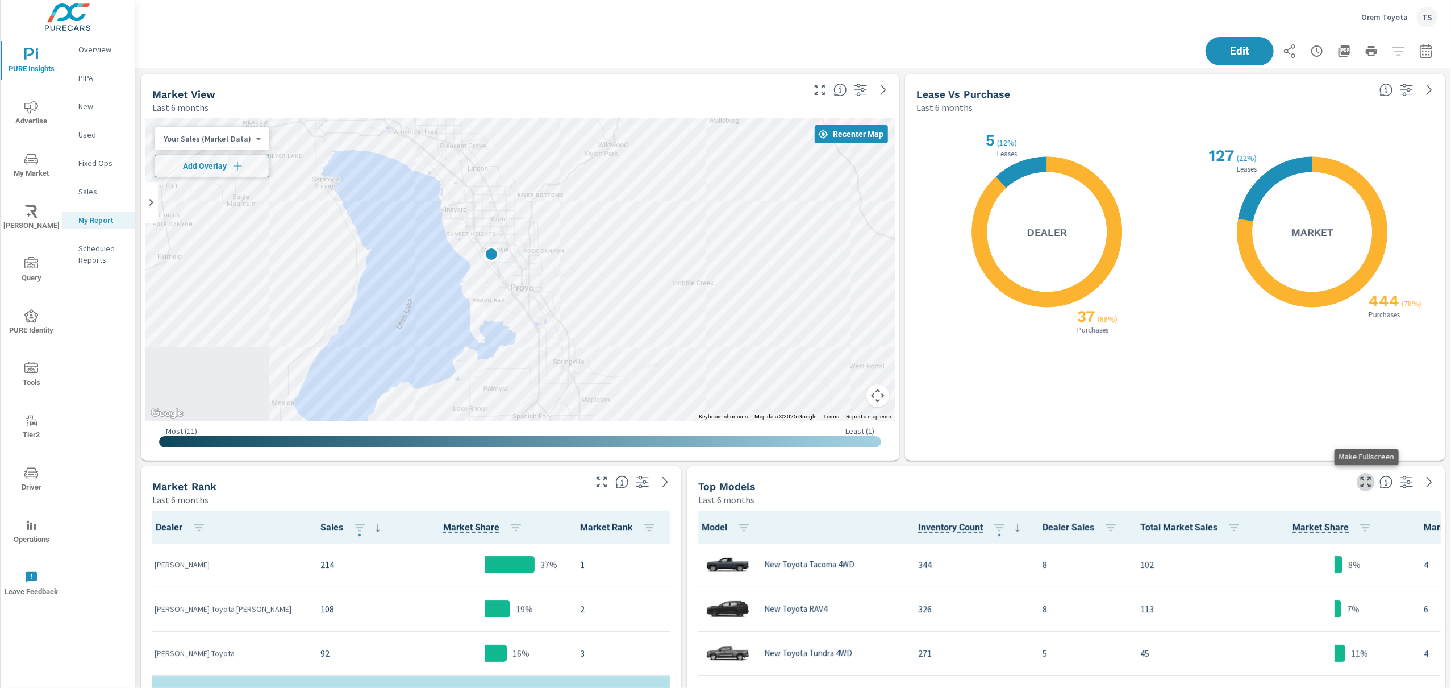
click at [1363, 479] on icon "button" at bounding box center [1366, 482] width 10 height 10
